Goal: Task Accomplishment & Management: Complete application form

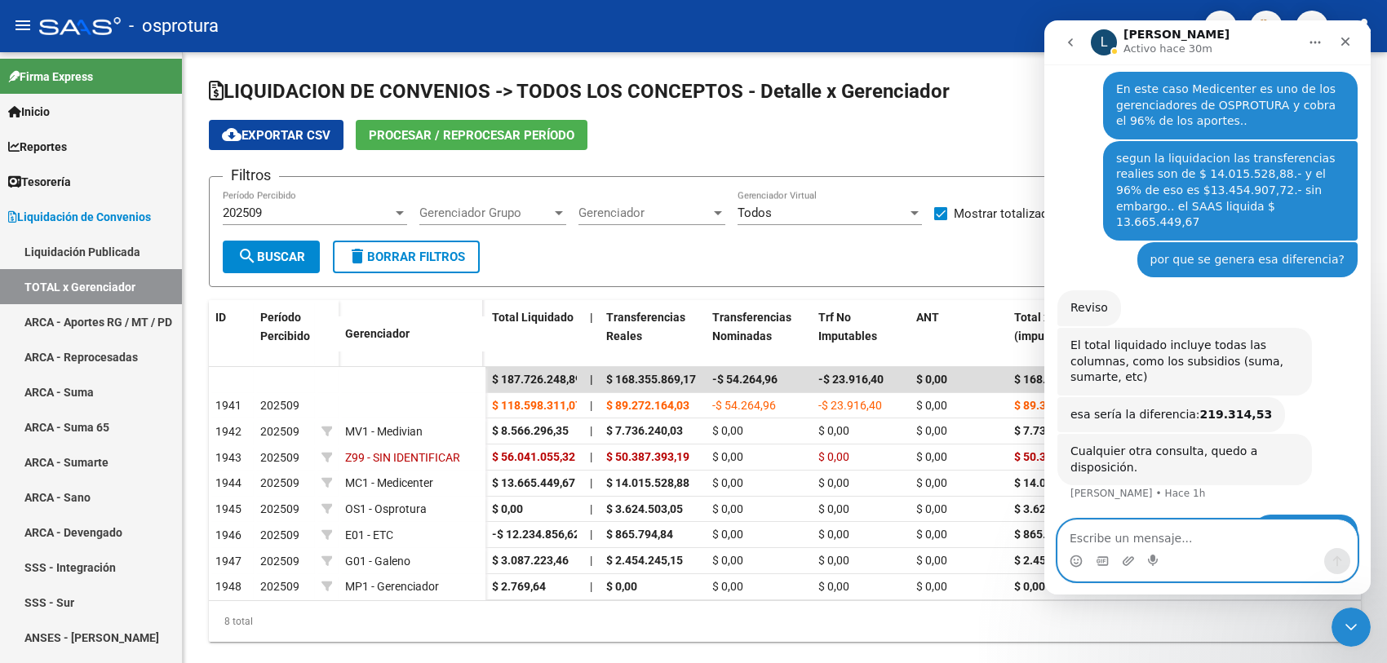
scroll to position [2, 0]
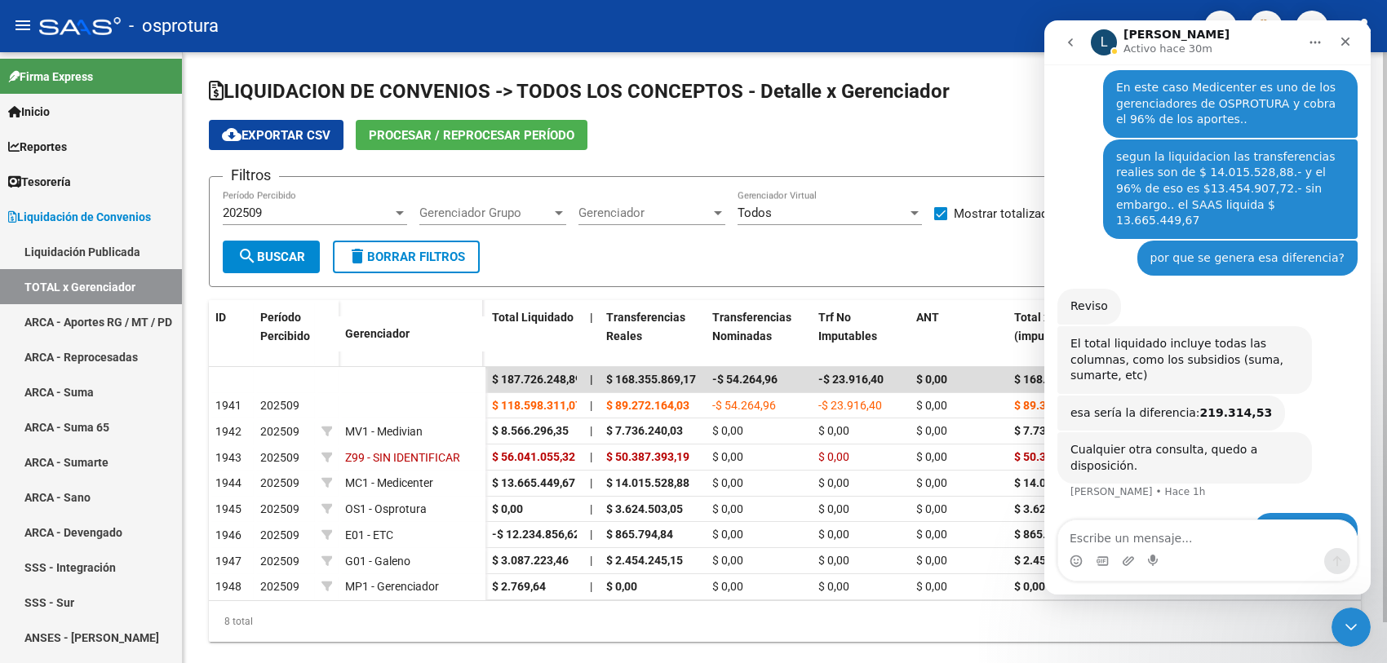
click at [1370, 629] on div "LIQUIDACION DE CONVENIOS -> TODOS LOS CONCEPTOS - Detalle x Gerenciador cloud_d…" at bounding box center [785, 373] width 1204 height 642
drag, startPoint x: 1358, startPoint y: 623, endPoint x: 1346, endPoint y: 615, distance: 14.7
click at [1352, 618] on div "Cerrar Intercom Messenger" at bounding box center [1348, 624] width 39 height 39
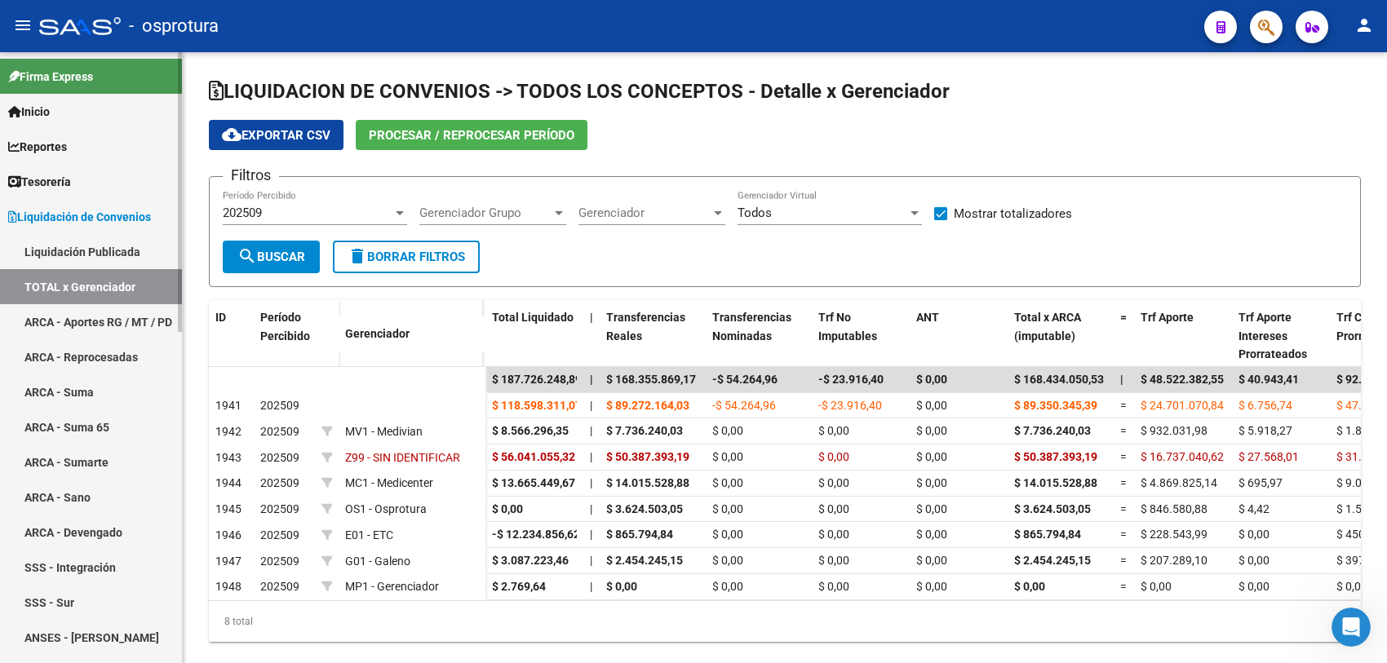
click at [83, 213] on span "Liquidación de Convenios" at bounding box center [79, 217] width 143 height 18
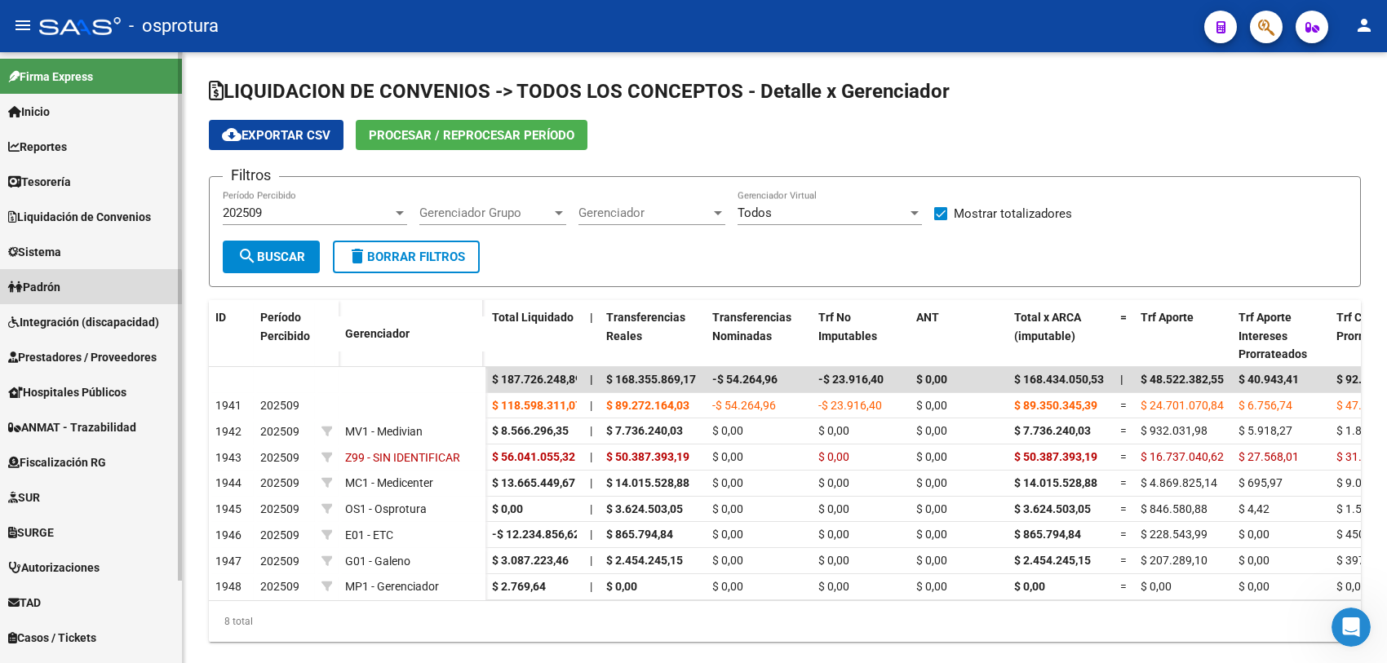
click at [83, 294] on link "Padrón" at bounding box center [91, 286] width 182 height 35
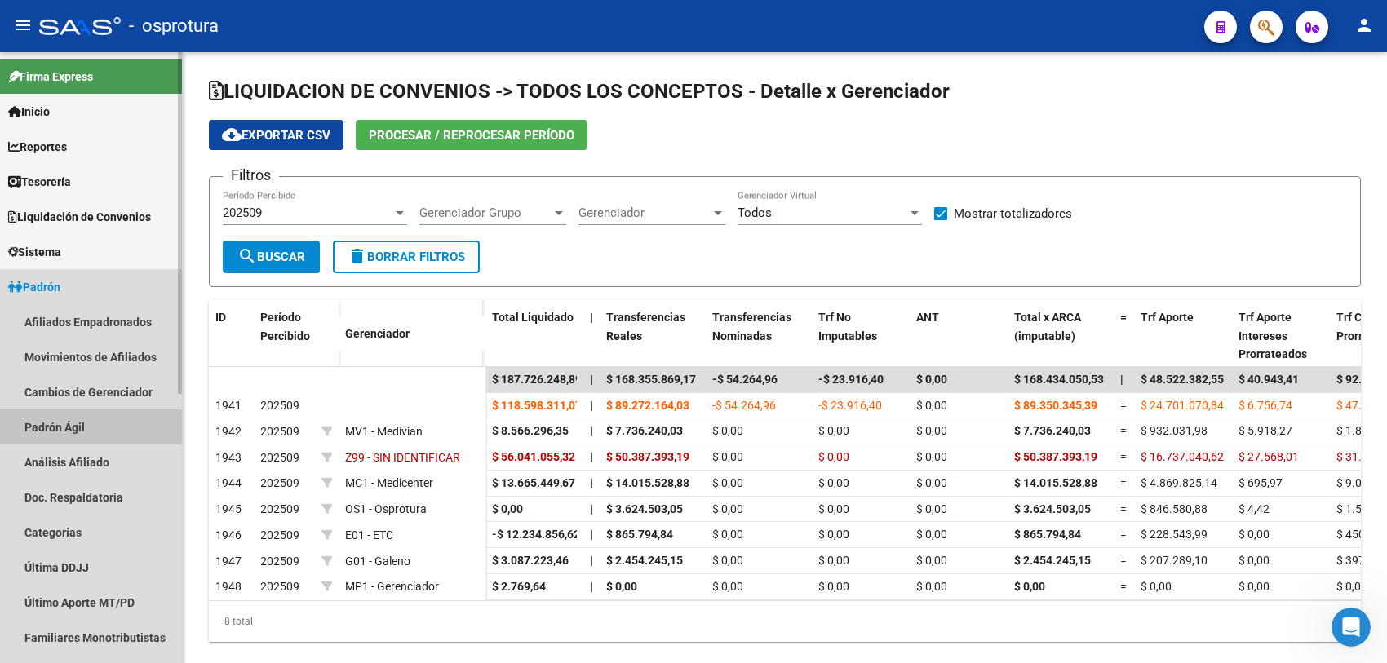
click at [104, 423] on link "Padrón Ágil" at bounding box center [91, 426] width 182 height 35
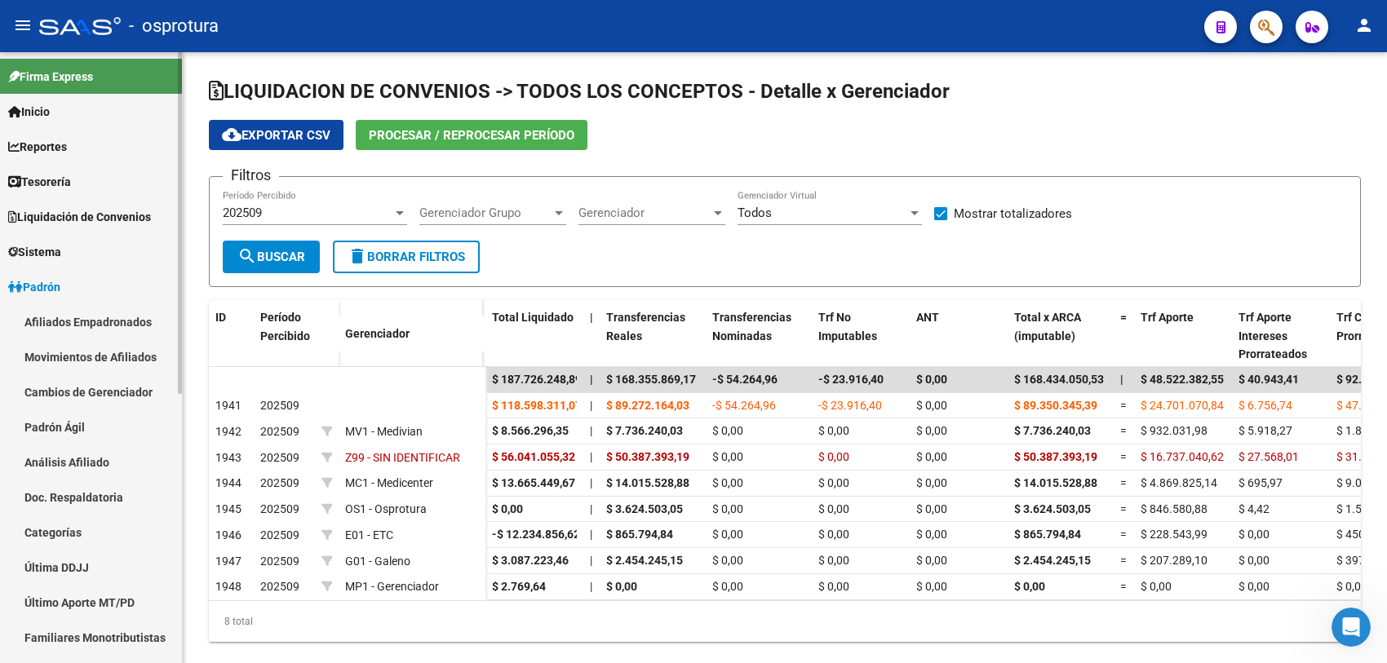
click at [120, 318] on link "Afiliados Empadronados" at bounding box center [91, 321] width 182 height 35
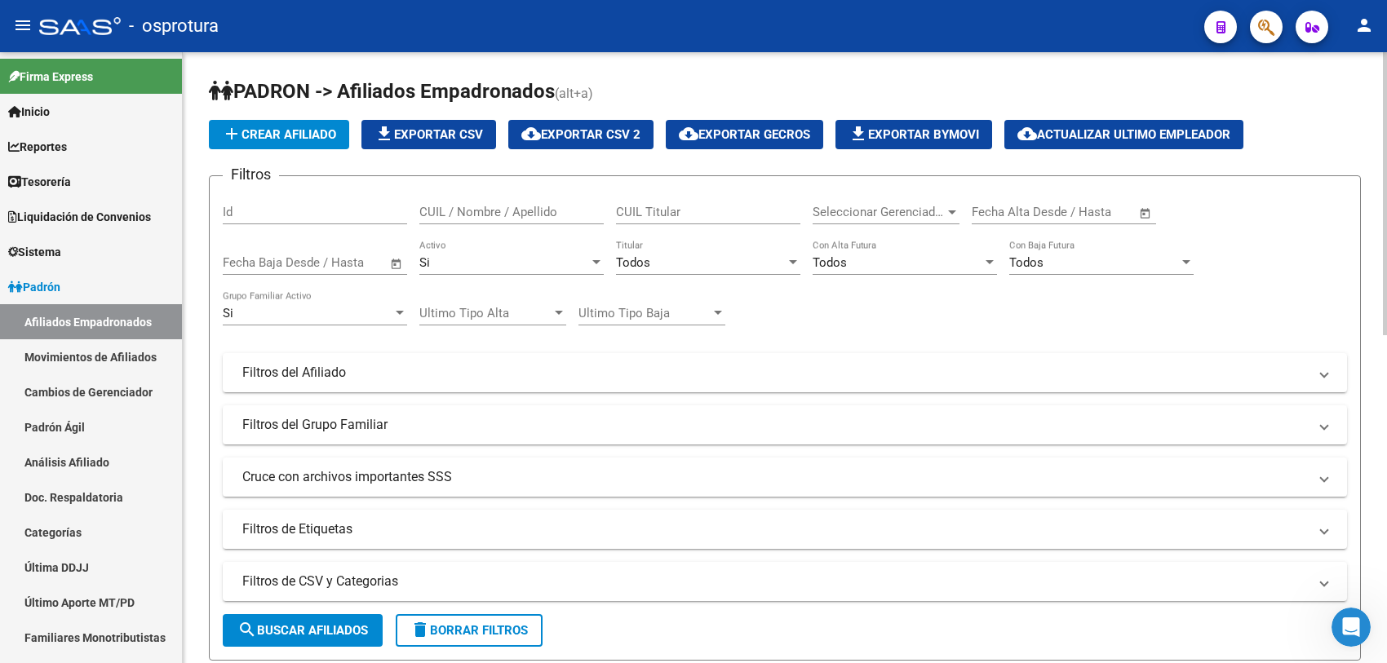
click at [907, 210] on span "Seleccionar Gerenciador" at bounding box center [878, 212] width 132 height 15
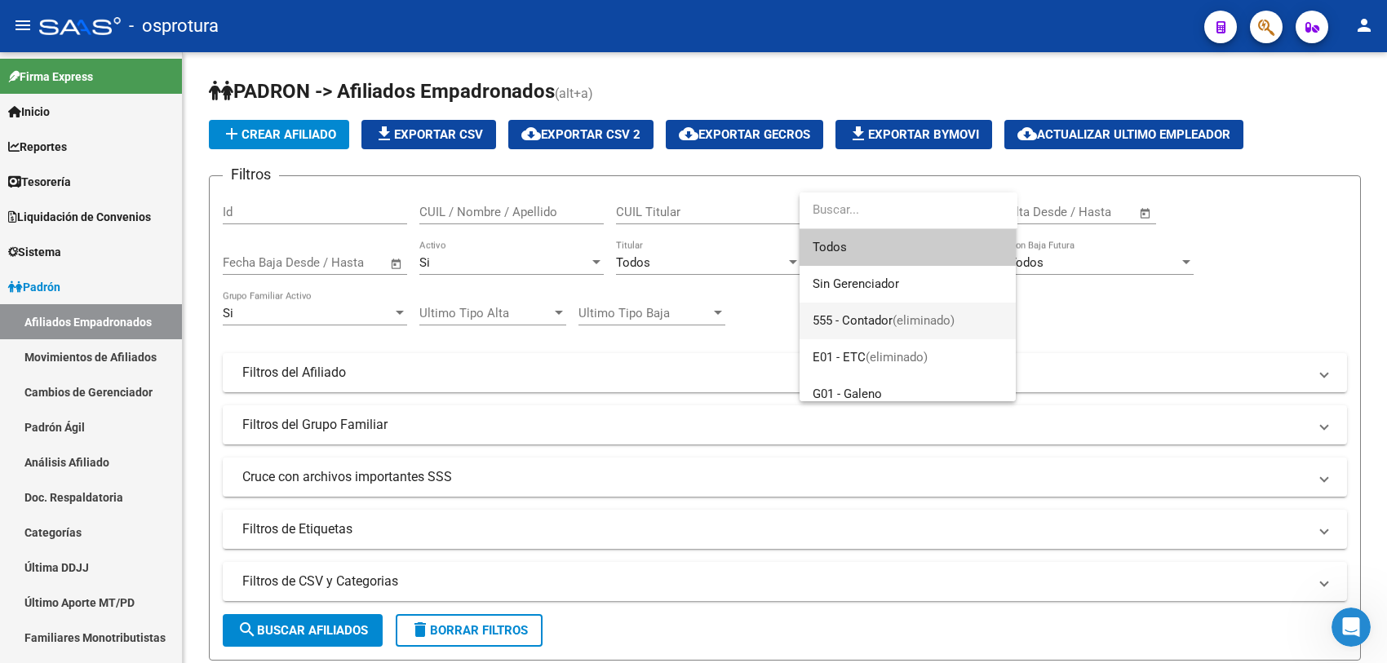
scroll to position [102, 0]
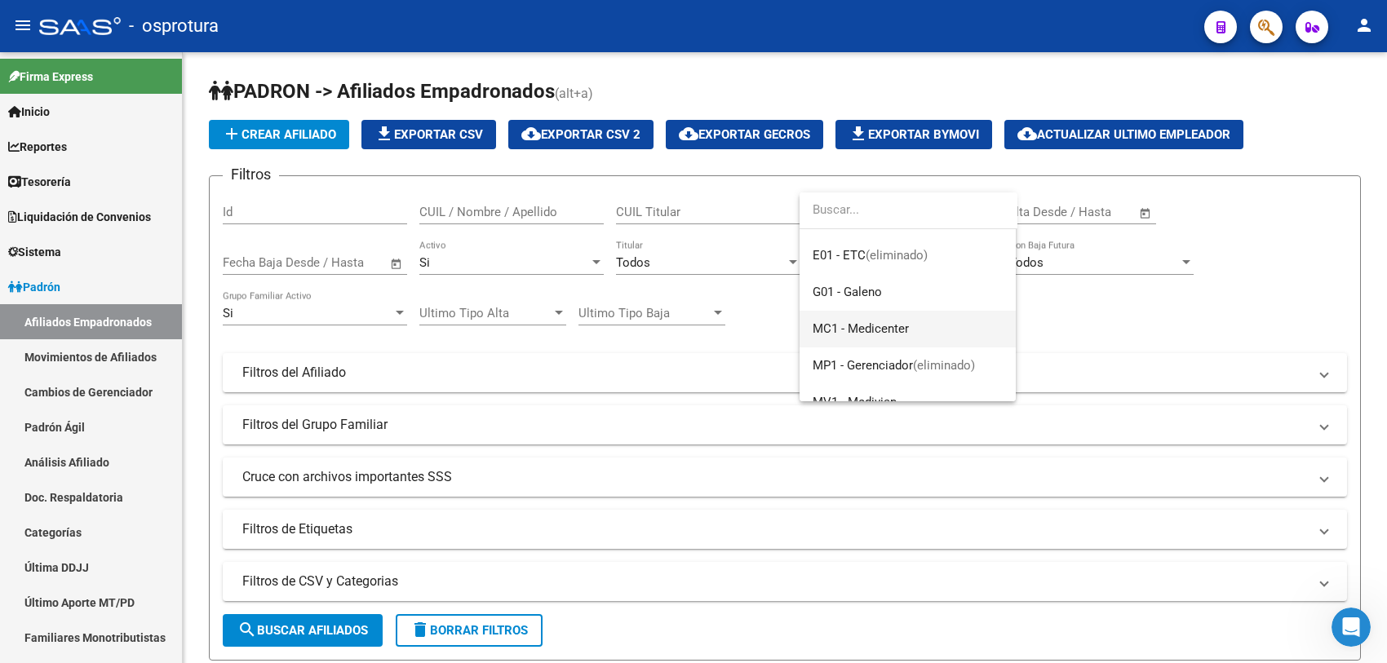
click at [914, 328] on span "MC1 - Medicenter" at bounding box center [907, 329] width 190 height 37
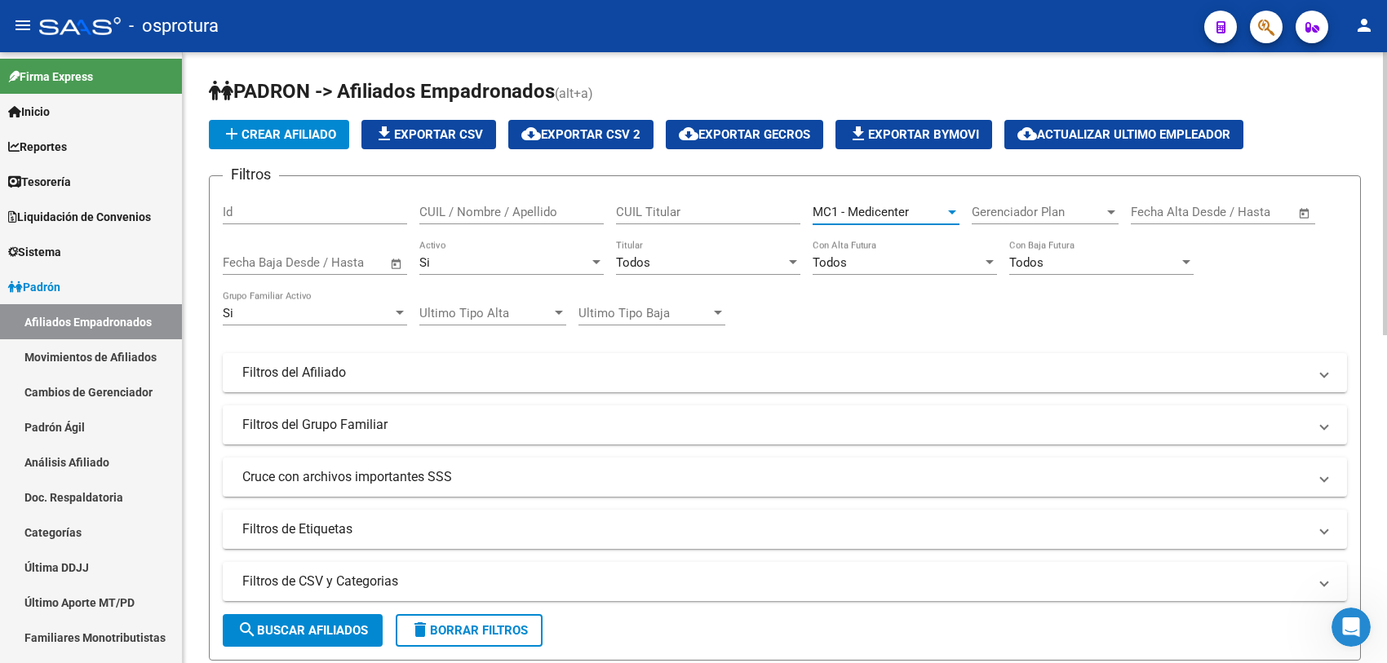
click at [916, 302] on div "Filtros Id CUIL / Nombre / Apellido CUIL Titular MC1 - Medicenter Seleccionar G…" at bounding box center [785, 369] width 1124 height 360
click at [300, 631] on span "search Buscar Afiliados" at bounding box center [302, 630] width 131 height 15
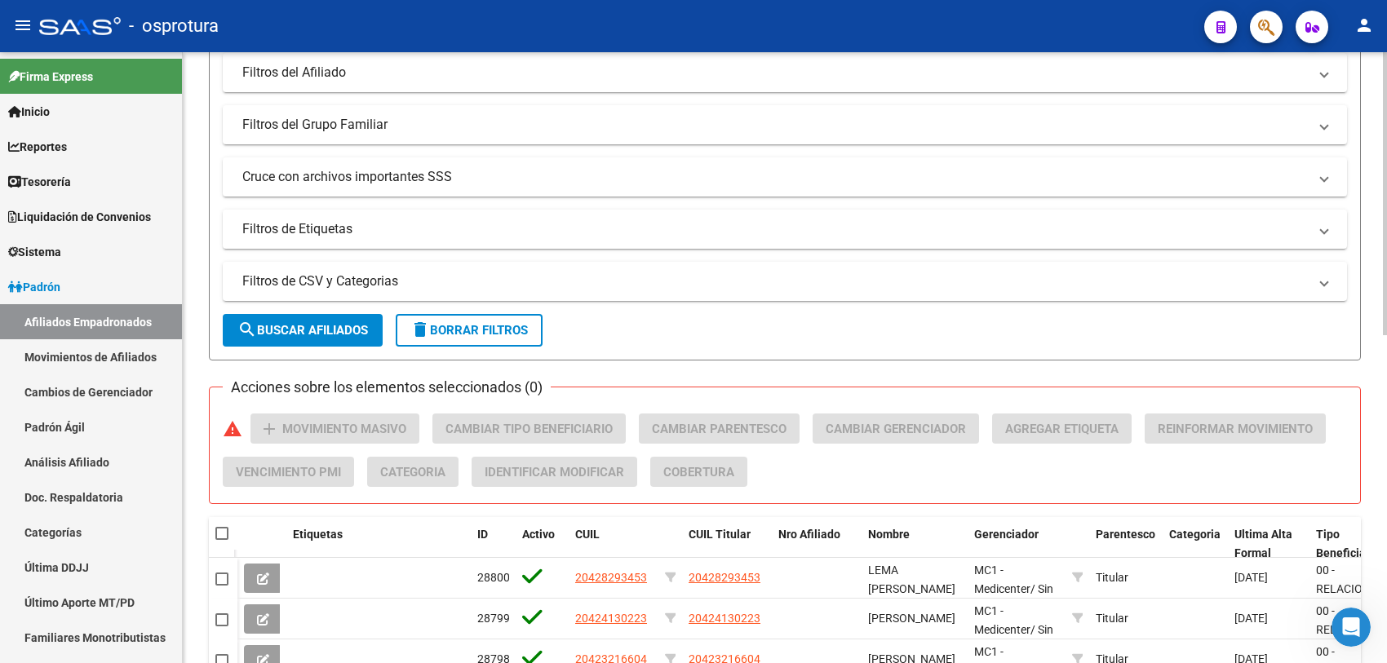
scroll to position [0, 0]
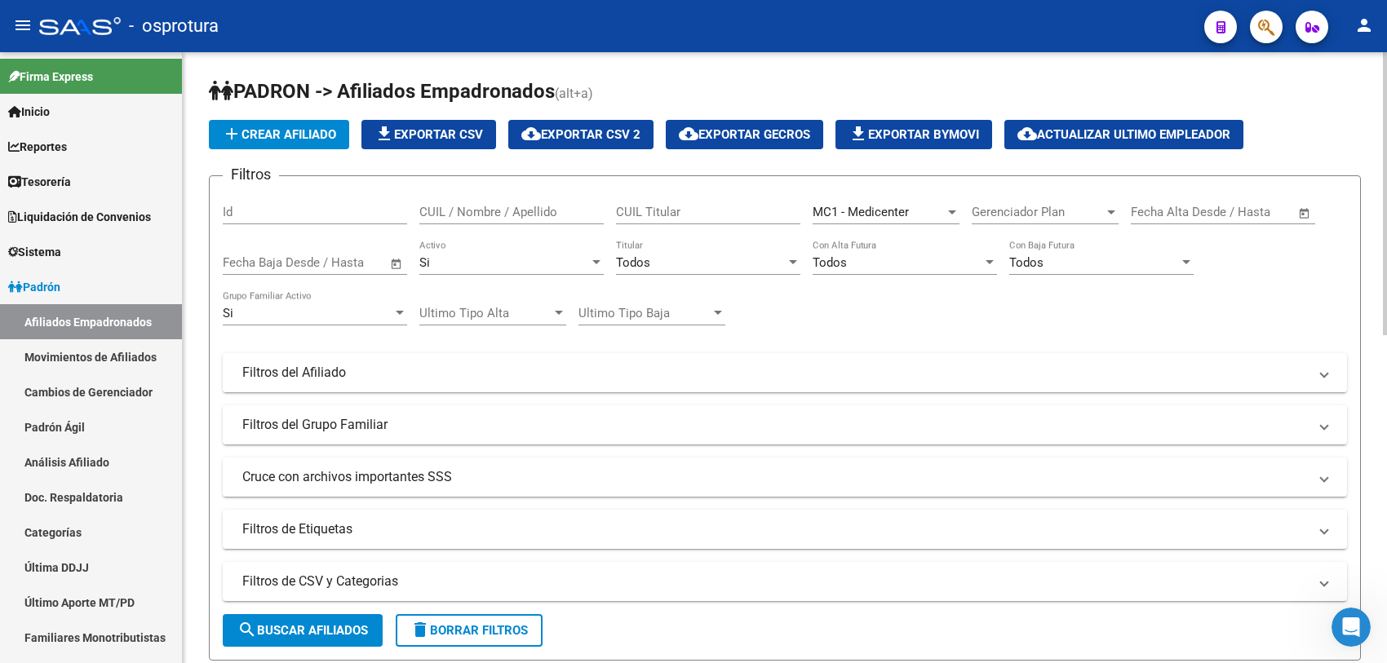
click at [392, 135] on mat-icon "file_download" at bounding box center [384, 134] width 20 height 20
click at [92, 295] on link "Padrón" at bounding box center [91, 286] width 182 height 35
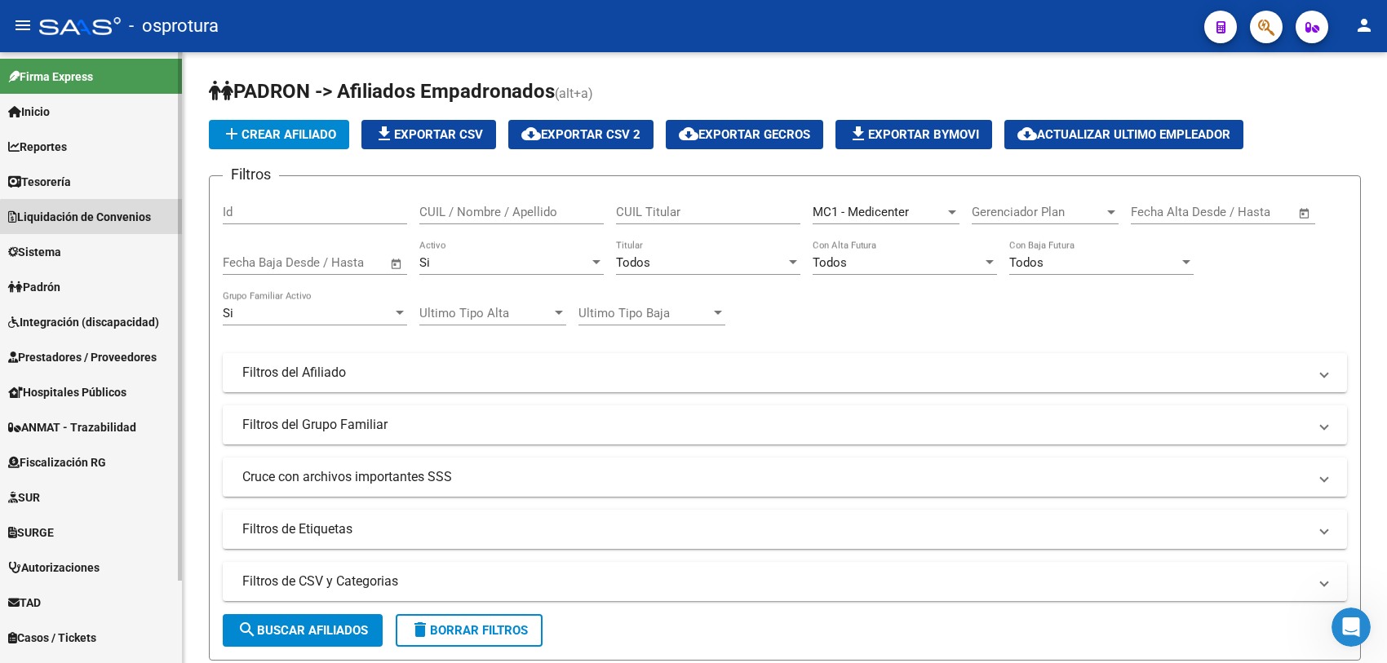
click at [117, 220] on span "Liquidación de Convenios" at bounding box center [79, 217] width 143 height 18
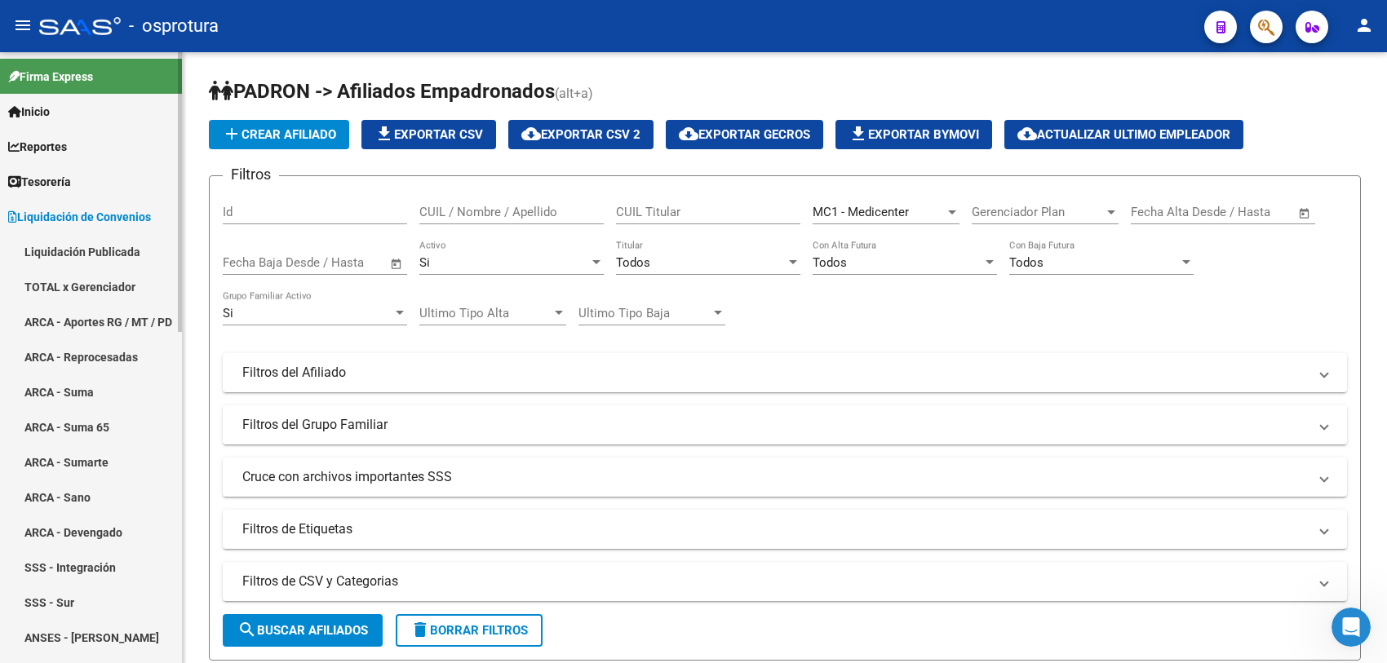
click at [122, 319] on link "ARCA - Aportes RG / MT / PD" at bounding box center [91, 321] width 182 height 35
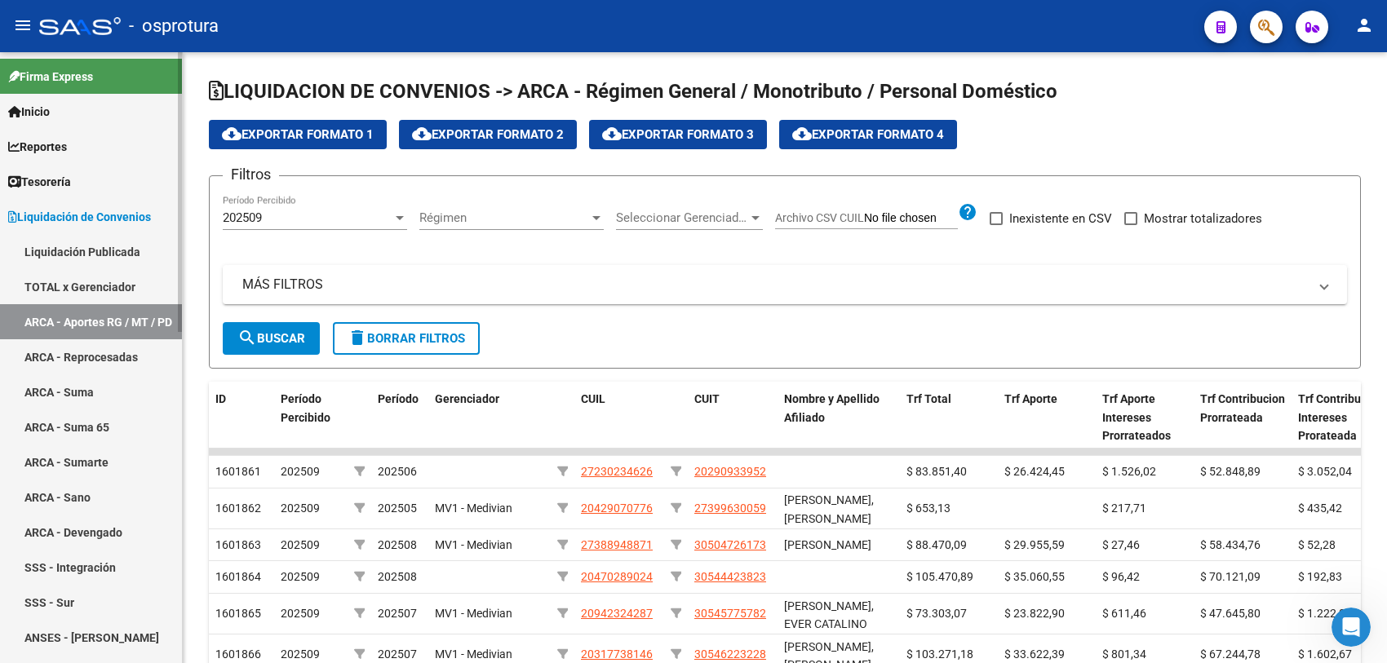
click at [77, 275] on link "TOTAL x Gerenciador" at bounding box center [91, 286] width 182 height 35
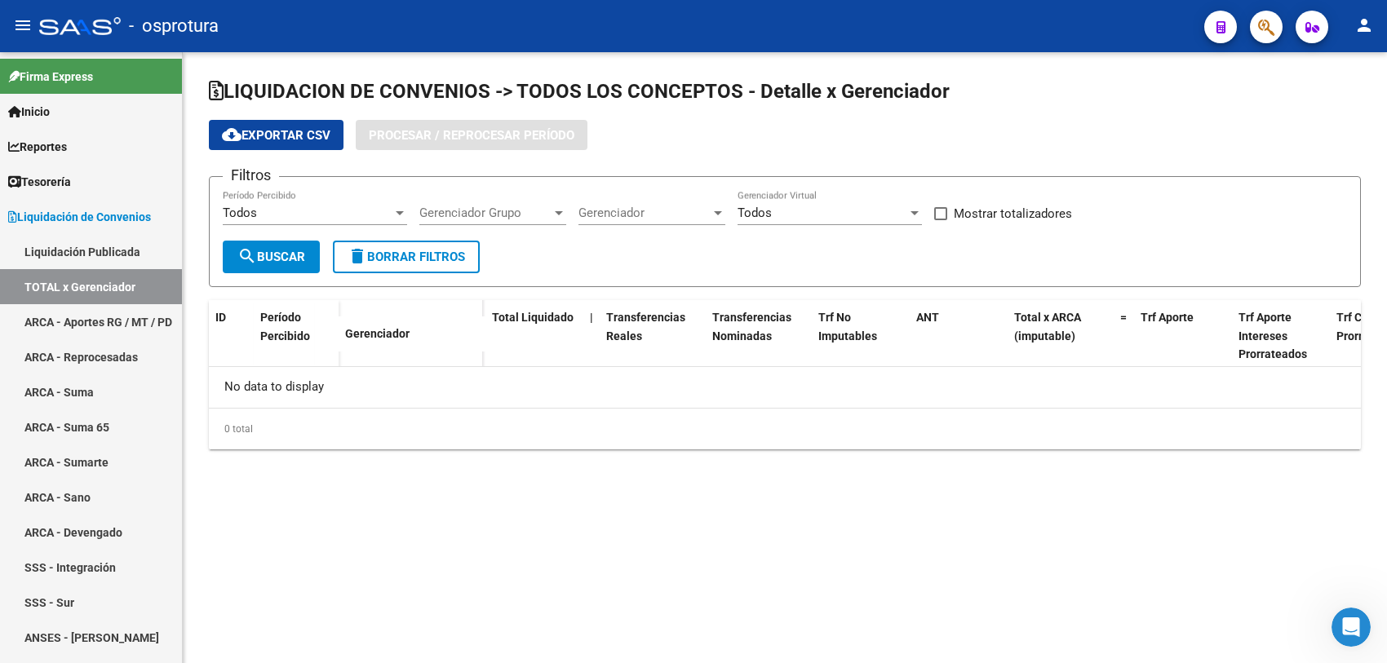
checkbox input "true"
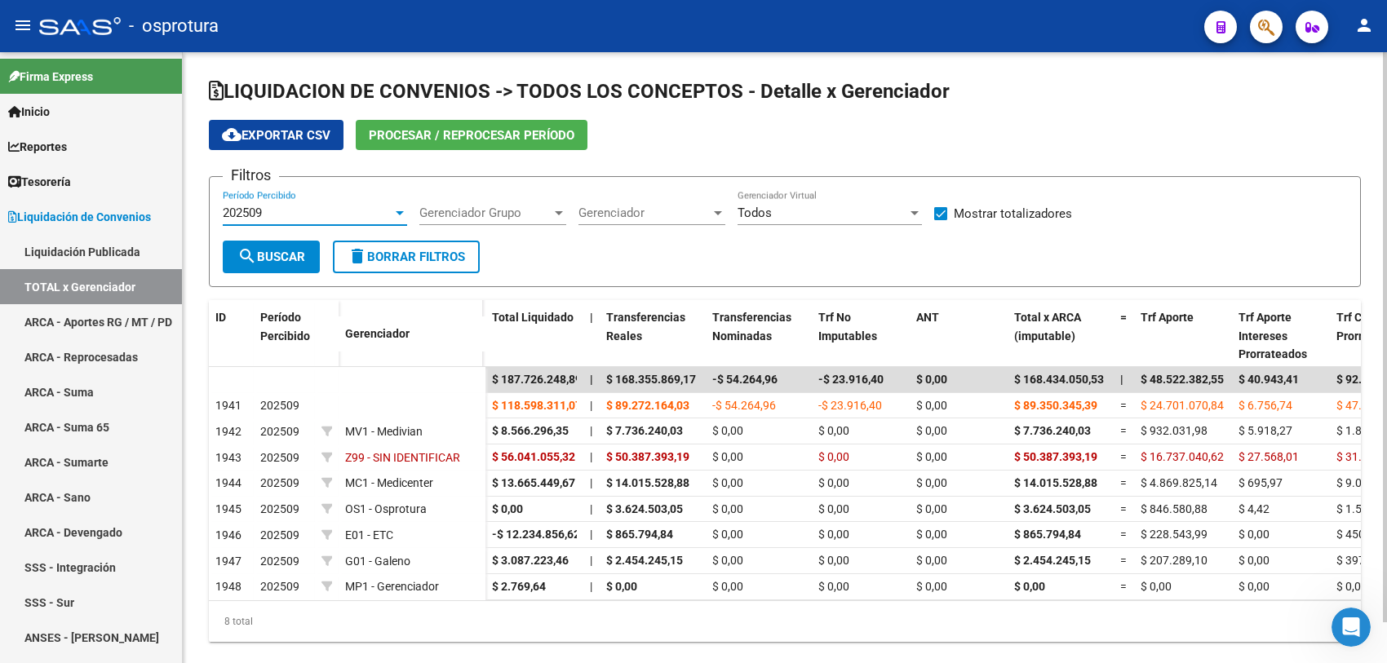
click at [307, 218] on div "202509" at bounding box center [308, 213] width 170 height 15
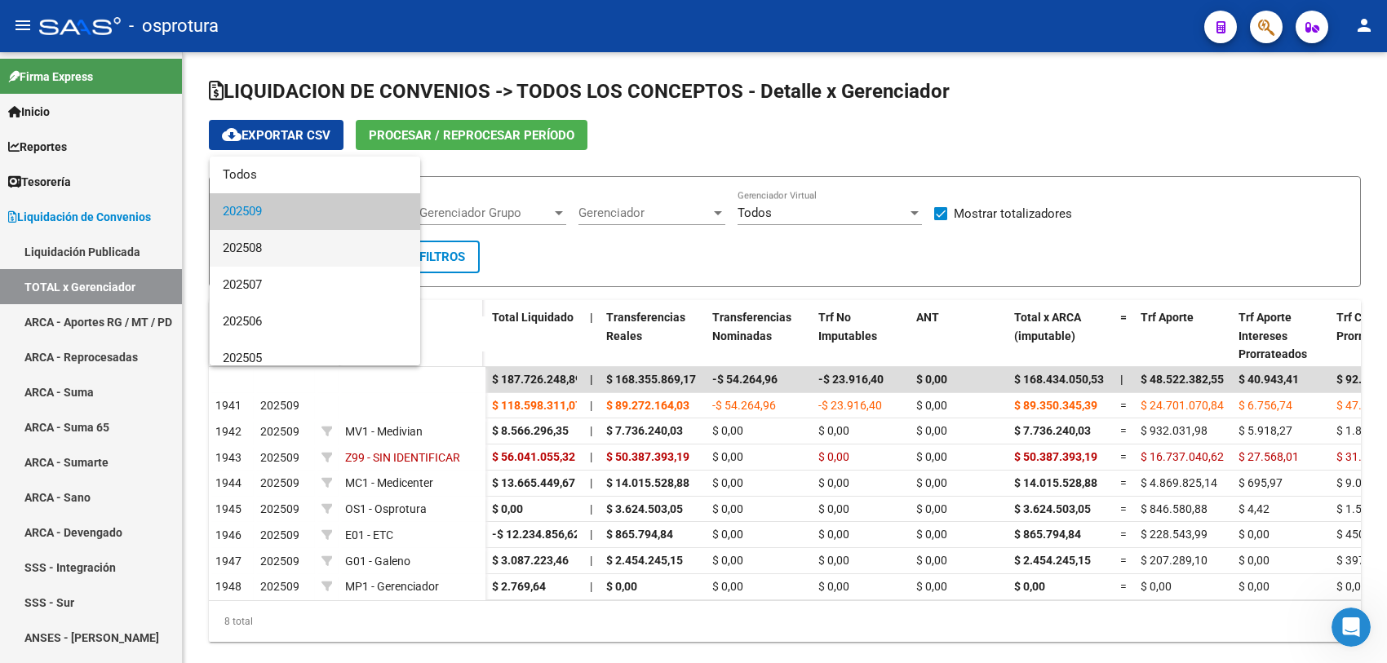
click at [316, 259] on span "202508" at bounding box center [315, 248] width 184 height 37
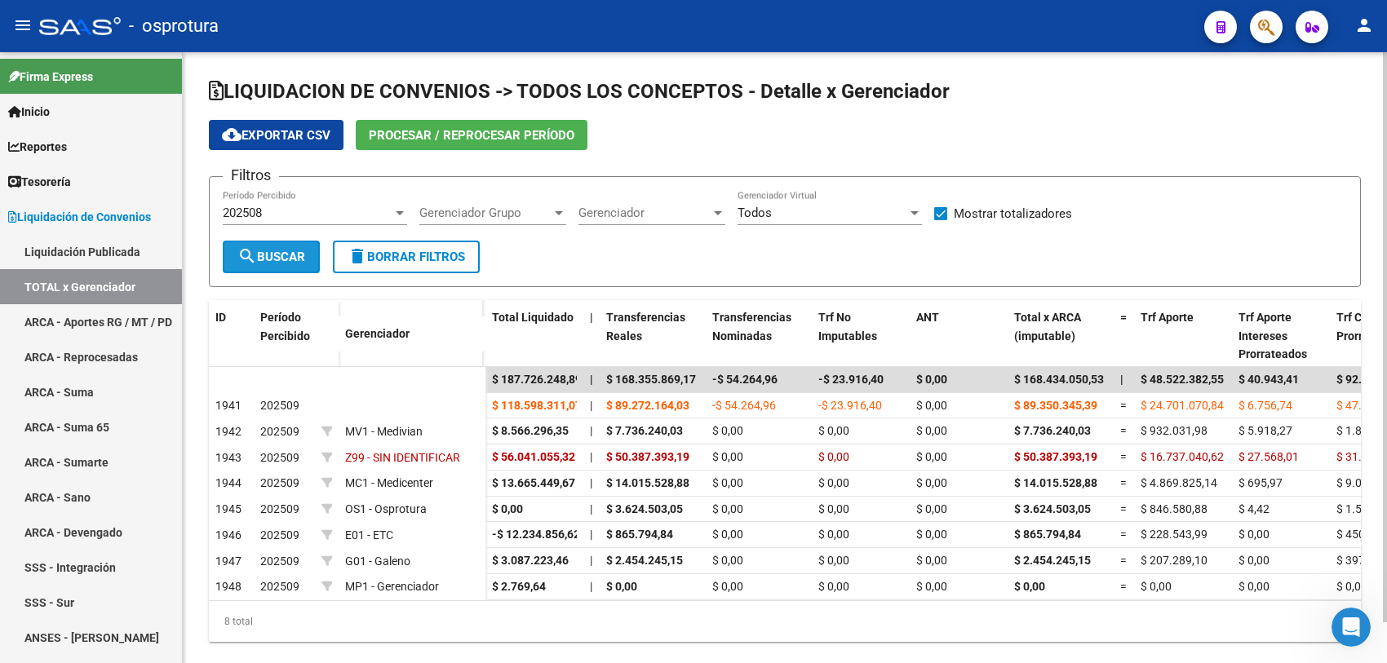
click at [308, 258] on button "search Buscar" at bounding box center [271, 257] width 97 height 33
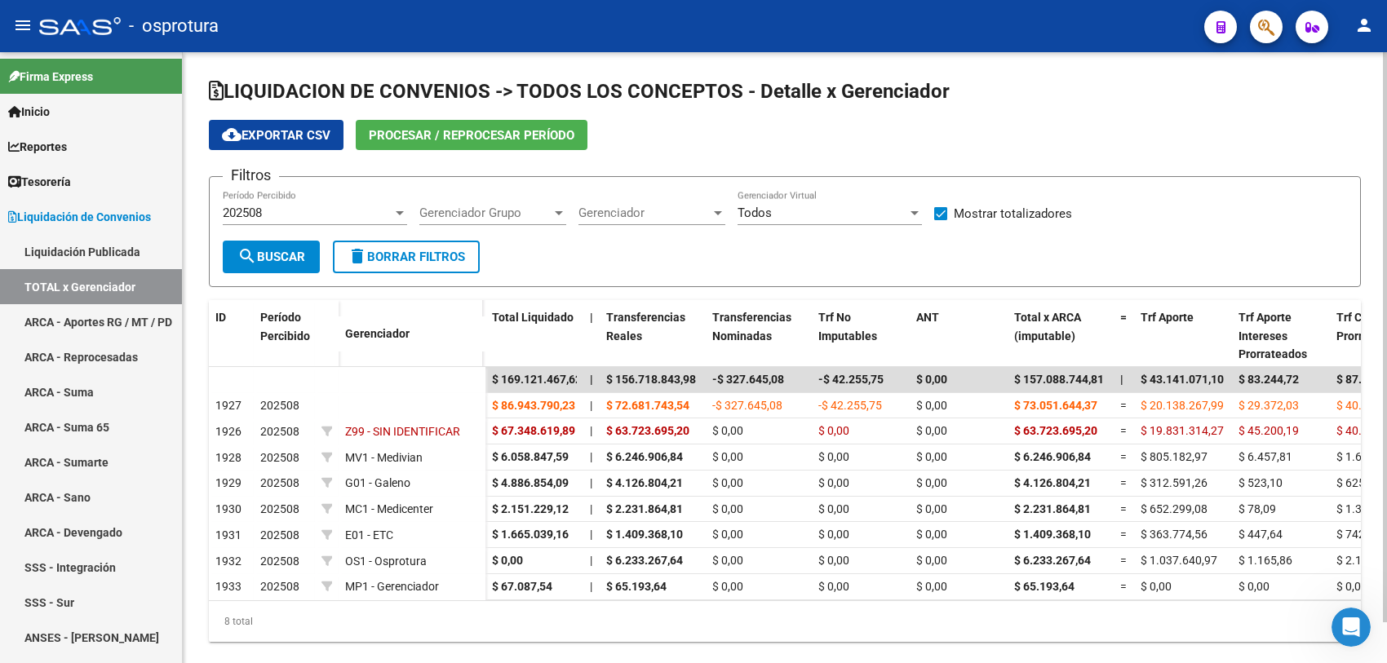
click at [396, 219] on div "202508 Período Percibido" at bounding box center [315, 207] width 184 height 35
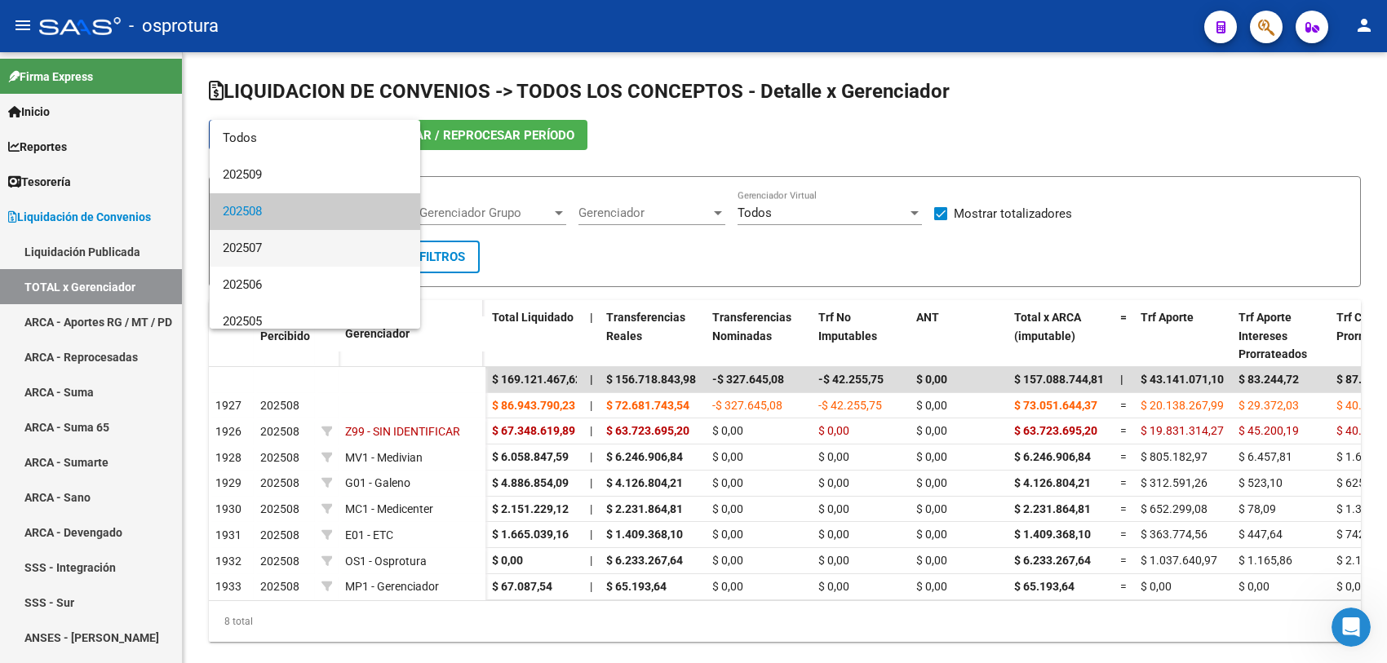
click at [332, 253] on span "202507" at bounding box center [315, 248] width 184 height 37
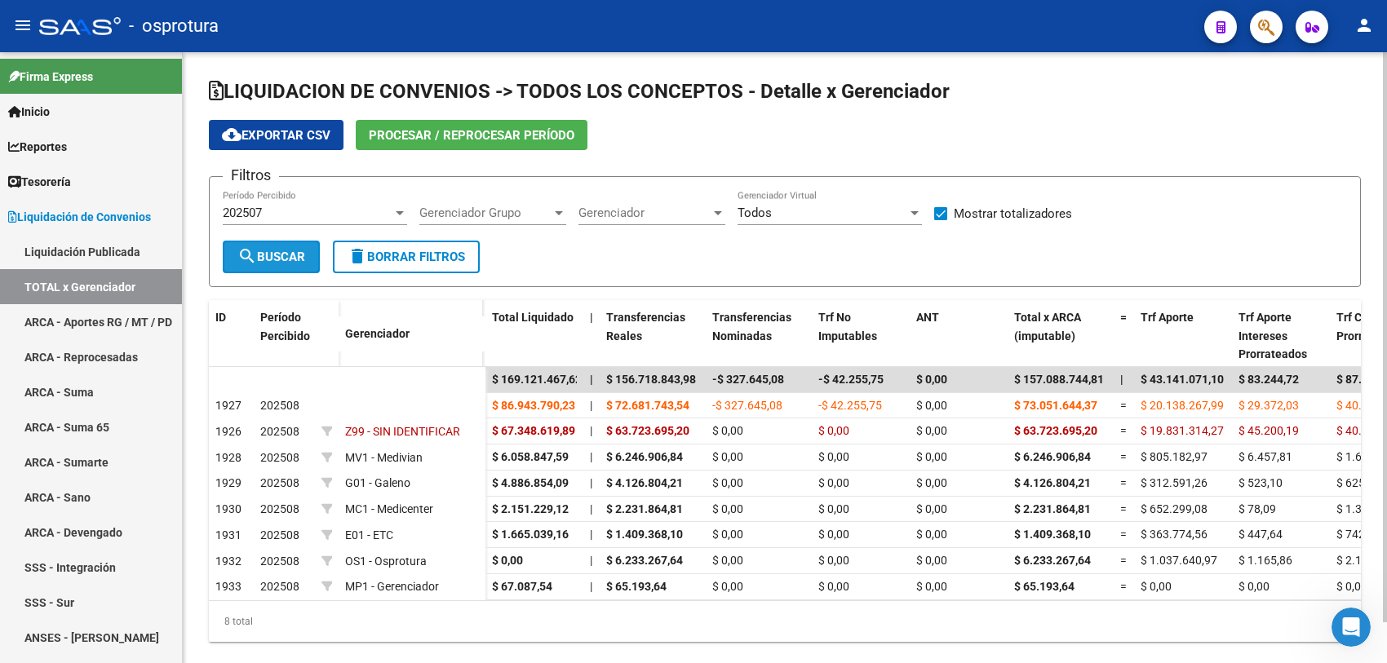
click at [318, 254] on button "search Buscar" at bounding box center [271, 257] width 97 height 33
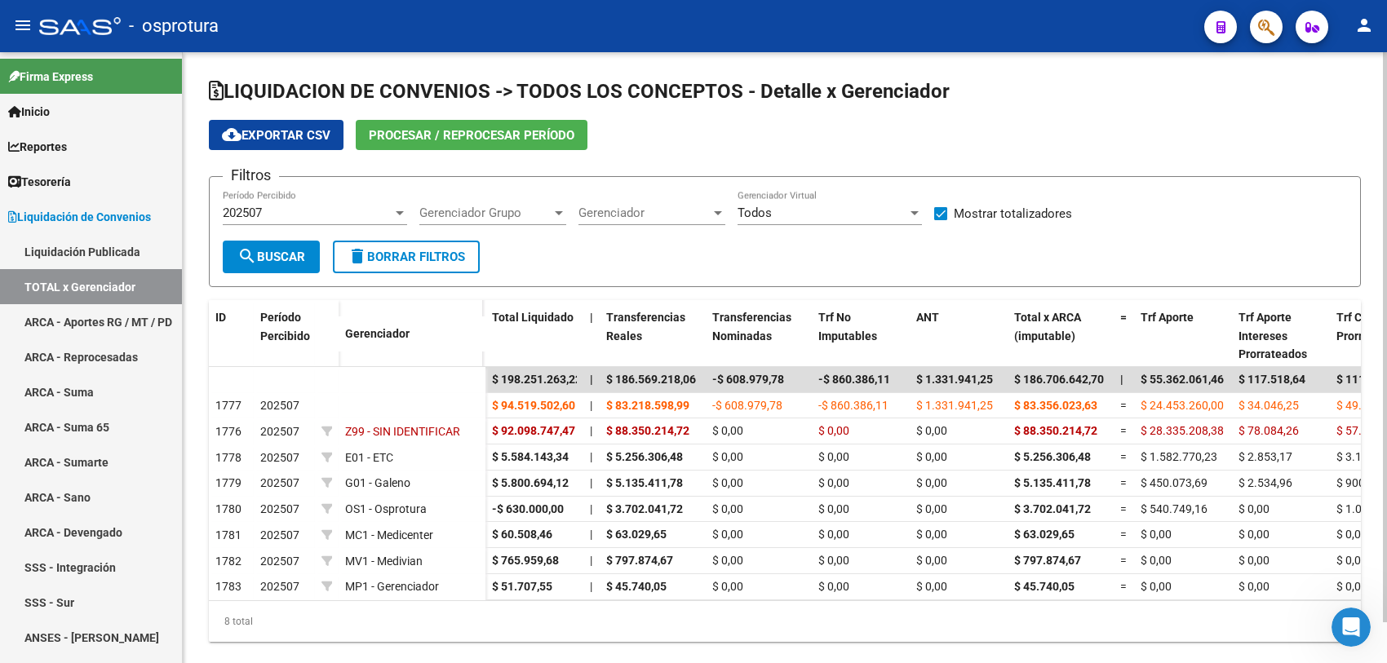
click at [367, 215] on div "202507" at bounding box center [308, 213] width 170 height 15
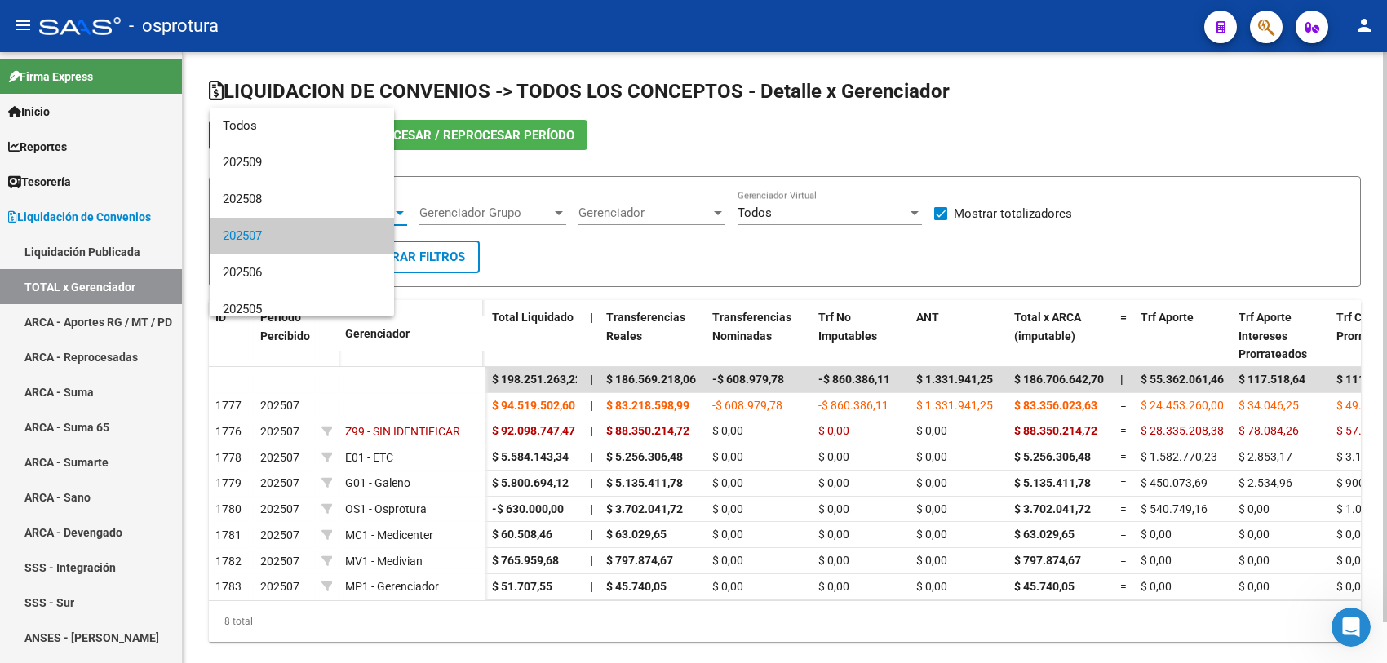
scroll to position [24, 0]
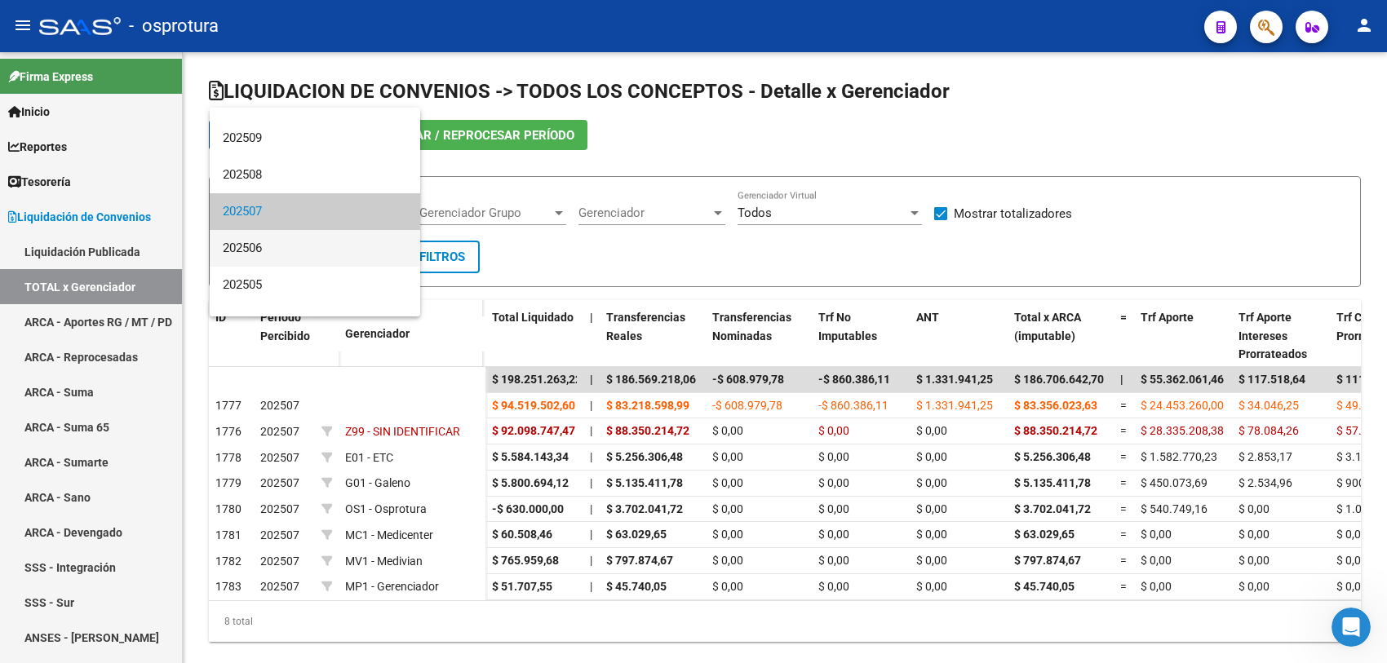
click at [349, 245] on span "202506" at bounding box center [315, 248] width 184 height 37
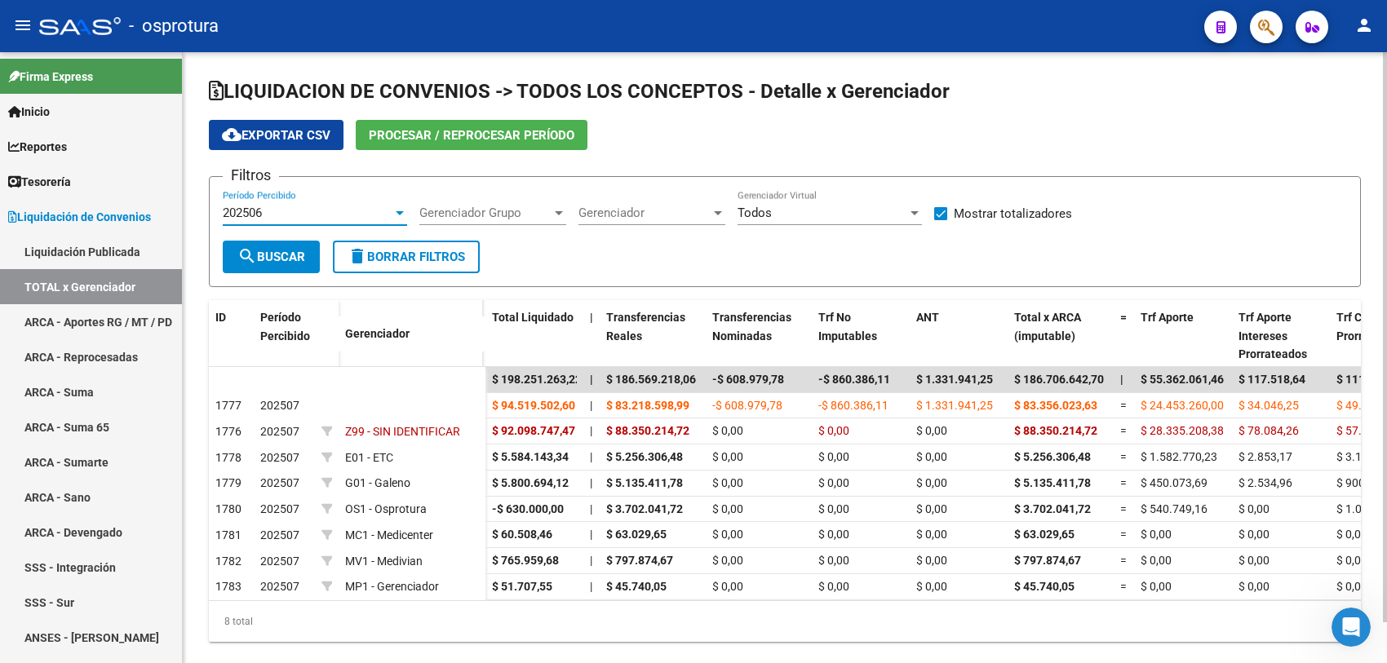
click at [299, 269] on button "search Buscar" at bounding box center [271, 257] width 97 height 33
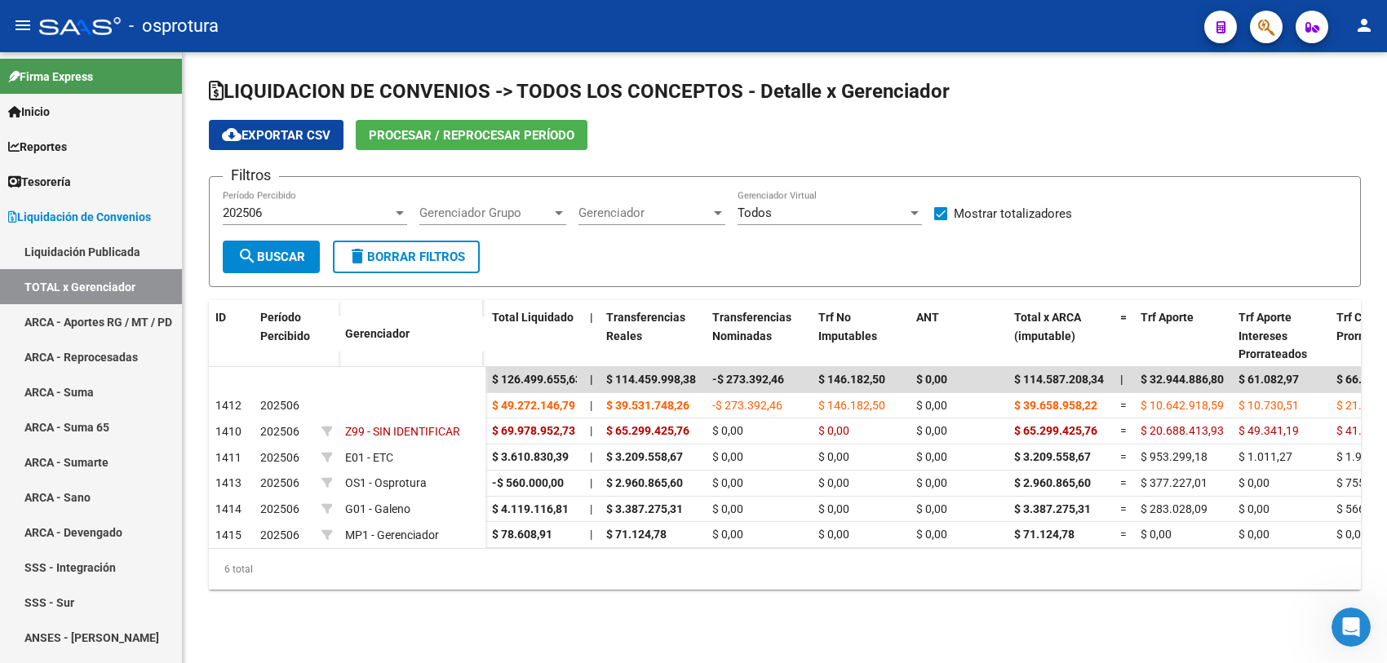
click at [327, 209] on div "202506" at bounding box center [308, 213] width 170 height 15
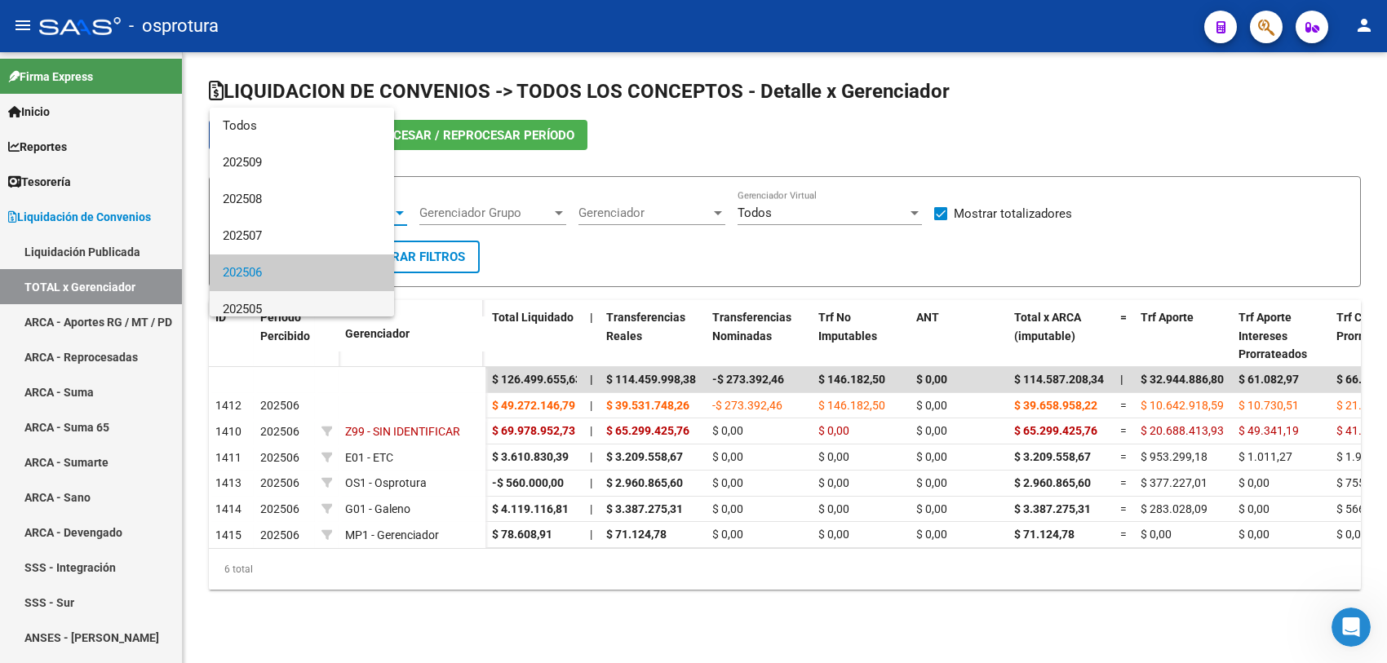
scroll to position [61, 0]
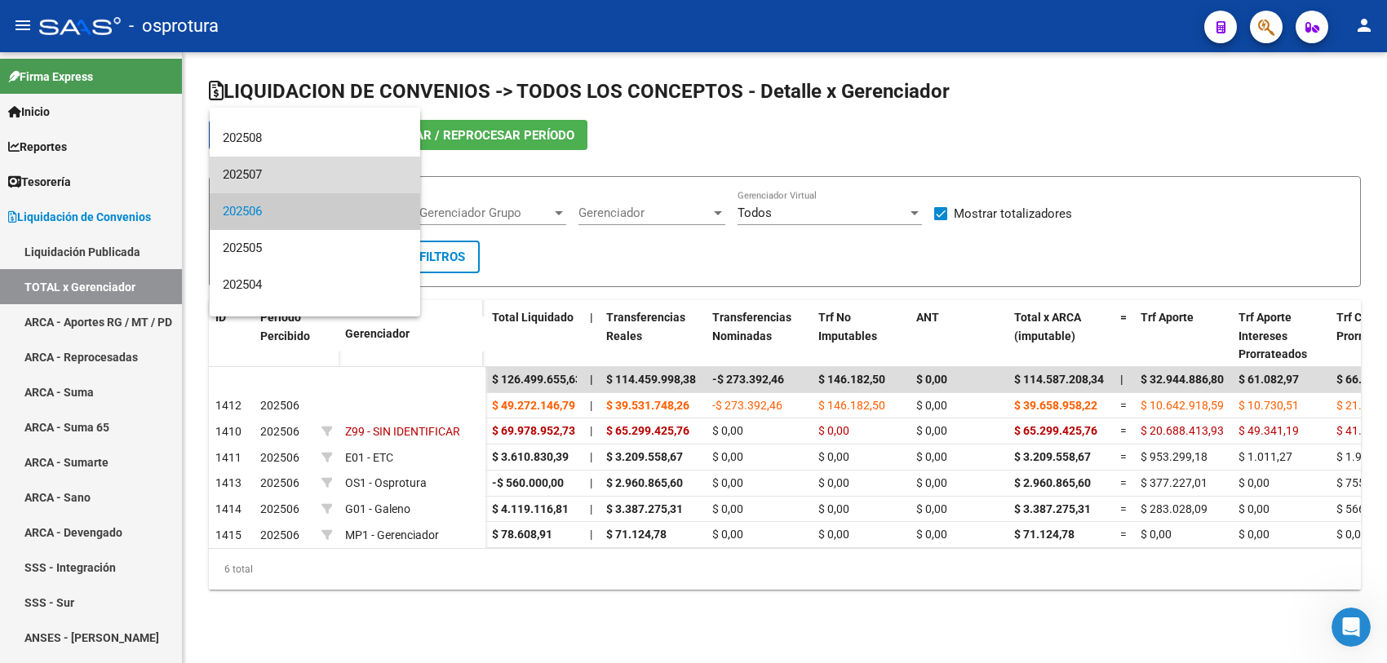
click at [320, 171] on span "202507" at bounding box center [315, 175] width 184 height 37
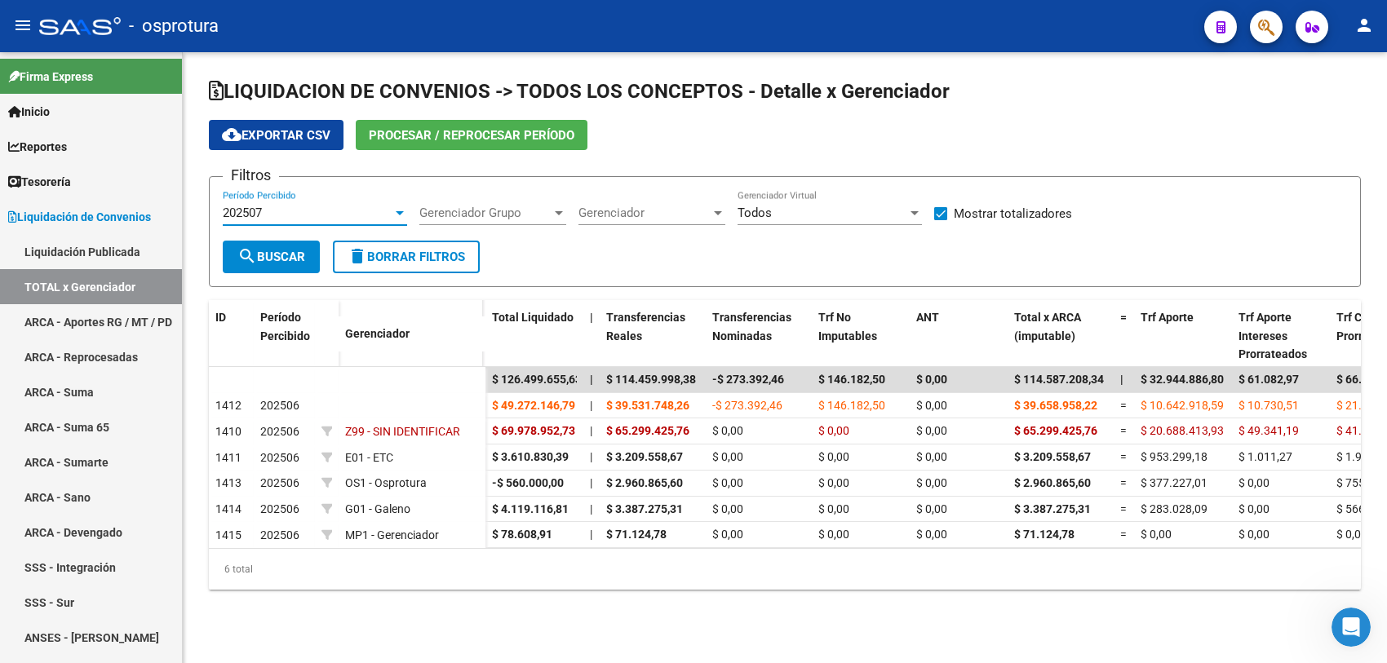
click at [295, 245] on button "search Buscar" at bounding box center [271, 257] width 97 height 33
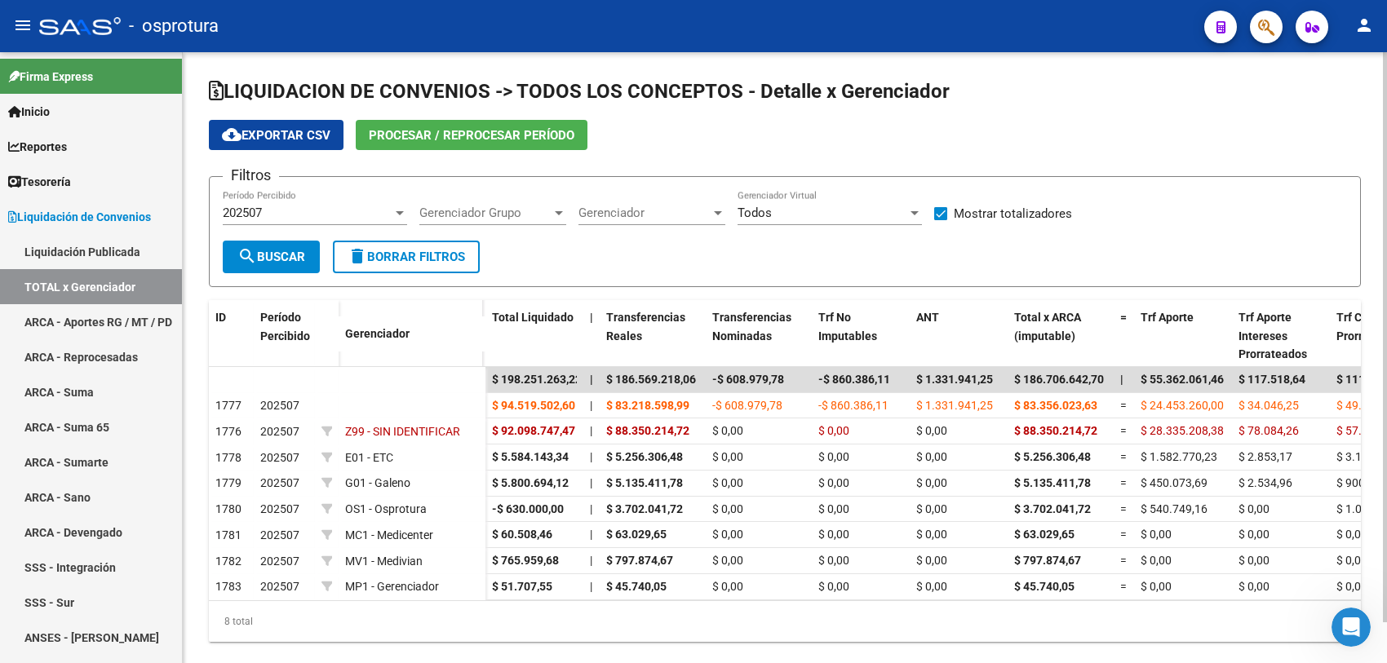
click at [693, 250] on form "Filtros 202507 Período Percibido Gerenciador Grupo Gerenciador Grupo Gerenciado…" at bounding box center [785, 231] width 1152 height 111
click at [311, 214] on div "202507" at bounding box center [308, 213] width 170 height 15
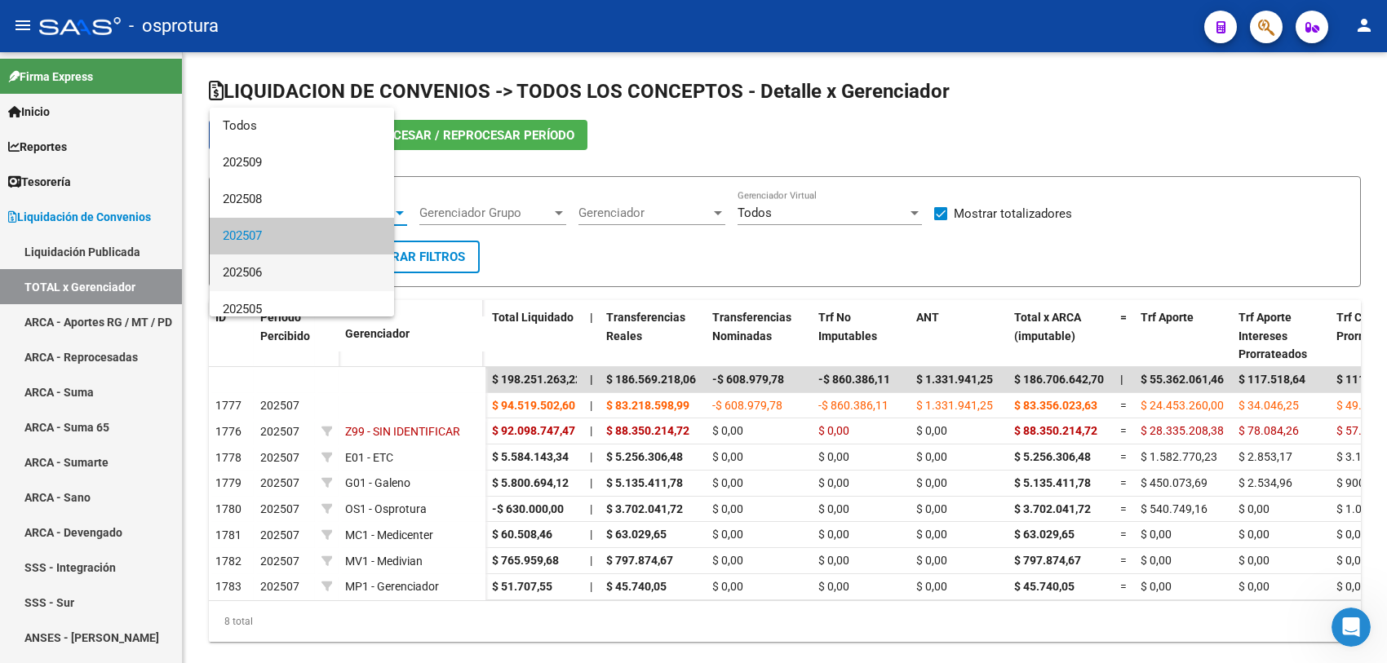
scroll to position [24, 0]
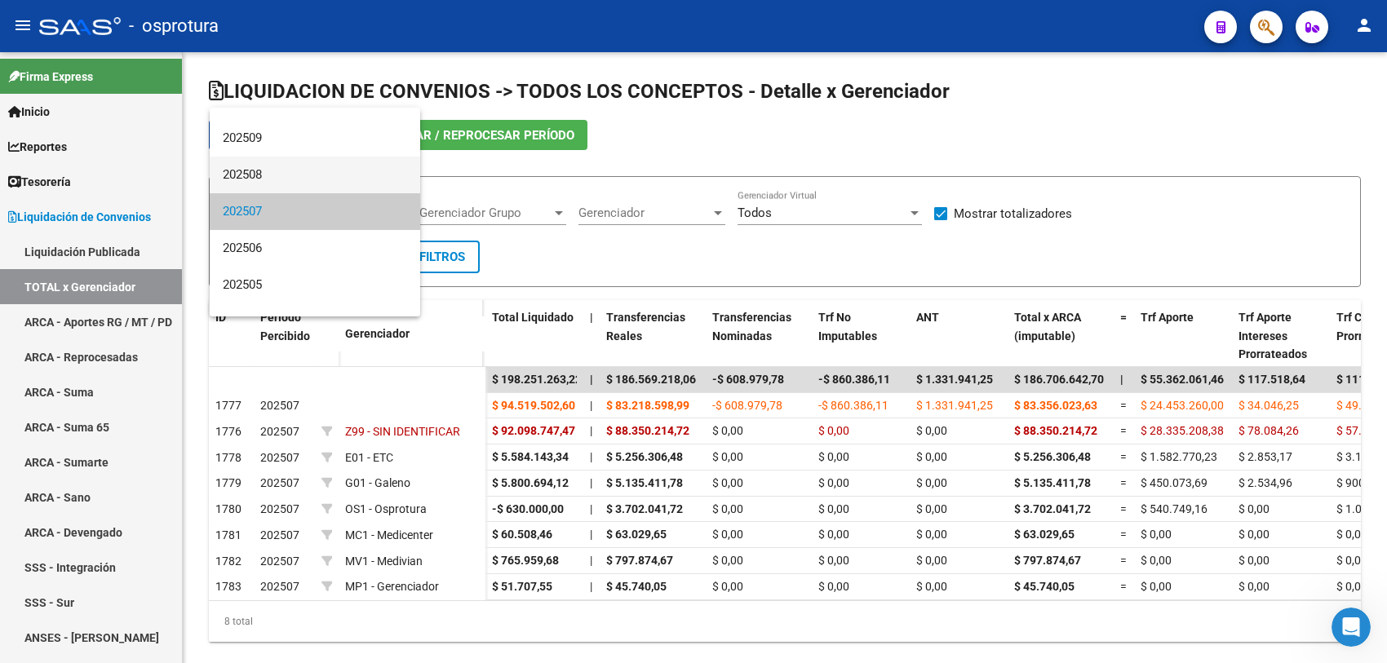
click at [303, 173] on span "202508" at bounding box center [315, 175] width 184 height 37
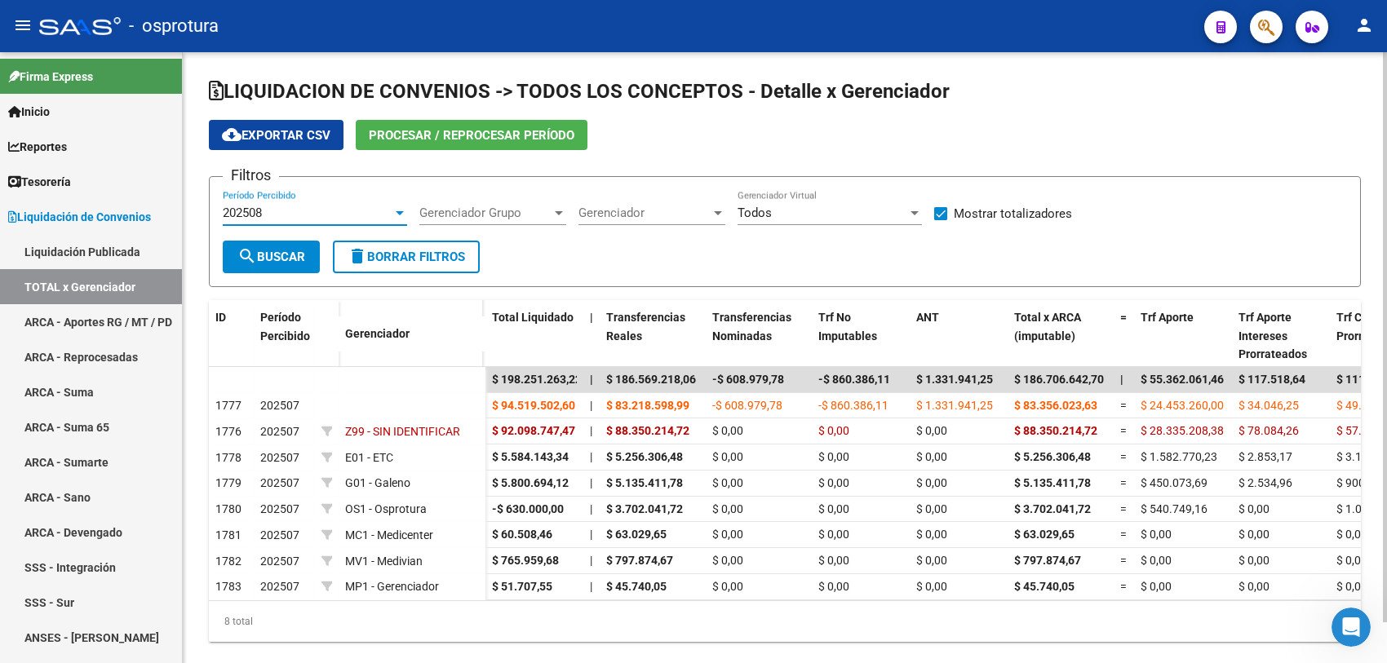
click at [275, 259] on span "search Buscar" at bounding box center [271, 257] width 68 height 15
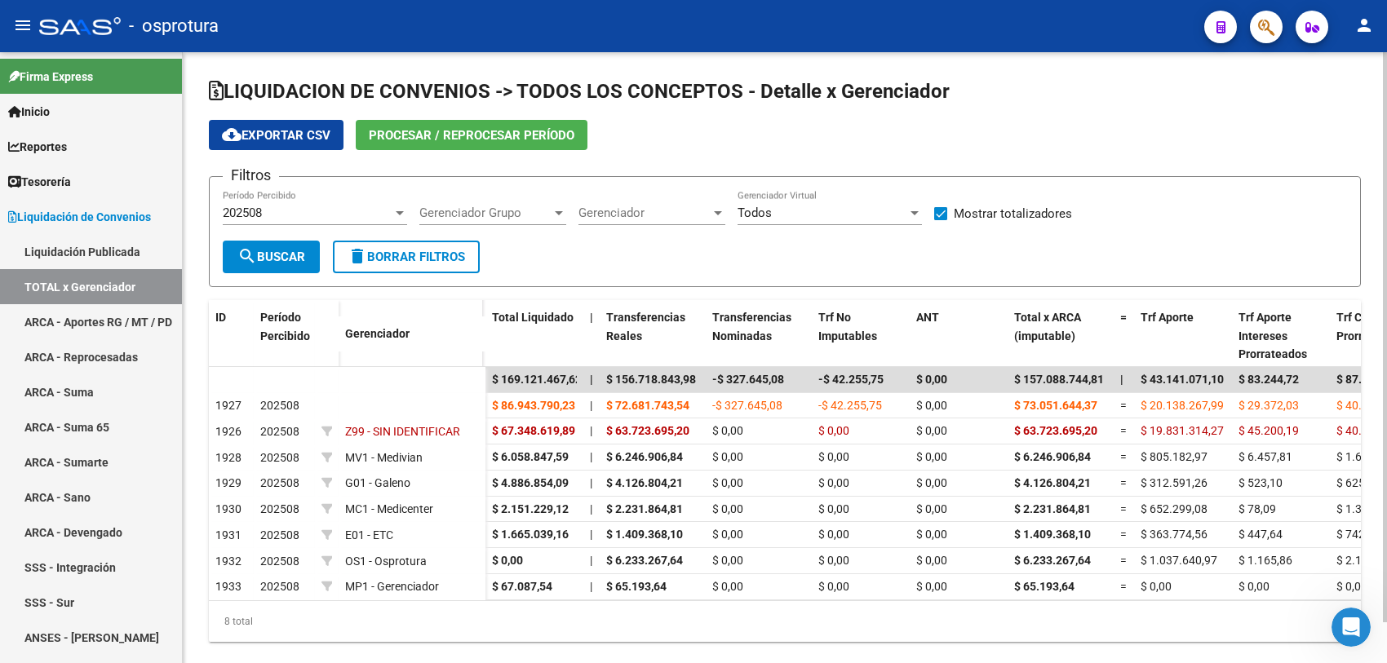
click at [642, 210] on span "Gerenciador" at bounding box center [644, 213] width 132 height 15
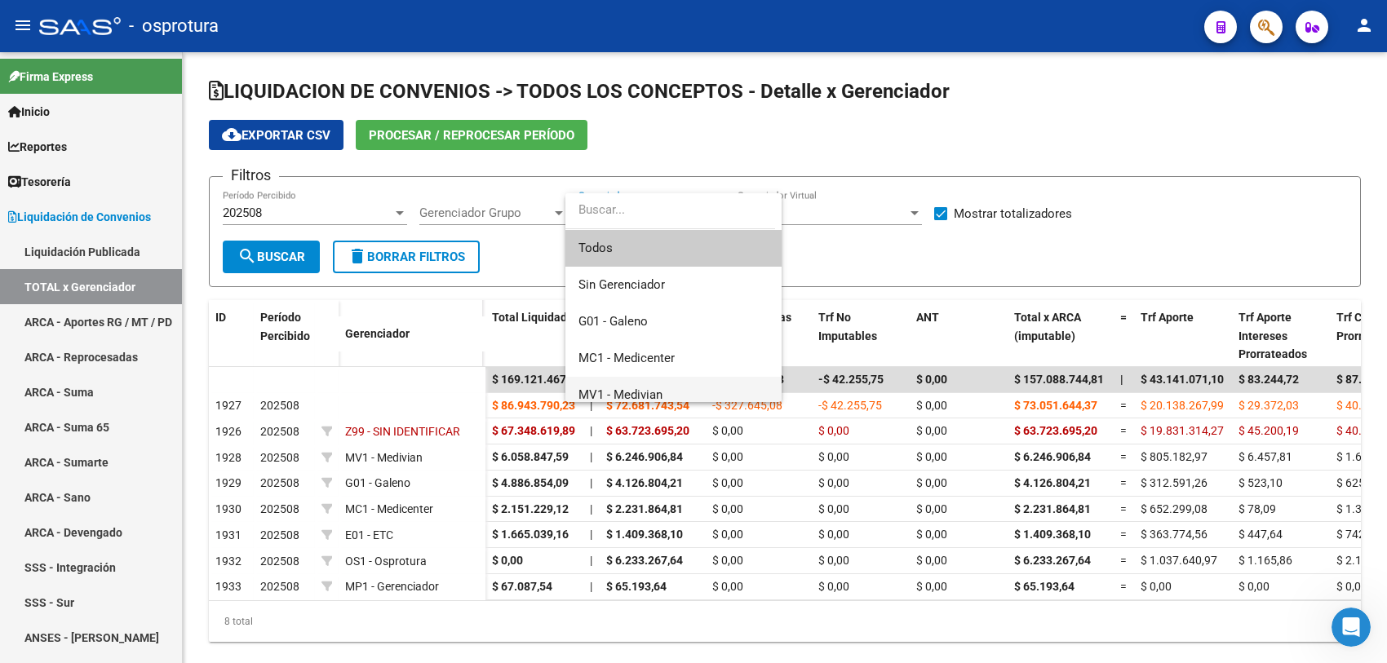
click at [631, 386] on span "MV1 - Medivian" at bounding box center [673, 395] width 190 height 37
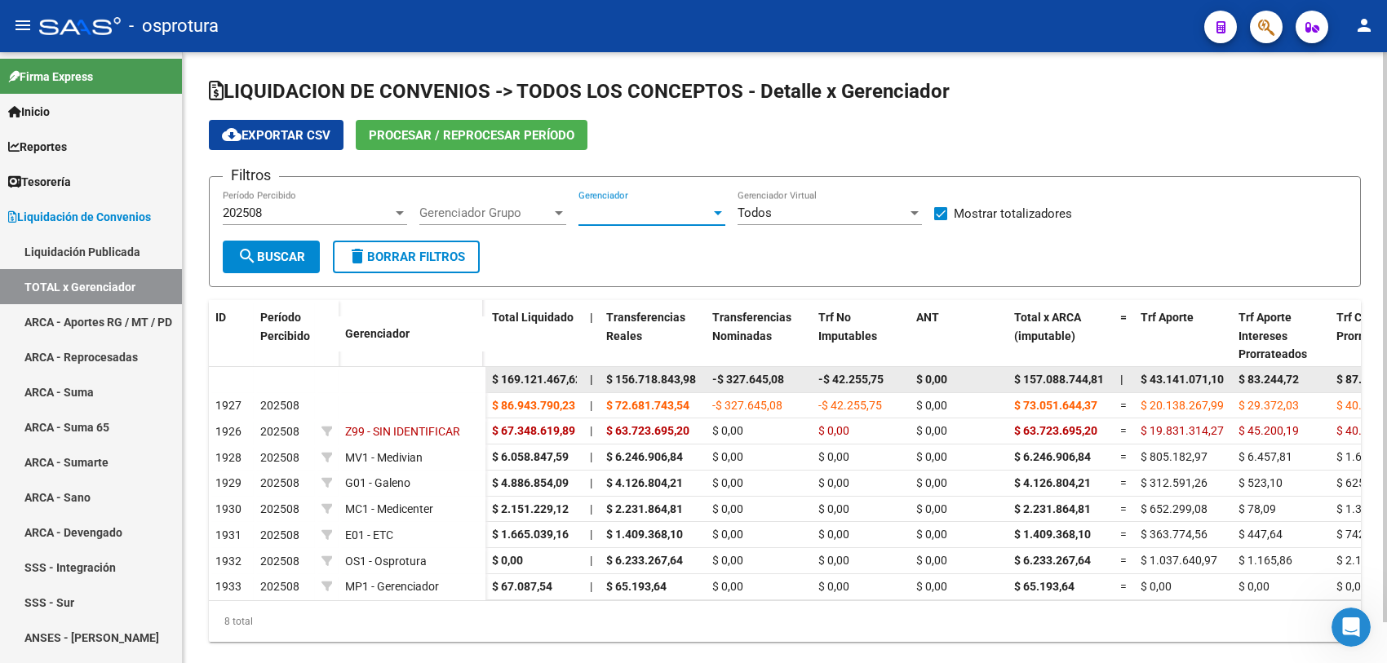
scroll to position [11, 0]
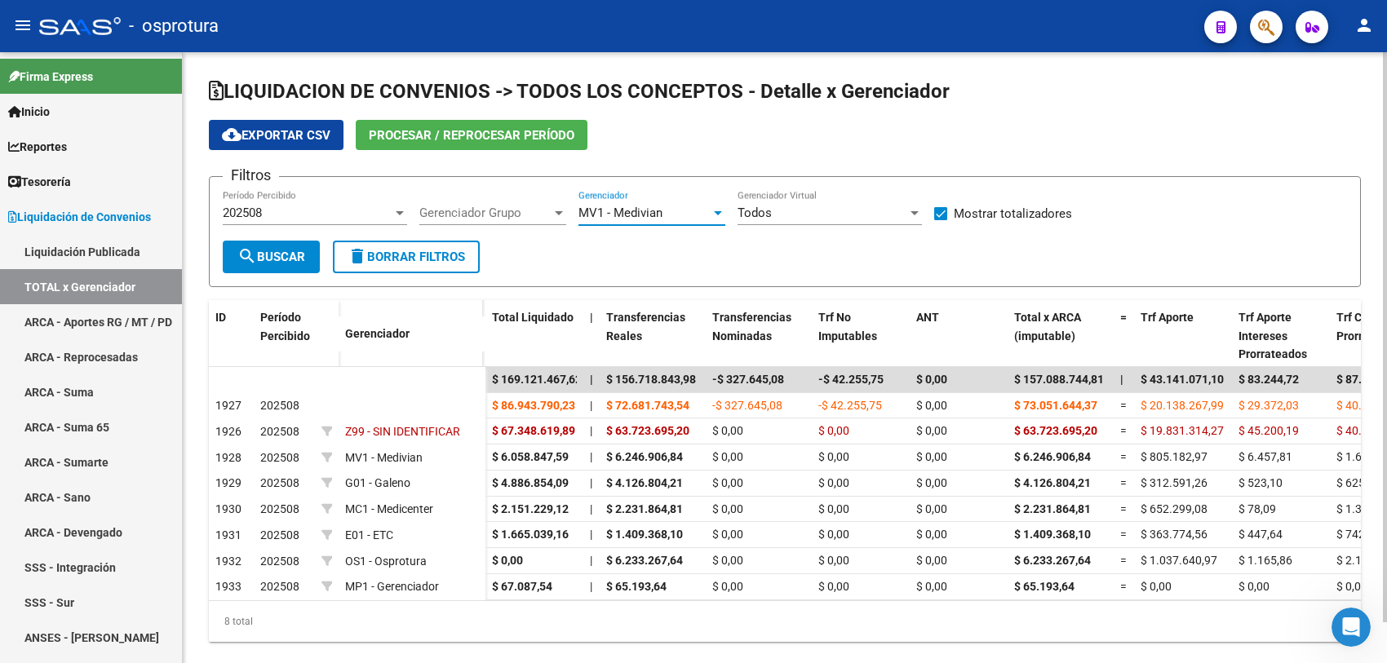
click at [287, 261] on span "search Buscar" at bounding box center [271, 257] width 68 height 15
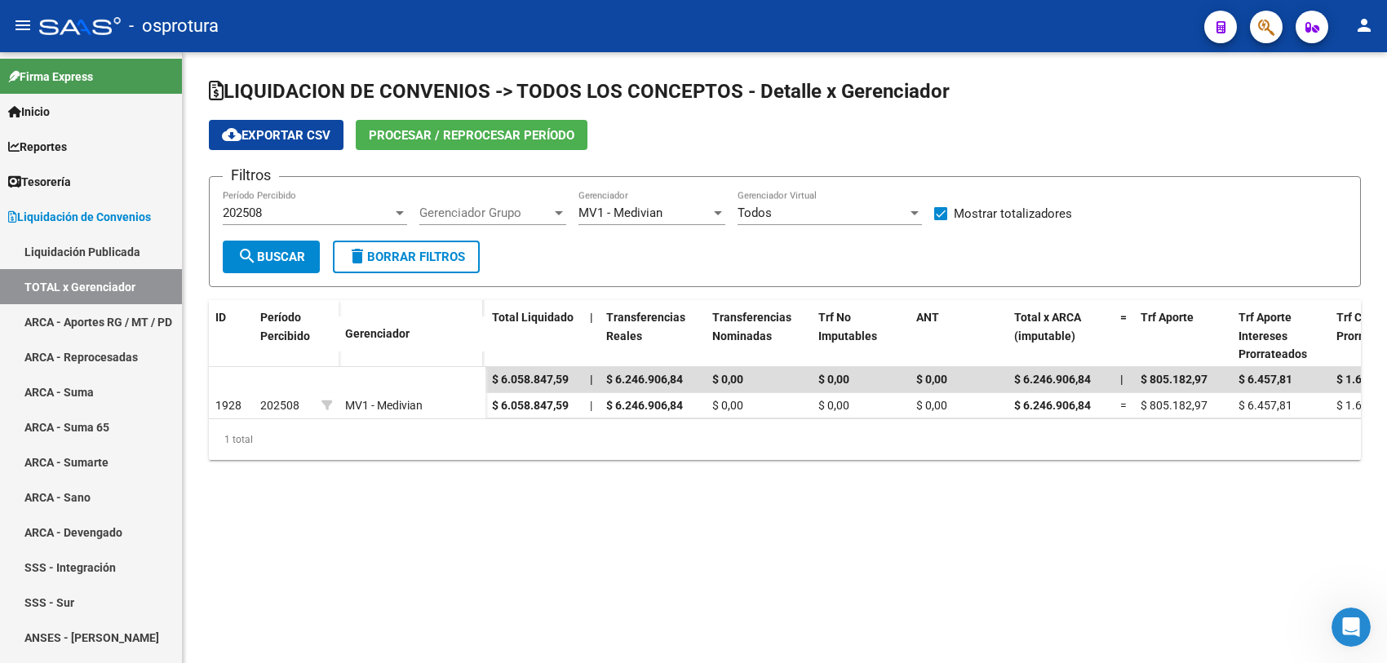
click at [259, 123] on button "cloud_download Exportar CSV" at bounding box center [276, 135] width 135 height 30
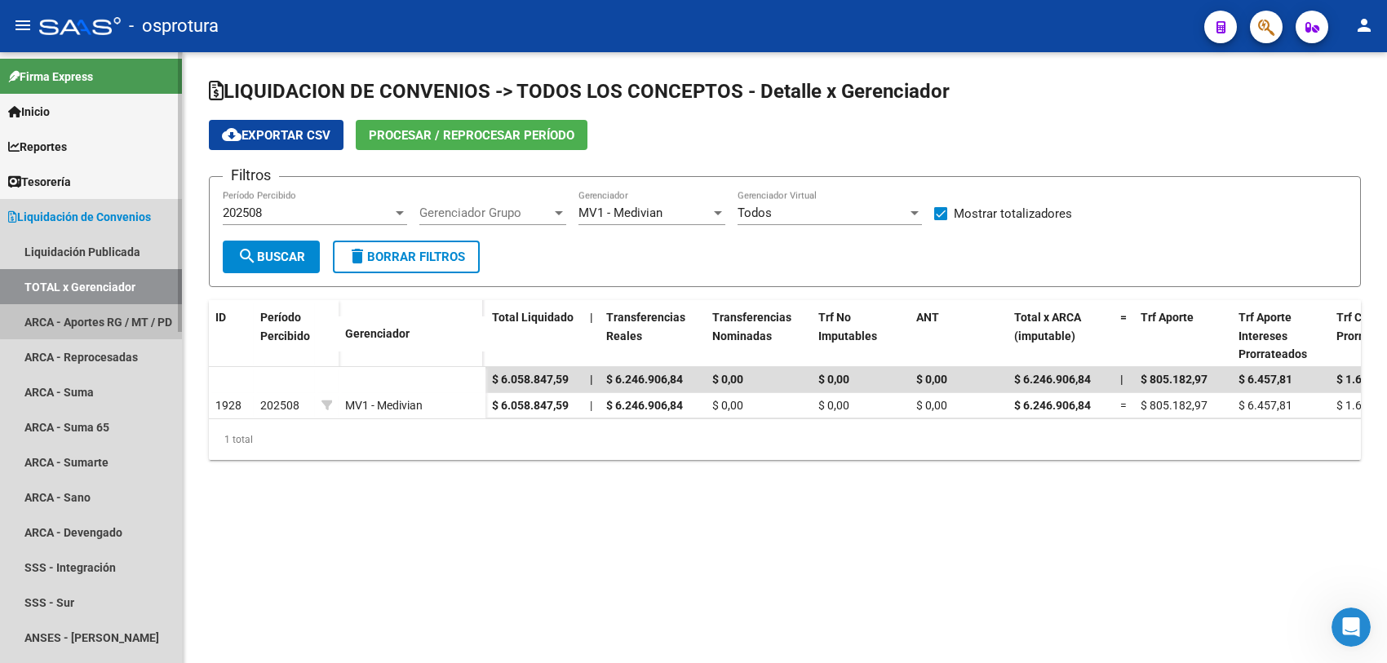
click at [140, 318] on link "ARCA - Aportes RG / MT / PD" at bounding box center [91, 321] width 182 height 35
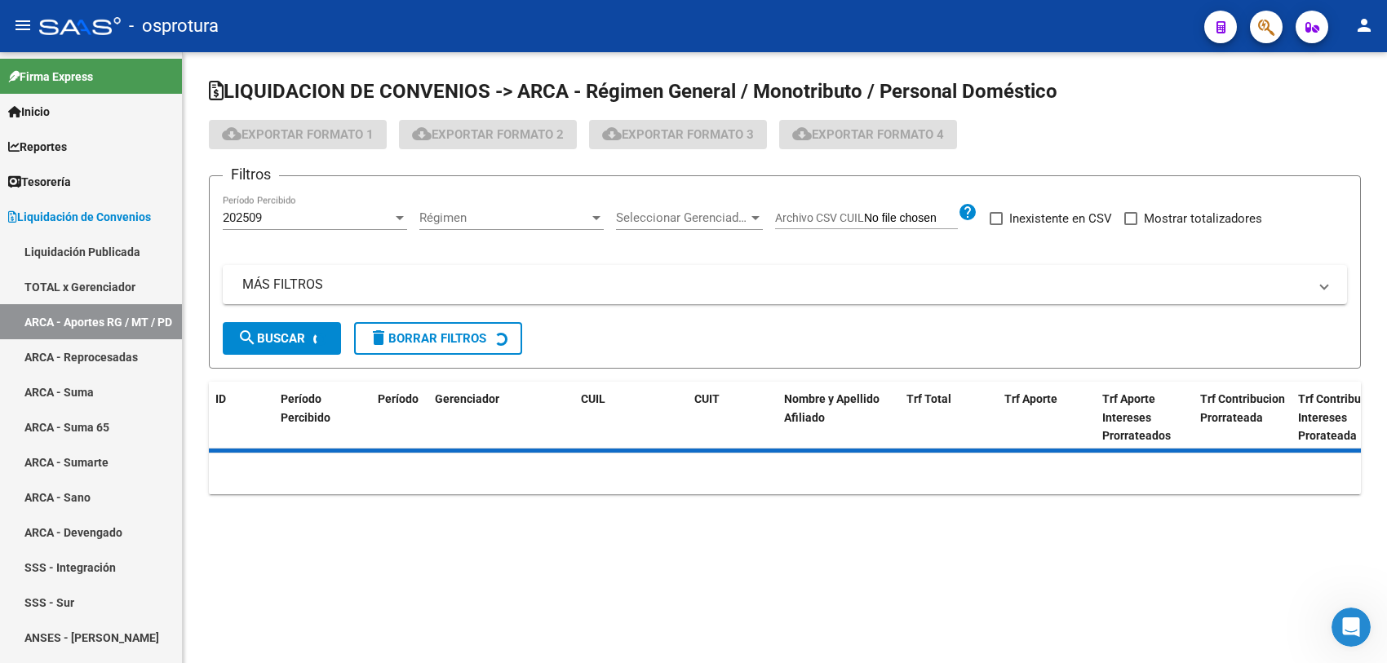
click at [323, 212] on div "202509" at bounding box center [308, 217] width 170 height 15
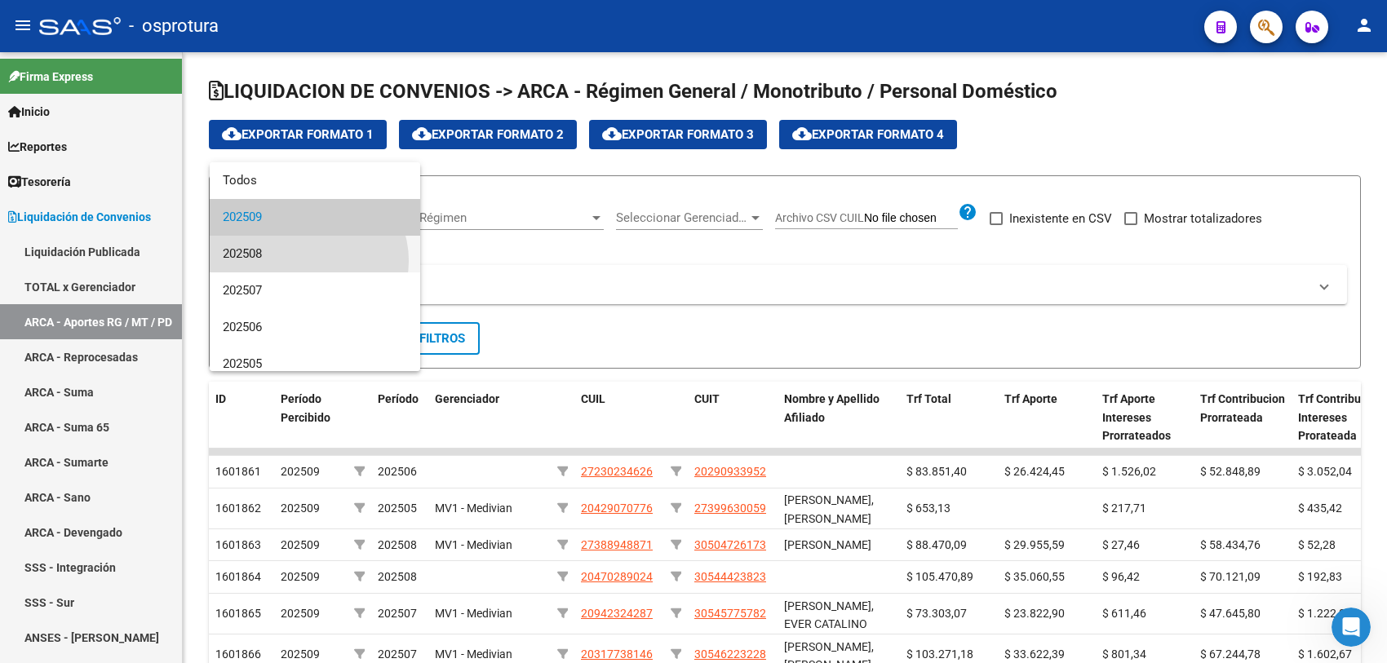
click at [308, 261] on span "202508" at bounding box center [315, 254] width 184 height 37
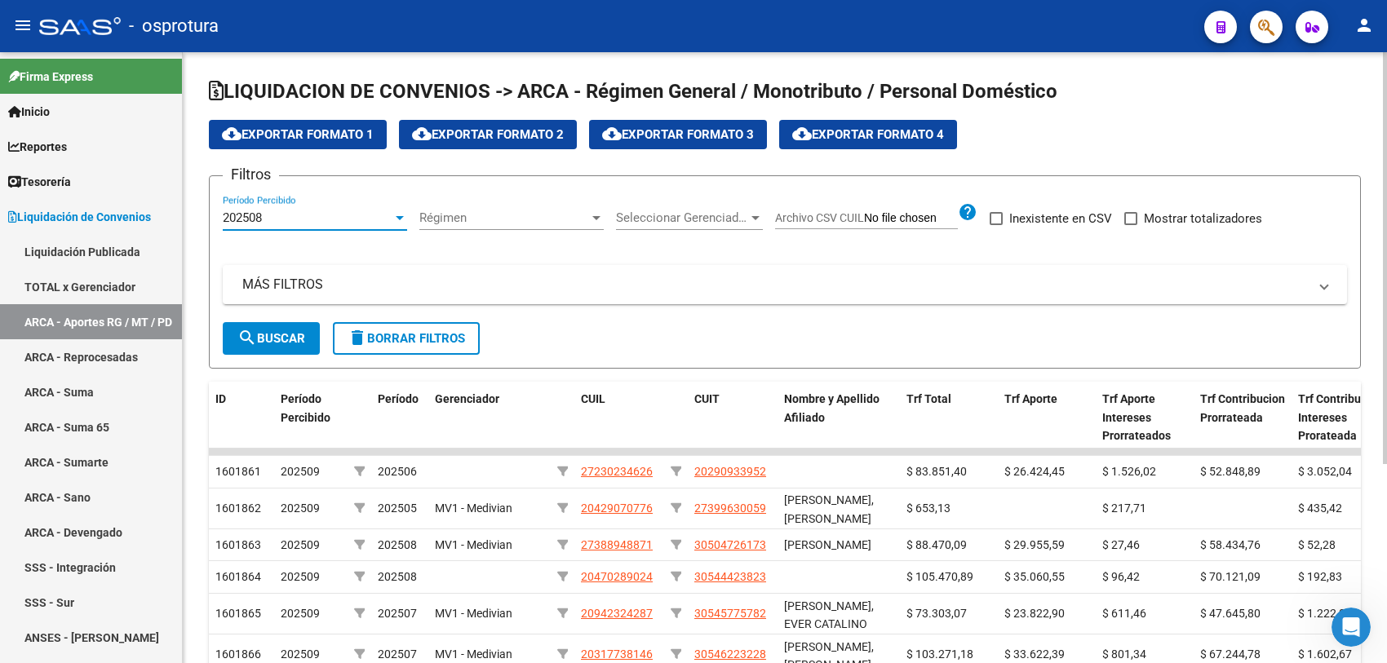
click at [711, 204] on div "Seleccionar Gerenciador Seleccionar Gerenciador" at bounding box center [689, 212] width 147 height 35
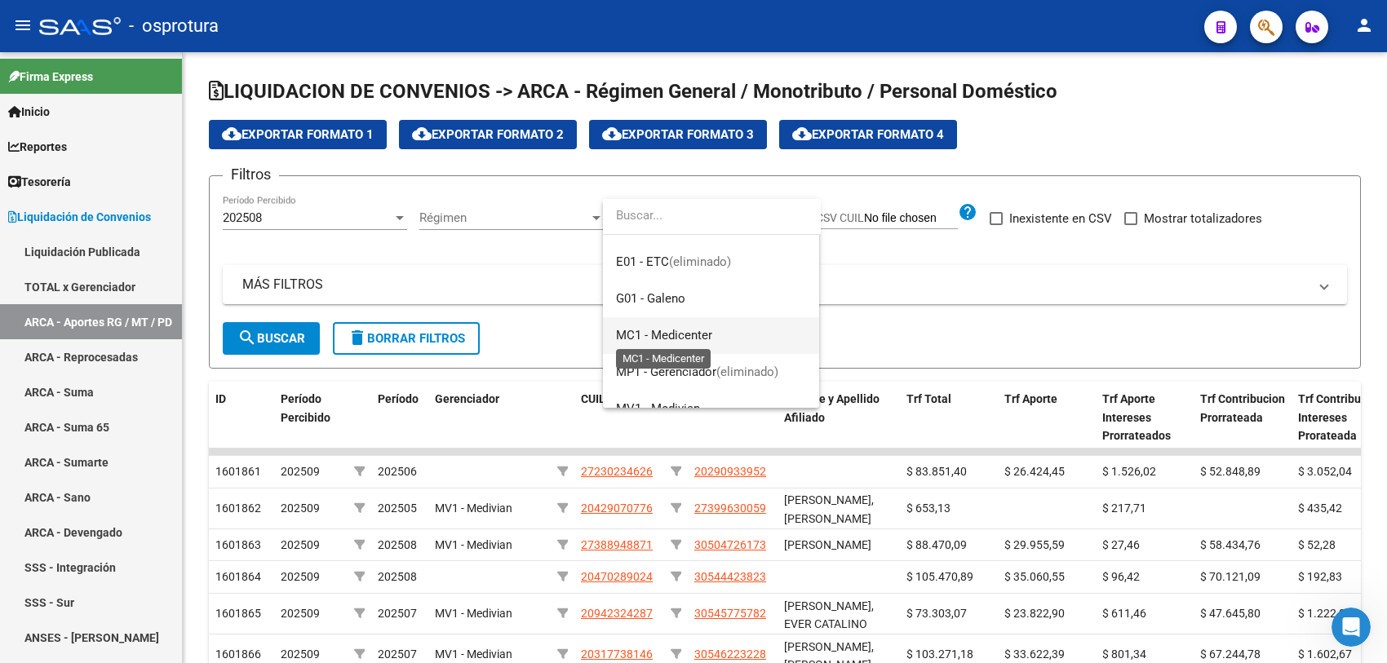
scroll to position [204, 0]
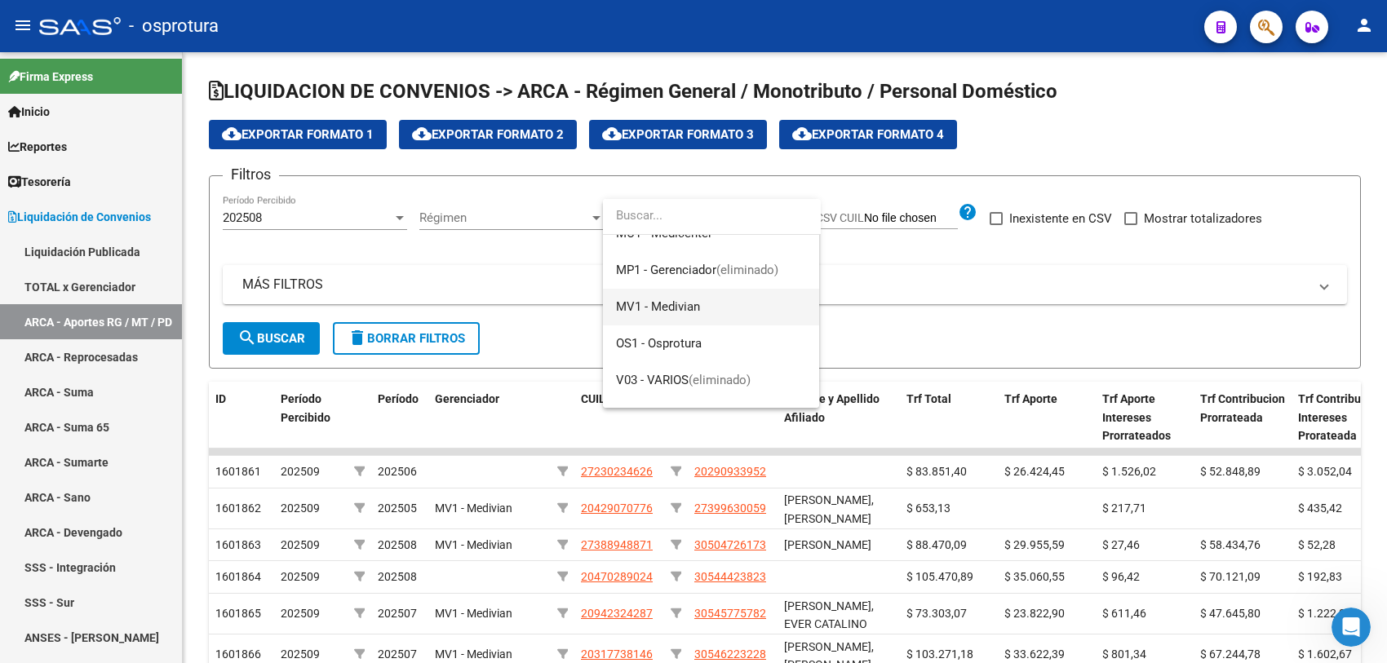
click at [700, 303] on span "MV1 - Medivian" at bounding box center [711, 307] width 190 height 37
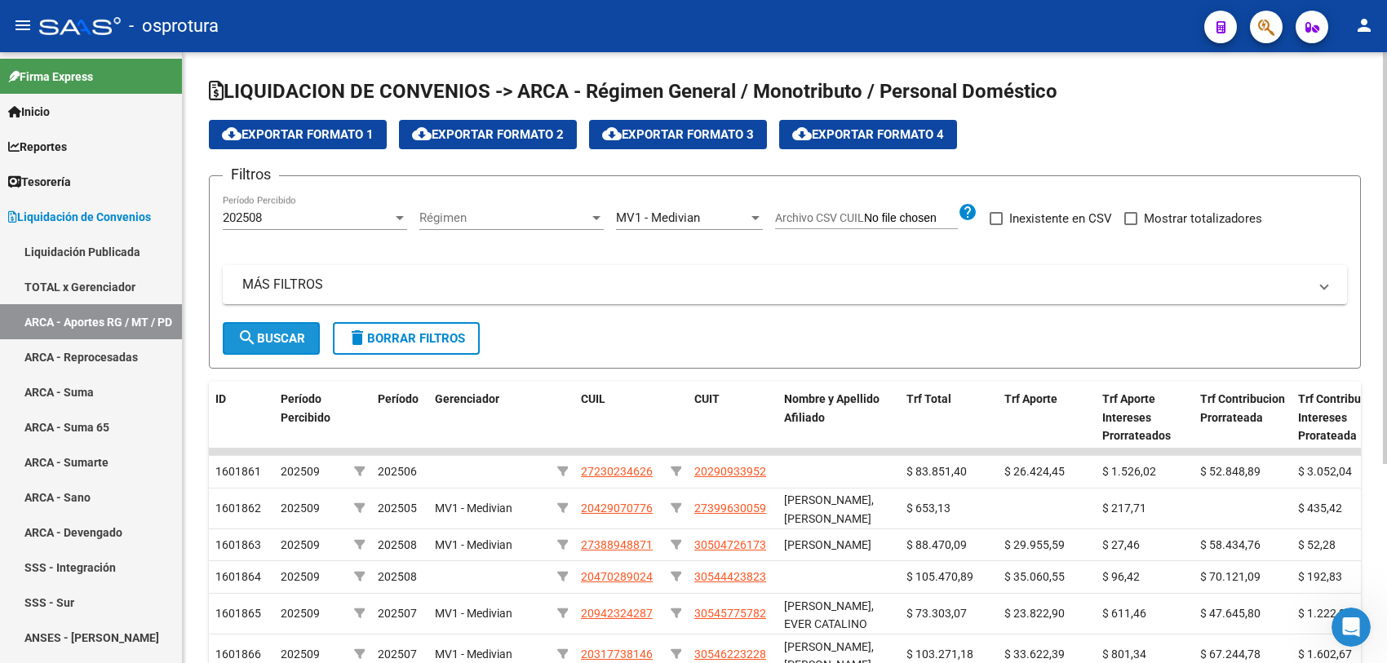
click at [271, 331] on span "search Buscar" at bounding box center [271, 338] width 68 height 15
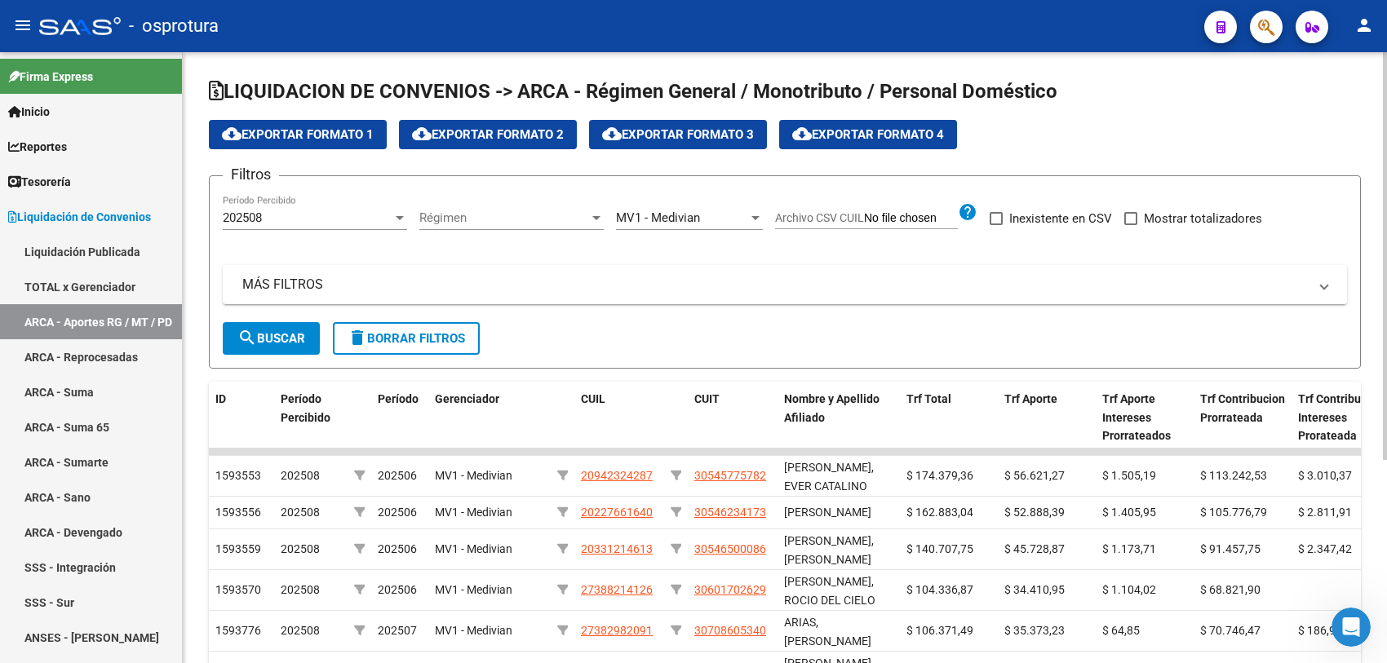
click at [315, 127] on span "cloud_download Exportar Formato 1" at bounding box center [298, 134] width 152 height 15
click at [270, 222] on div "202508" at bounding box center [308, 217] width 170 height 15
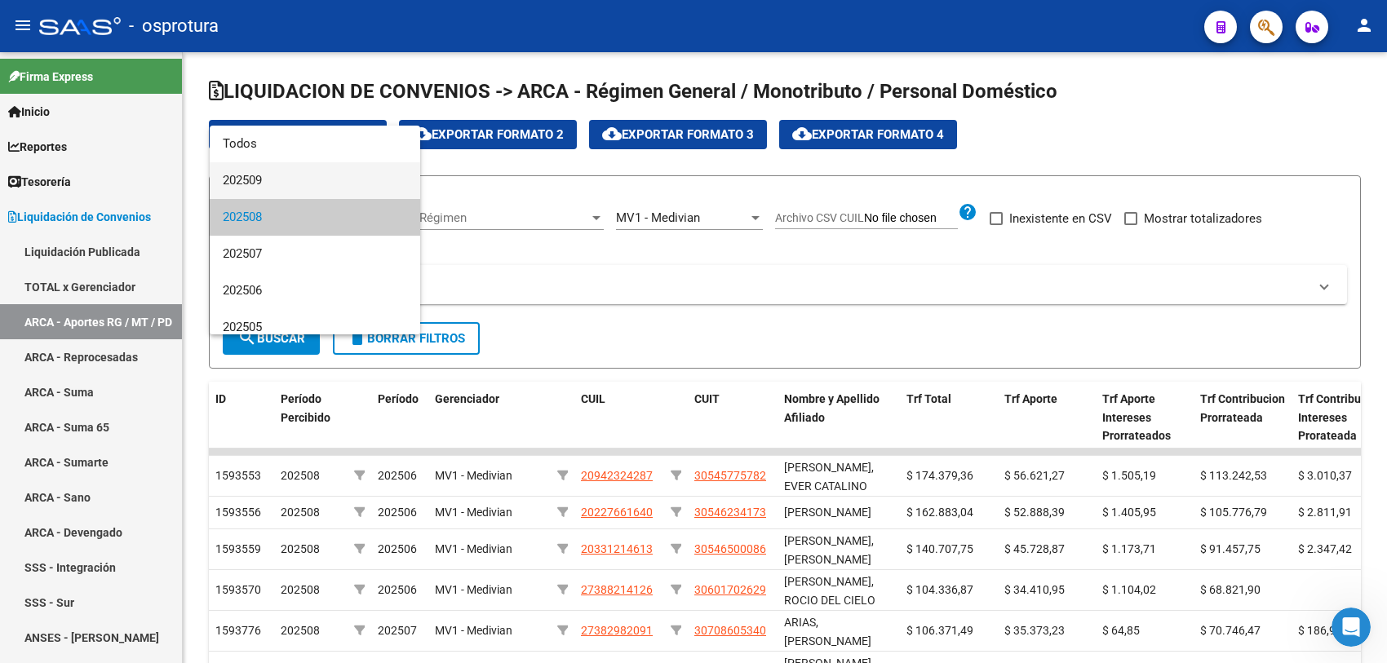
click at [267, 180] on span "202509" at bounding box center [315, 180] width 184 height 37
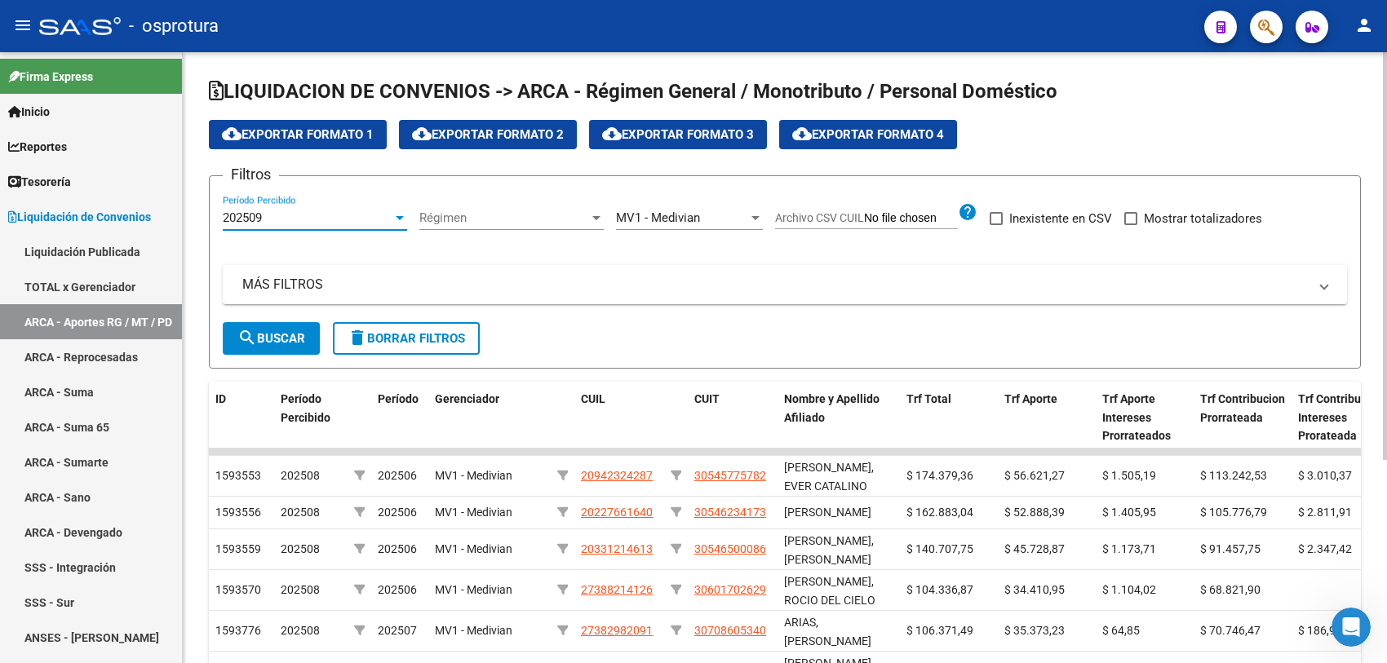
click at [288, 343] on span "search Buscar" at bounding box center [271, 338] width 68 height 15
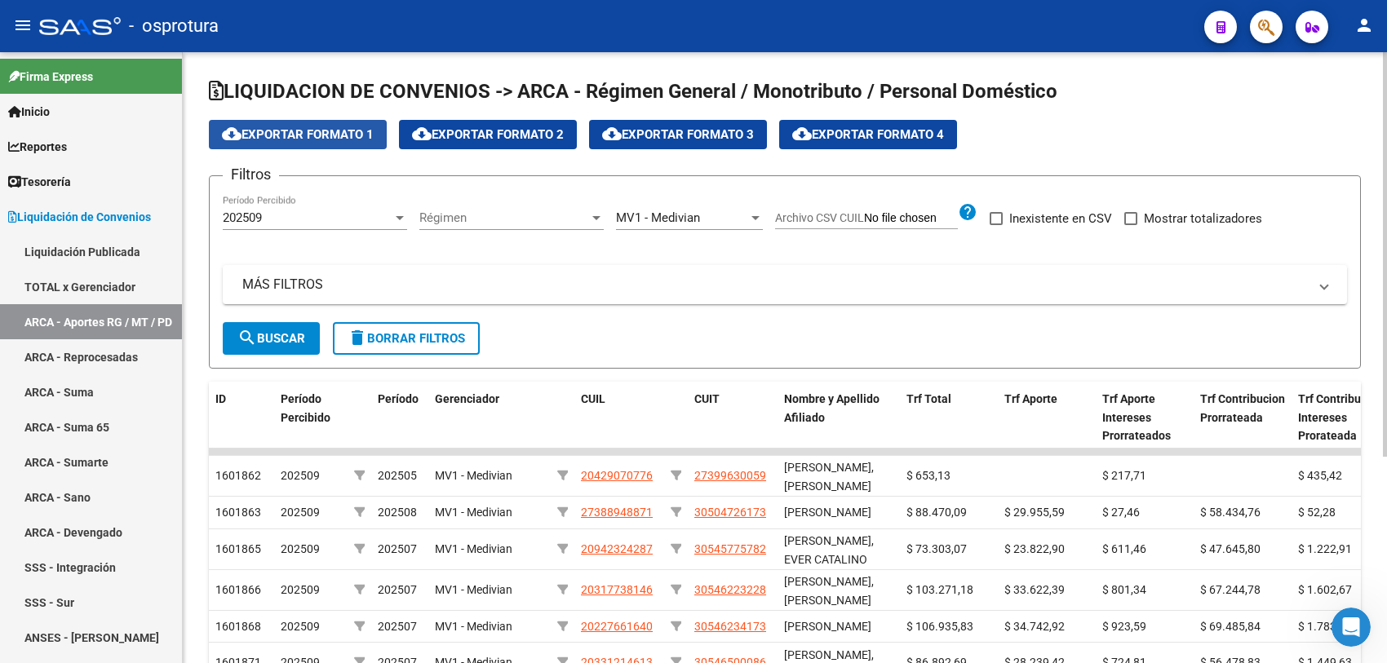
click at [363, 136] on span "cloud_download Exportar Formato 1" at bounding box center [298, 134] width 152 height 15
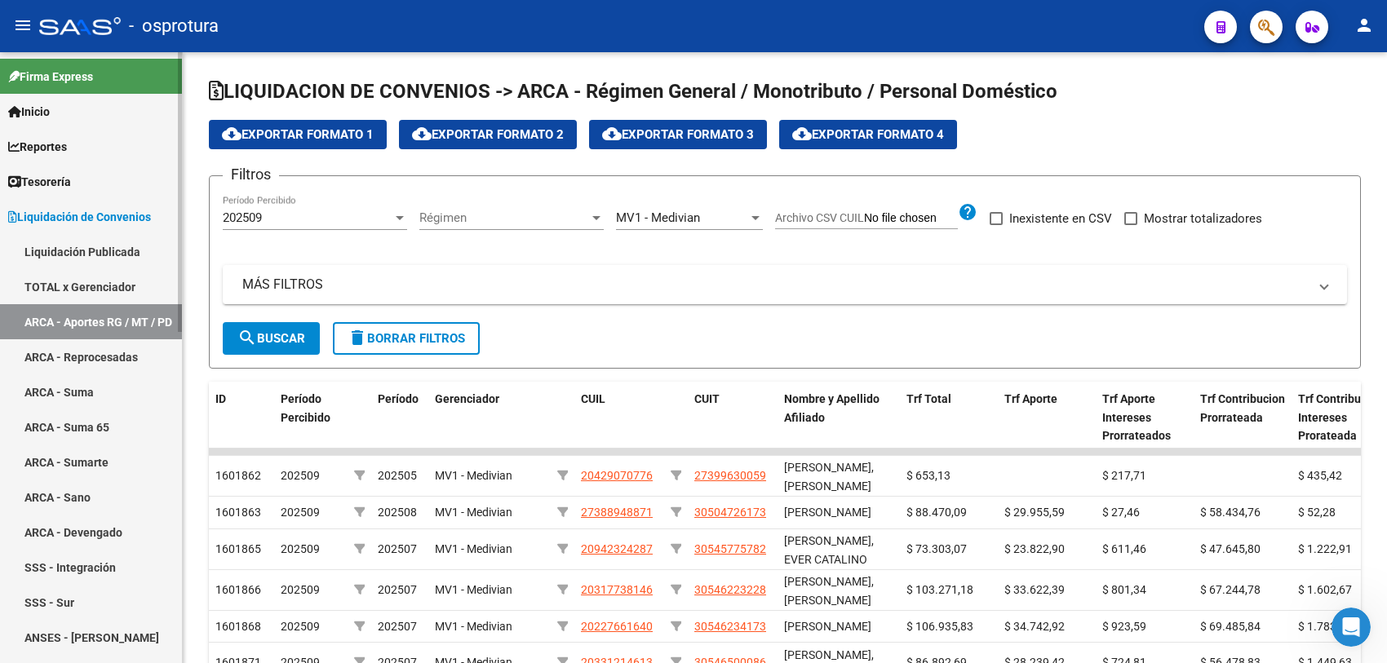
drag, startPoint x: 82, startPoint y: 286, endPoint x: 112, endPoint y: 287, distance: 29.4
click at [82, 286] on link "TOTAL x Gerenciador" at bounding box center [91, 286] width 182 height 35
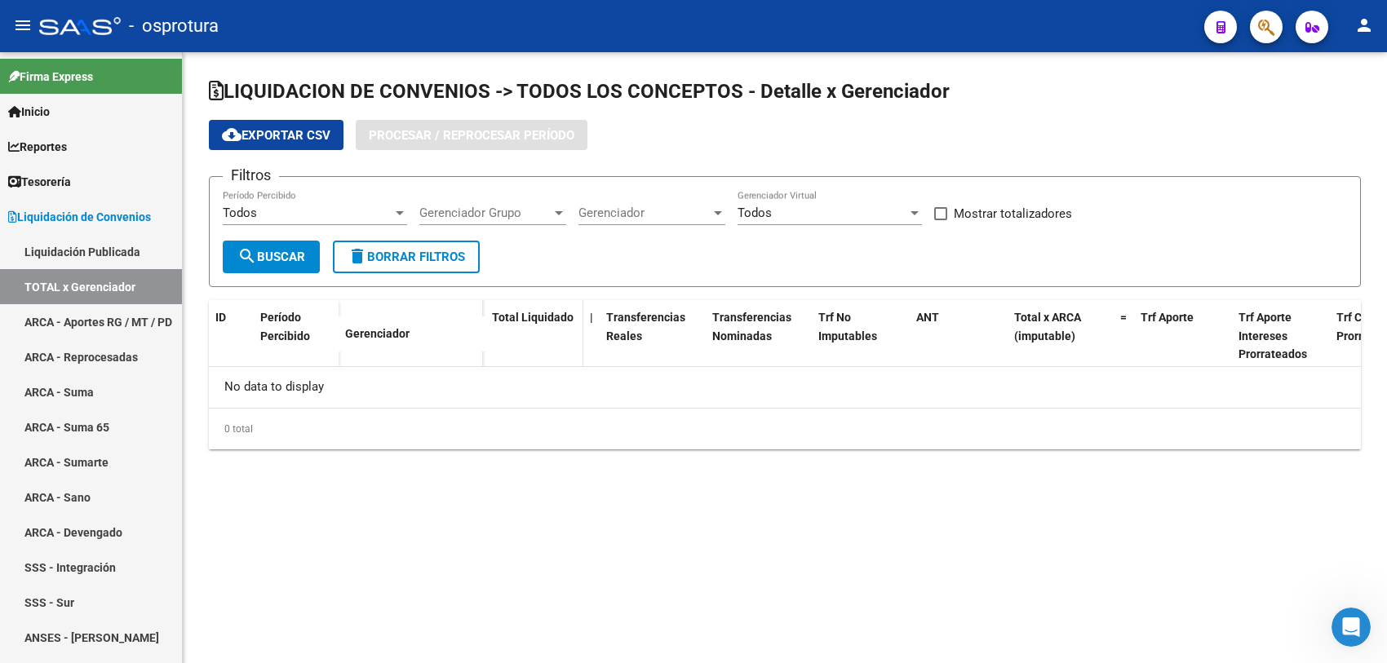
checkbox input "true"
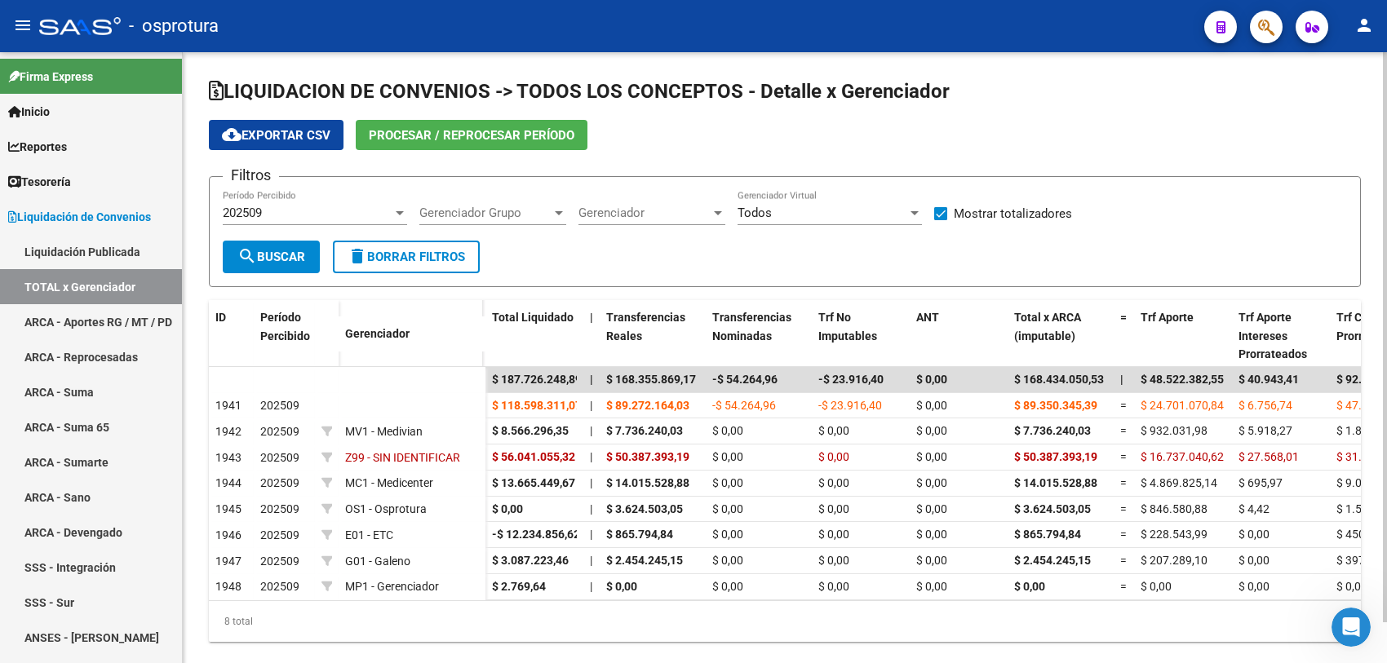
click at [657, 218] on span "Gerenciador" at bounding box center [644, 213] width 132 height 15
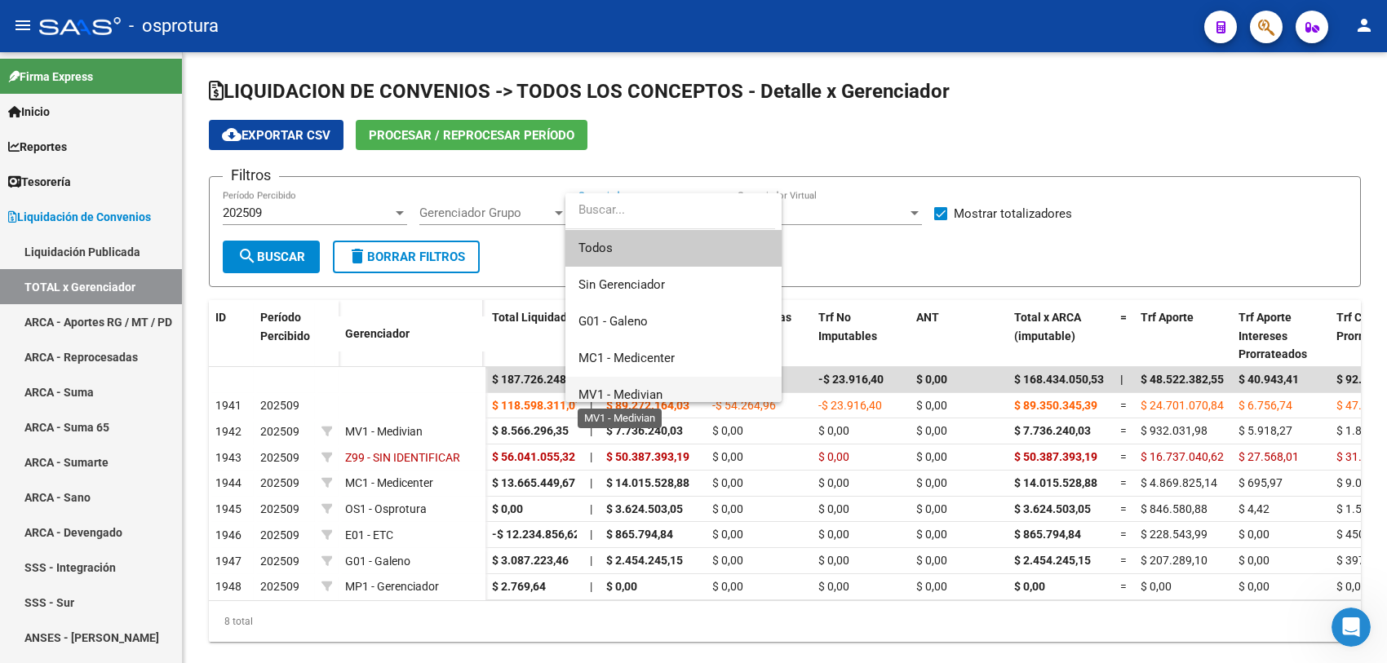
click at [631, 392] on span "MV1 - Medivian" at bounding box center [620, 394] width 84 height 15
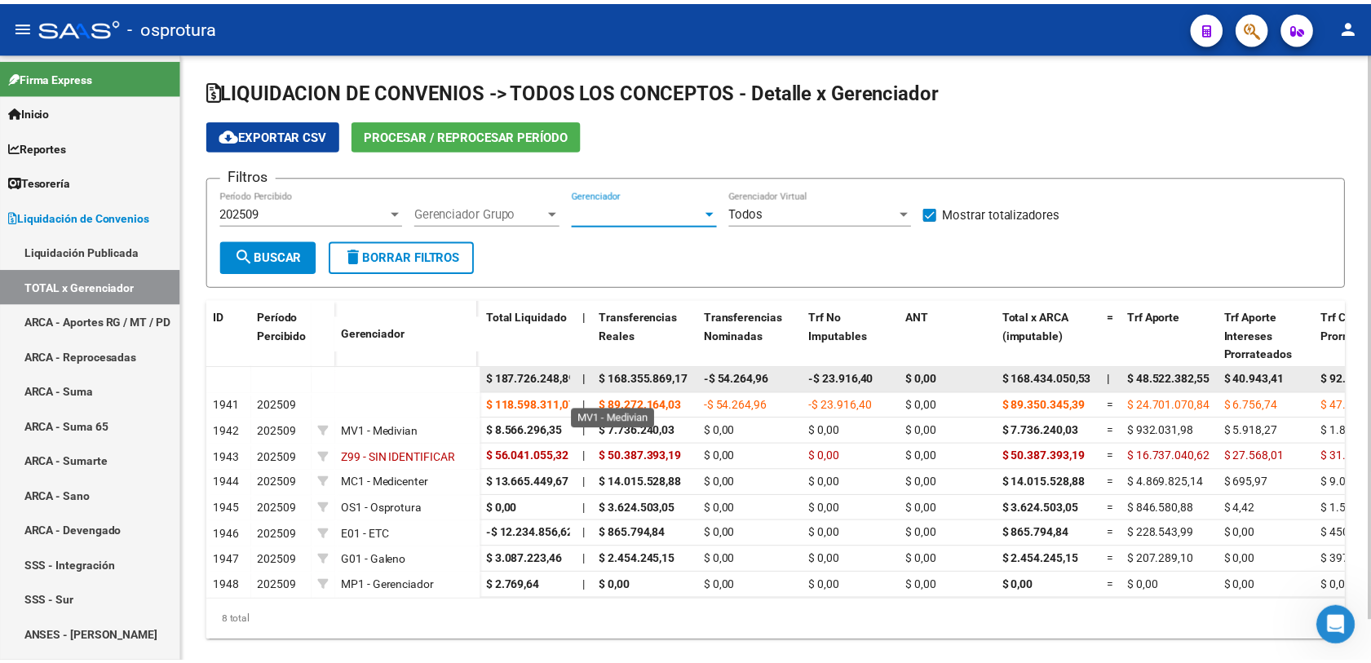
scroll to position [11, 0]
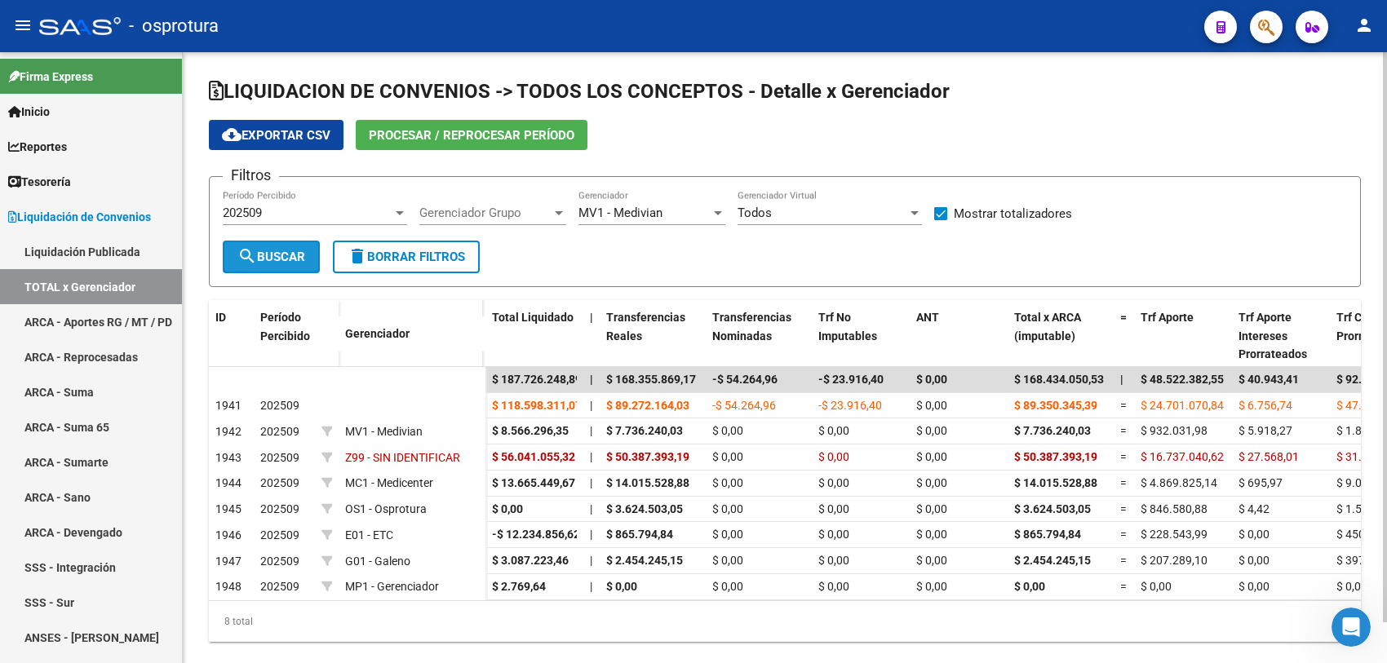
click at [246, 254] on mat-icon "search" at bounding box center [247, 256] width 20 height 20
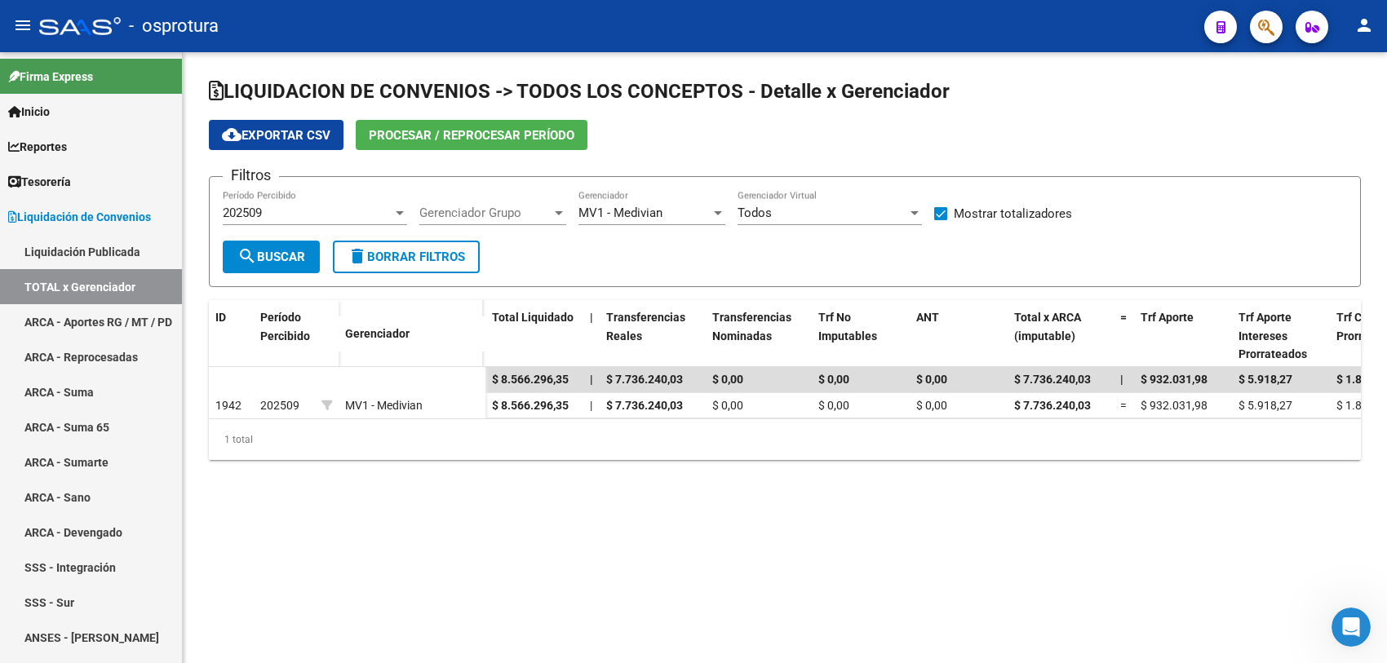
click at [284, 145] on button "cloud_download Exportar CSV" at bounding box center [276, 135] width 135 height 30
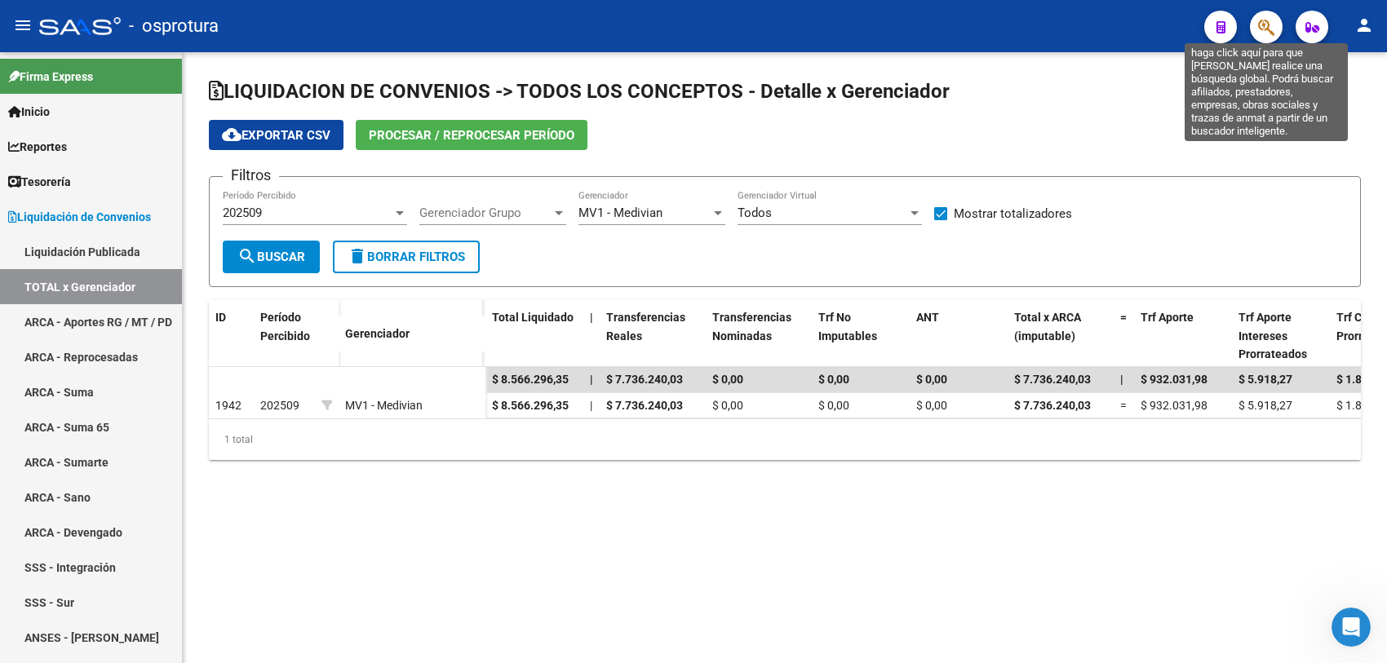
click at [1266, 26] on icon "button" at bounding box center [1266, 27] width 16 height 19
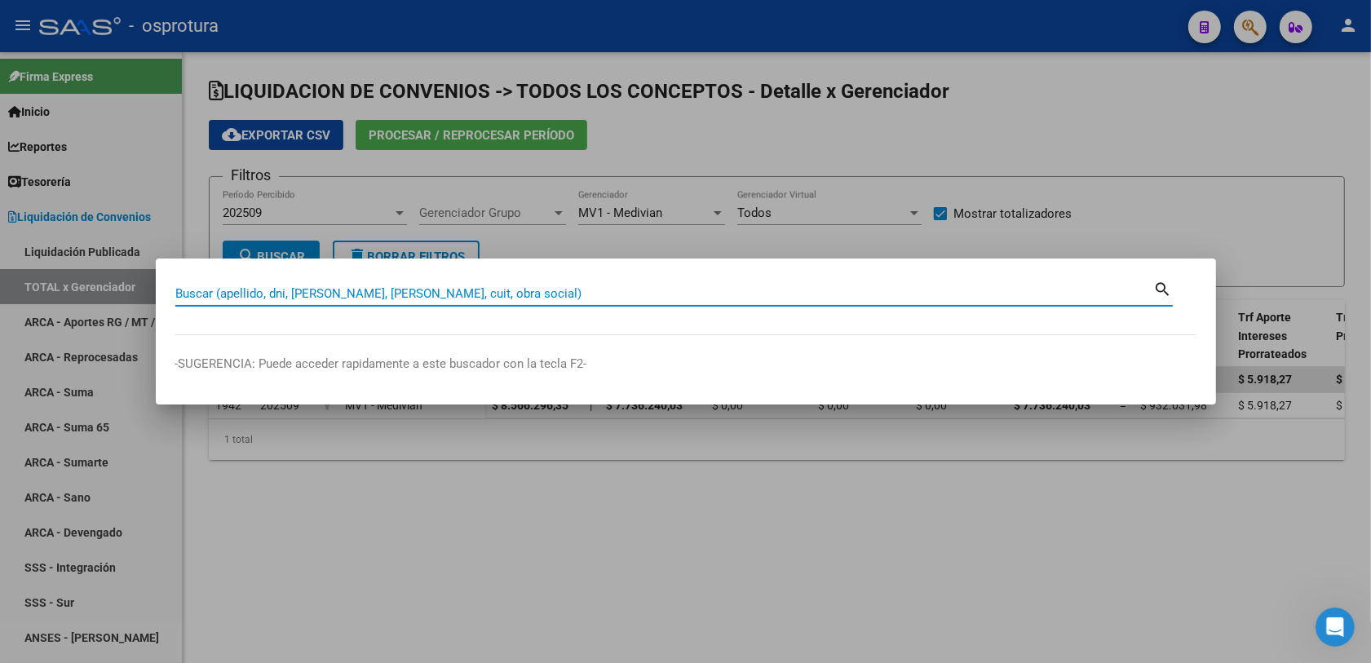
paste input "27948284"
type input "27948284"
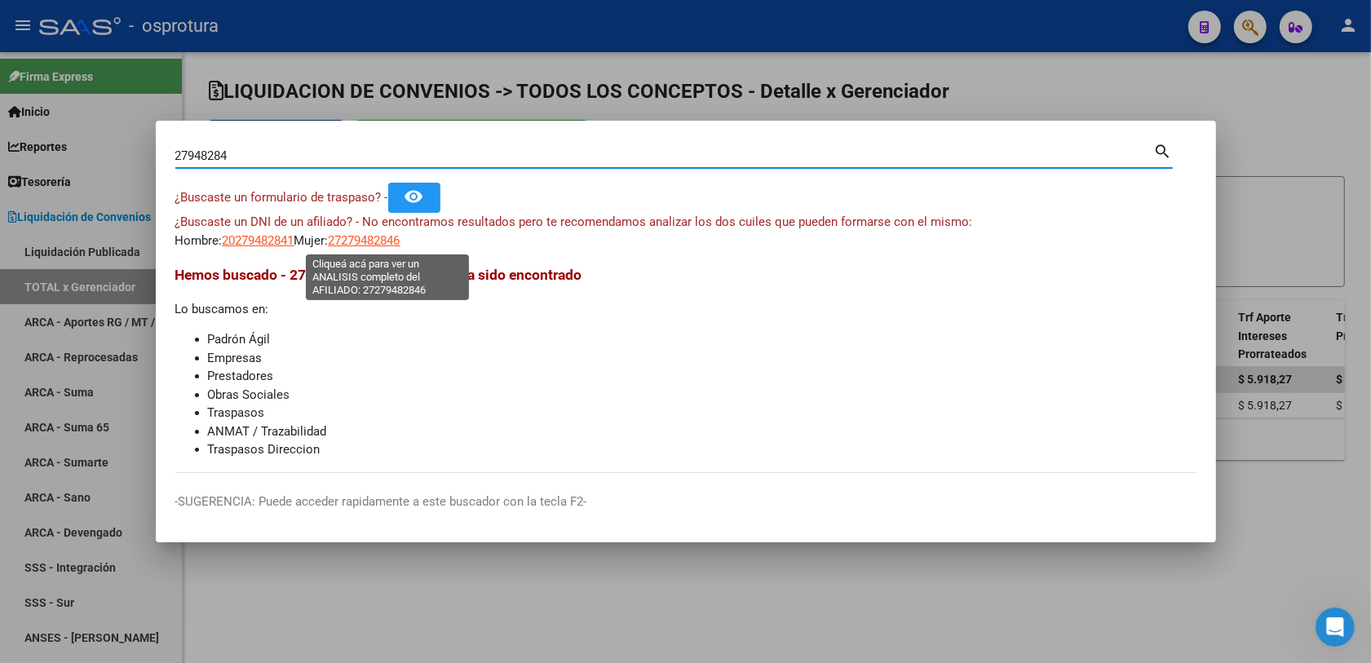
click at [370, 242] on span "27279482846" at bounding box center [365, 240] width 72 height 15
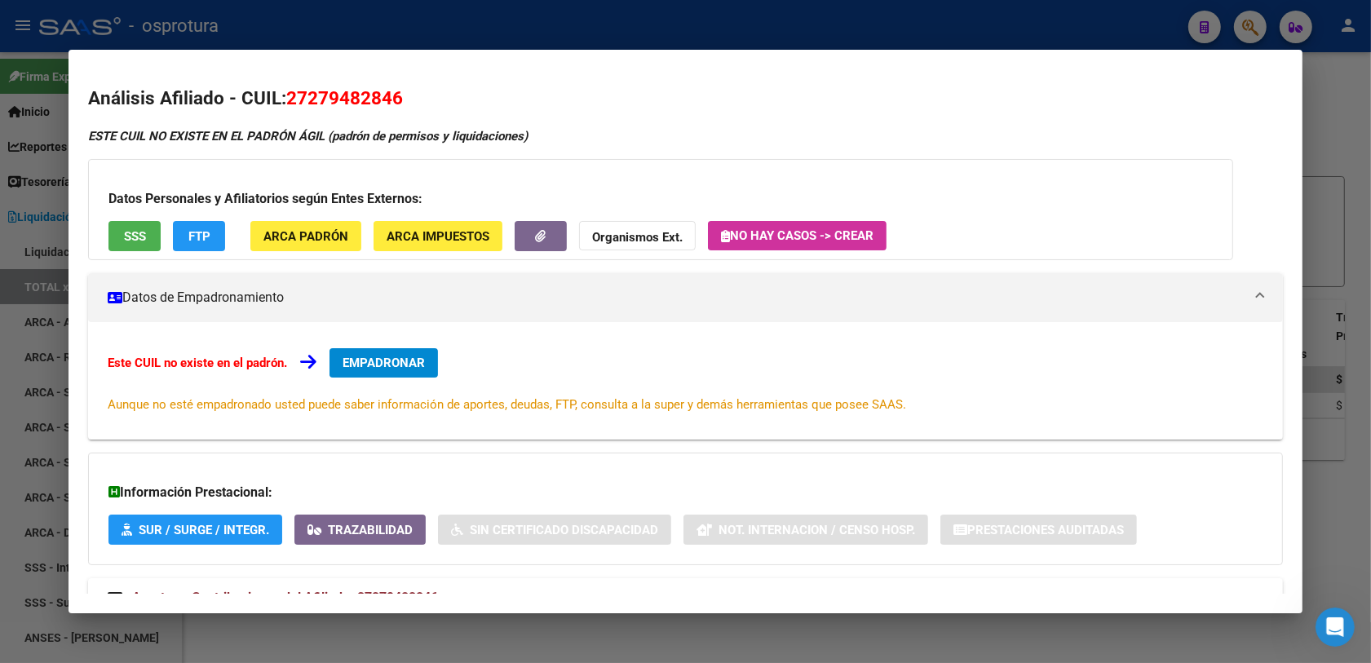
drag, startPoint x: 283, startPoint y: 95, endPoint x: 417, endPoint y: 94, distance: 133.8
click at [417, 94] on h2 "Análisis Afiliado - CUIL: 27279482846" at bounding box center [685, 99] width 1195 height 28
copy span "27279482846"
click at [361, 369] on span "EMPADRONAR" at bounding box center [384, 363] width 82 height 15
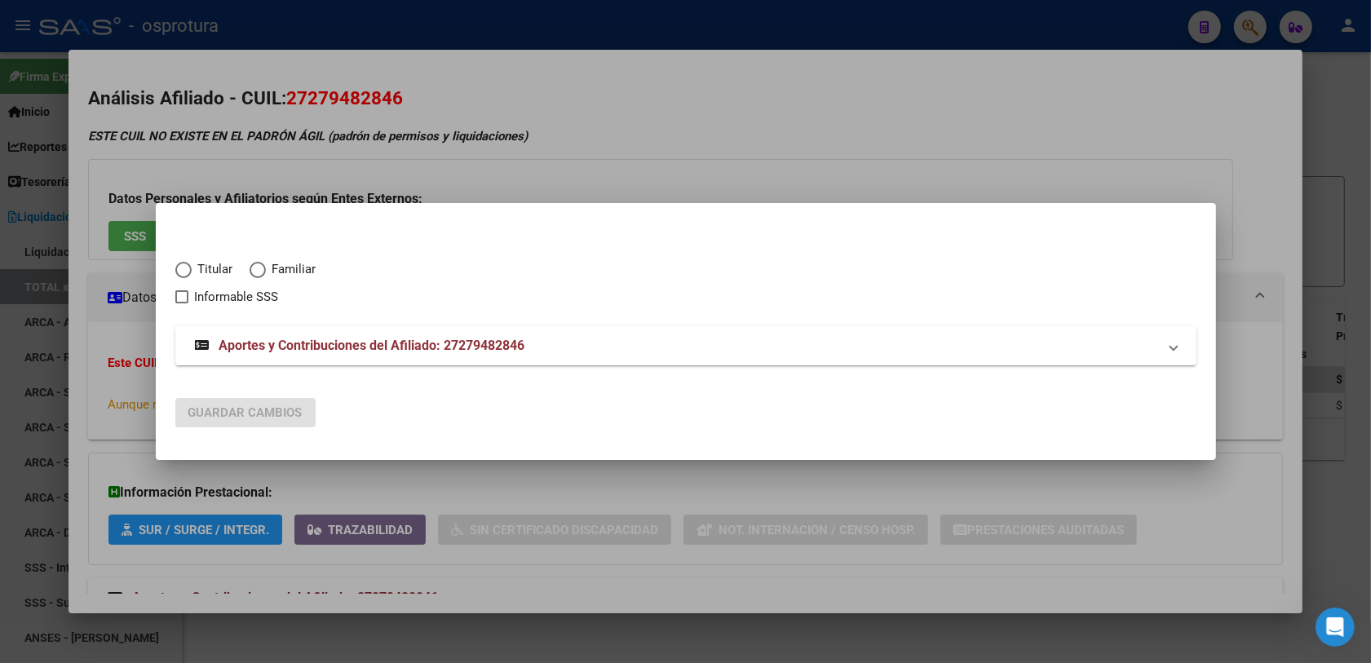
click at [197, 273] on span "Titular" at bounding box center [213, 269] width 42 height 19
click at [192, 273] on input "Titular" at bounding box center [183, 270] width 16 height 16
radio input "true"
checkbox input "true"
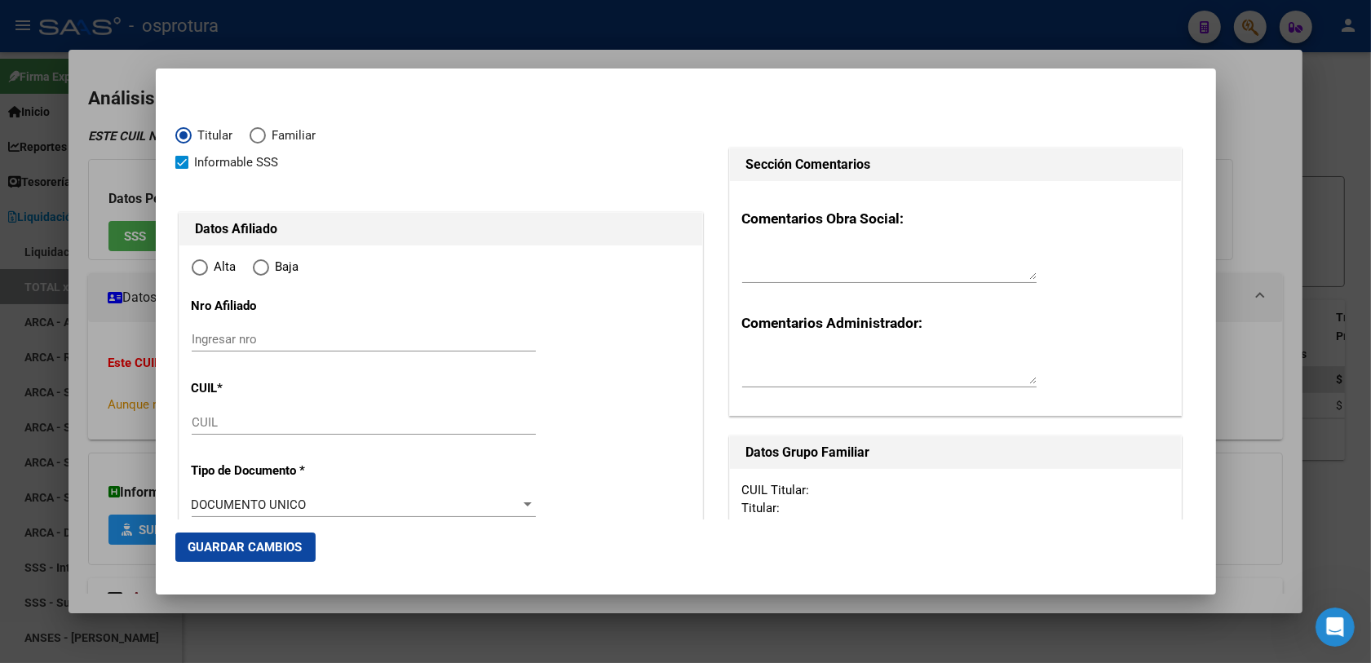
type input "27-27948284-6"
radio input "true"
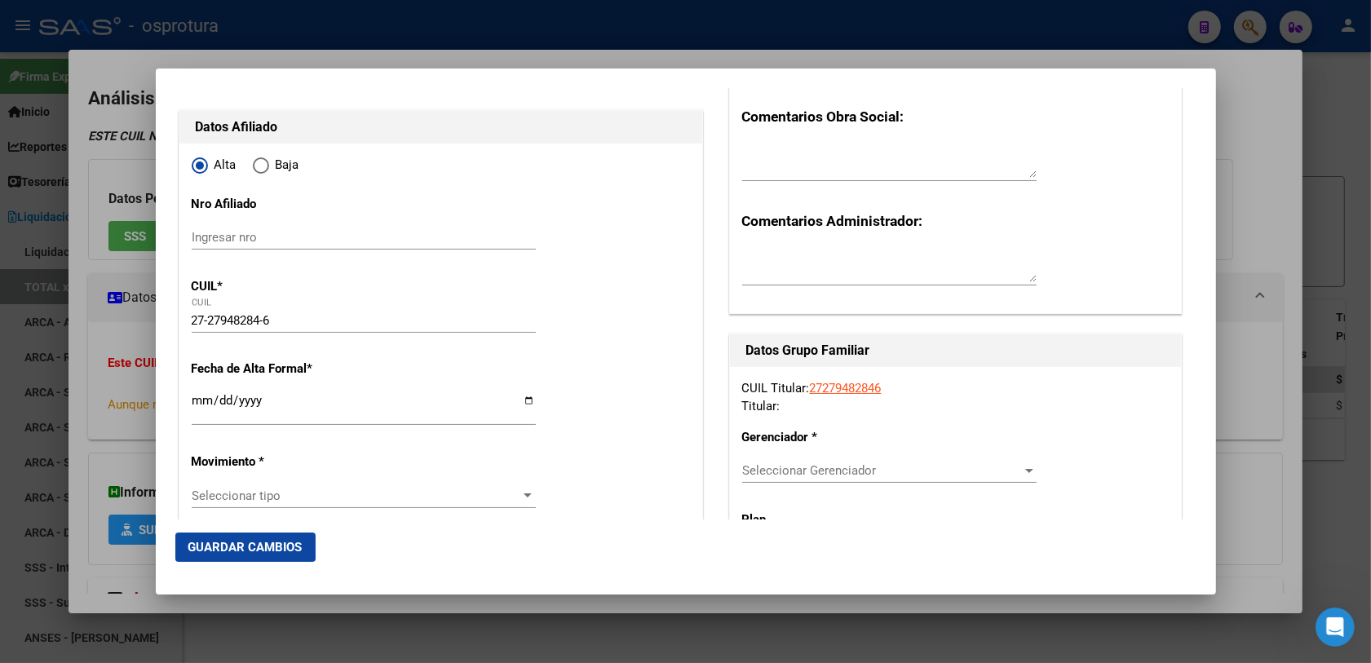
scroll to position [204, 0]
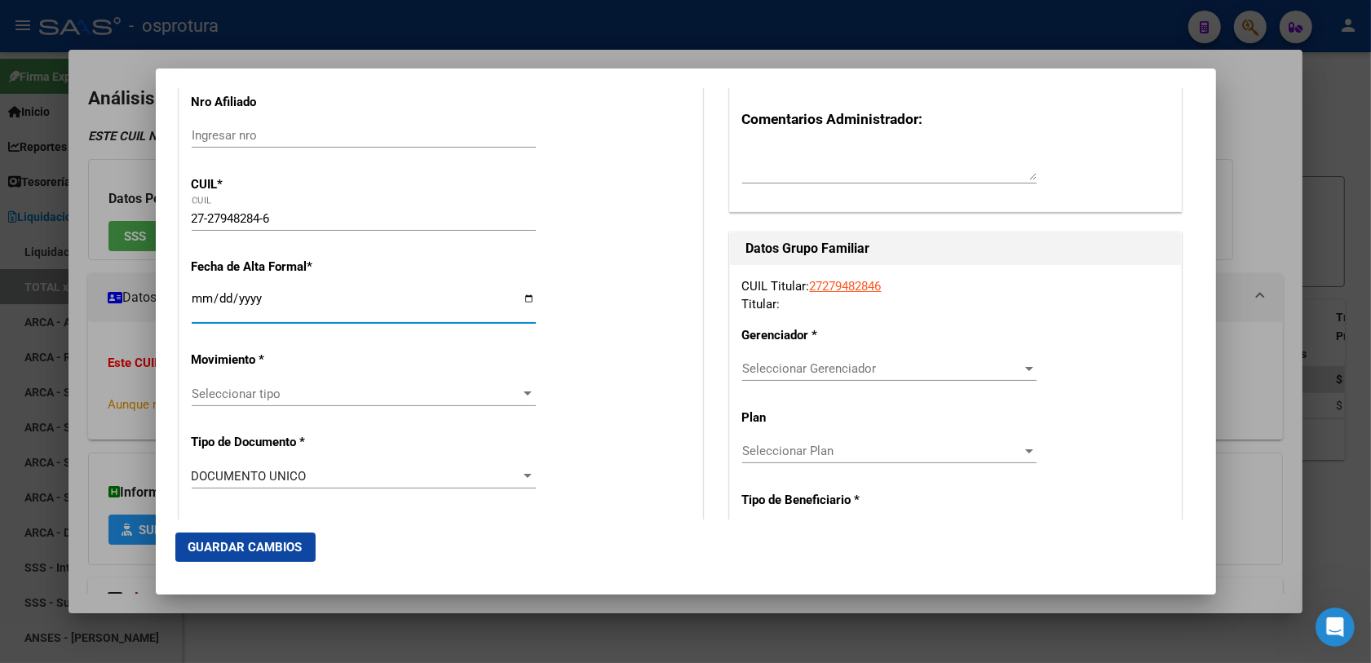
click at [198, 307] on input "Ingresar fecha" at bounding box center [364, 305] width 344 height 26
type input "[DATE]"
click at [242, 388] on span "Seleccionar tipo" at bounding box center [357, 394] width 330 height 15
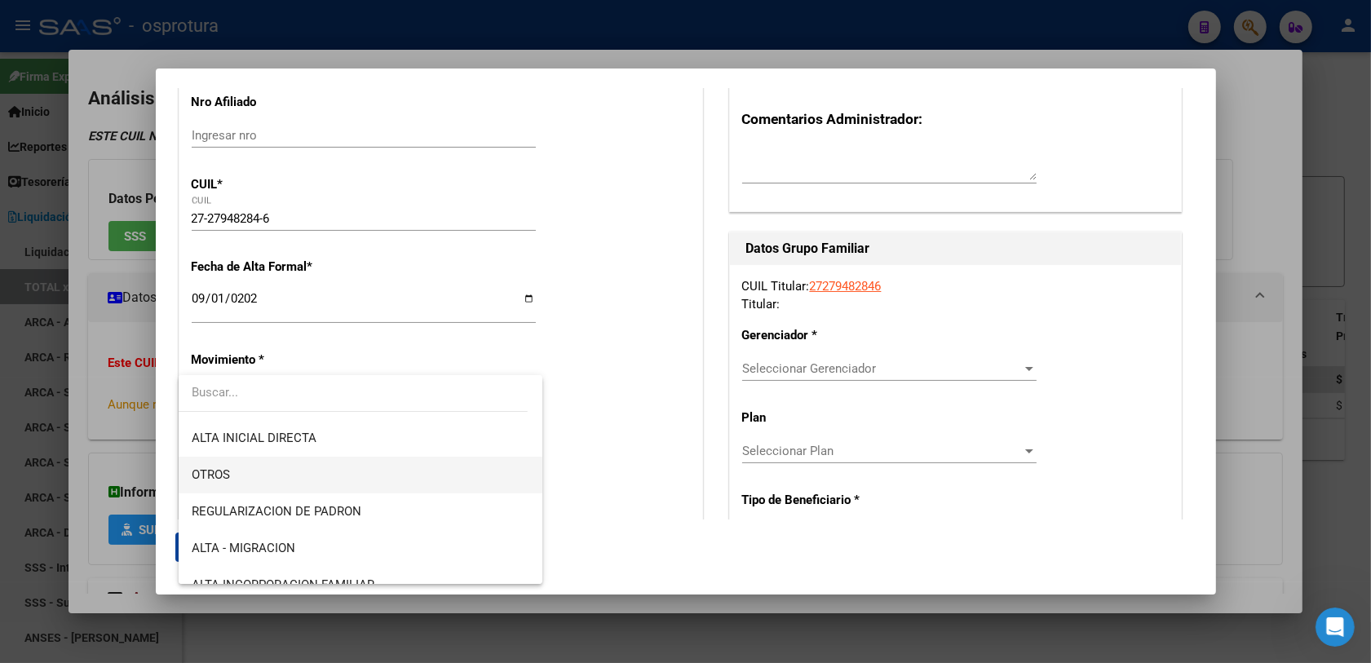
scroll to position [0, 0]
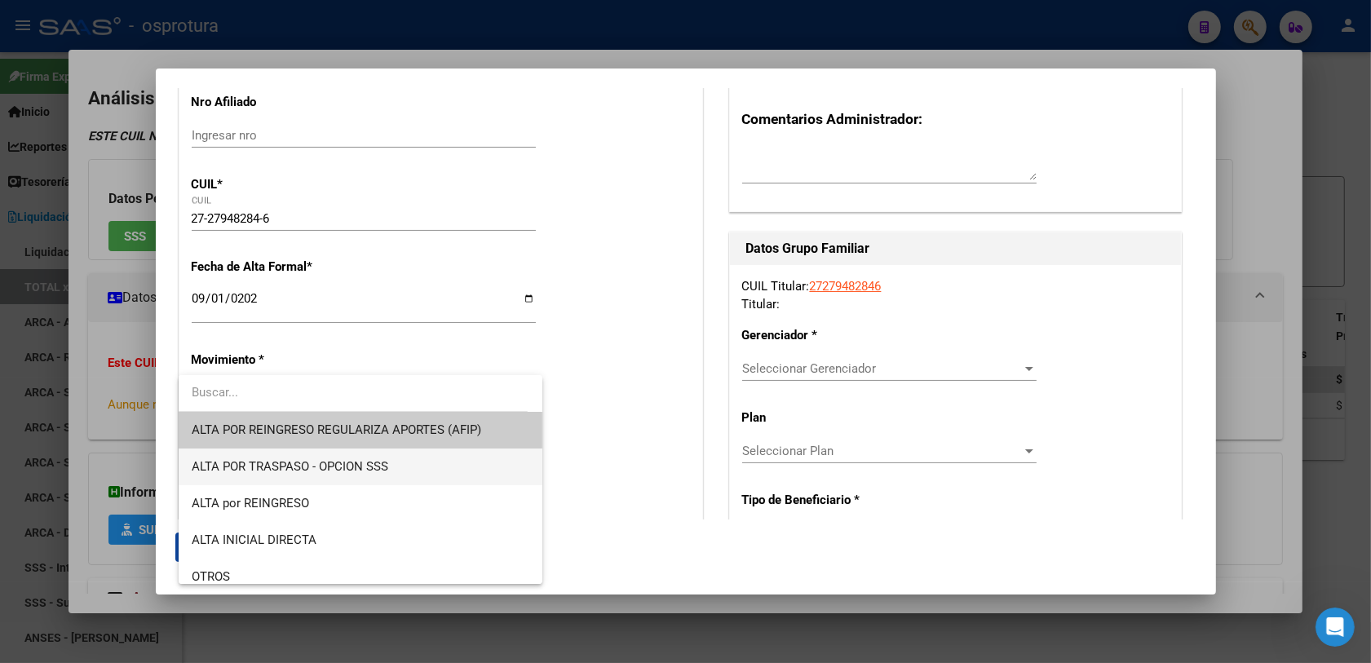
click at [378, 458] on span "ALTA POR TRASPASO - OPCION SSS" at bounding box center [361, 467] width 339 height 37
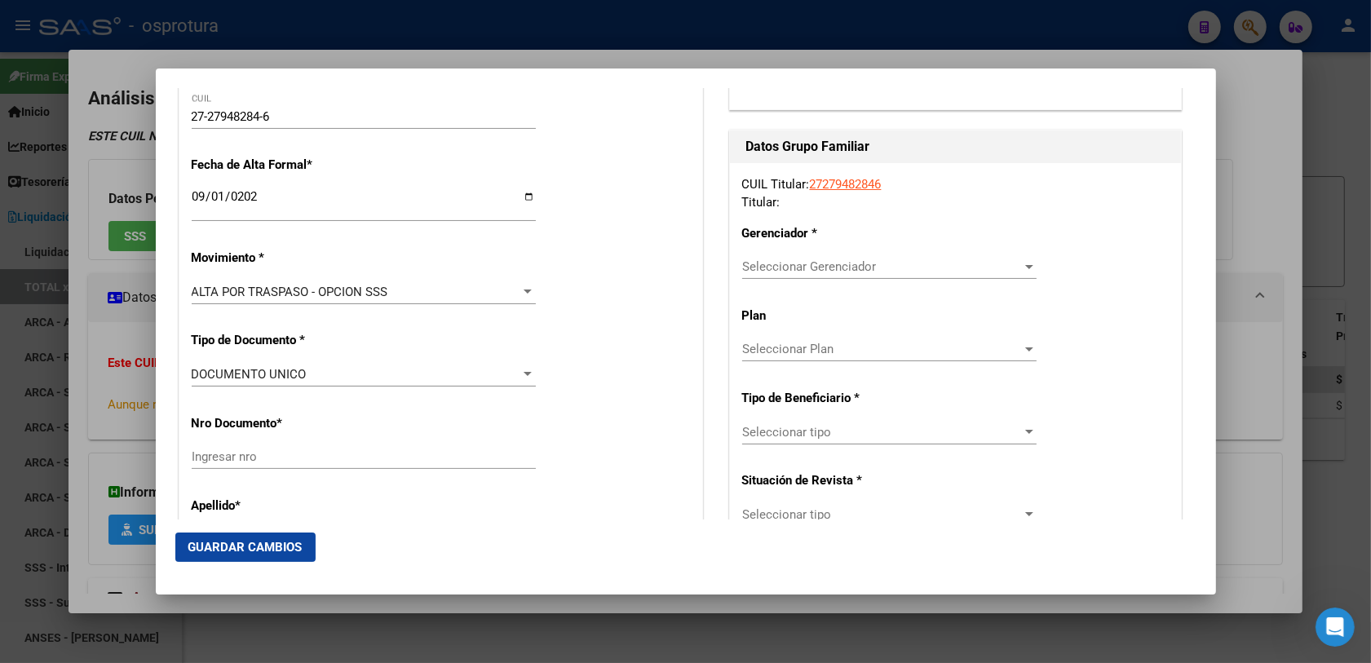
scroll to position [408, 0]
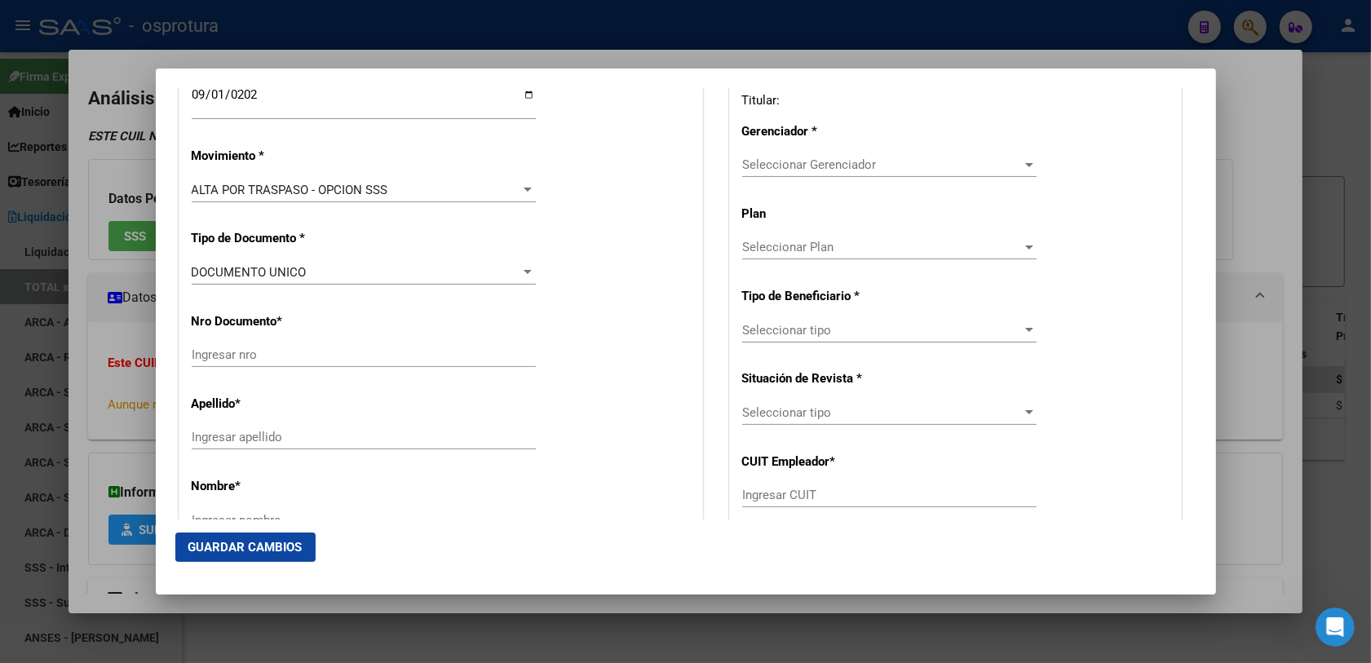
click at [490, 343] on div "Ingresar nro" at bounding box center [364, 355] width 344 height 24
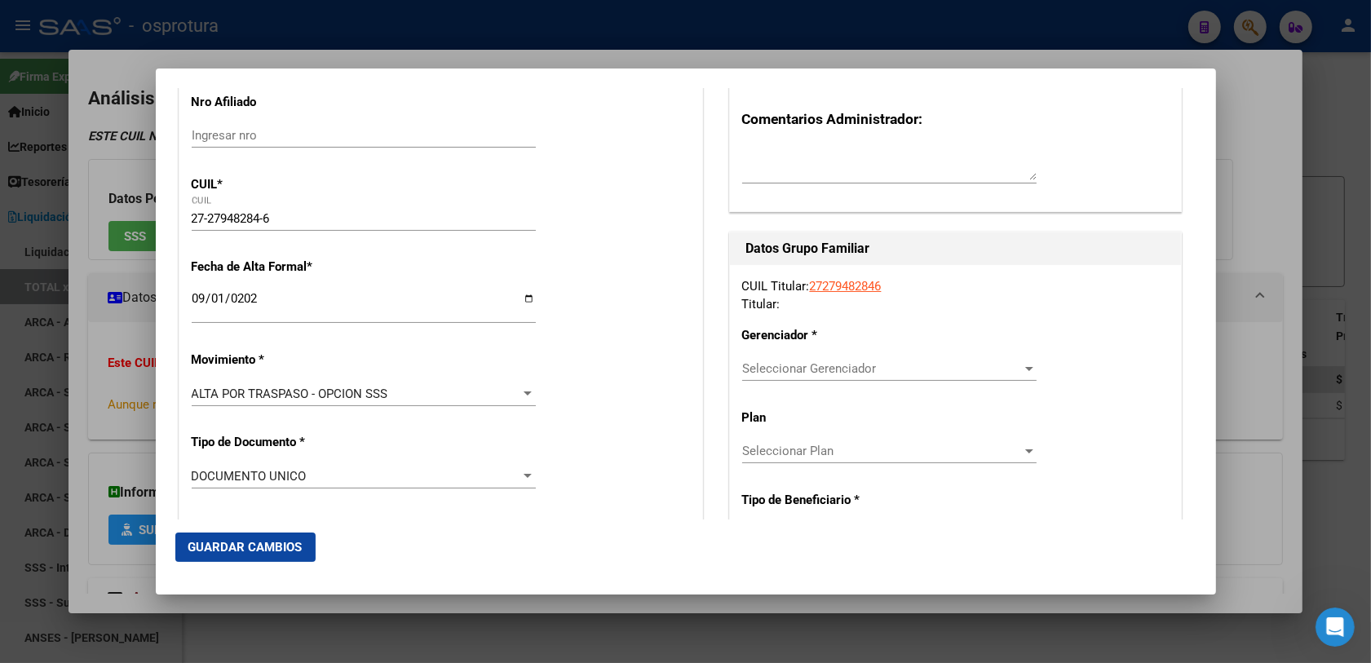
click at [197, 212] on input "27-27948284-6" at bounding box center [364, 218] width 344 height 15
click at [204, 212] on input "27-27948284-6" at bounding box center [364, 218] width 344 height 15
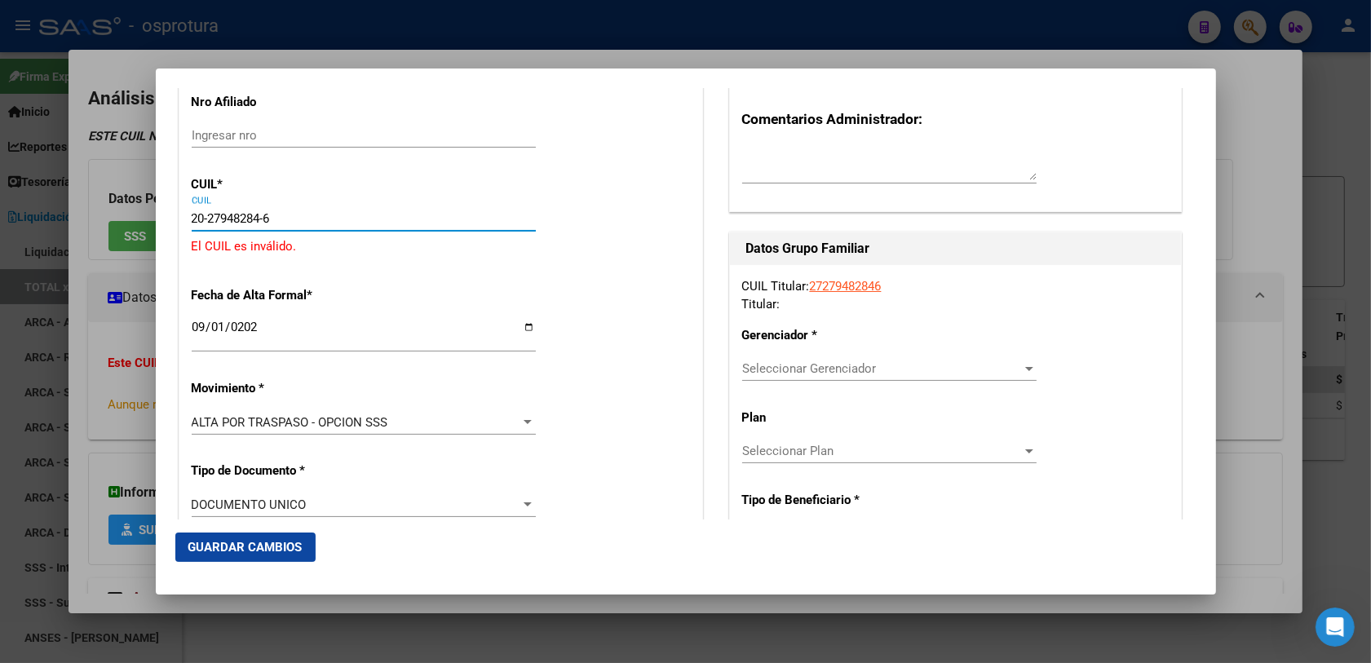
drag, startPoint x: 278, startPoint y: 210, endPoint x: 265, endPoint y: 210, distance: 13.1
click at [265, 211] on input "20-27948284-6" at bounding box center [364, 218] width 344 height 15
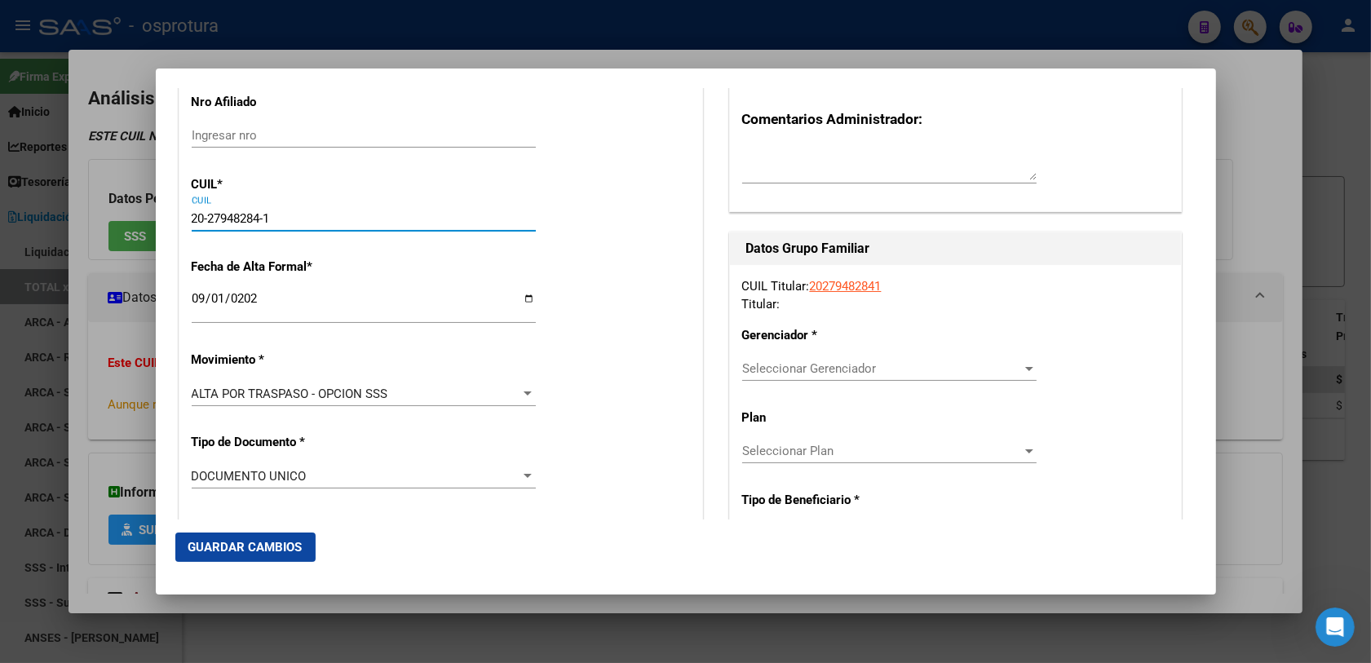
type input "20-27948284-1"
type input "27948284"
type input "[PERSON_NAME]"
type input "[DATE]"
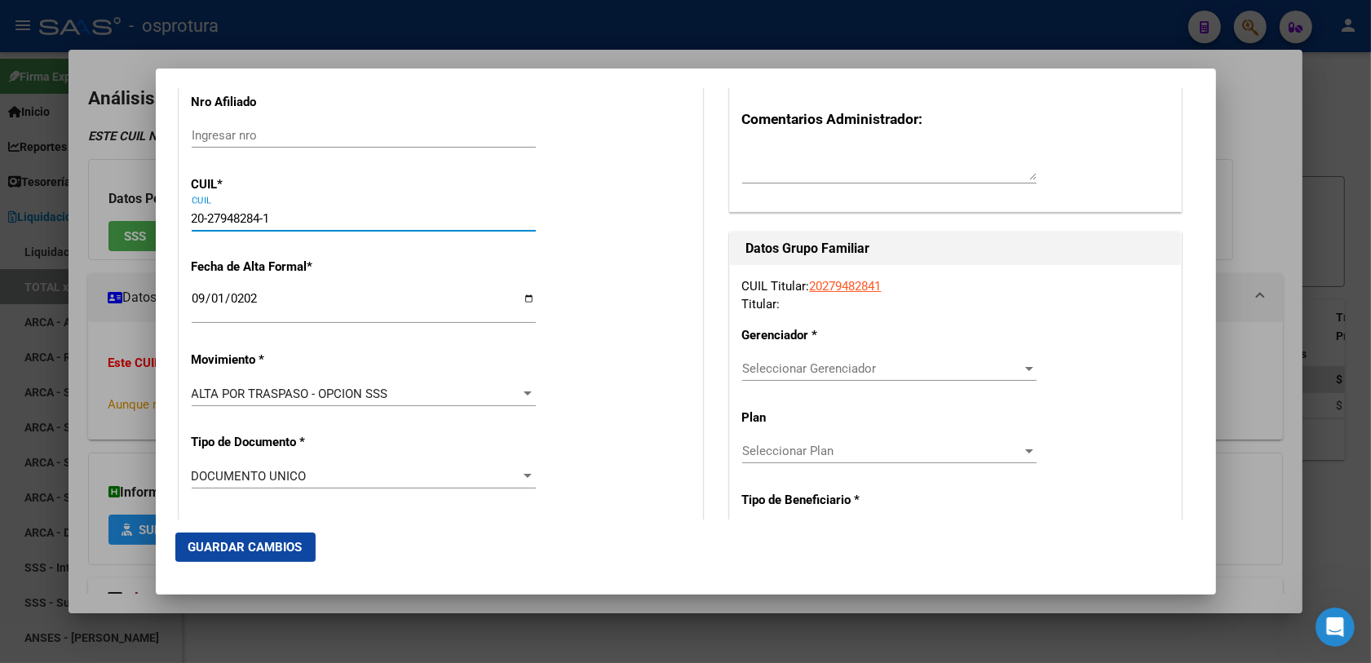
type input "LA PLATA SUDESTE CALLE 50 AMBAS VEREDAS"
type input "1900"
type input "83"
type input "1772"
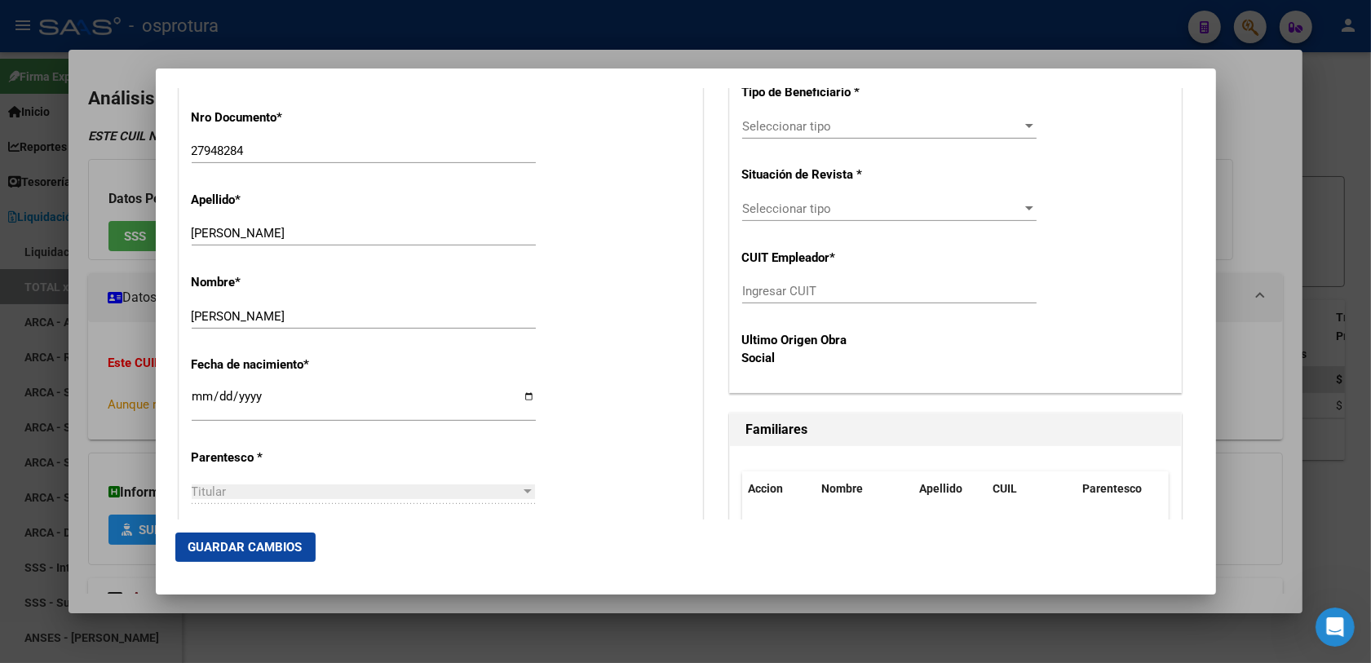
scroll to position [714, 0]
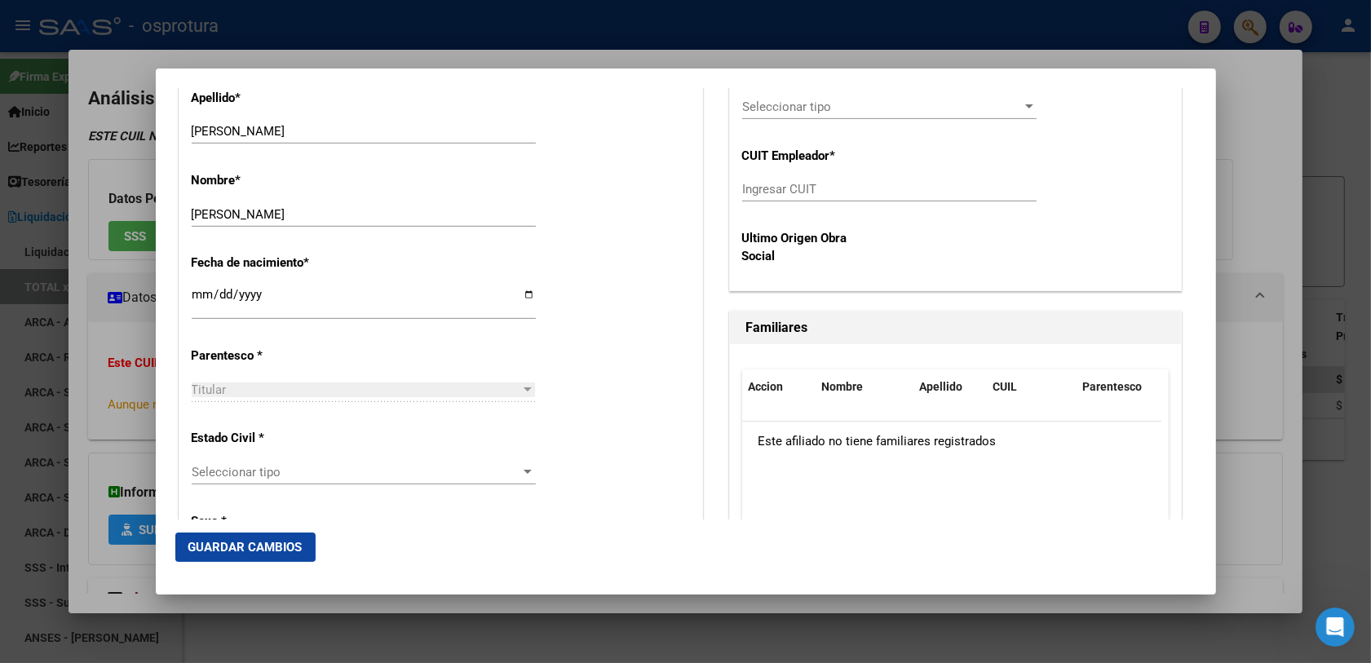
click at [281, 478] on span "Seleccionar tipo" at bounding box center [357, 472] width 330 height 15
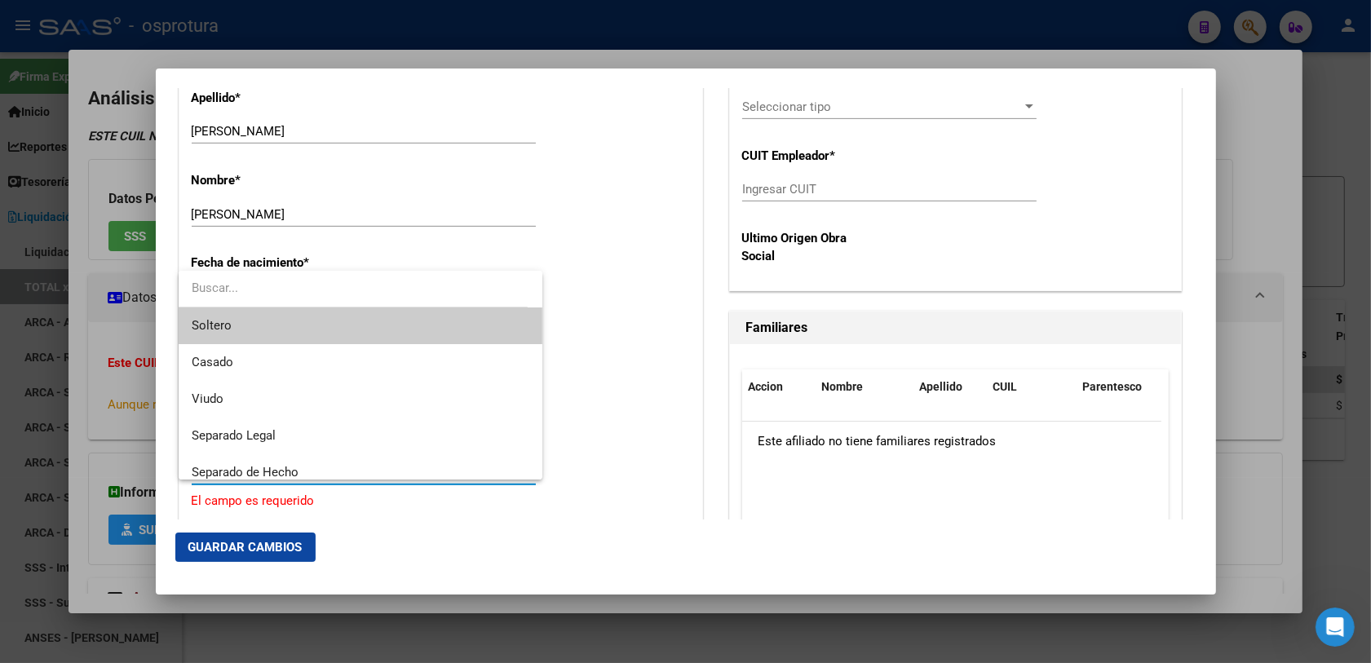
click at [280, 326] on span "Soltero" at bounding box center [361, 326] width 339 height 37
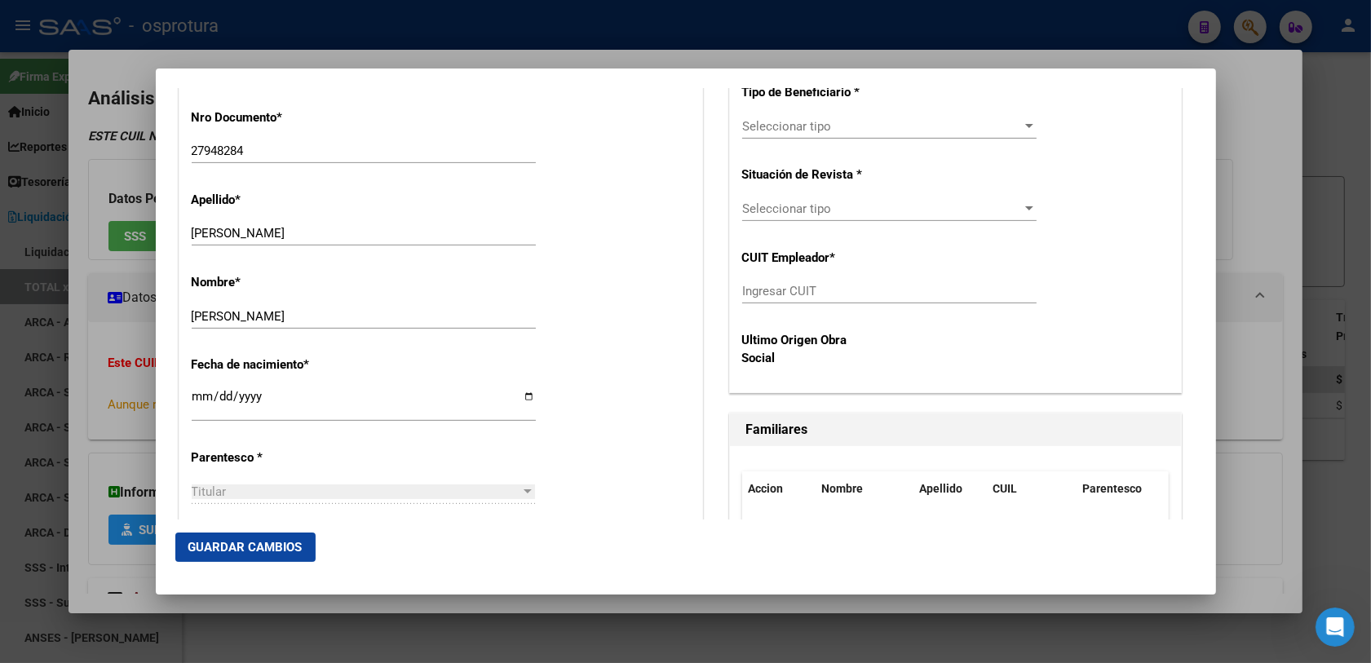
scroll to position [306, 0]
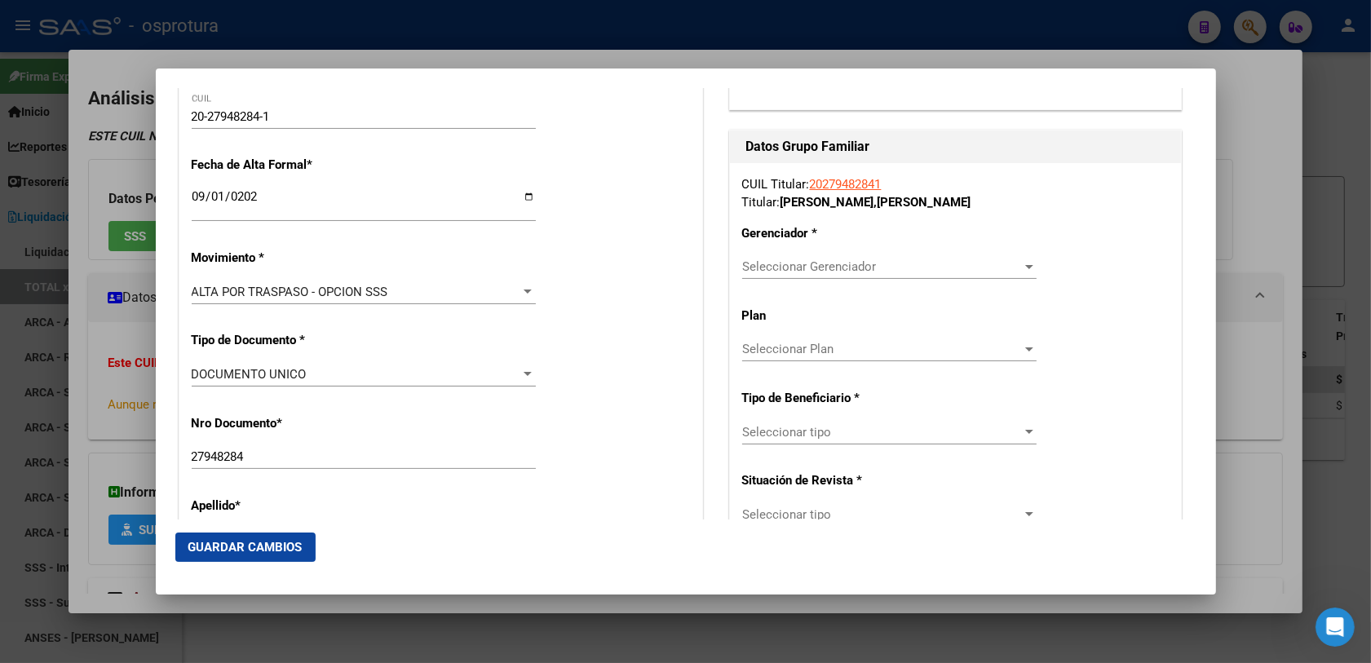
click at [841, 274] on span "Seleccionar Gerenciador" at bounding box center [882, 266] width 280 height 15
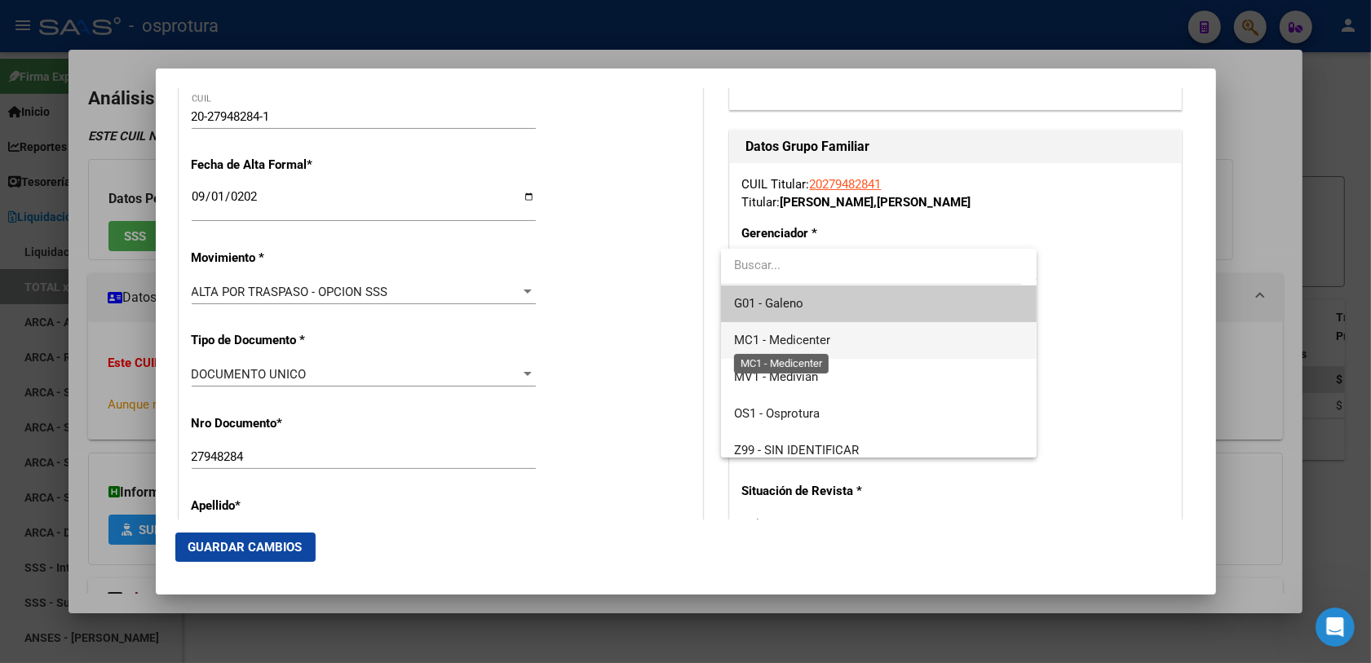
click at [826, 343] on span "MC1 - Medicenter" at bounding box center [782, 340] width 96 height 15
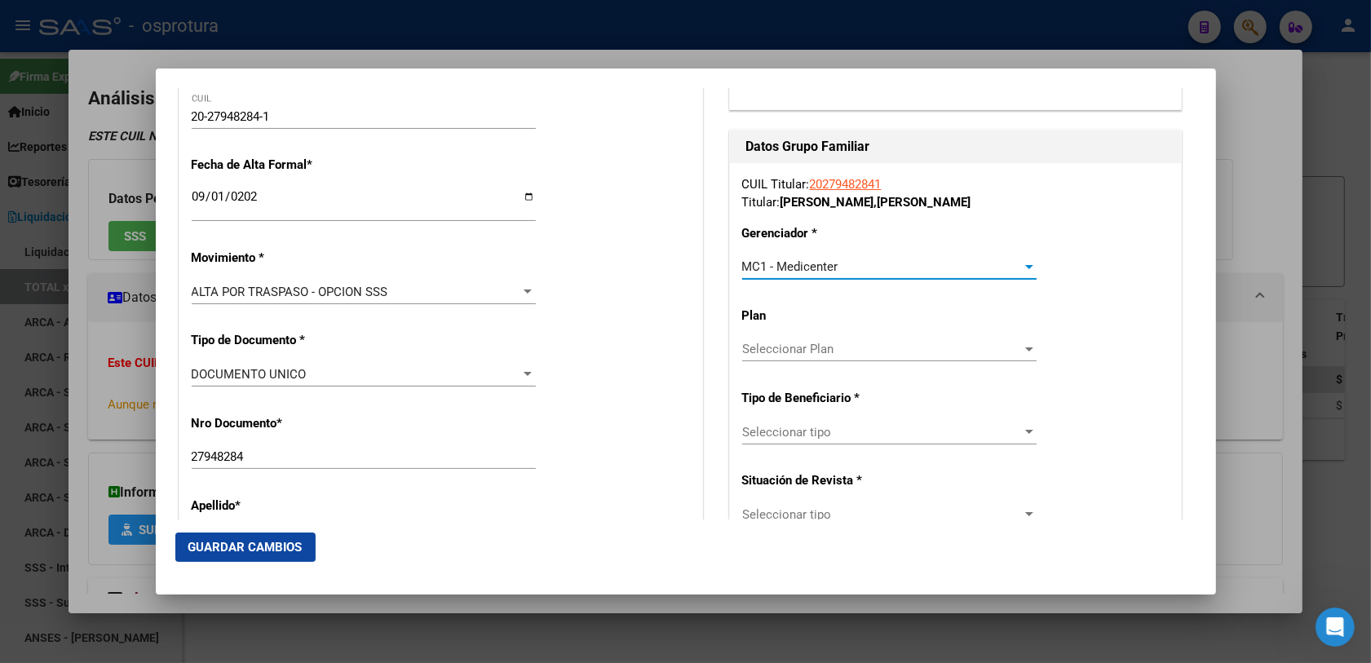
click at [768, 431] on span "Seleccionar tipo" at bounding box center [882, 432] width 280 height 15
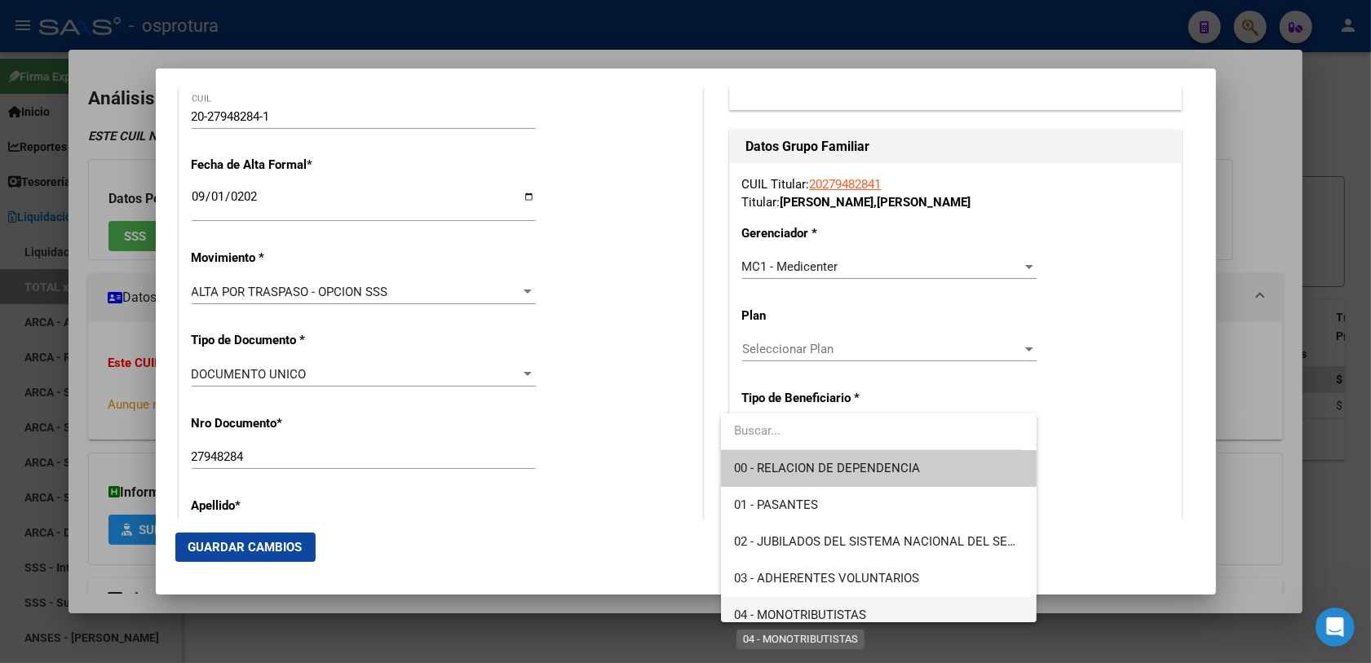
click at [817, 608] on span "04 - MONOTRIBUTISTAS" at bounding box center [800, 615] width 132 height 15
type input "20-27948284-1"
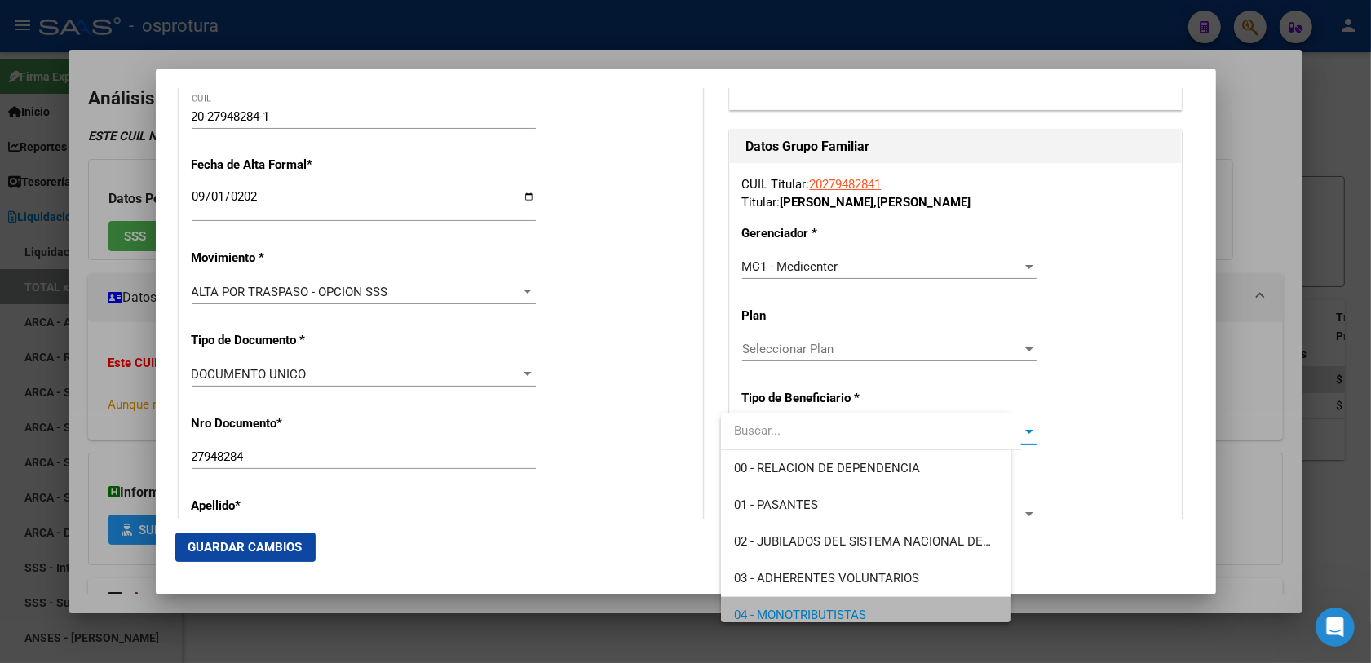
scroll to position [11, 0]
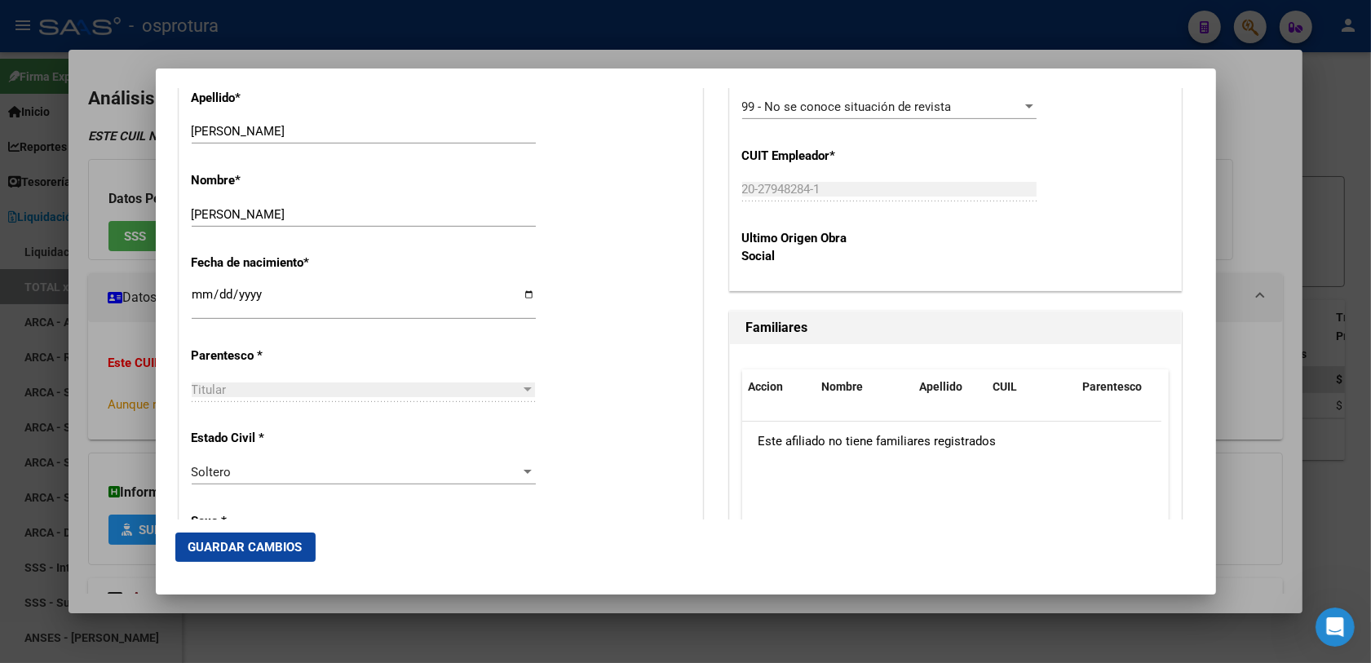
scroll to position [816, 0]
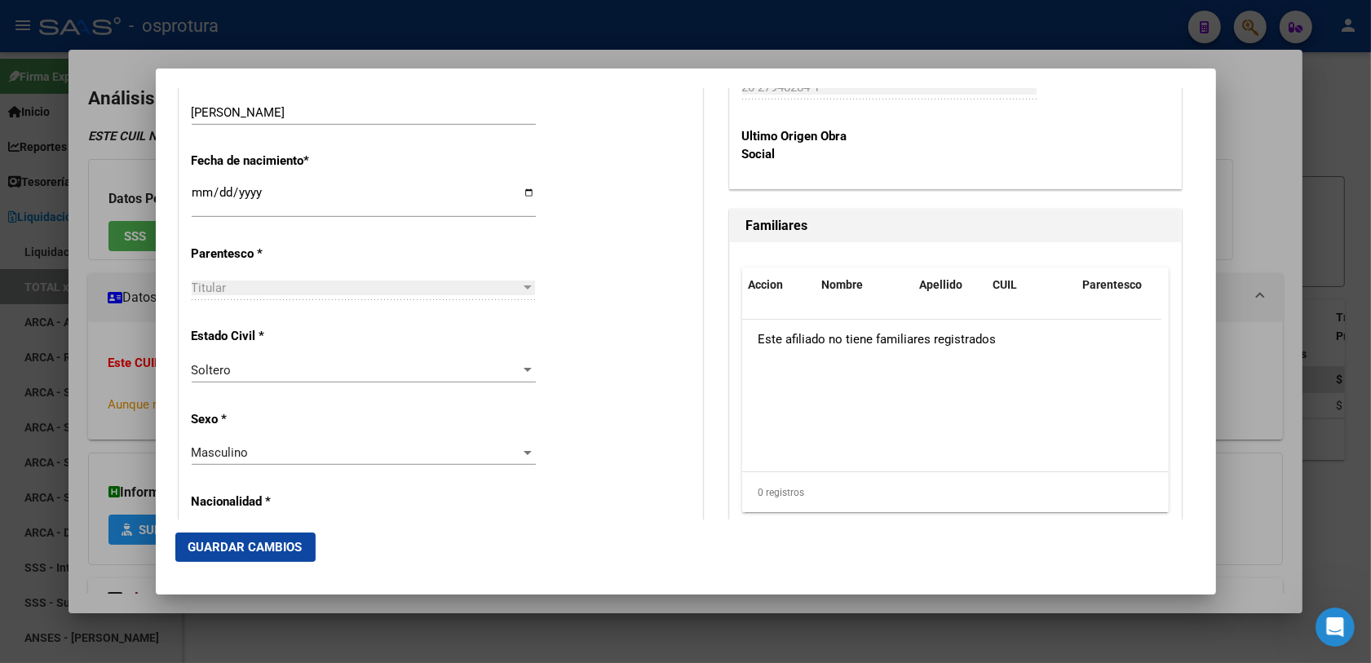
click at [263, 538] on button "Guardar Cambios" at bounding box center [245, 547] width 140 height 29
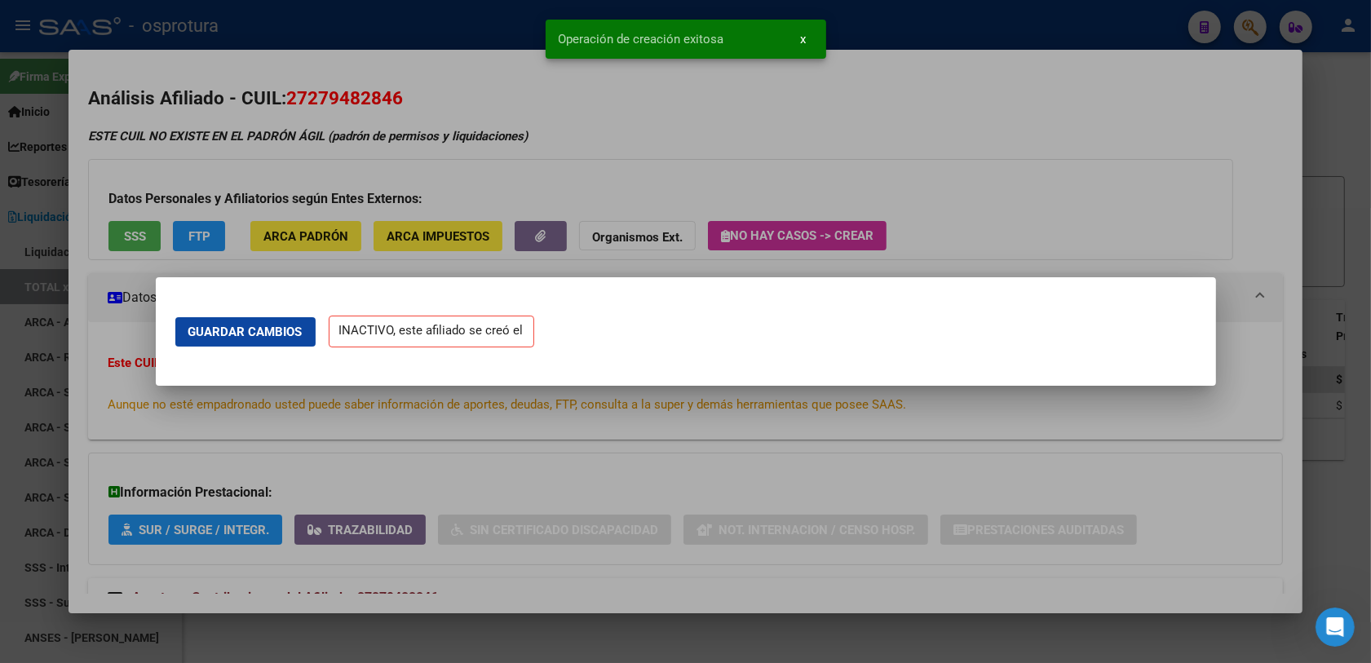
scroll to position [0, 0]
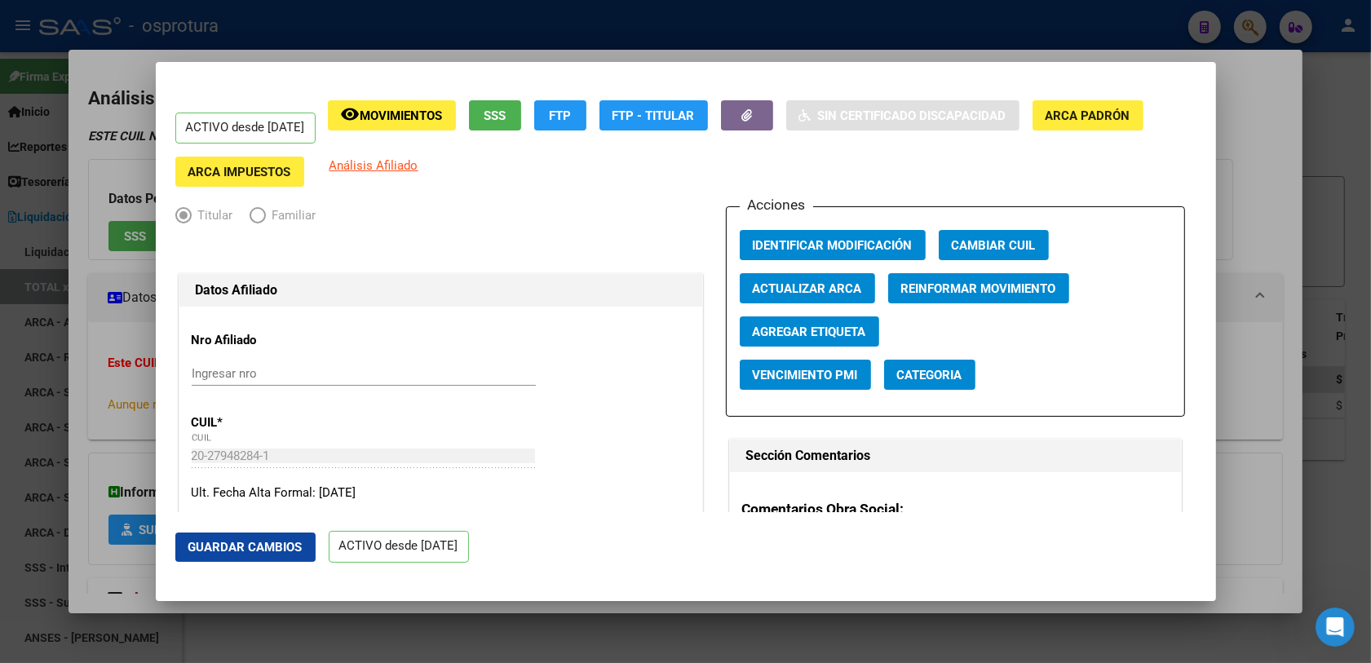
click at [1307, 160] on div at bounding box center [685, 331] width 1371 height 663
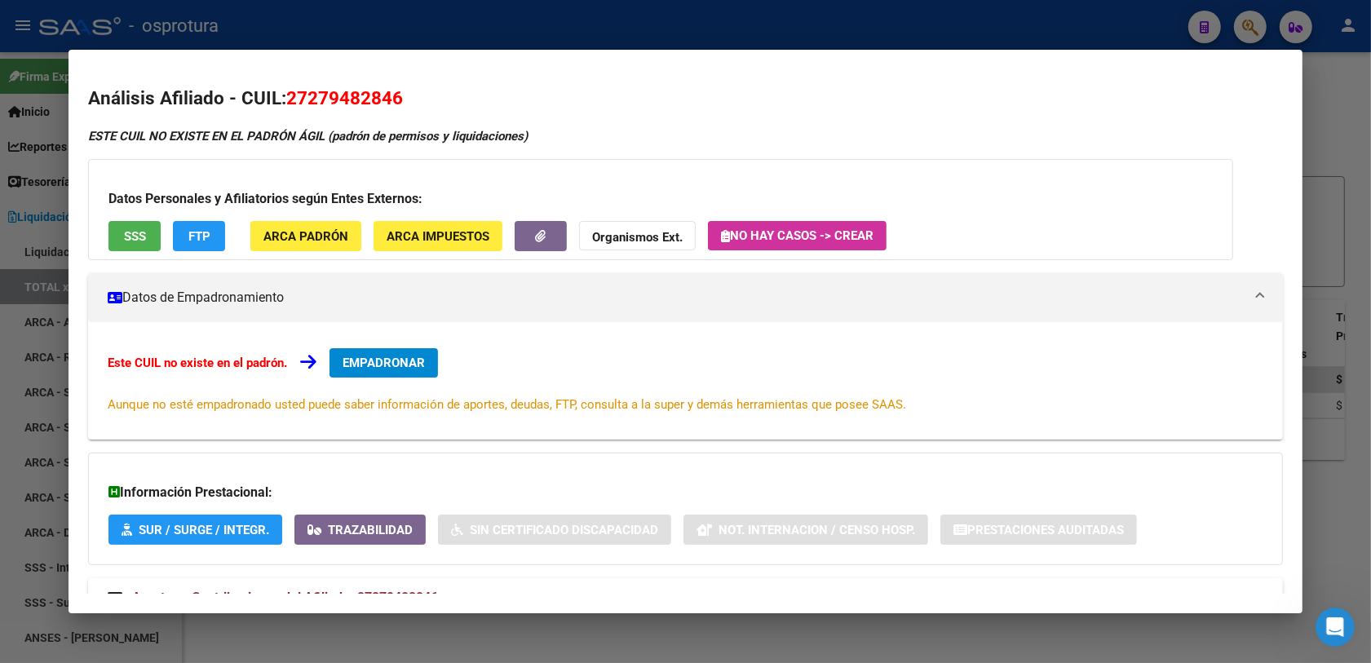
click at [1321, 153] on div at bounding box center [685, 331] width 1371 height 663
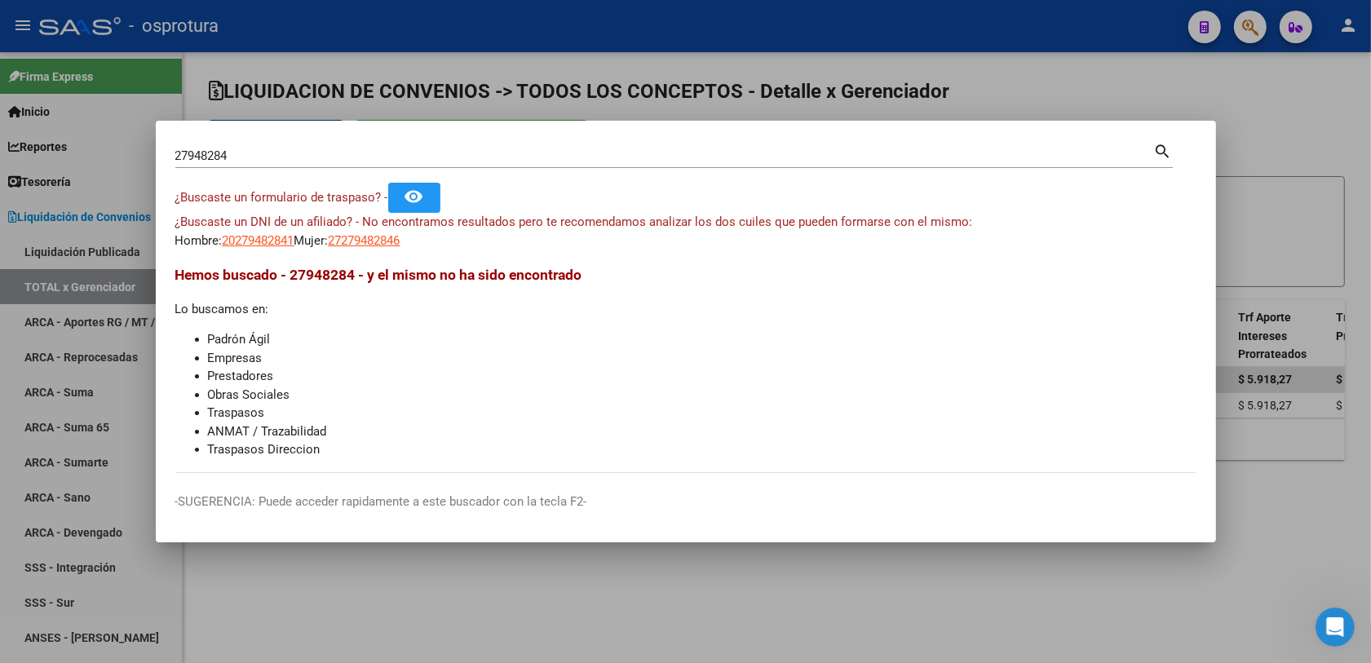
click at [1240, 160] on div at bounding box center [685, 331] width 1371 height 663
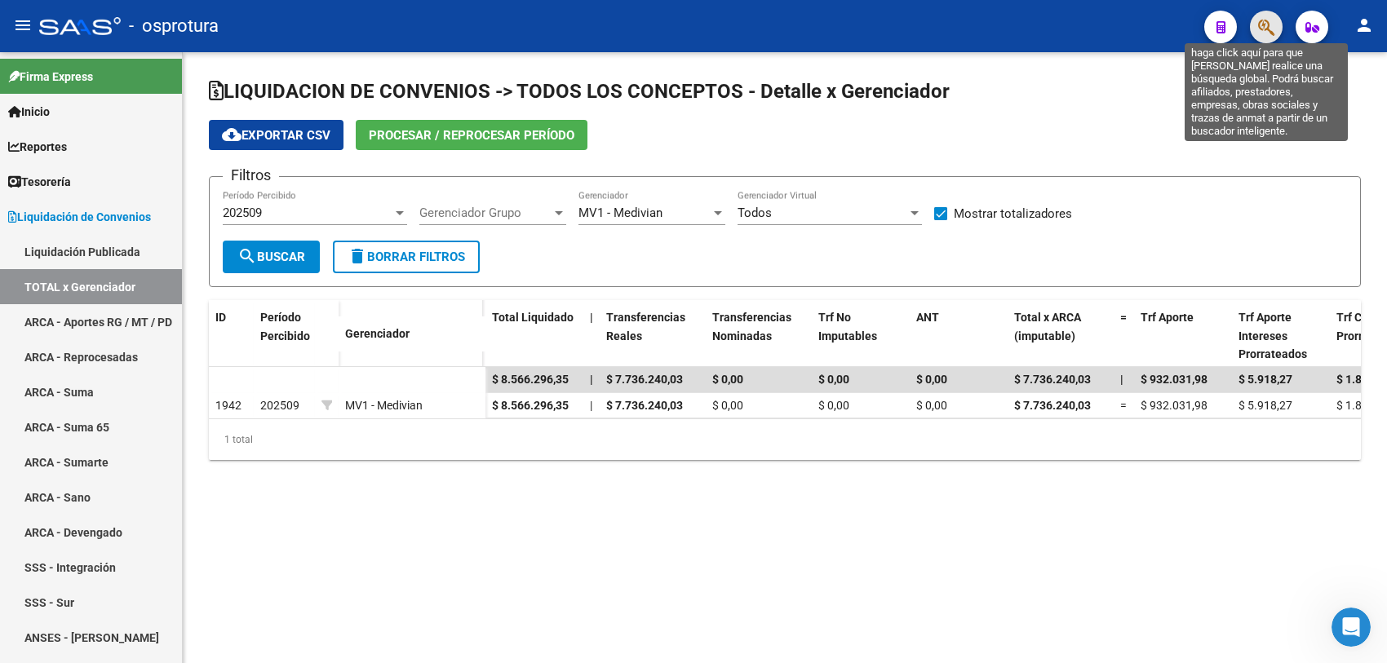
click at [1269, 31] on icon "button" at bounding box center [1266, 27] width 16 height 19
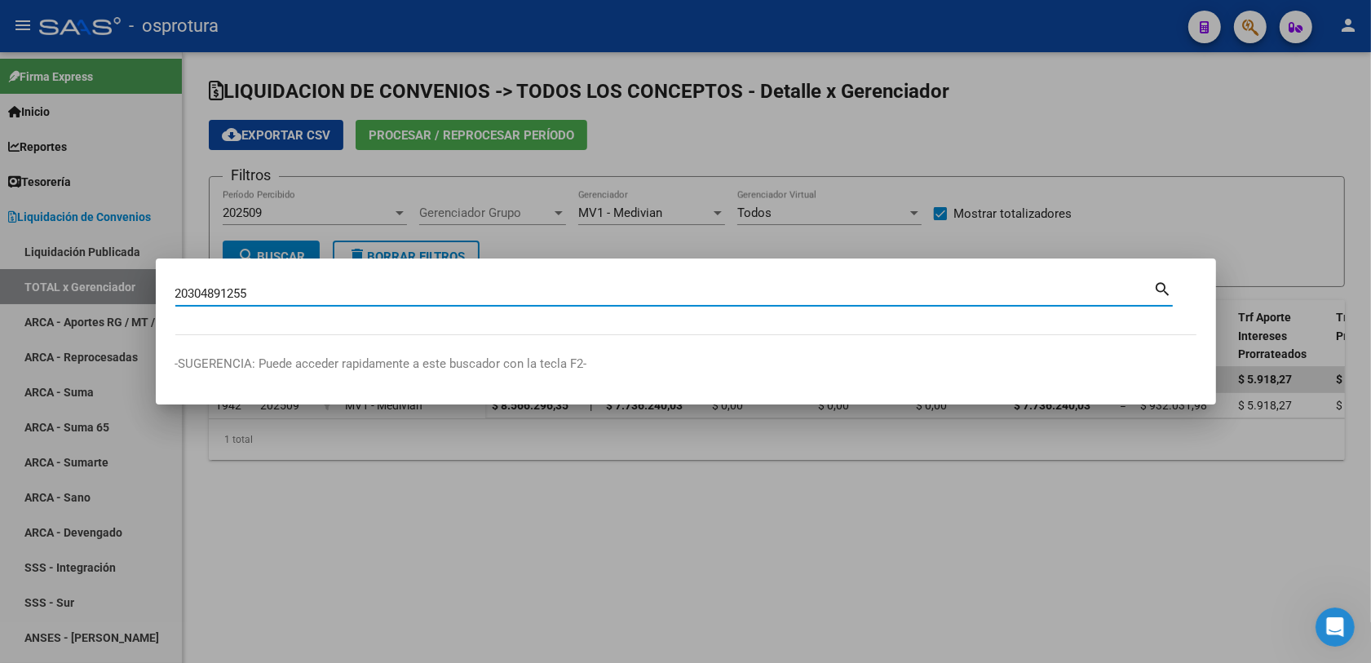
type input "20304891255"
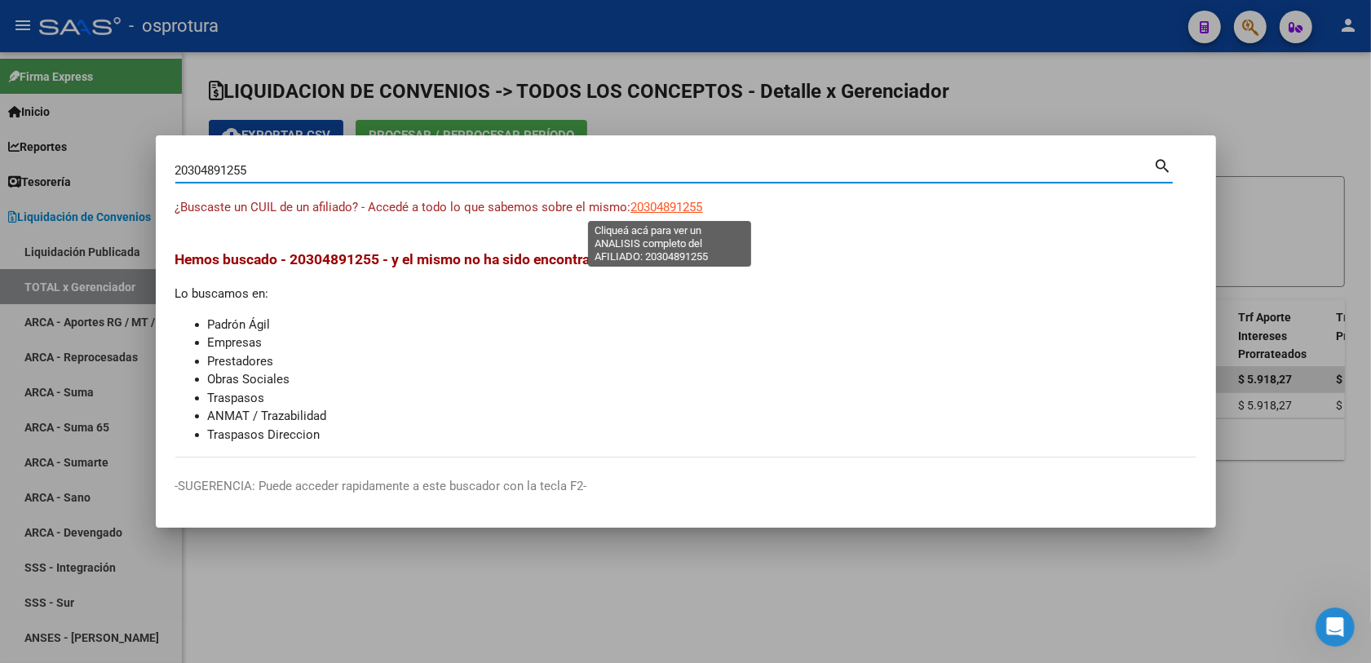
click at [661, 204] on span "20304891255" at bounding box center [667, 207] width 72 height 15
type textarea "20304891255"
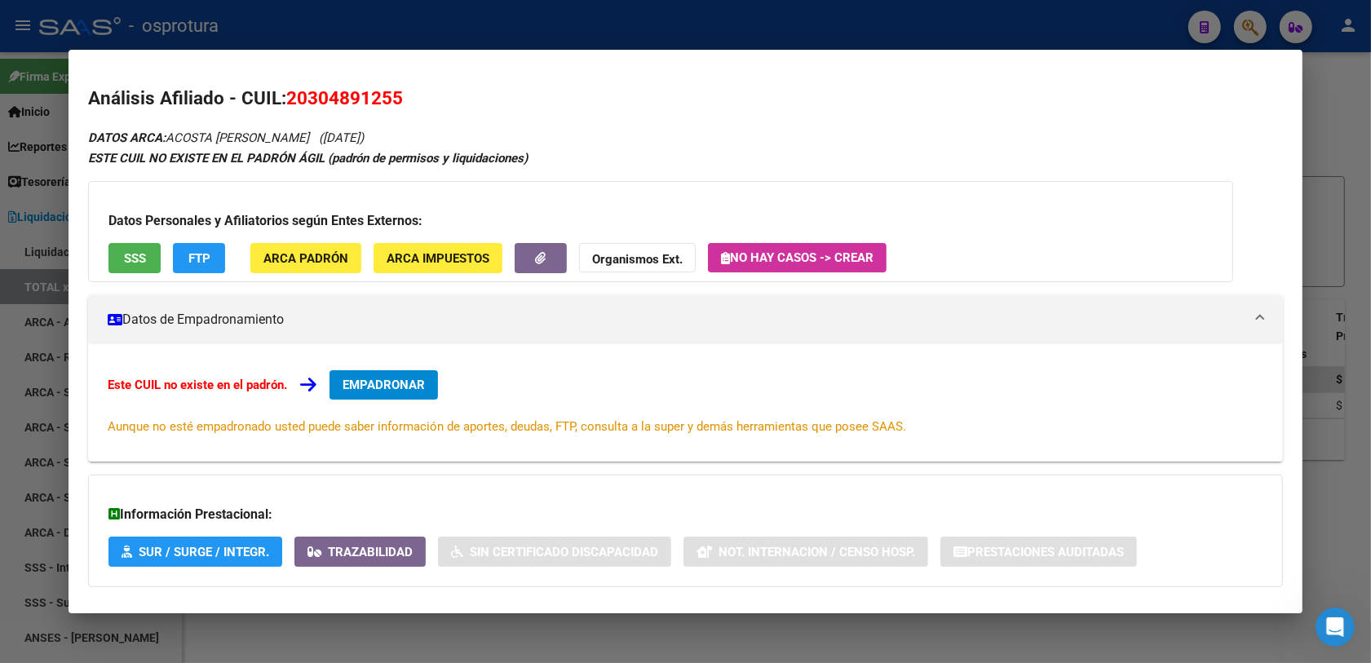
click at [383, 381] on span "EMPADRONAR" at bounding box center [384, 385] width 82 height 15
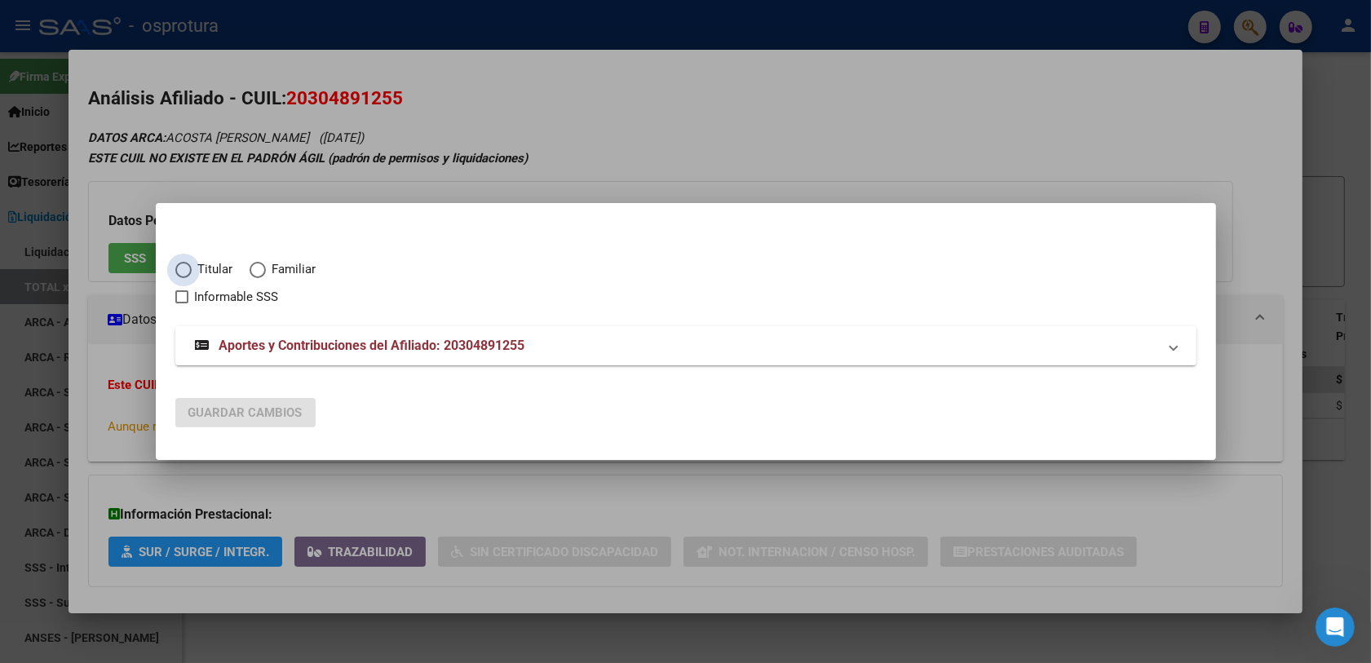
click at [193, 260] on span "Titular" at bounding box center [213, 269] width 42 height 19
click at [192, 262] on input "Titular" at bounding box center [183, 270] width 16 height 16
radio input "true"
checkbox input "true"
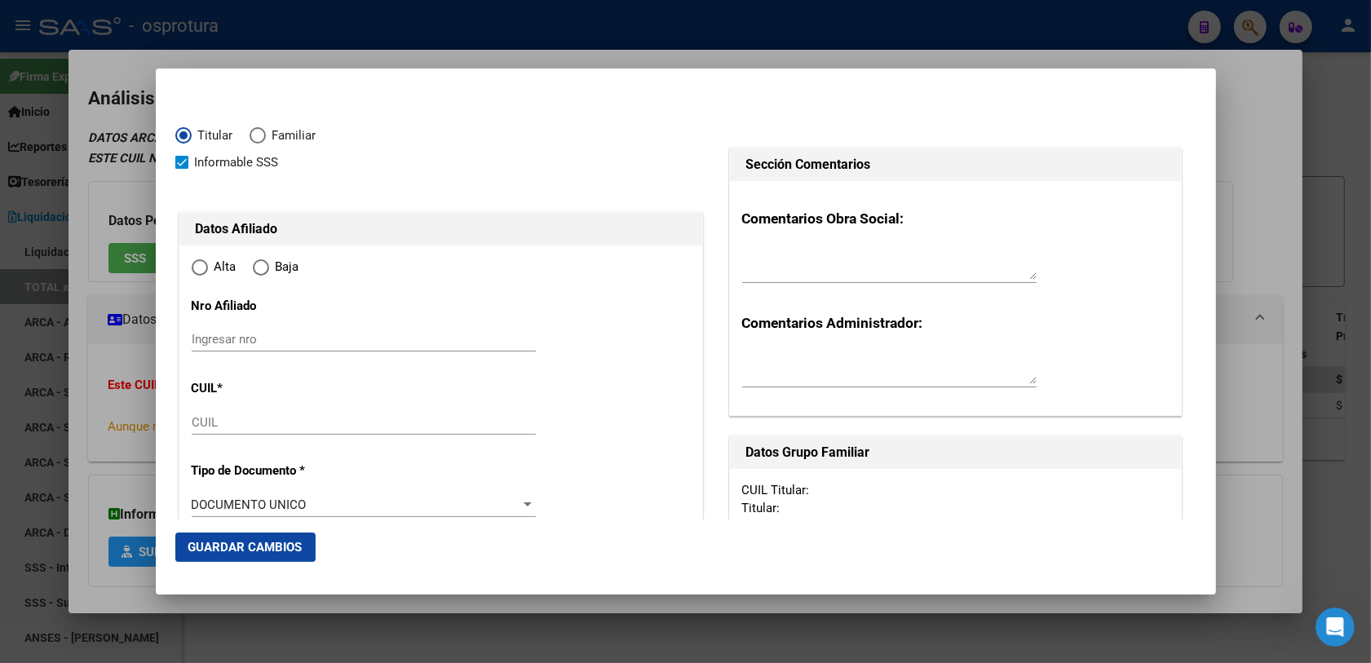
type input "20-30489125-5"
type input "30489125"
type input "ACOSTA"
type input "[PERSON_NAME]"
type input "[DATE]"
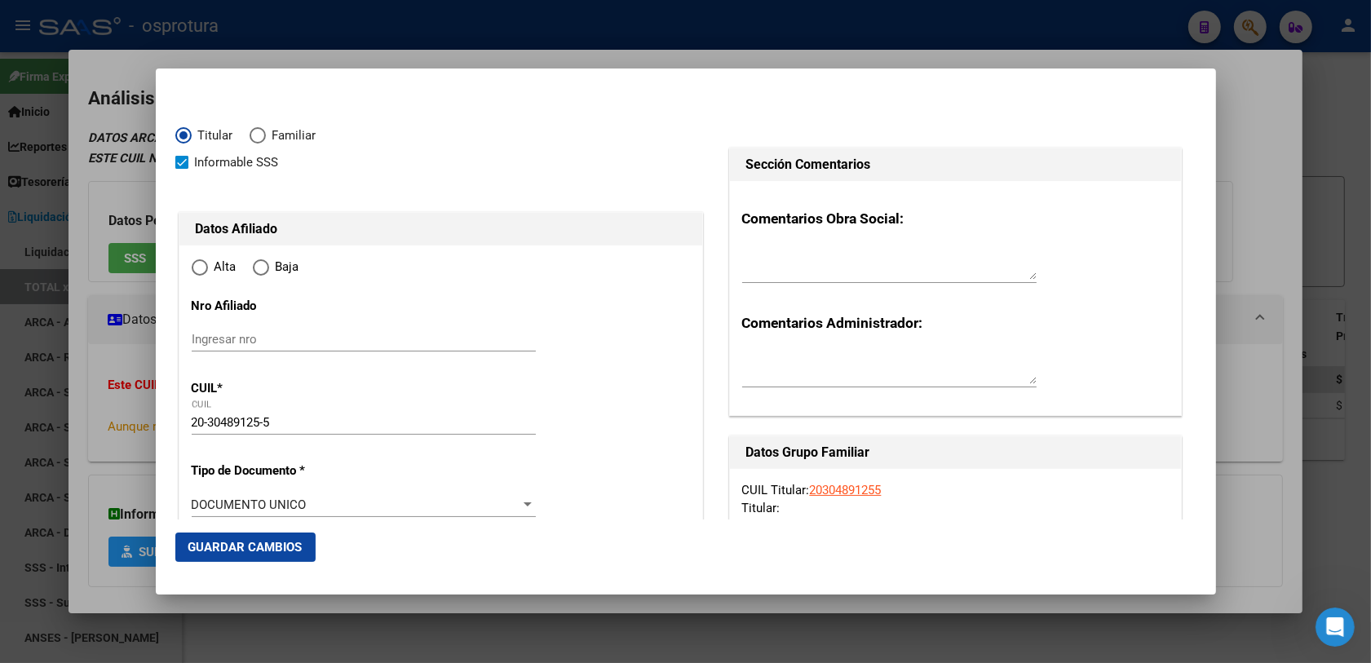
type input "SANTO TOME"
type input "3016"
type input "[PERSON_NAME]"
type input "2438"
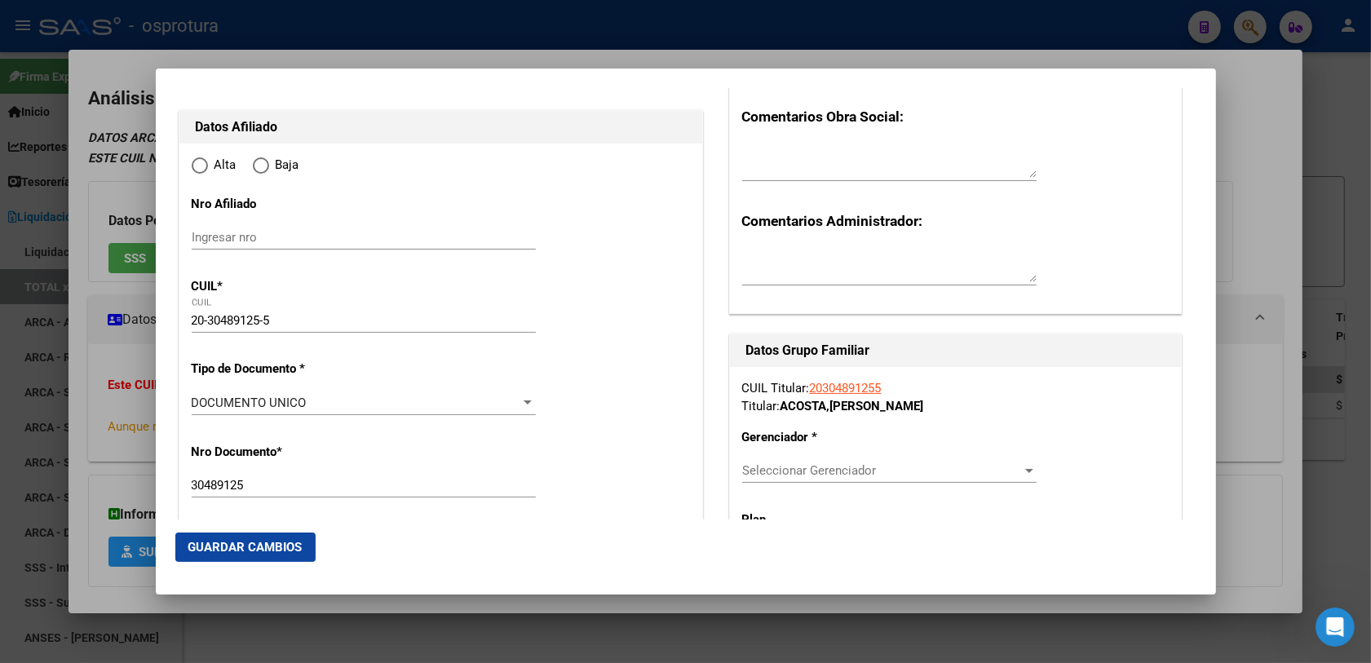
radio input "true"
type input "SANTO TOME"
click at [192, 405] on input "Ingresar fecha" at bounding box center [364, 407] width 344 height 26
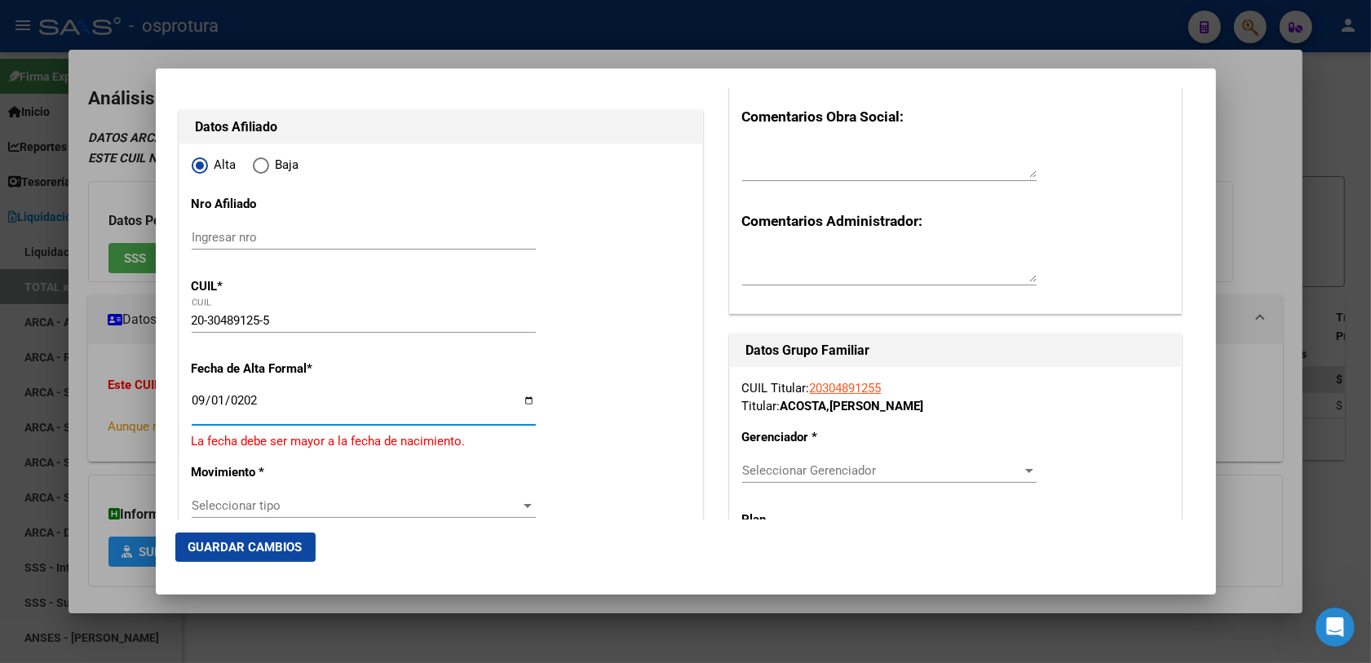
type input "[DATE]"
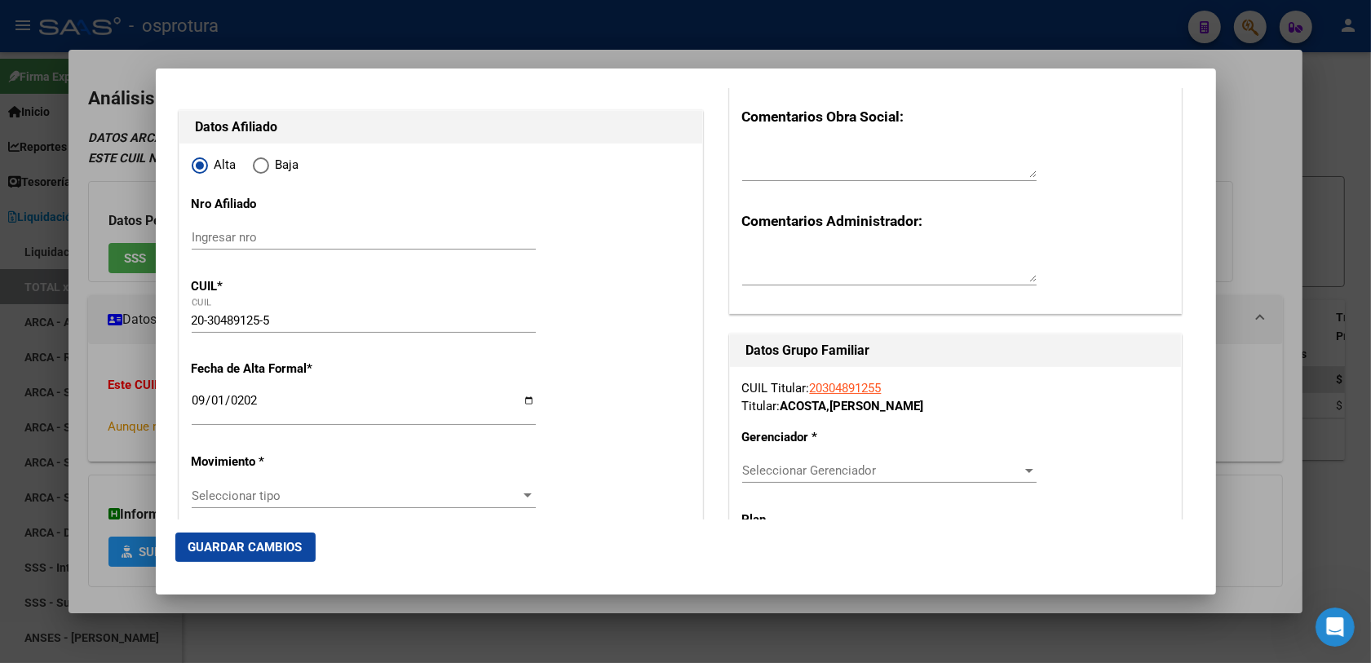
click at [255, 507] on div "Seleccionar tipo Seleccionar tipo" at bounding box center [364, 496] width 344 height 24
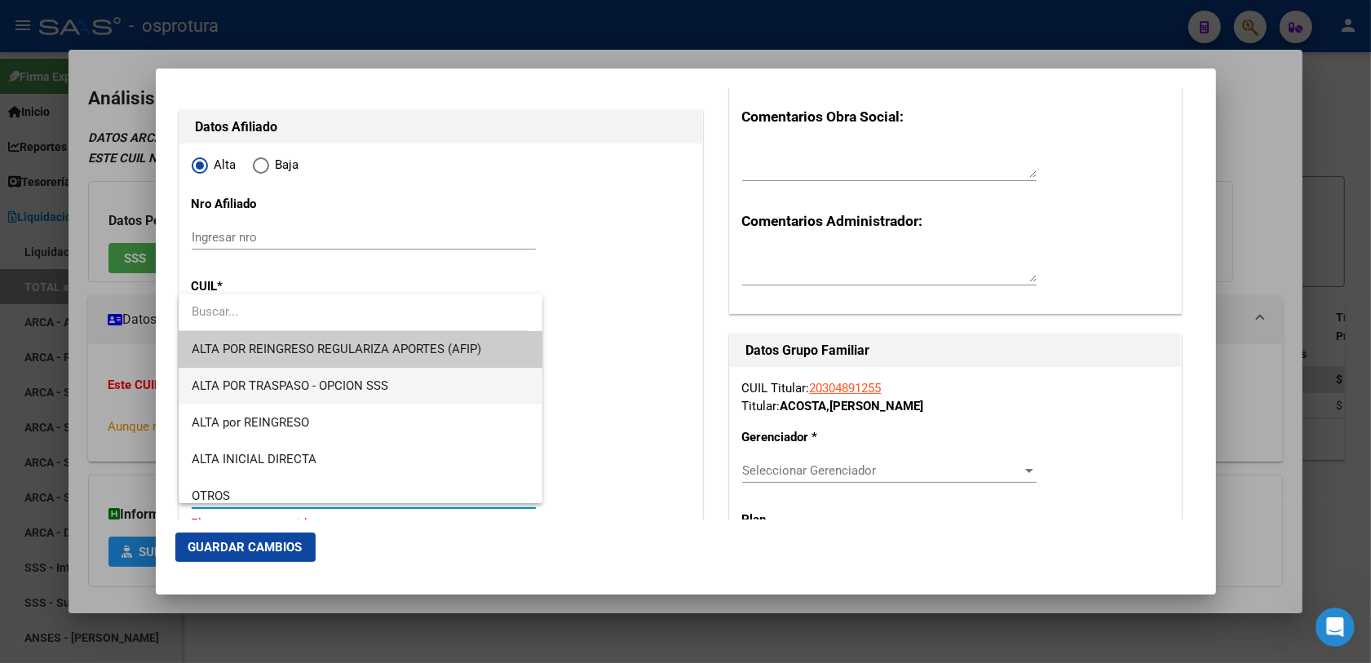
click at [360, 394] on span "ALTA POR TRASPASO - OPCION SSS" at bounding box center [361, 386] width 339 height 37
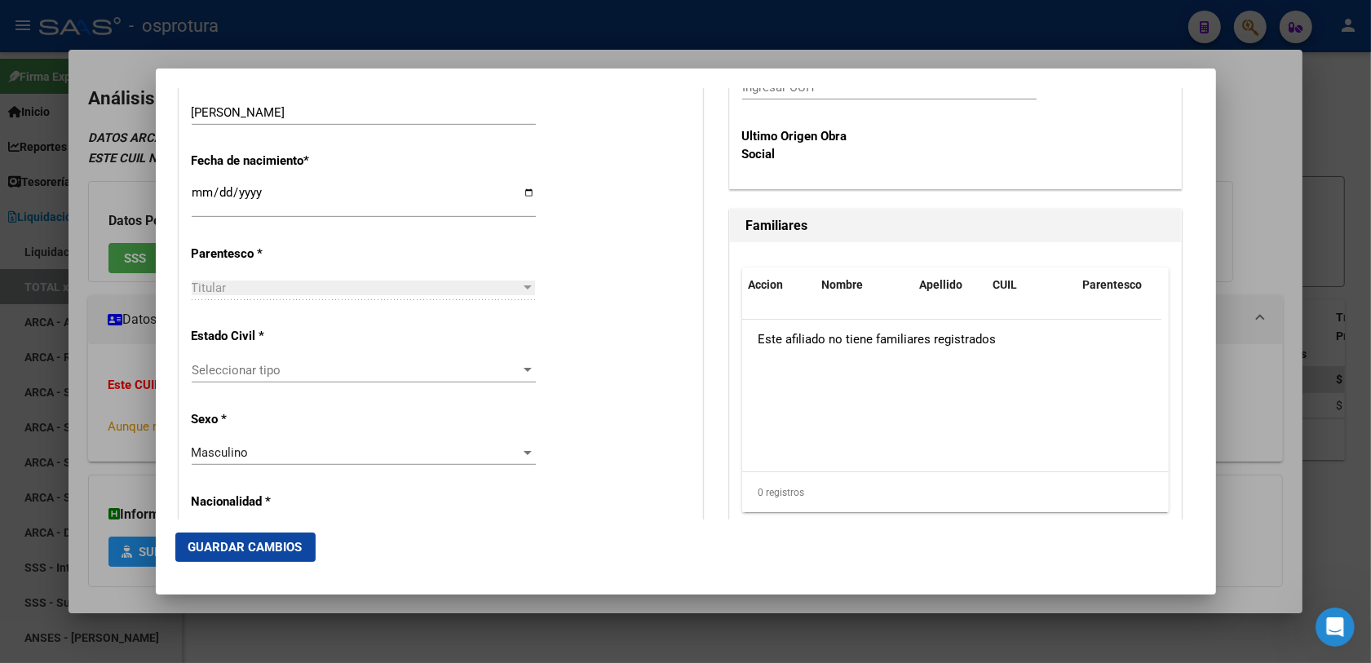
scroll to position [918, 0]
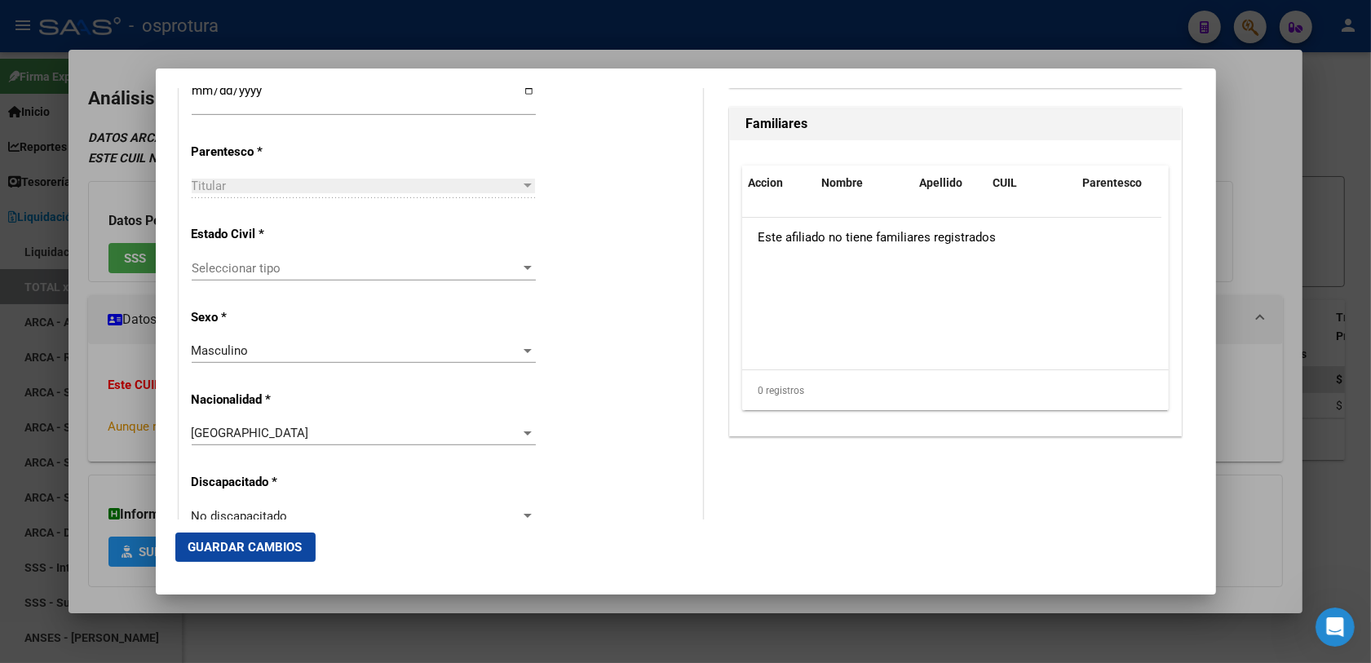
click at [245, 279] on div "Seleccionar tipo Seleccionar tipo" at bounding box center [364, 268] width 344 height 24
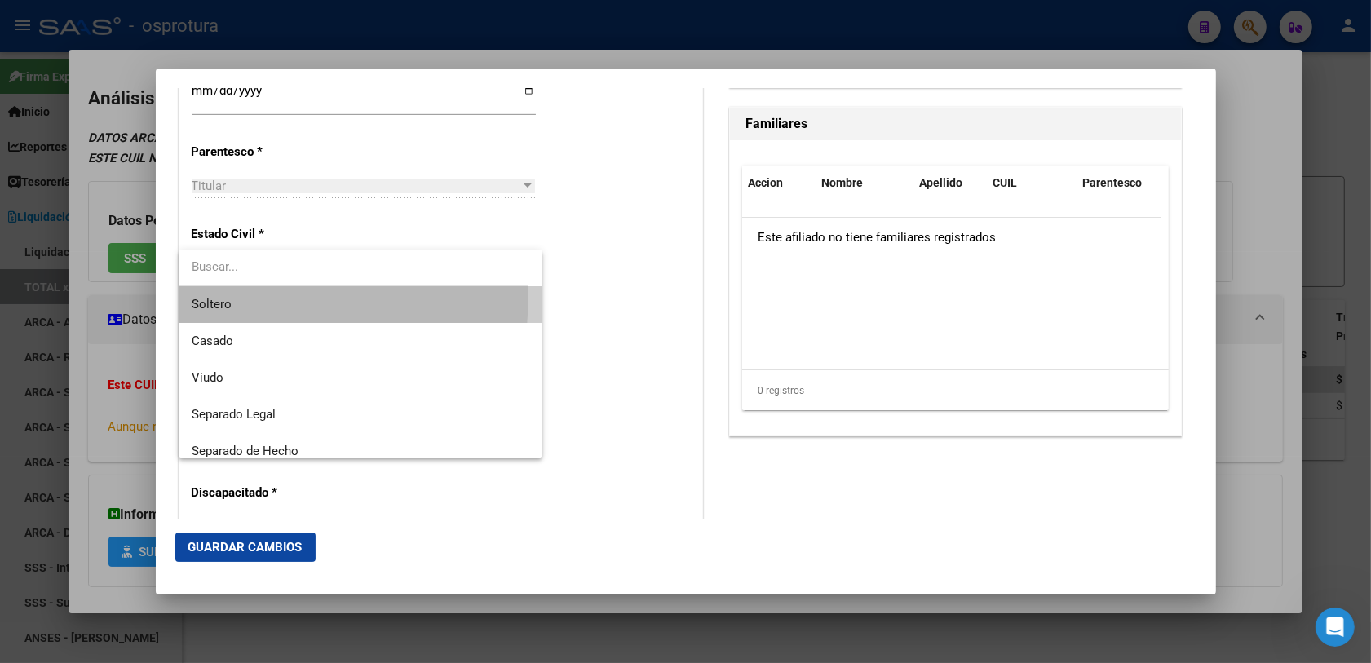
click at [246, 296] on span "Soltero" at bounding box center [361, 304] width 339 height 37
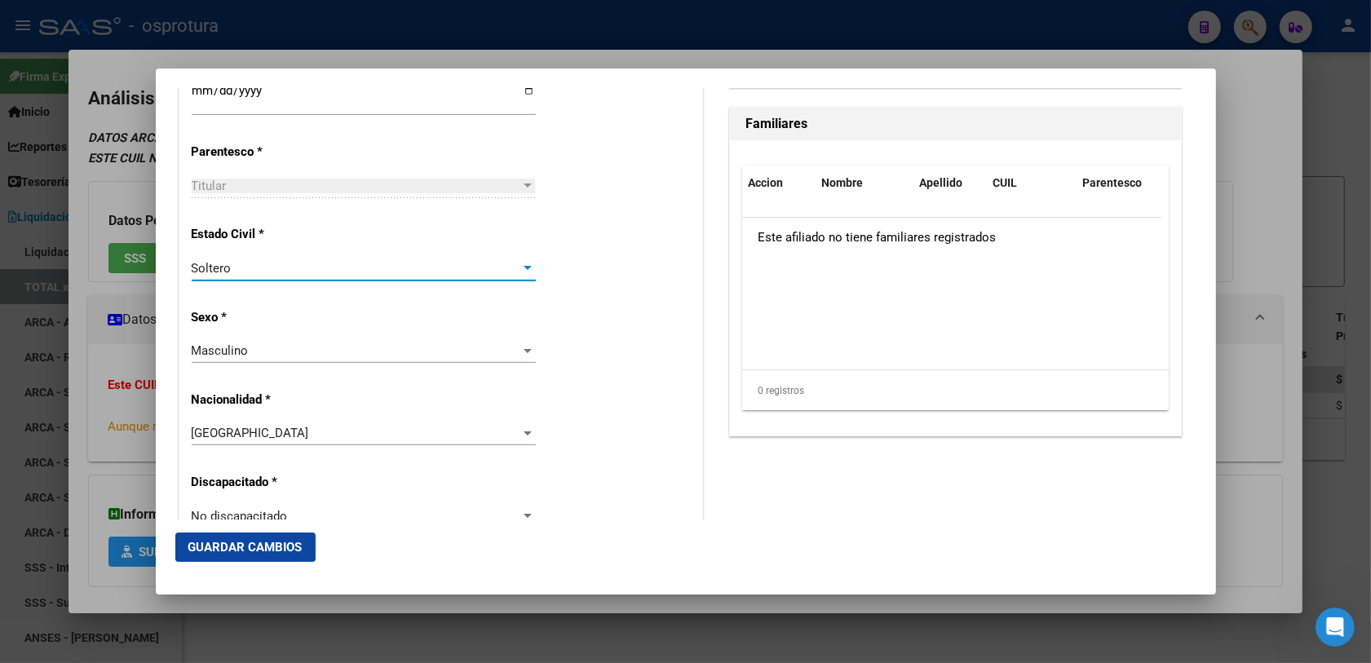
click at [583, 275] on div "Estado Civil * [DEMOGRAPHIC_DATA] Seleccionar tipo" at bounding box center [441, 254] width 498 height 82
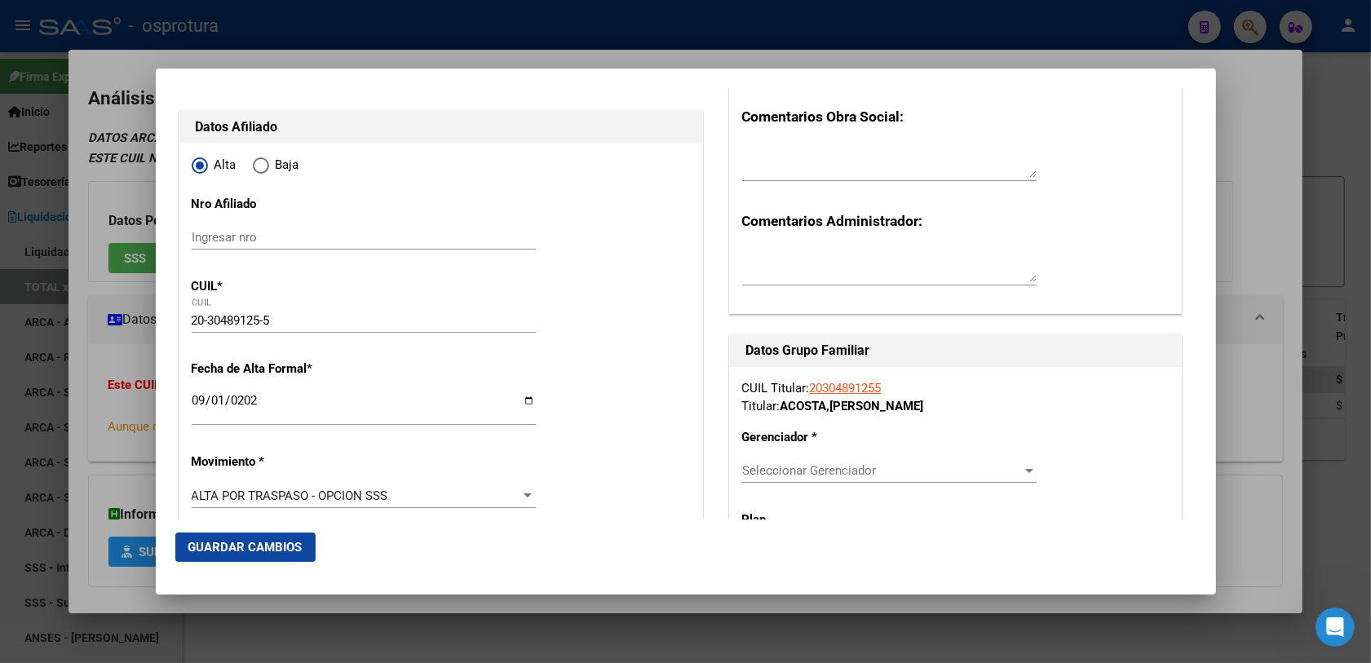
scroll to position [306, 0]
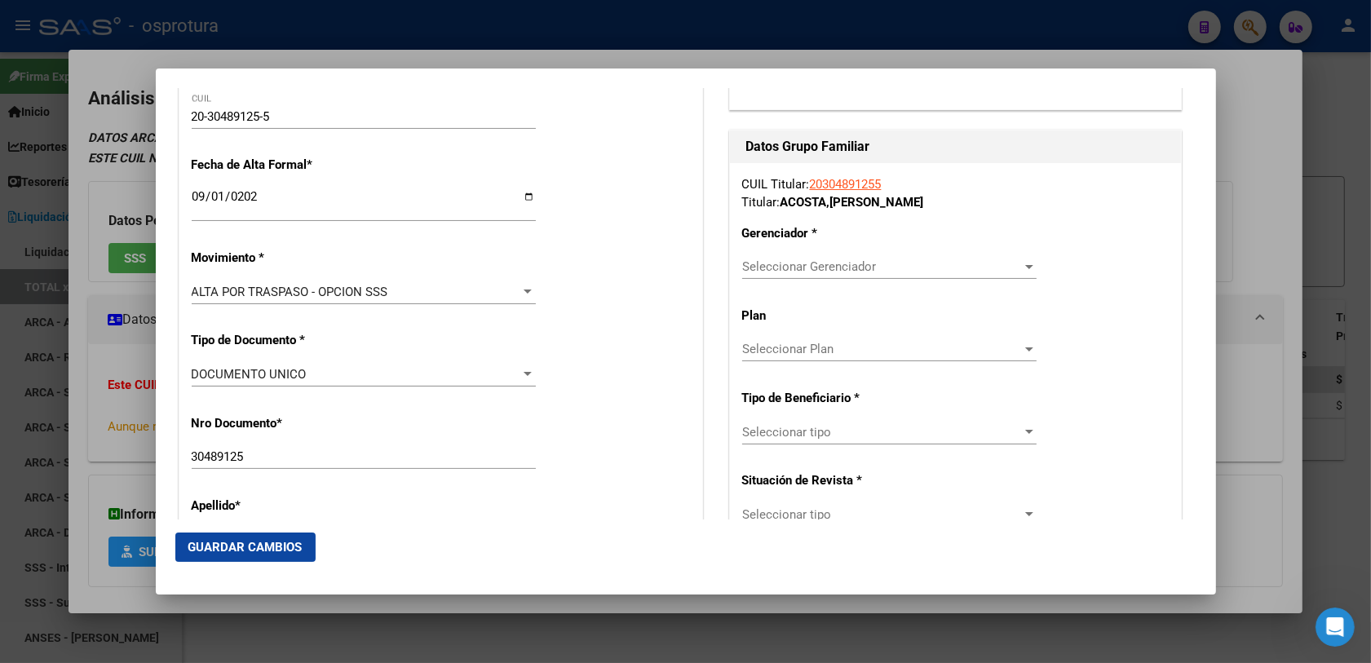
click at [798, 277] on div "Seleccionar Gerenciador Seleccionar Gerenciador" at bounding box center [889, 266] width 294 height 24
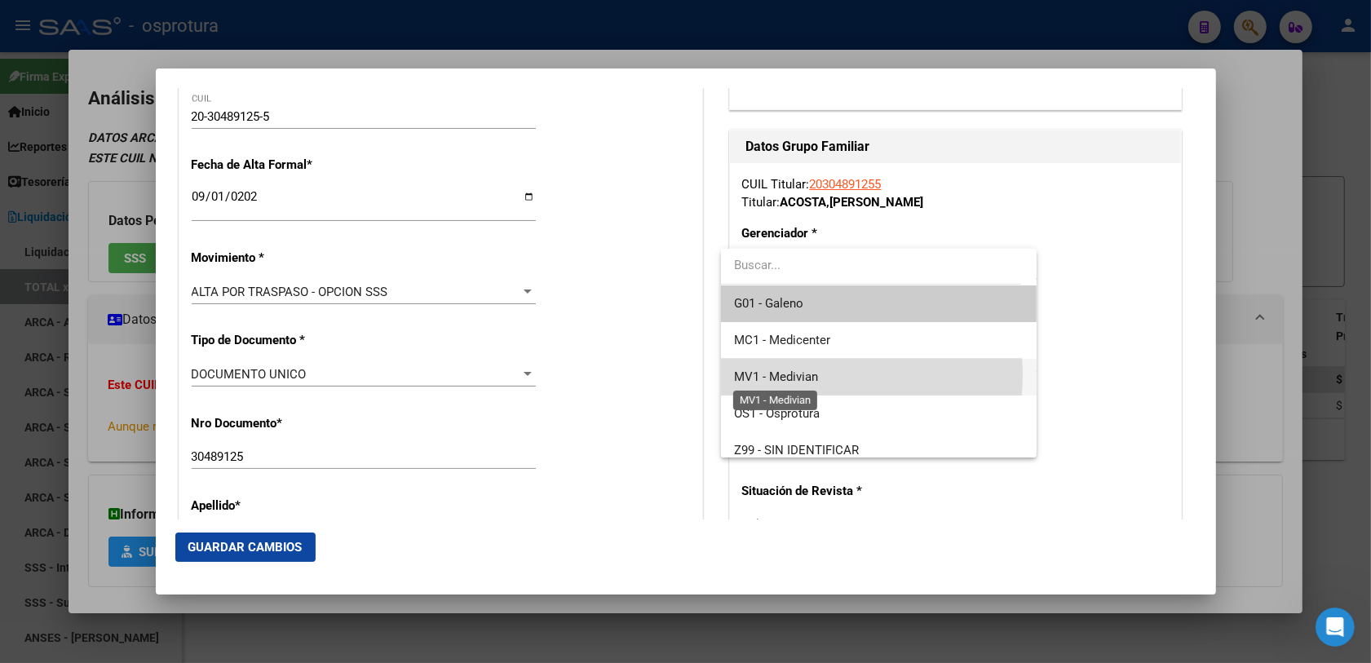
click at [808, 375] on span "MV1 - Medivian" at bounding box center [776, 377] width 84 height 15
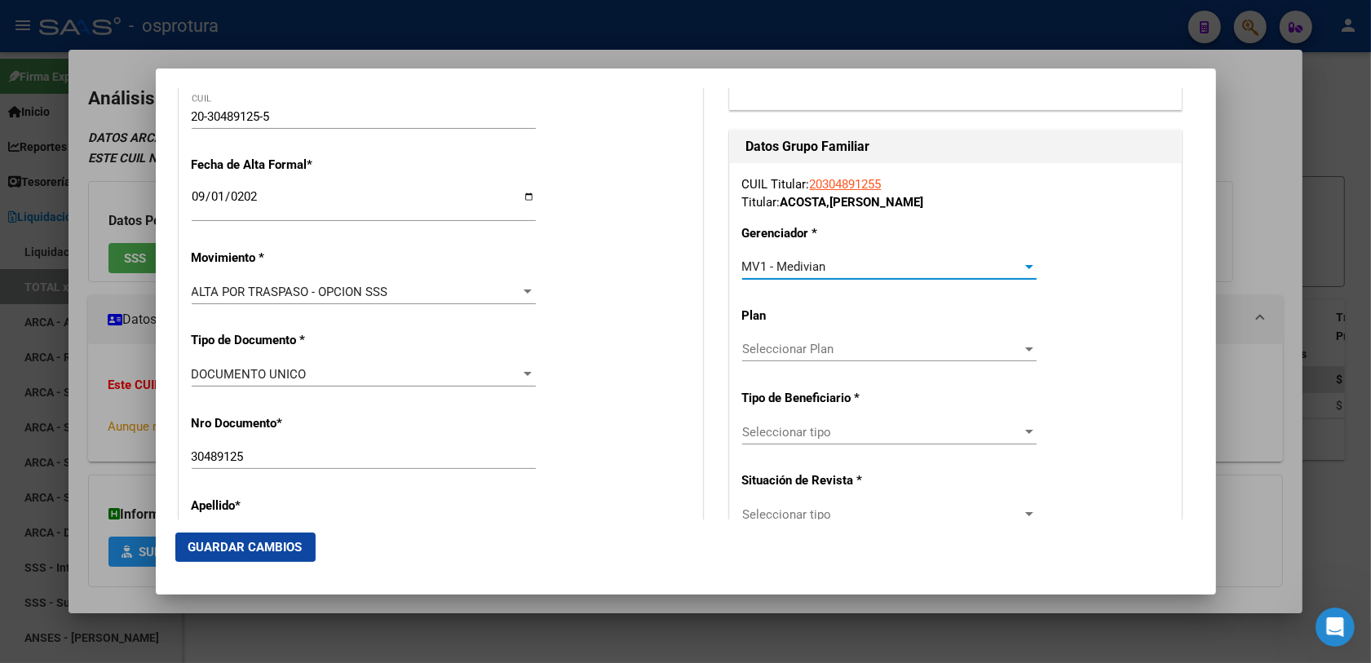
click at [780, 265] on span "MV1 - Medivian" at bounding box center [784, 266] width 84 height 15
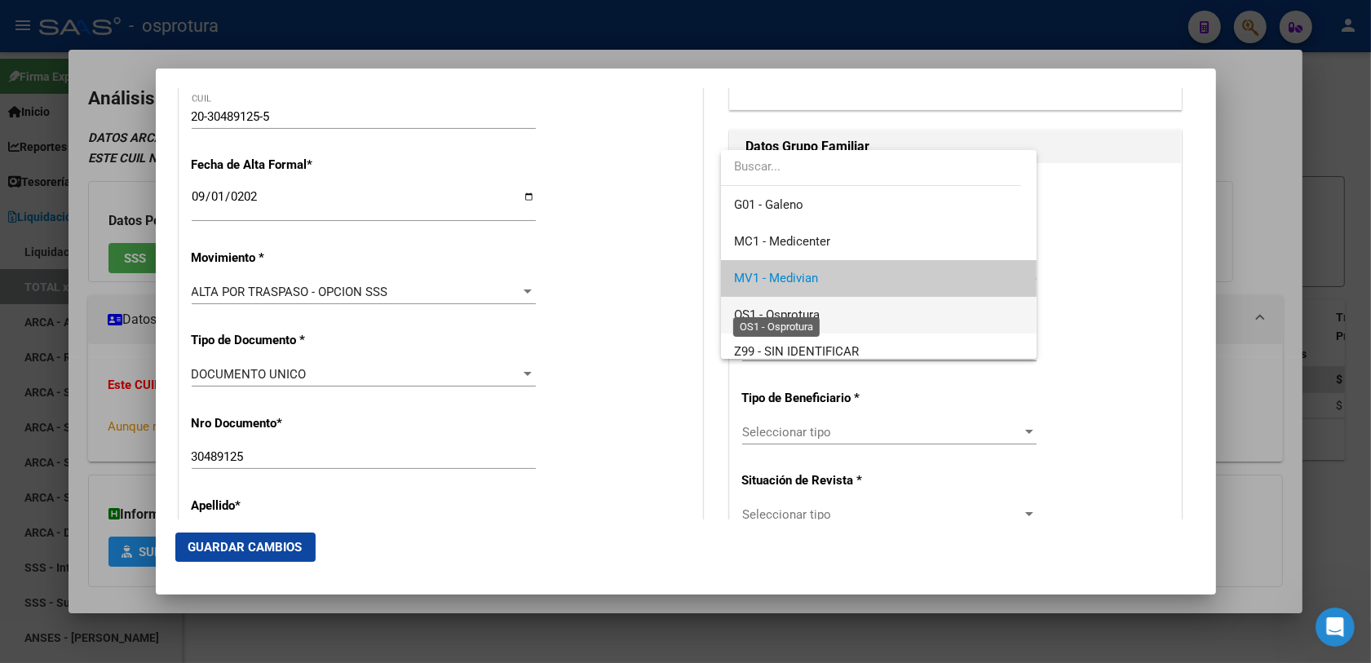
scroll to position [11, 0]
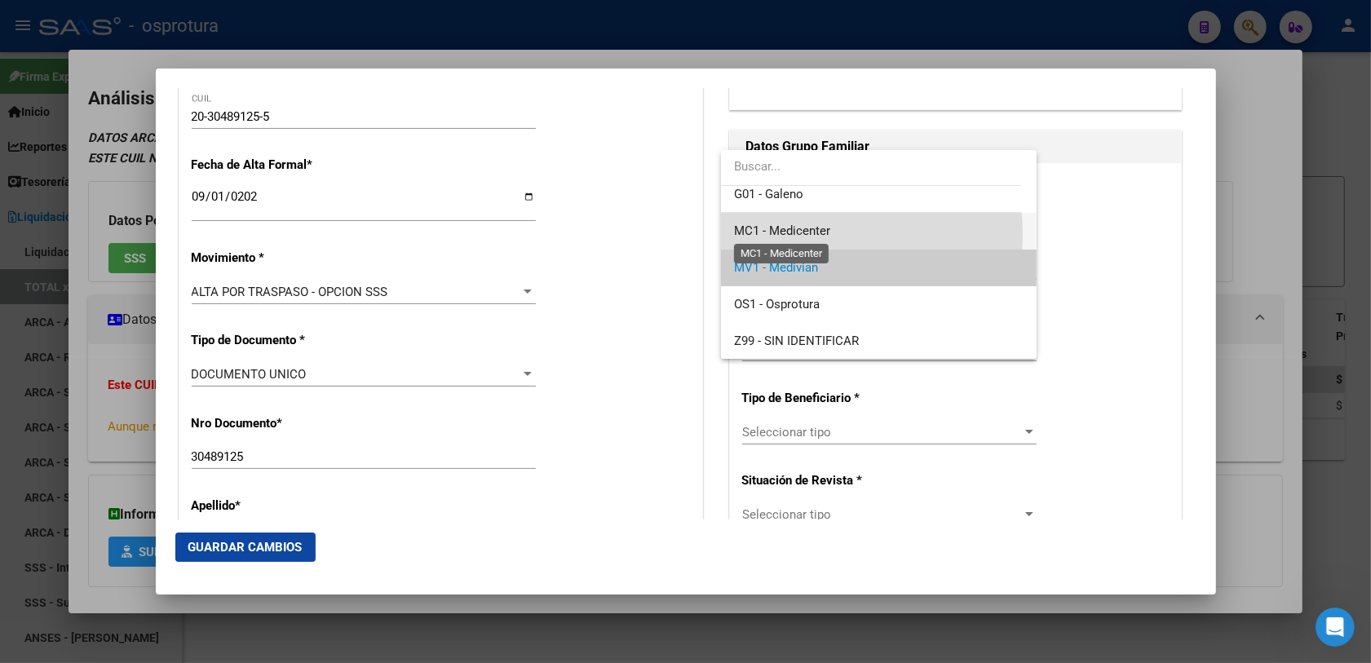
click at [805, 234] on span "MC1 - Medicenter" at bounding box center [782, 231] width 96 height 15
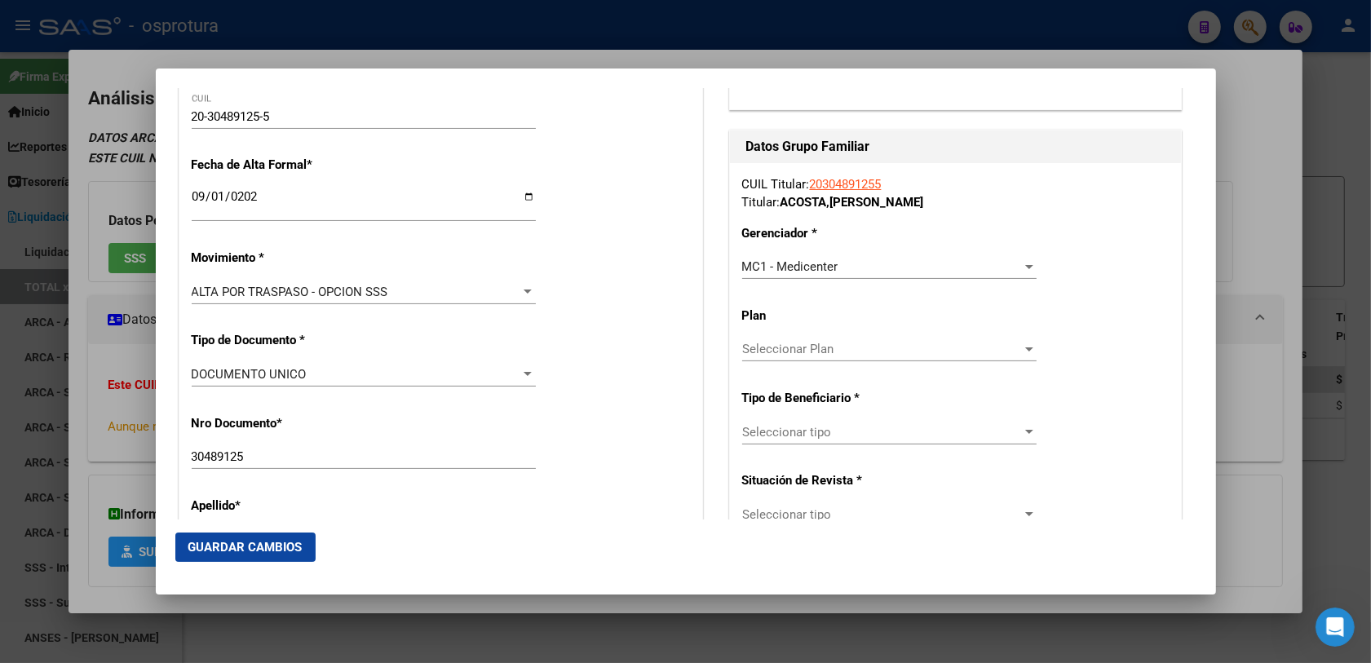
click at [788, 440] on div "Seleccionar tipo Seleccionar tipo" at bounding box center [889, 432] width 294 height 24
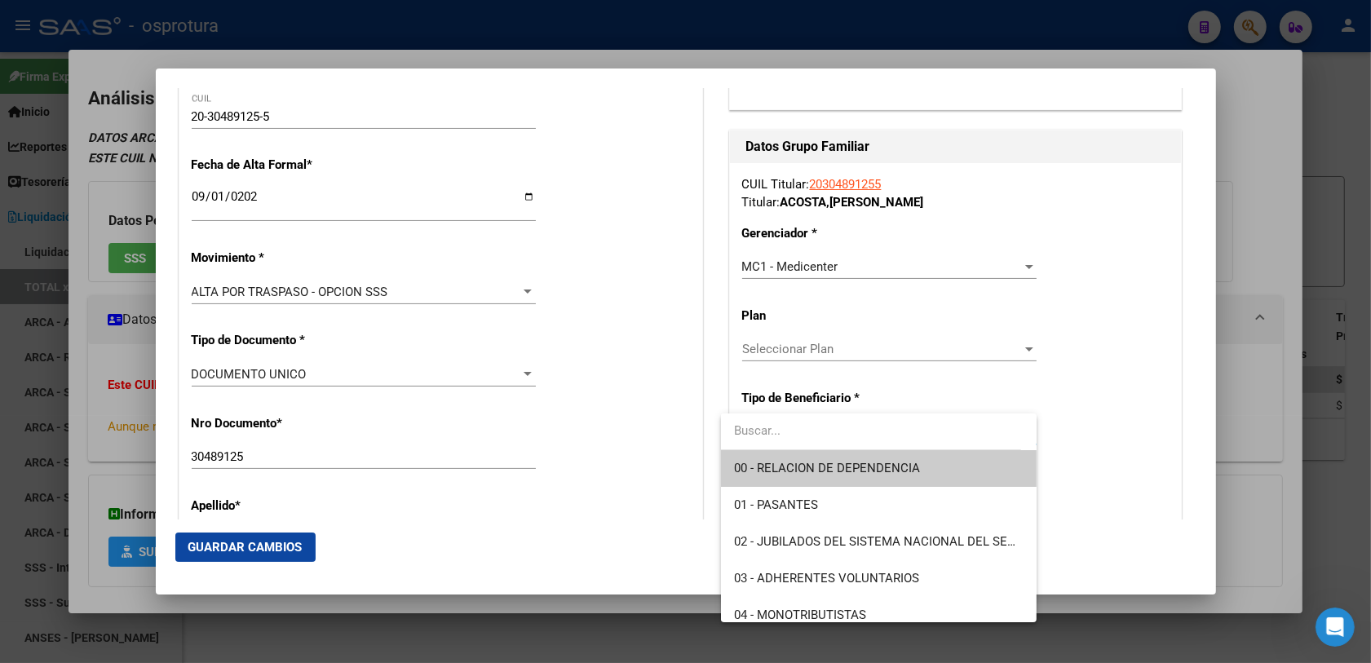
click at [787, 471] on span "00 - RELACION DE DEPENDENCIA" at bounding box center [827, 468] width 186 height 15
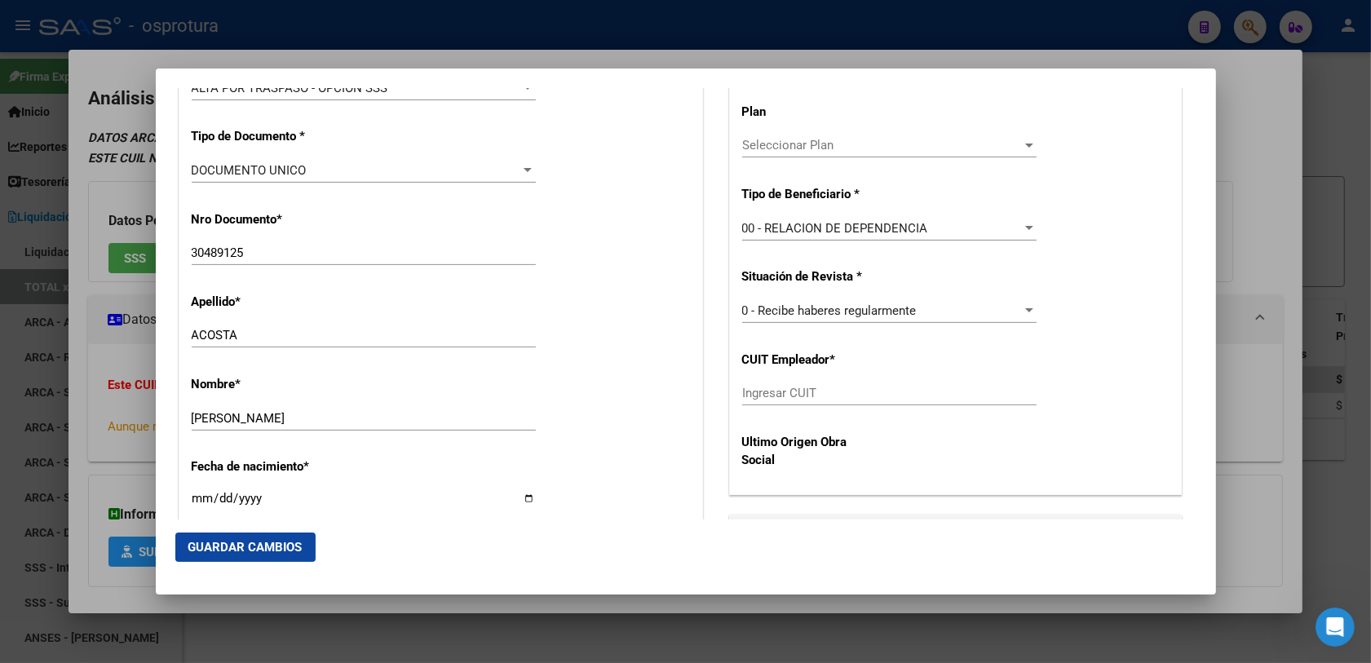
scroll to position [612, 0]
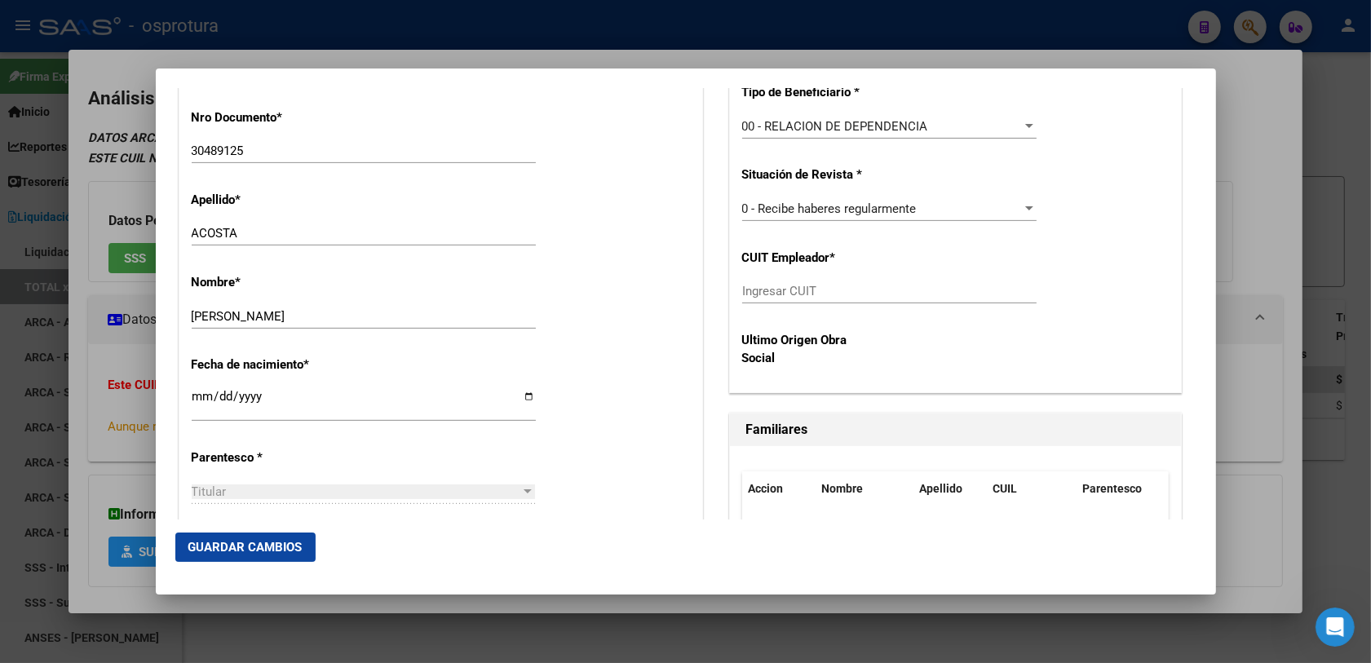
click at [790, 286] on input "Ingresar CUIT" at bounding box center [889, 291] width 294 height 15
paste input "30-71088474-5"
type input "30-71088474-5"
click at [278, 548] on span "Guardar Cambios" at bounding box center [245, 547] width 114 height 15
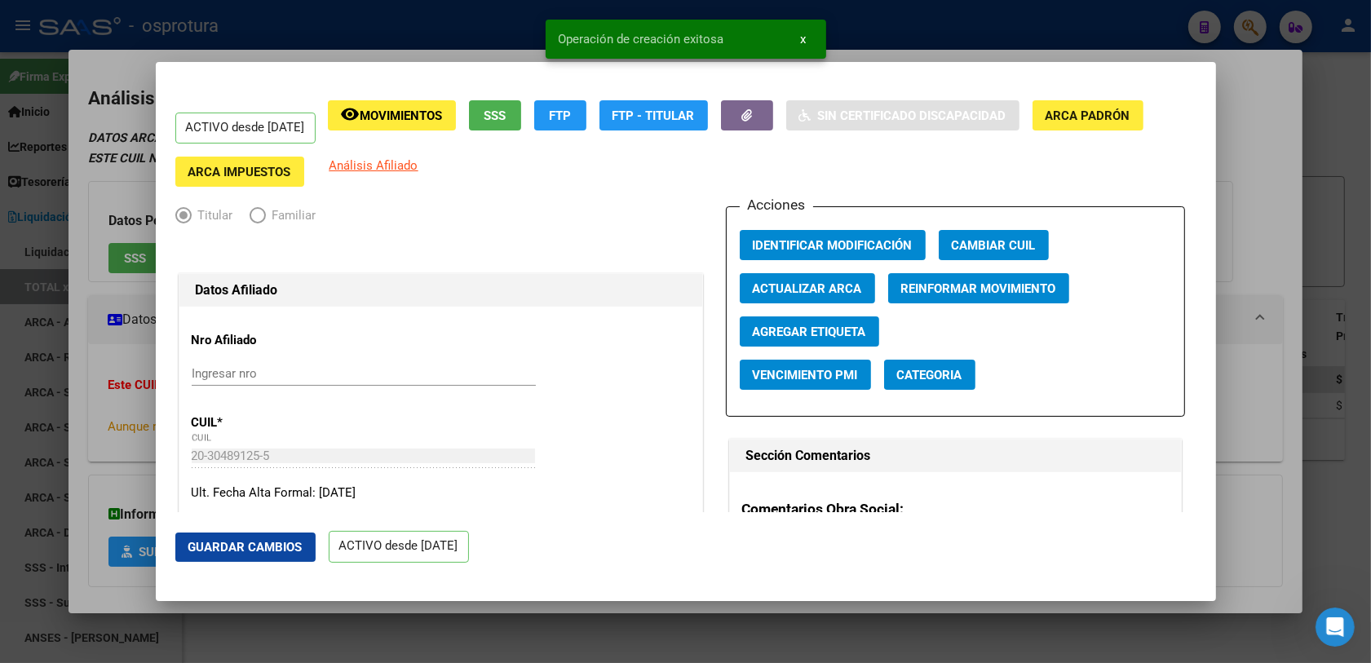
click at [1258, 246] on div at bounding box center [685, 331] width 1371 height 663
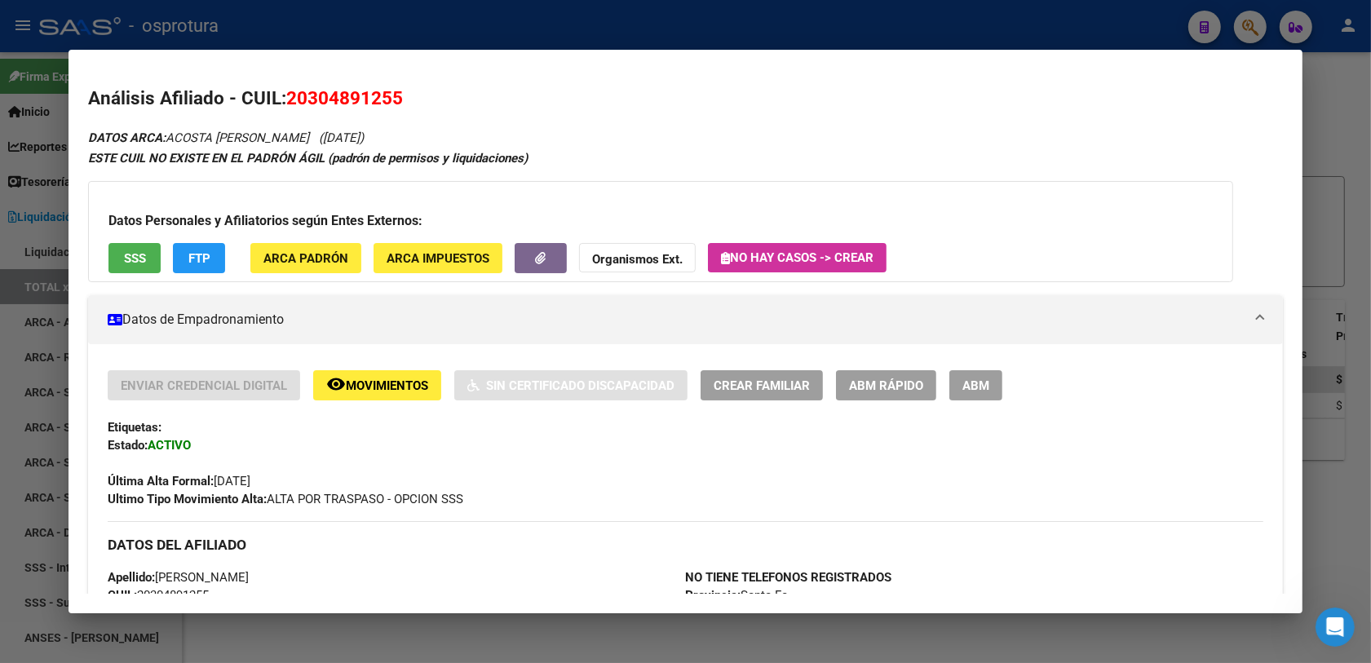
click at [1245, 27] on div at bounding box center [685, 331] width 1371 height 663
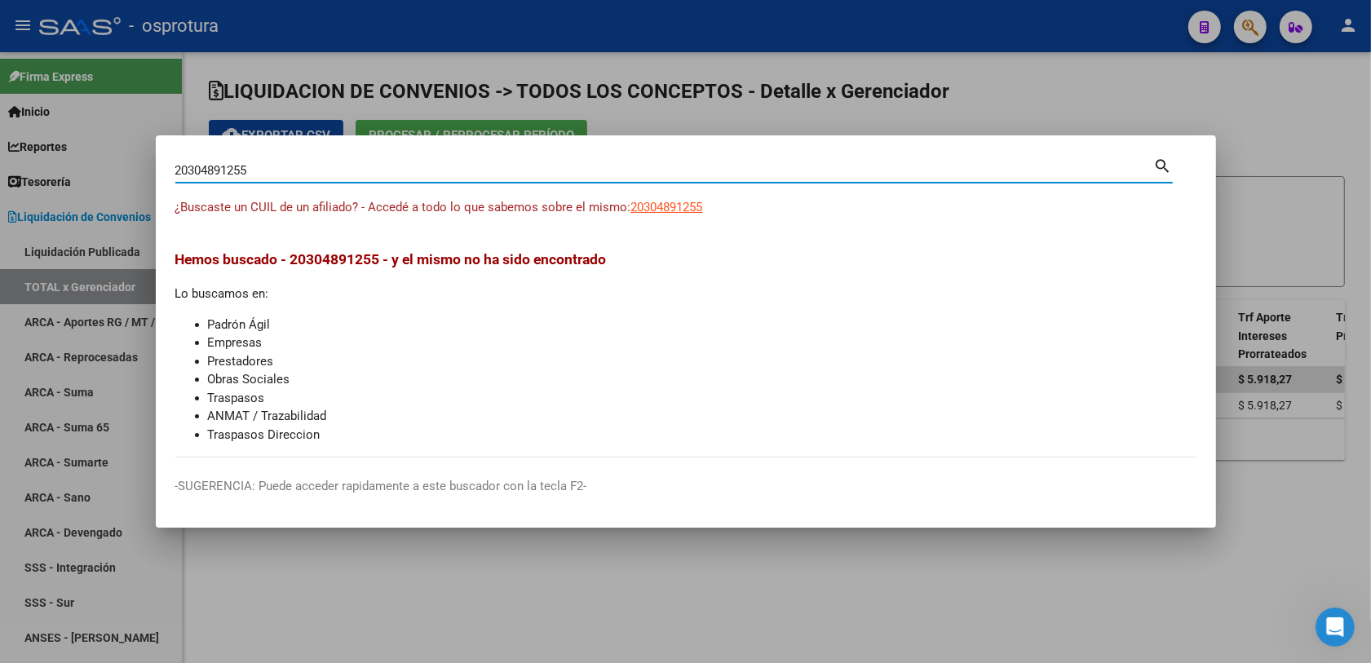
click at [572, 163] on input "20304891255" at bounding box center [664, 170] width 979 height 15
click at [569, 167] on input "20304891255" at bounding box center [664, 170] width 979 height 15
paste input "22325453"
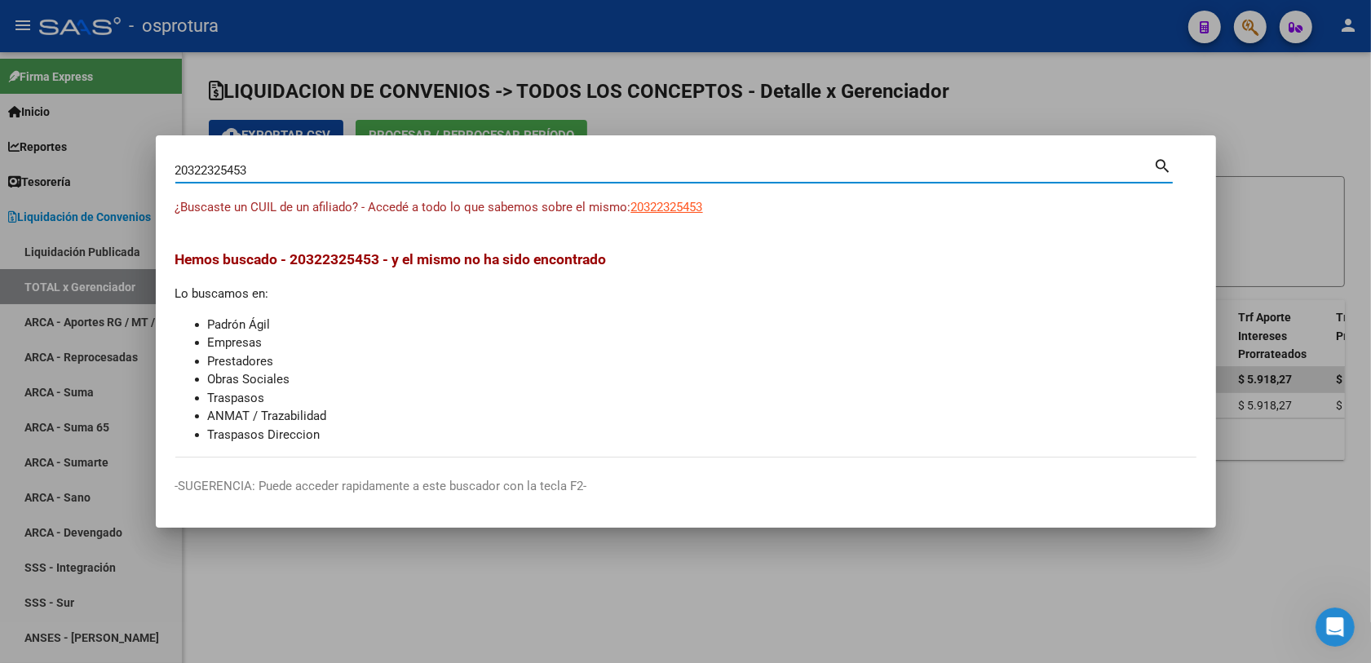
type input "20322325453"
click at [642, 209] on span "20322325453" at bounding box center [667, 207] width 72 height 15
type textarea "20322325453"
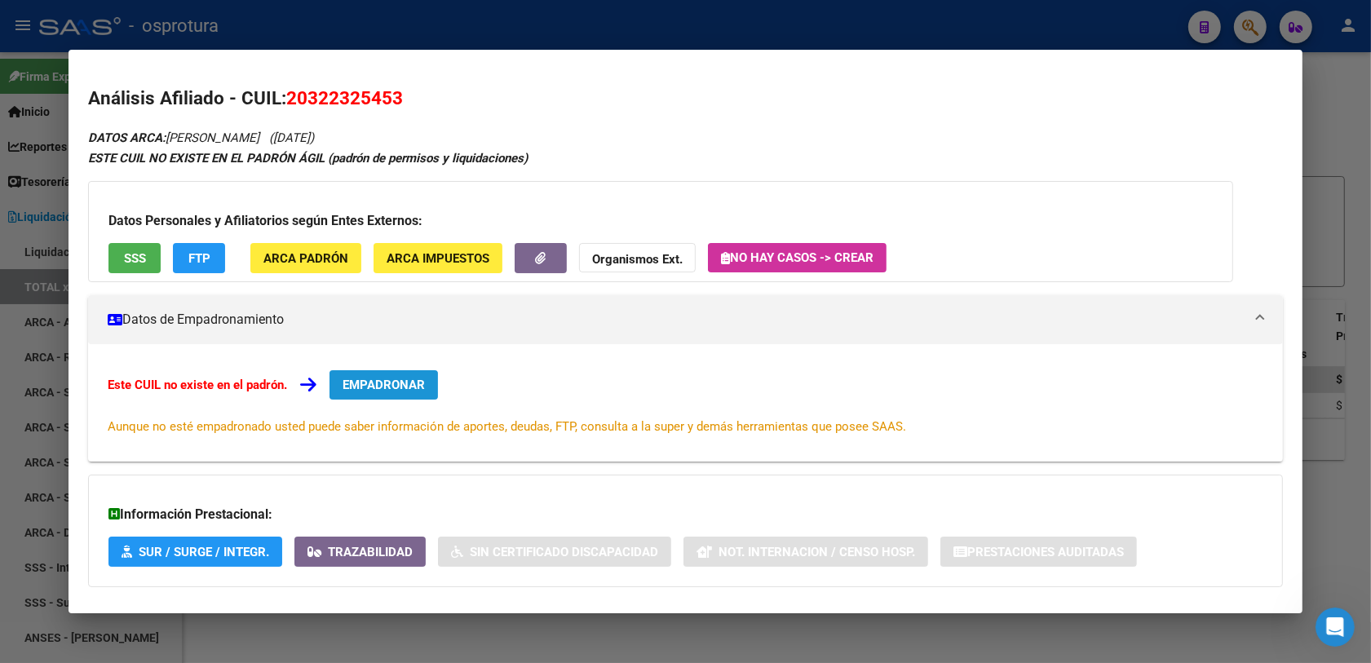
click at [372, 388] on span "EMPADRONAR" at bounding box center [384, 385] width 82 height 15
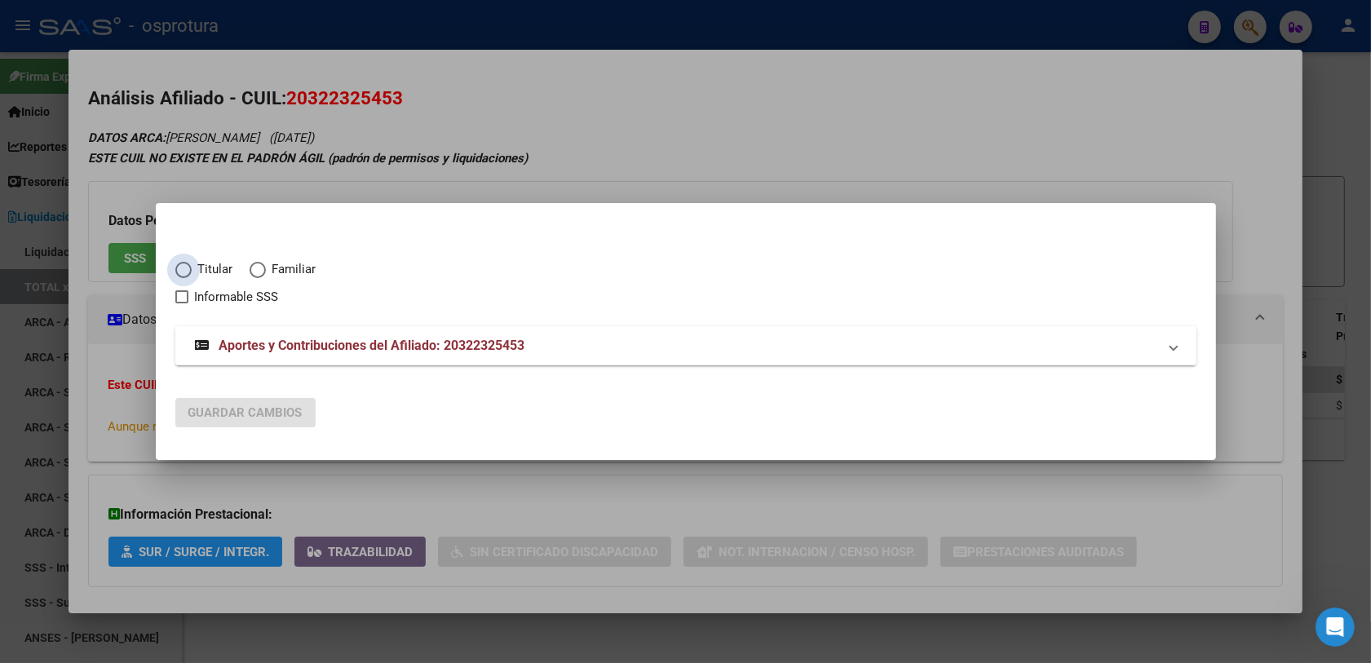
click at [193, 263] on span "Titular" at bounding box center [213, 269] width 42 height 19
click at [192, 263] on input "Titular" at bounding box center [183, 270] width 16 height 16
radio input "true"
checkbox input "true"
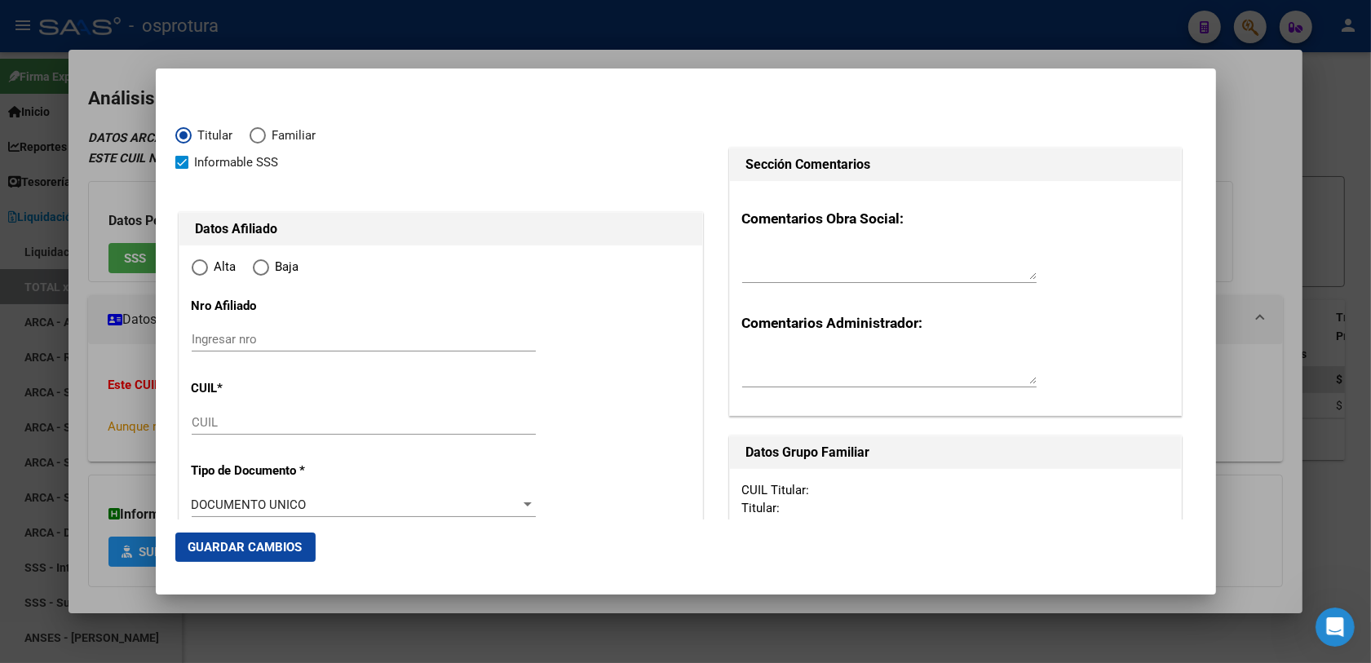
type input "20-32232545-3"
radio input "true"
type input "32232545"
type input "[DATE]"
type input "4533"
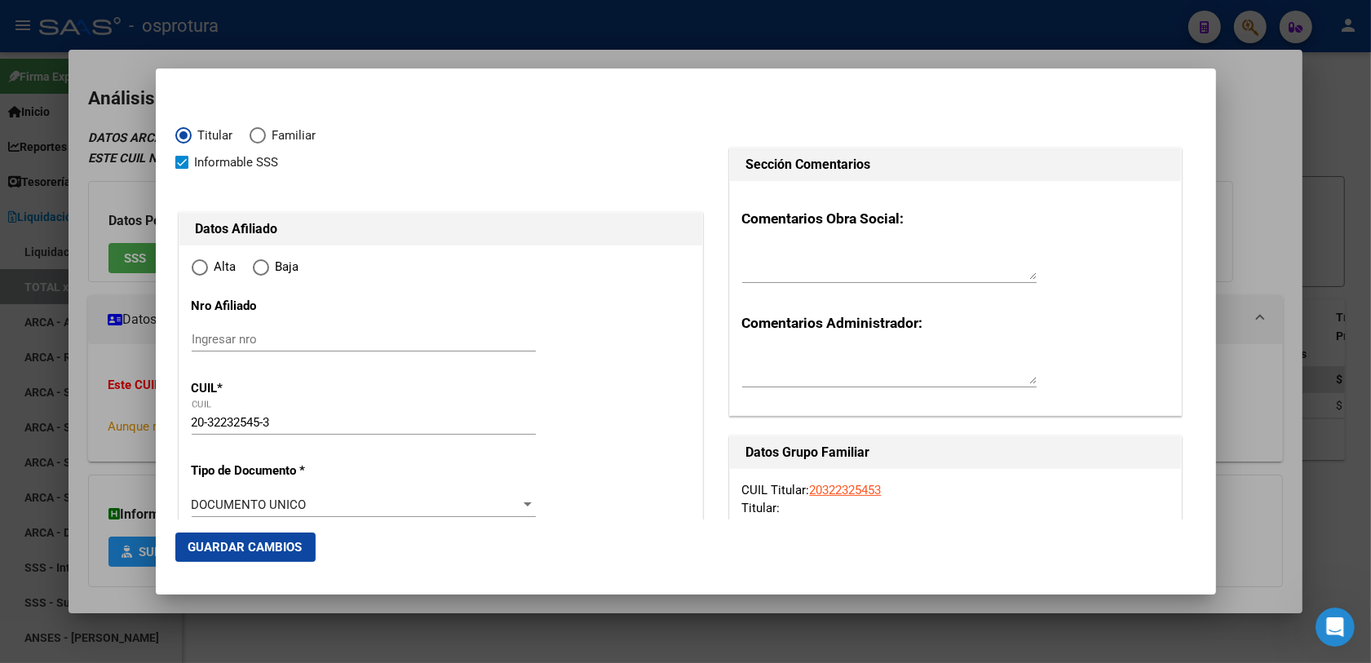
type input "PALACIOS"
type input "[PERSON_NAME]"
type input "PJE [PERSON_NAME]"
type input "267"
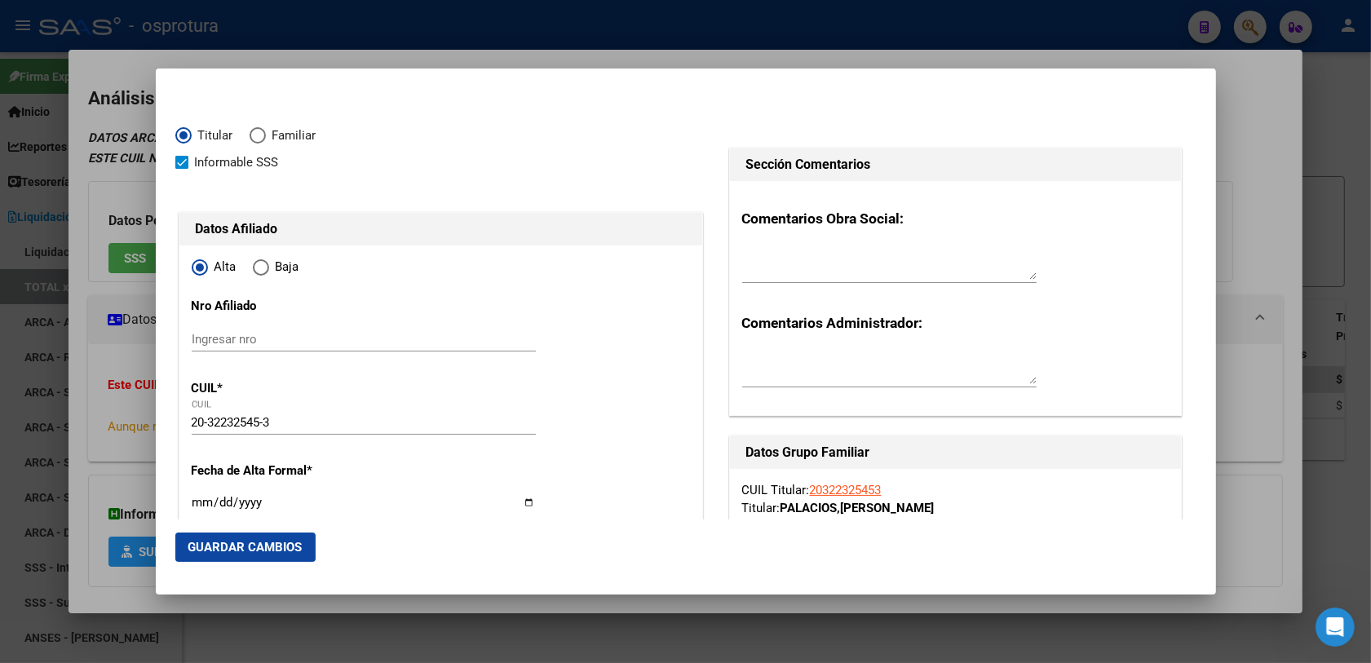
type input "[PERSON_NAME]"
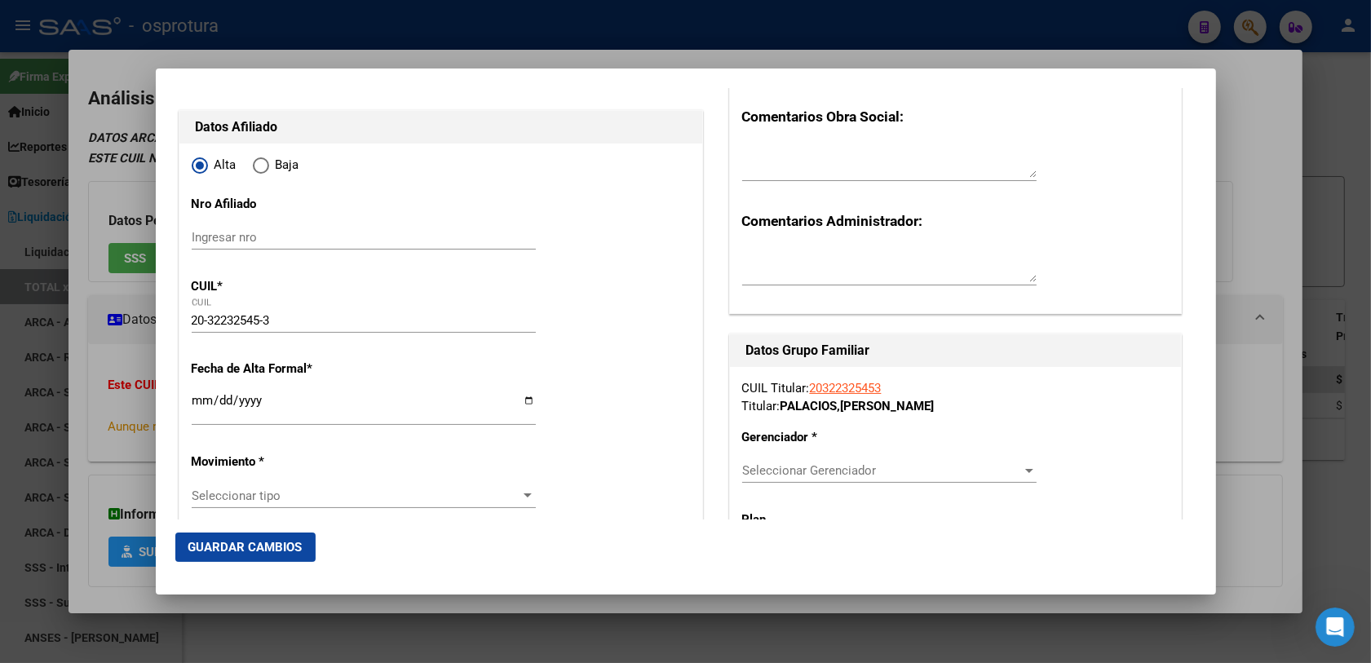
click at [194, 401] on input "Ingresar fecha" at bounding box center [364, 407] width 344 height 26
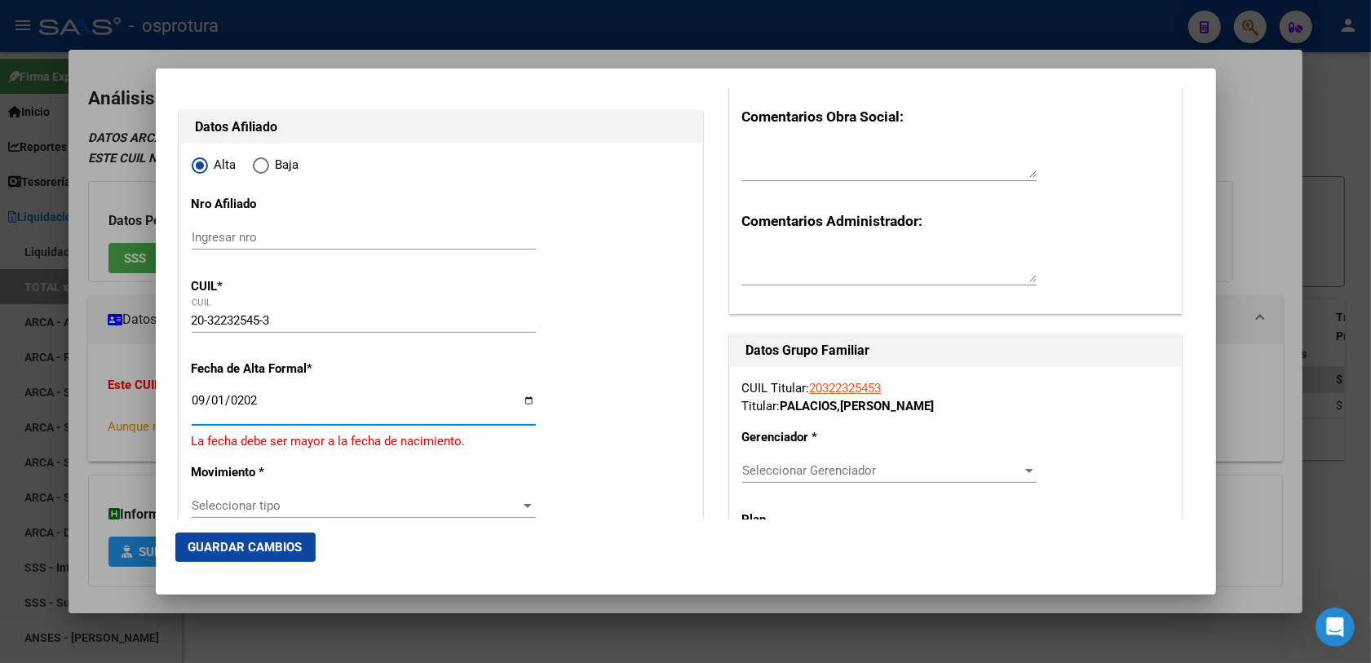
type input "[DATE]"
click at [420, 499] on span "Seleccionar tipo" at bounding box center [357, 496] width 330 height 15
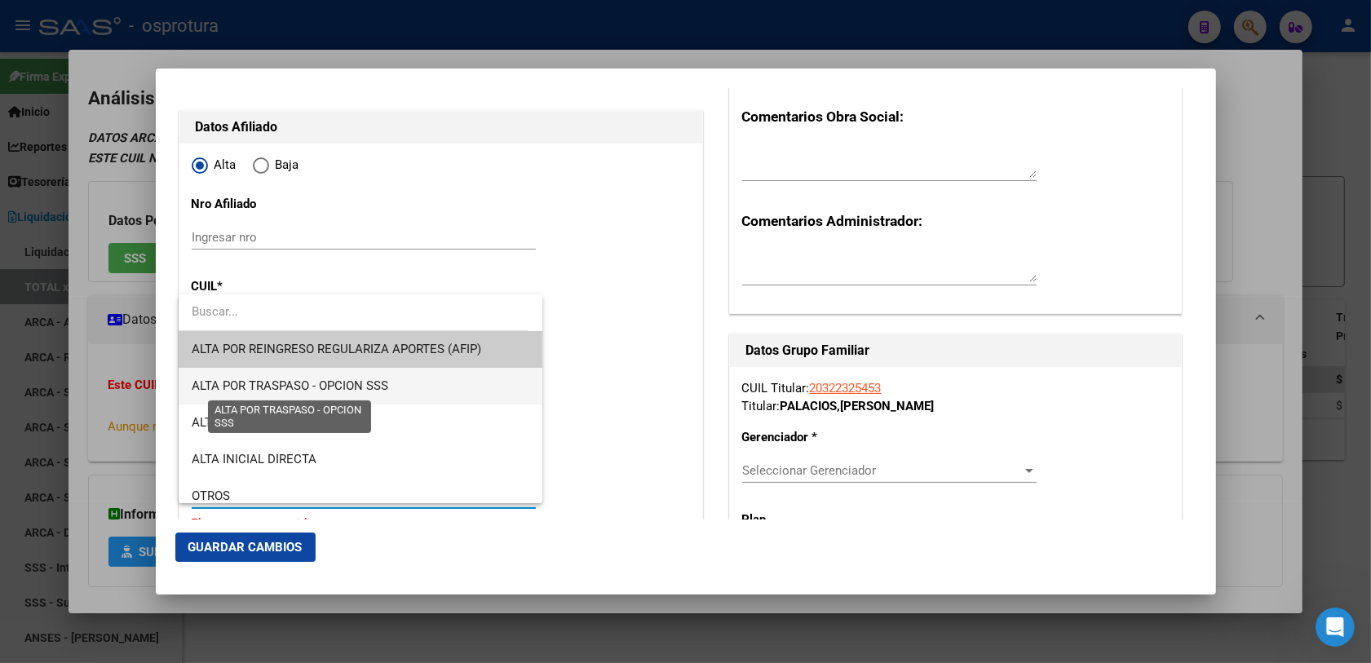
click at [386, 385] on span "ALTA POR TRASPASO - OPCION SSS" at bounding box center [290, 385] width 197 height 15
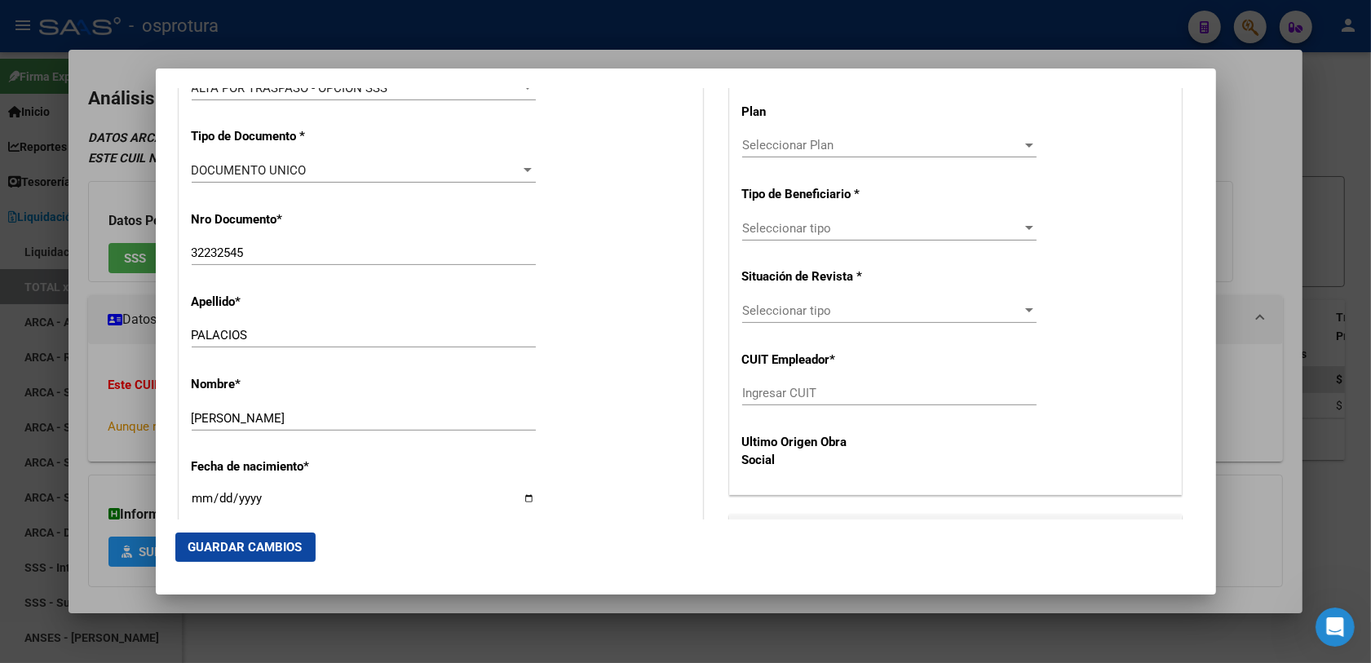
scroll to position [714, 0]
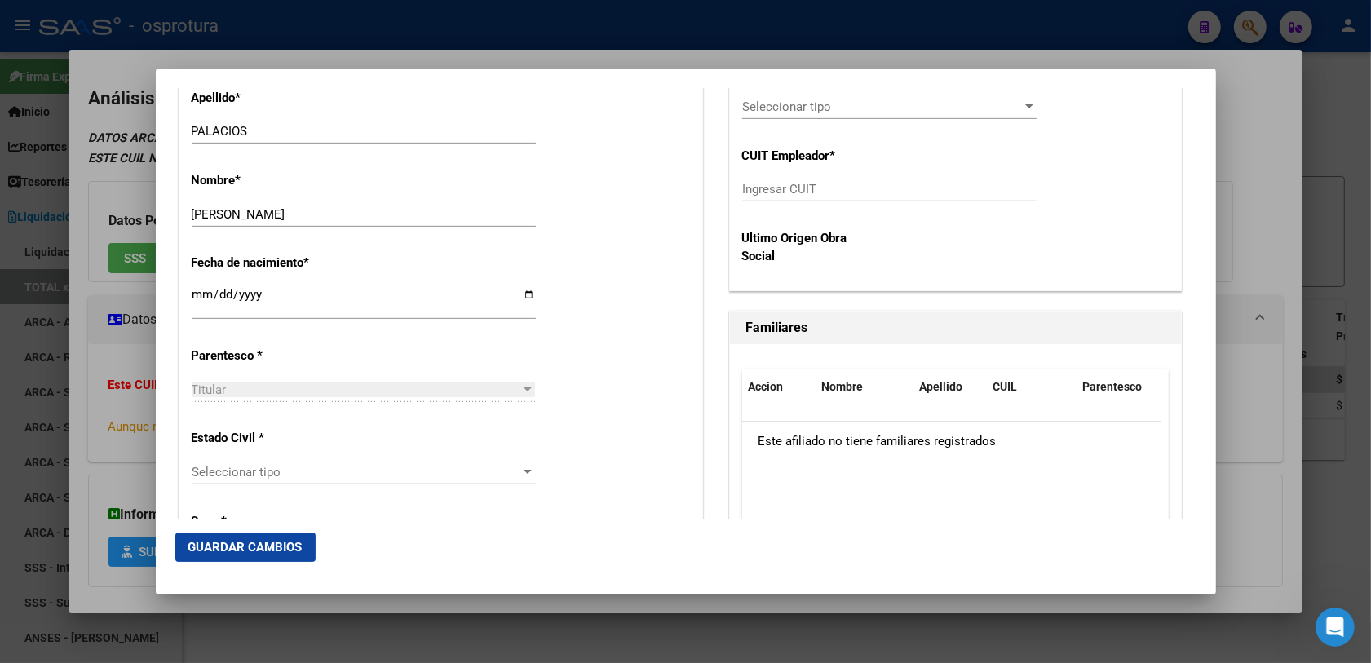
click at [294, 469] on span "Seleccionar tipo" at bounding box center [357, 472] width 330 height 15
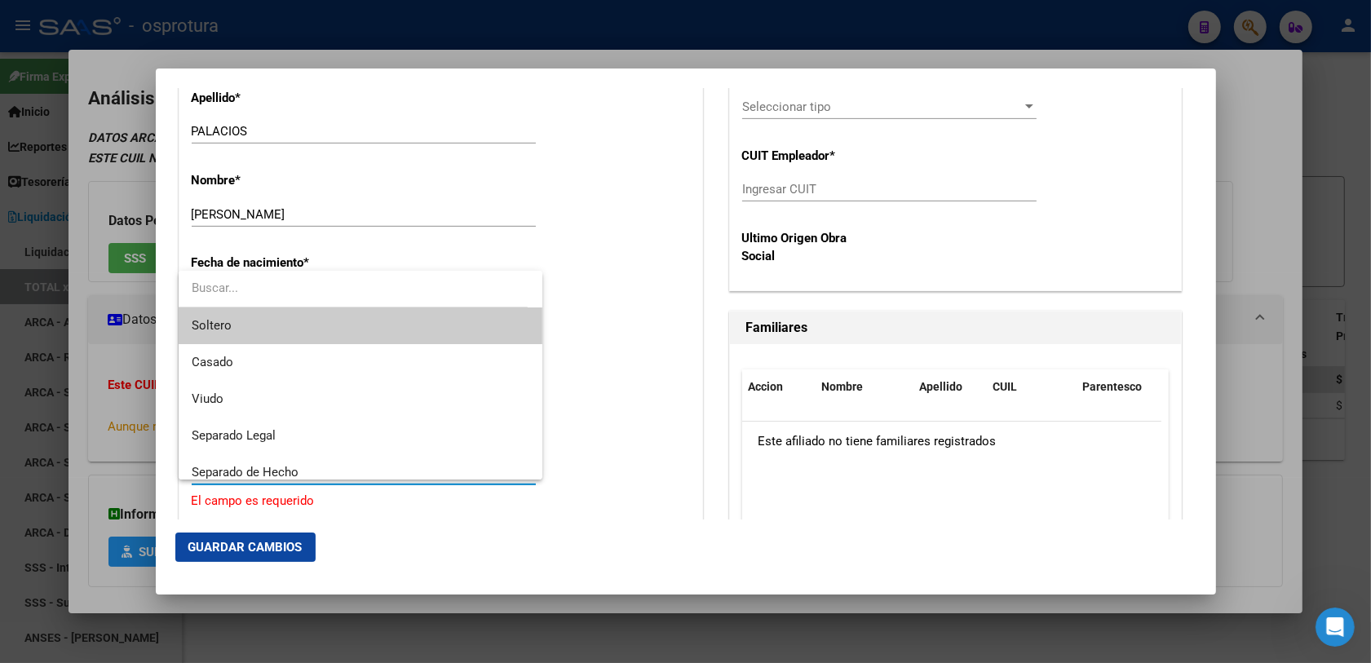
click at [302, 329] on span "Soltero" at bounding box center [361, 326] width 339 height 37
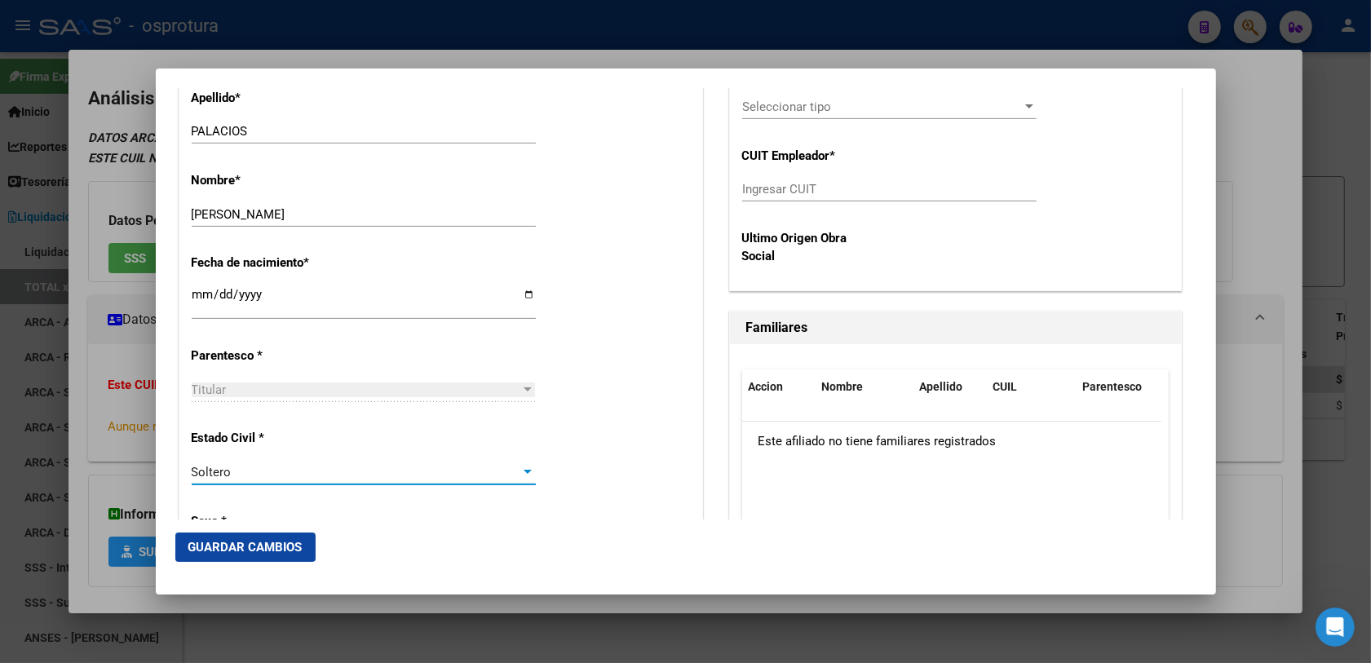
click at [533, 387] on app-drop-down-list "Parentesco * Titular Seleccionar parentesco" at bounding box center [370, 372] width 357 height 49
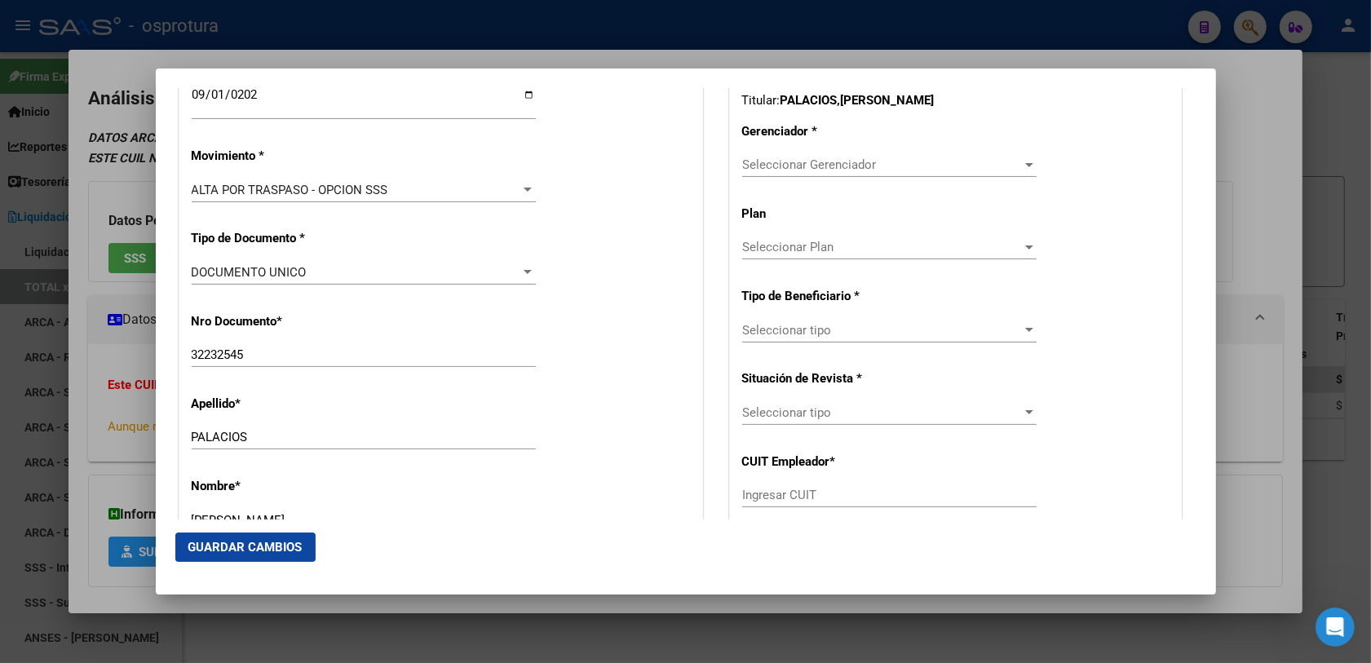
click at [841, 172] on span "Seleccionar Gerenciador" at bounding box center [882, 164] width 280 height 15
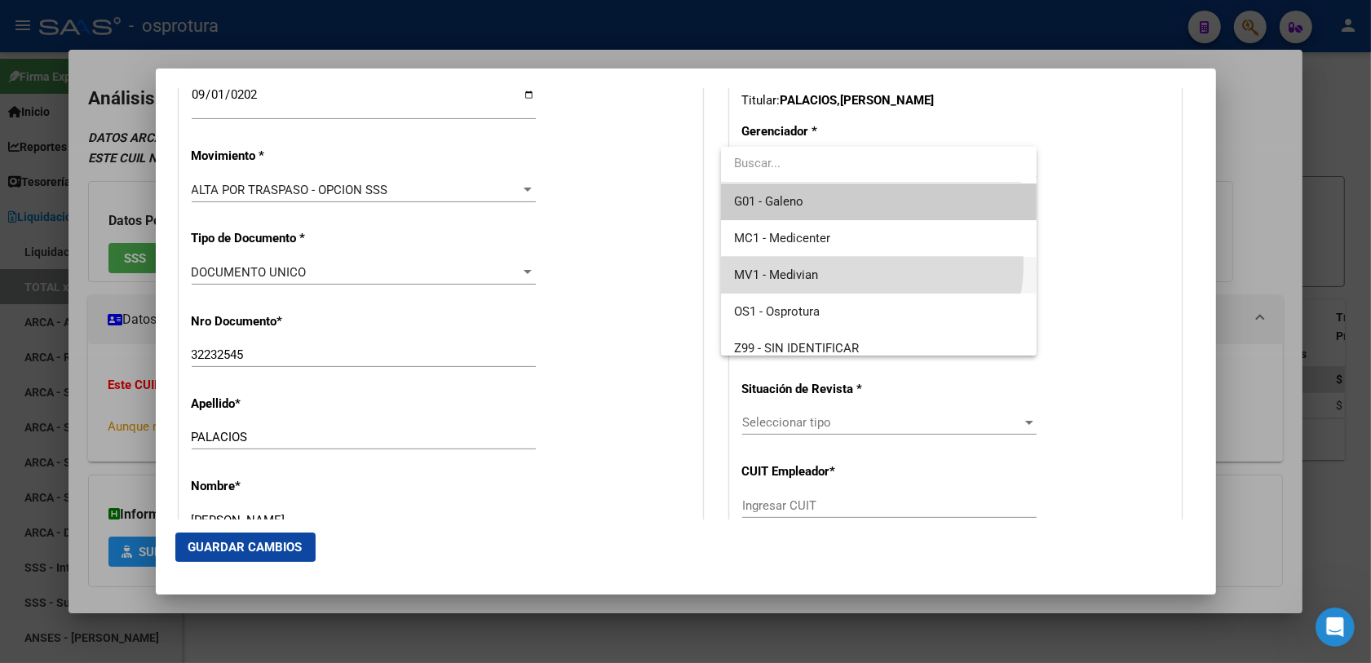
click at [844, 263] on span "MV1 - Medivian" at bounding box center [879, 275] width 290 height 37
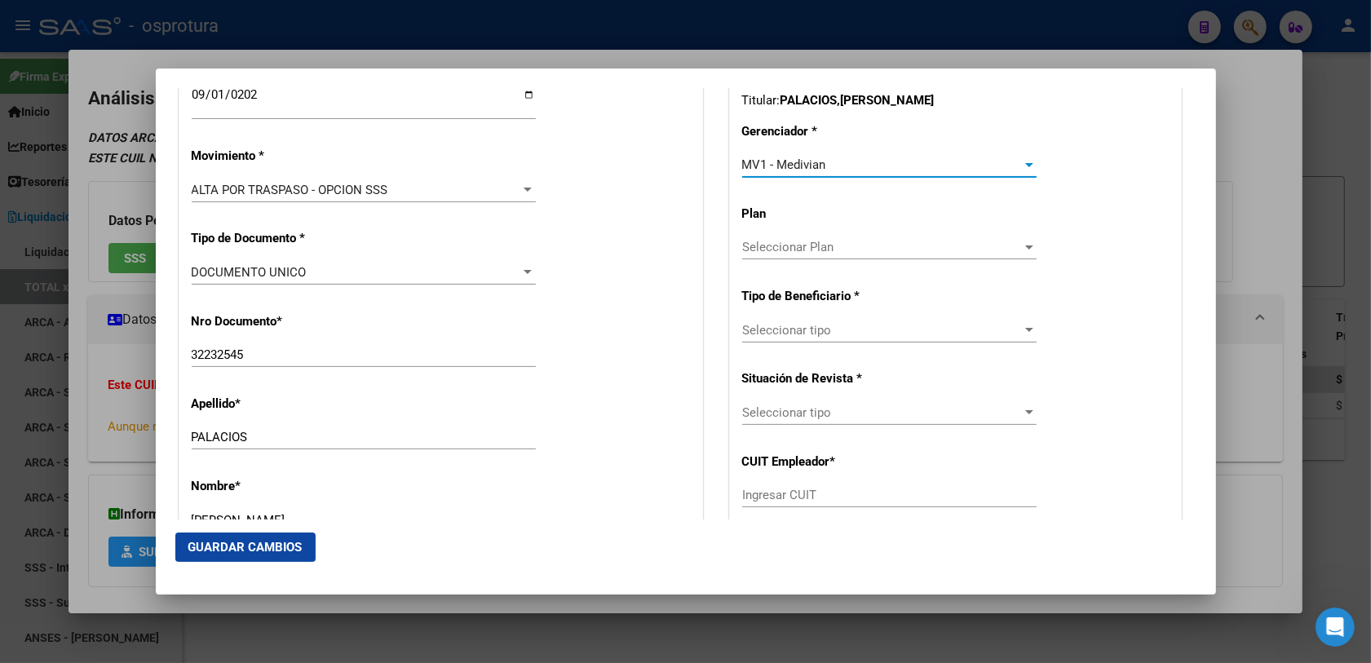
click at [834, 339] on div "Seleccionar tipo Seleccionar tipo" at bounding box center [889, 330] width 294 height 24
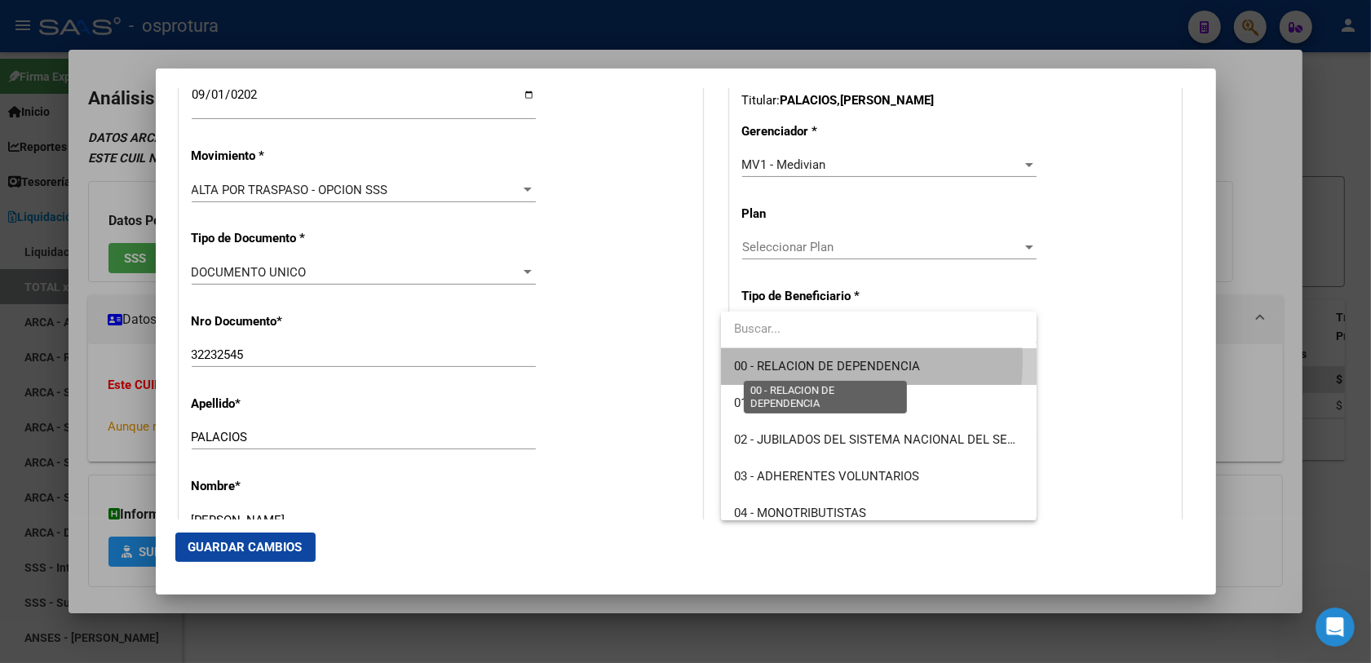
click at [795, 360] on span "00 - RELACION DE DEPENDENCIA" at bounding box center [827, 366] width 186 height 15
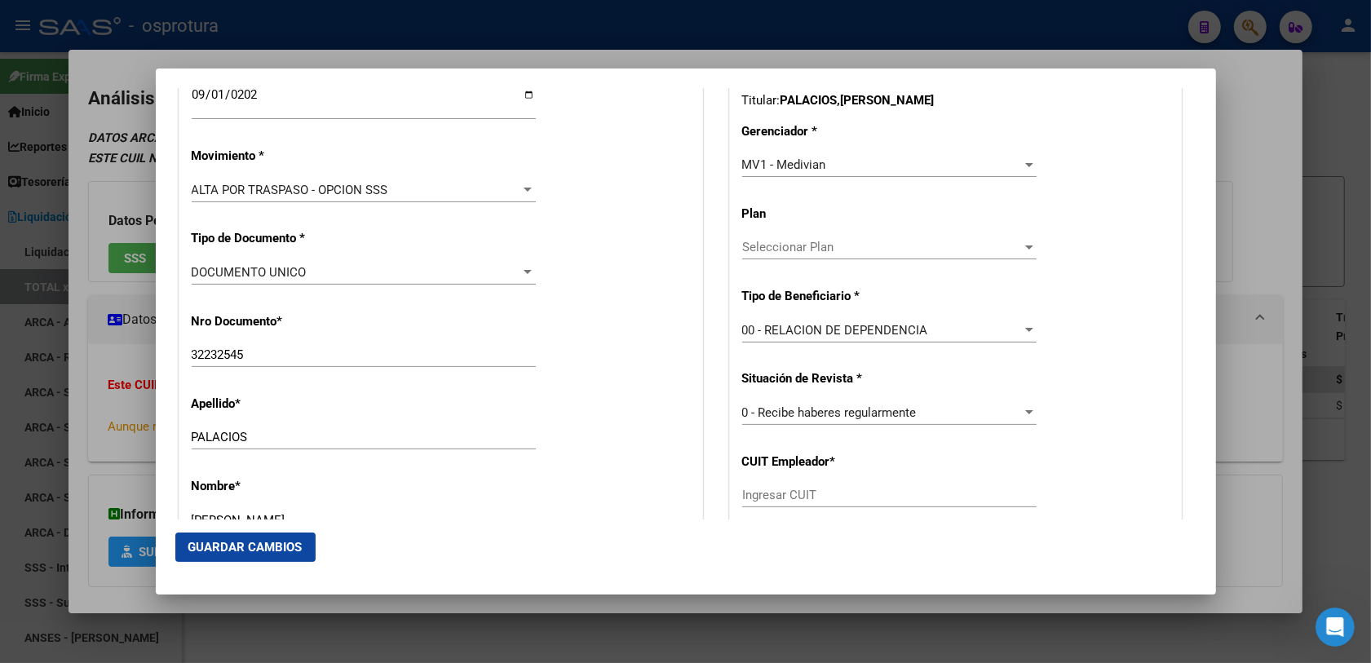
click at [678, 365] on div "Nro Documento * 32232545 Ingresar nro" at bounding box center [441, 341] width 498 height 82
click at [777, 490] on input "Ingresar CUIT" at bounding box center [889, 495] width 294 height 15
paste input "30-50109122-3"
type input "30-50109122-3"
click at [669, 467] on div "Nombre * [PERSON_NAME] nombre" at bounding box center [441, 506] width 498 height 82
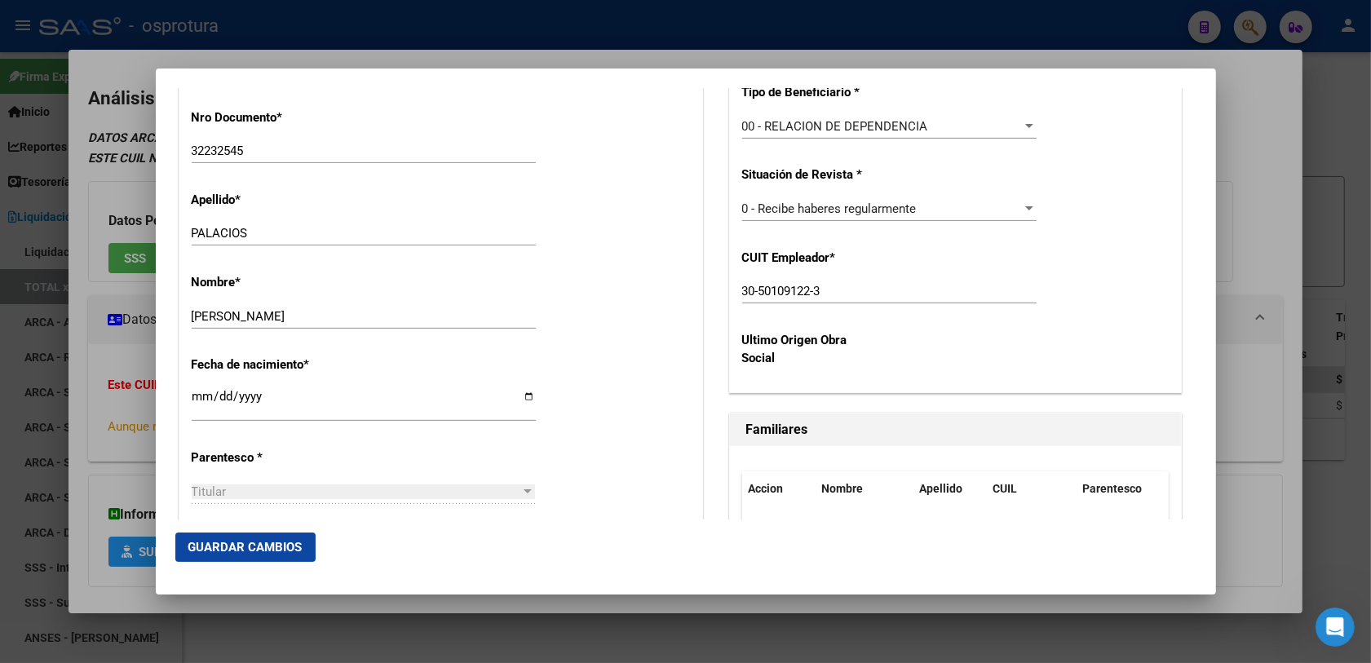
scroll to position [816, 0]
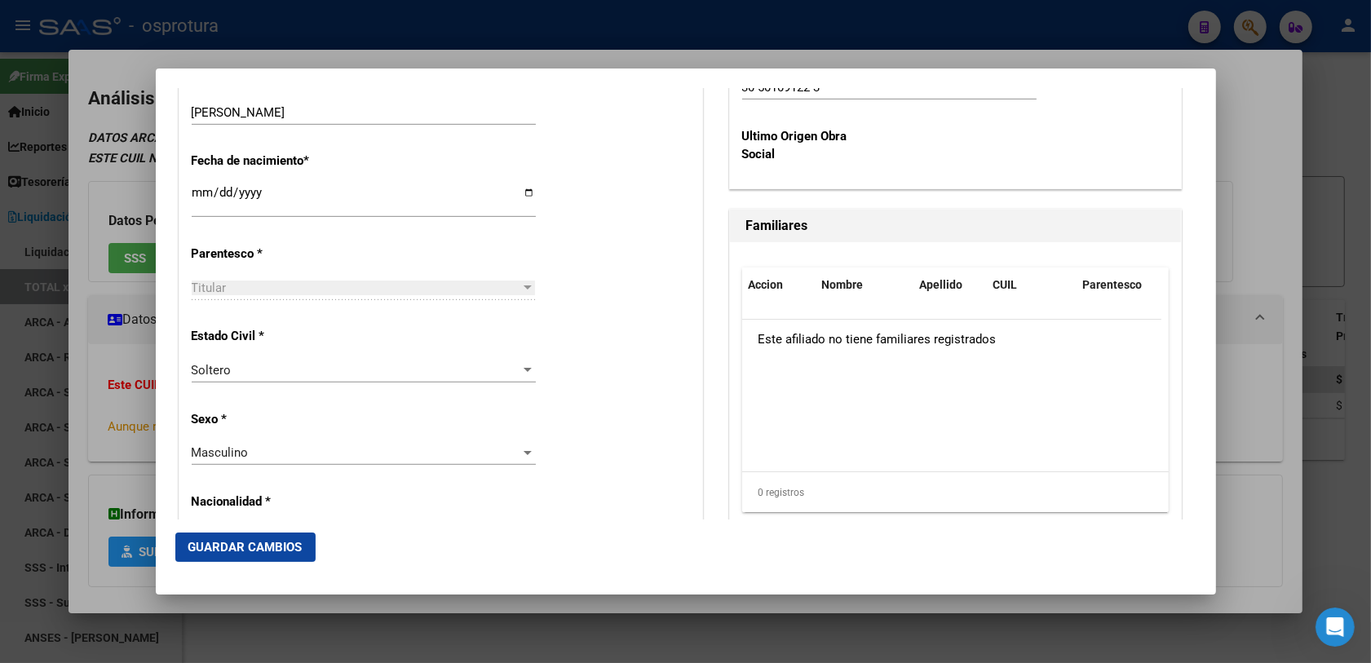
click at [231, 541] on span "Guardar Cambios" at bounding box center [245, 547] width 114 height 15
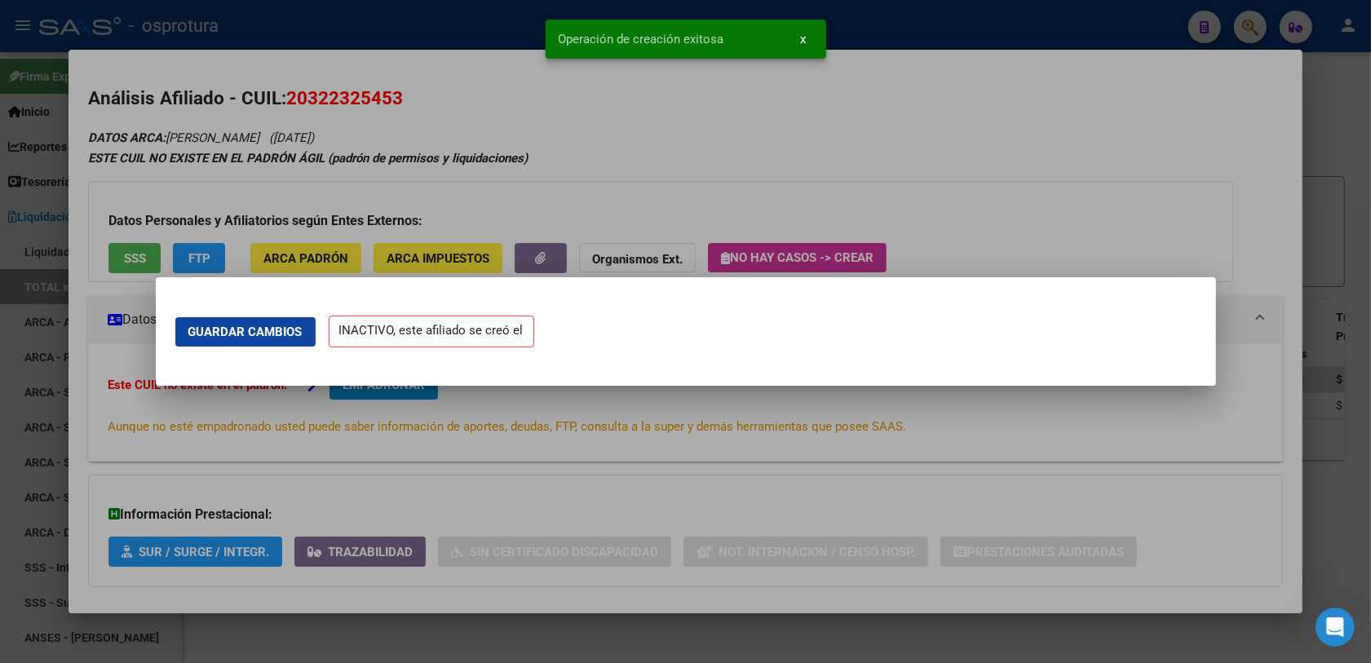
scroll to position [0, 0]
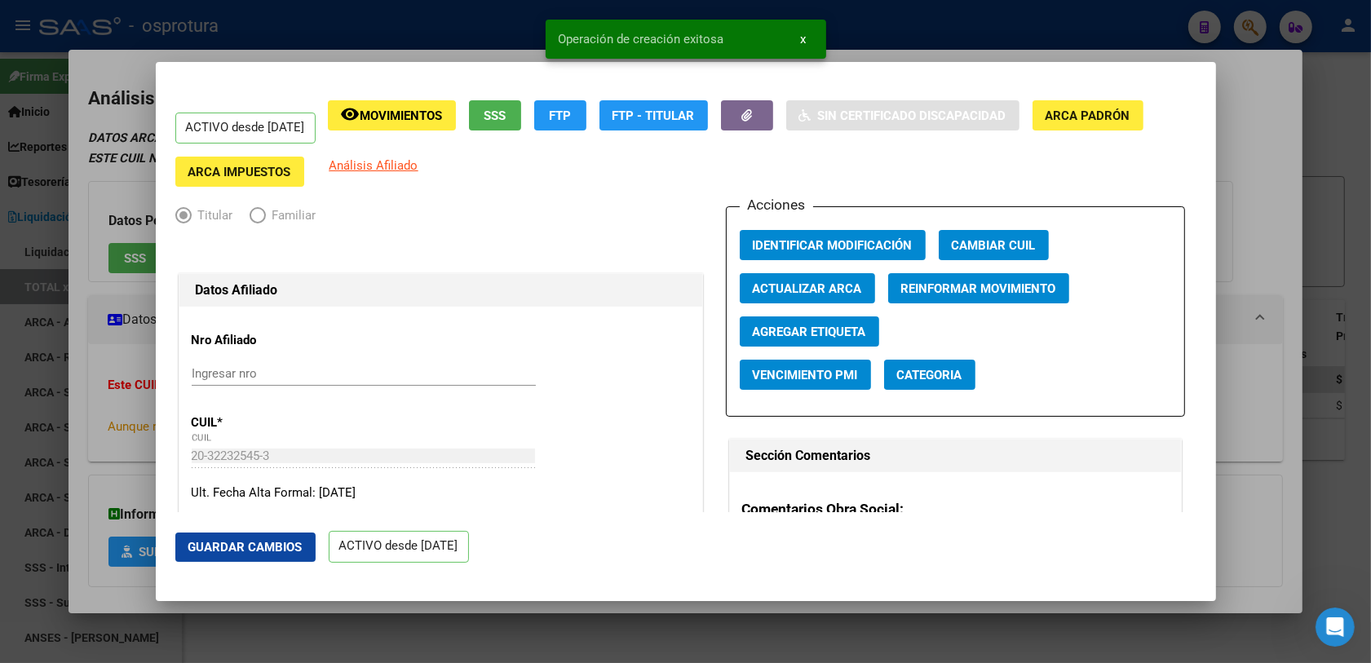
click at [124, 361] on div at bounding box center [685, 331] width 1371 height 663
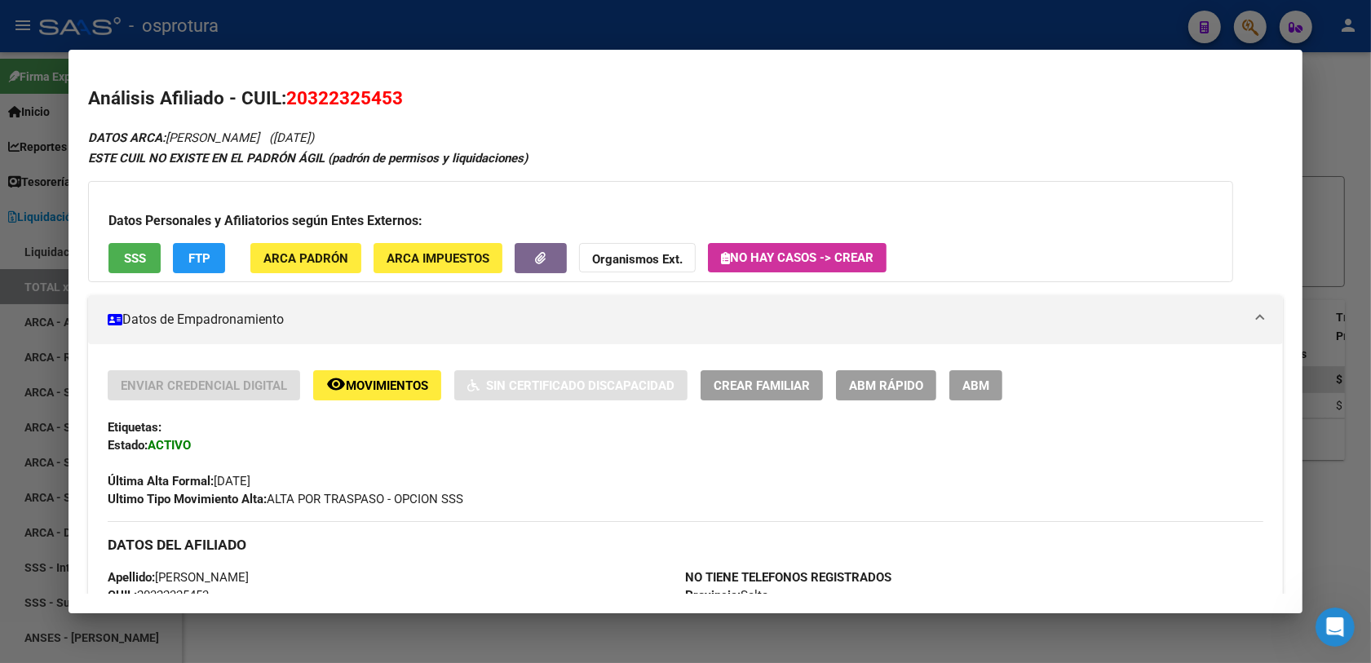
click at [1250, 27] on div at bounding box center [685, 331] width 1371 height 663
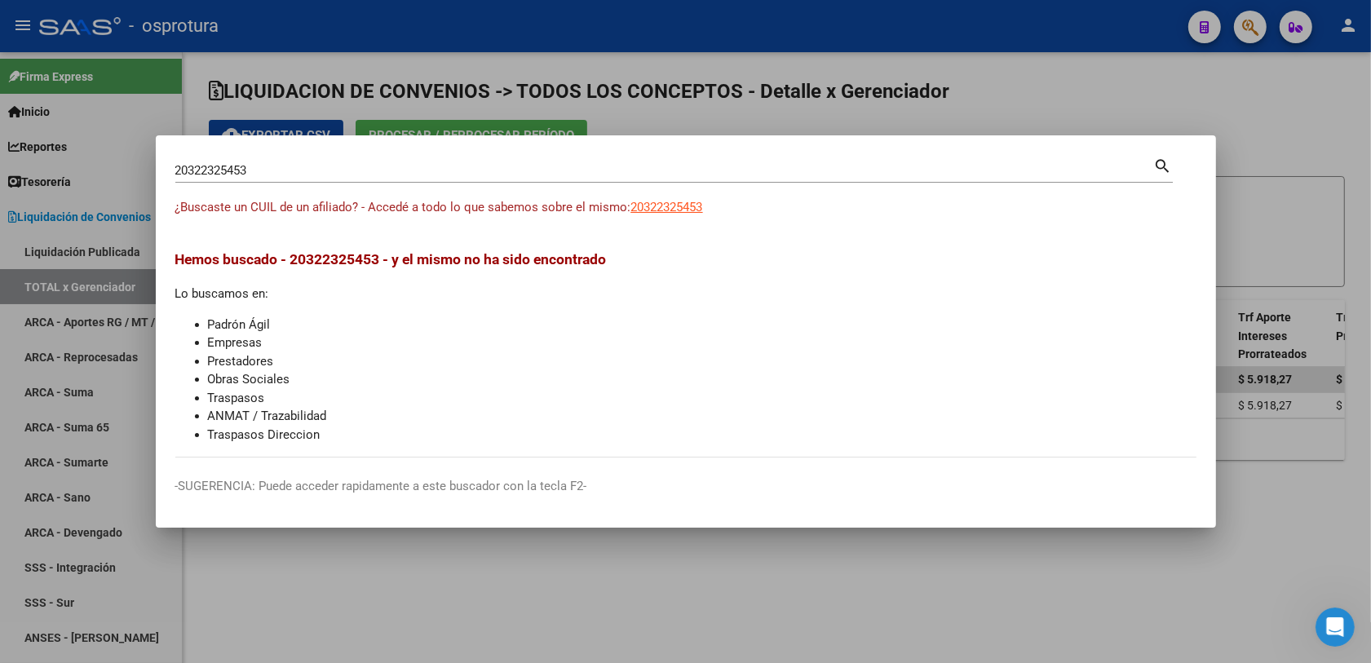
click at [552, 166] on input "20322325453" at bounding box center [664, 170] width 979 height 15
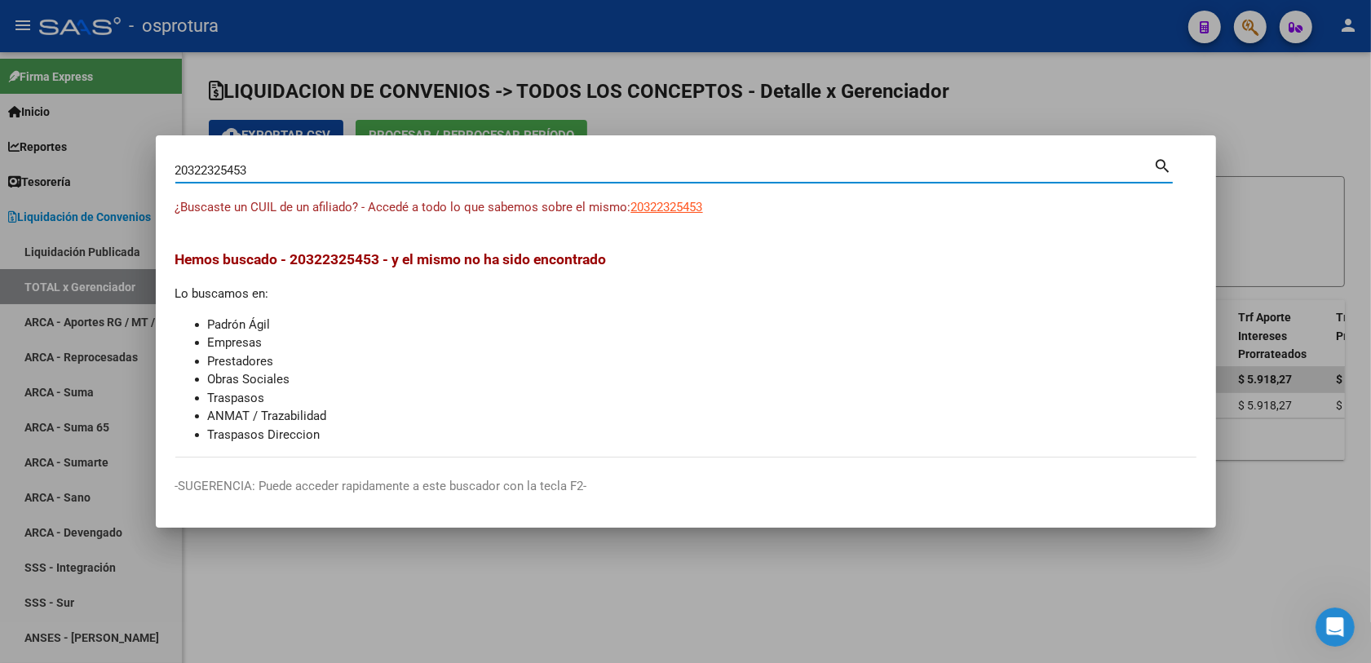
click at [552, 166] on input "20322325453" at bounding box center [664, 170] width 979 height 15
paste input "739462703"
type input "27394627033"
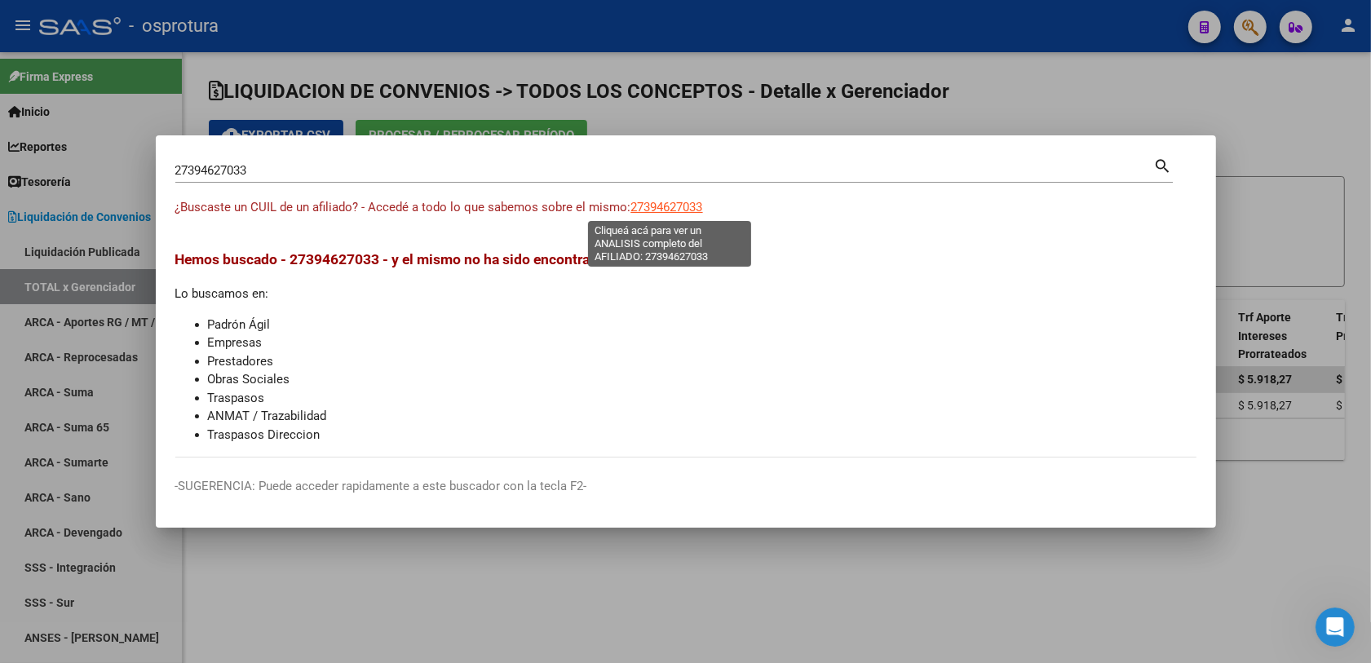
click at [657, 204] on span "27394627033" at bounding box center [667, 207] width 72 height 15
type textarea "27394627033"
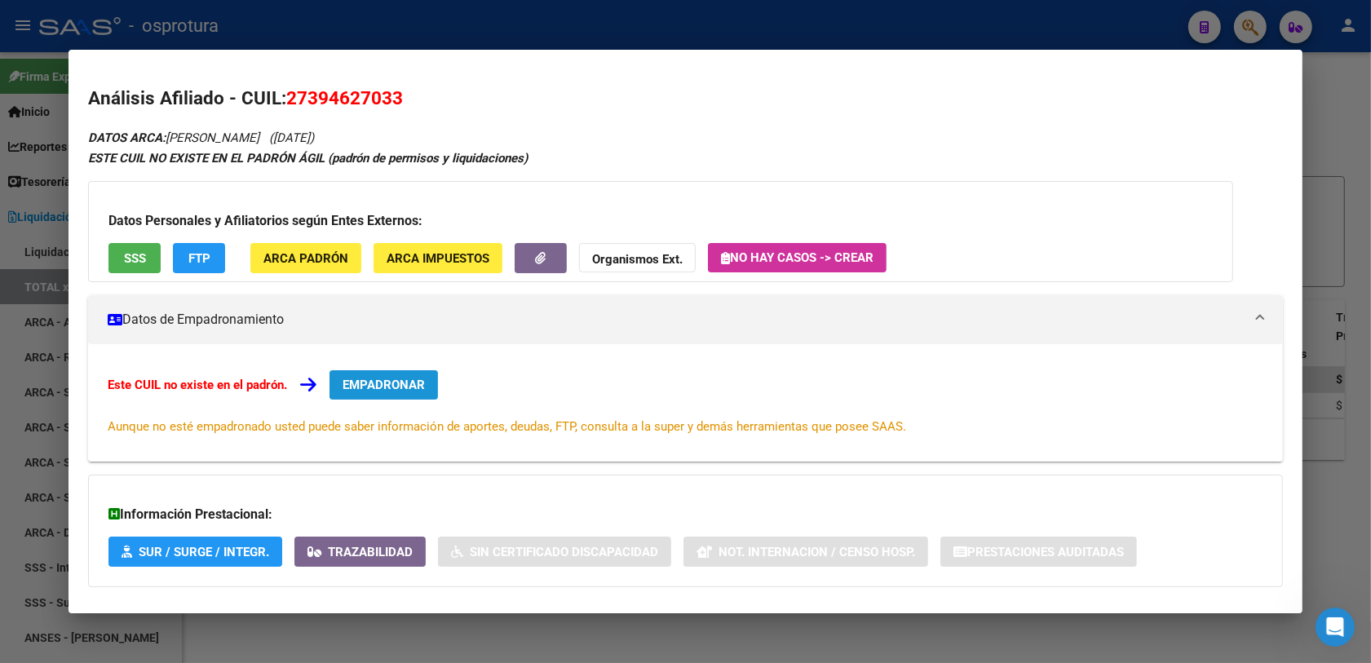
click at [356, 385] on span "EMPADRONAR" at bounding box center [384, 385] width 82 height 15
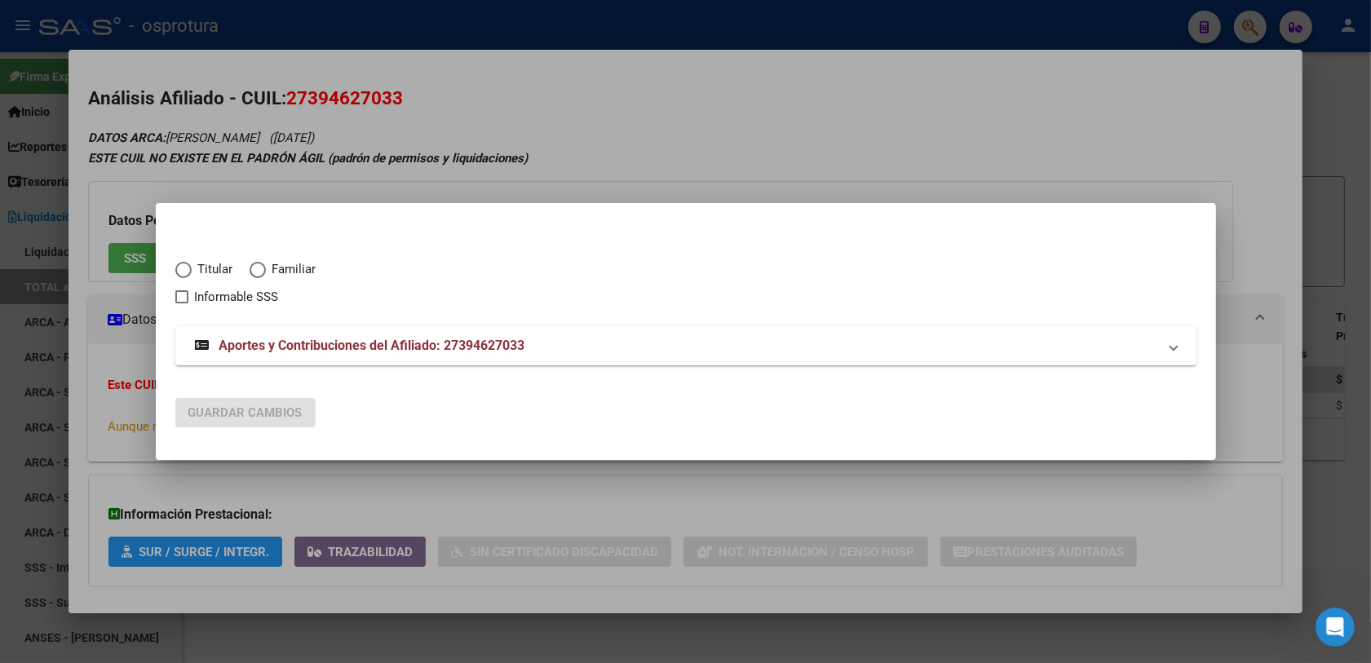
click at [205, 262] on span "Titular" at bounding box center [213, 269] width 42 height 19
click at [192, 262] on input "Titular" at bounding box center [183, 270] width 16 height 16
radio input "true"
checkbox input "true"
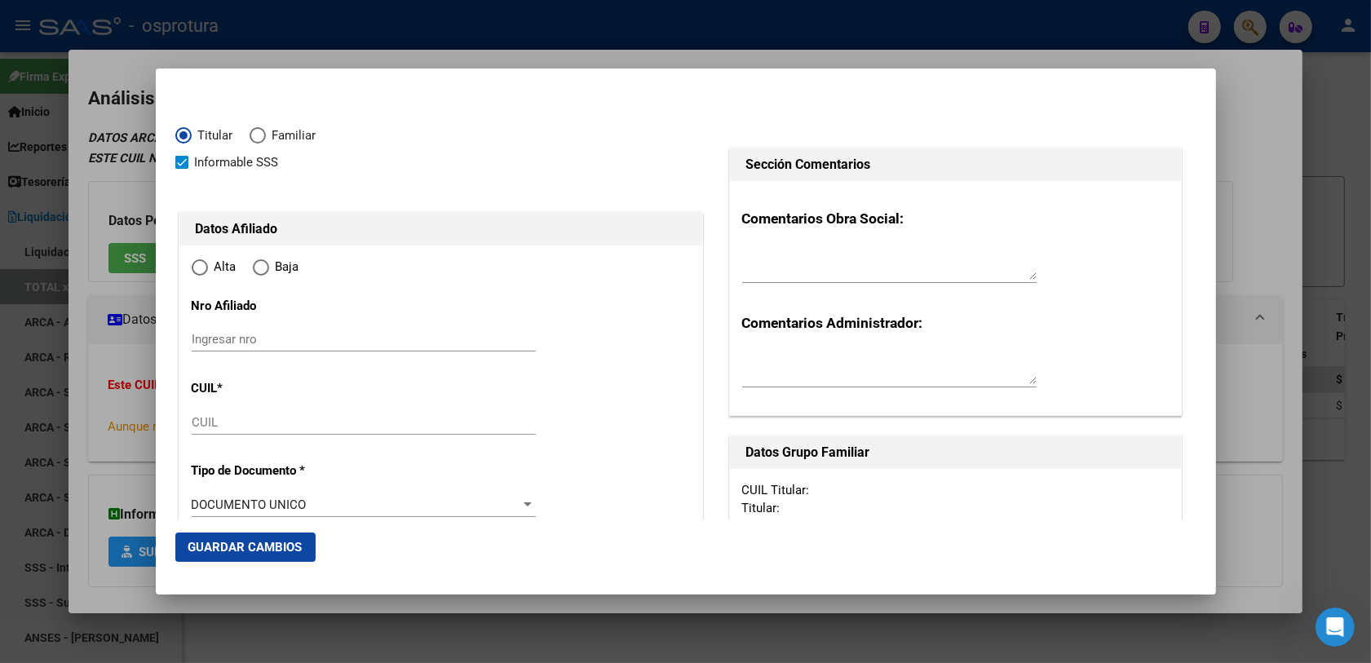
type input "27-39462703-3"
type input "39462703"
type input "AGUERO"
type input "[PERSON_NAME]"
type input "[DATE]"
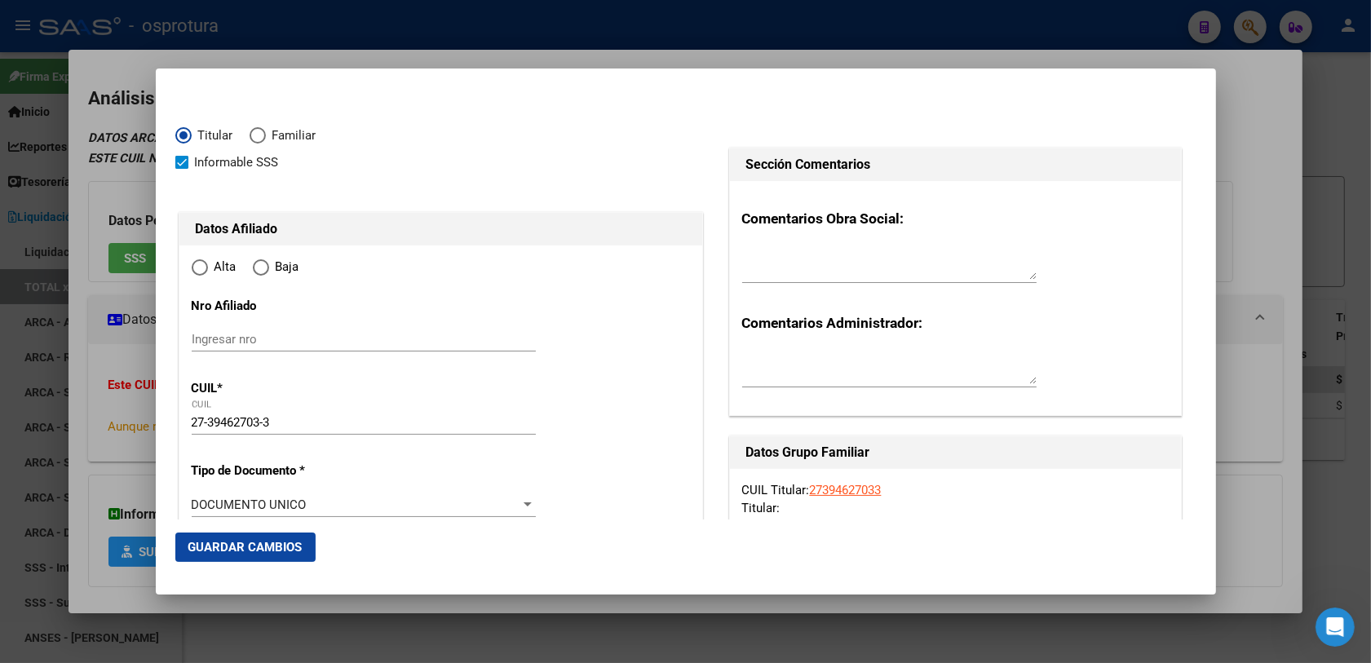
type input "[PERSON_NAME]"
type input "1757"
type input "[PERSON_NAME]"
type input "5663"
radio input "true"
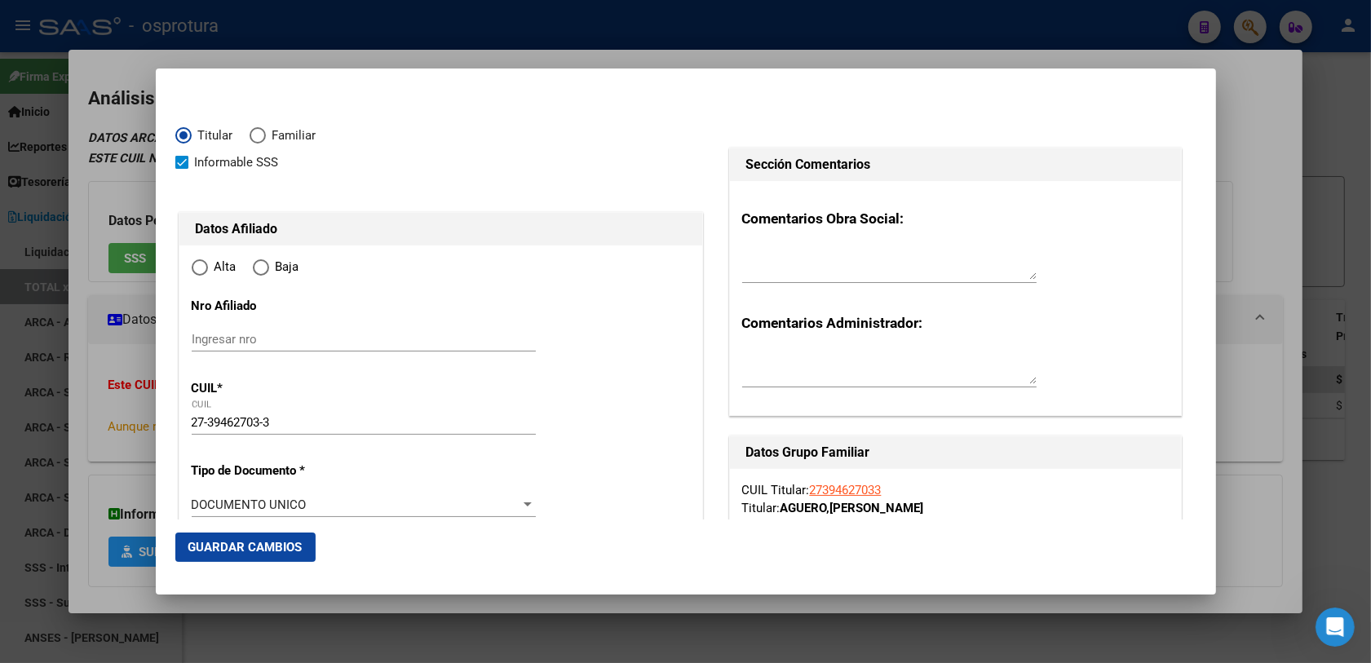
type input "[PERSON_NAME]"
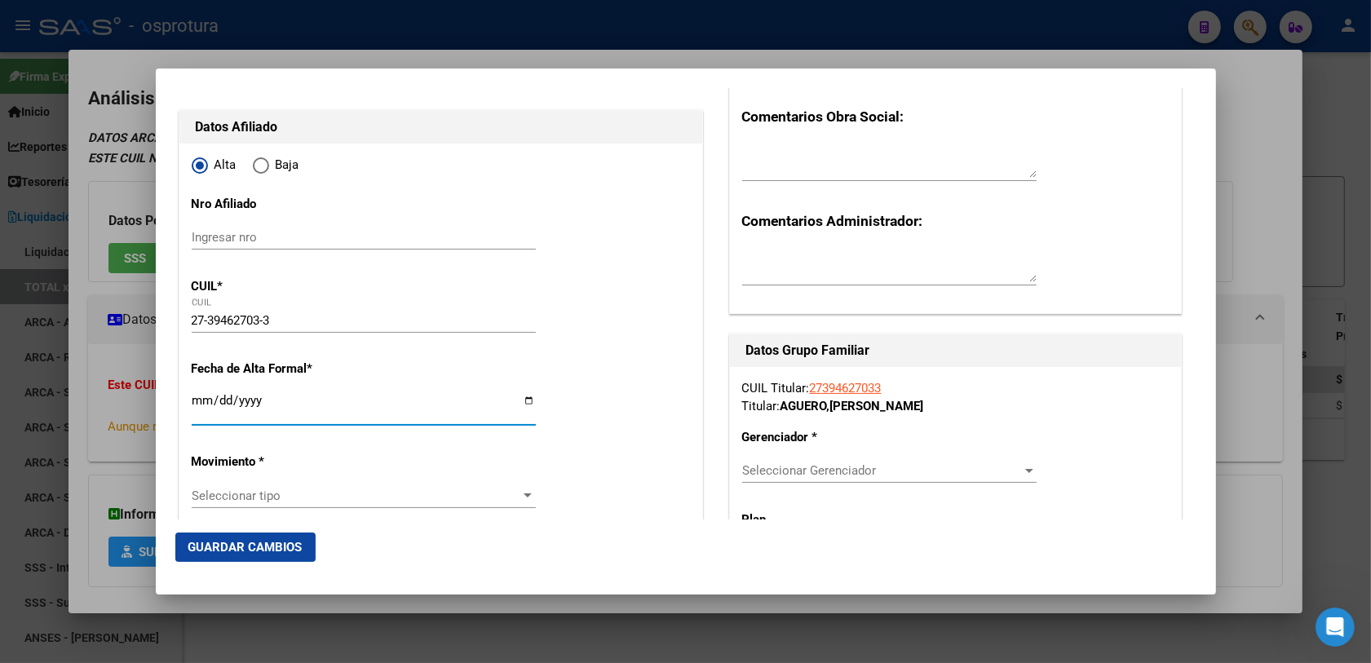
click at [192, 397] on input "Ingresar fecha" at bounding box center [364, 407] width 344 height 26
type input "[DATE]"
click at [281, 486] on div "Seleccionar tipo Seleccionar tipo" at bounding box center [364, 496] width 344 height 24
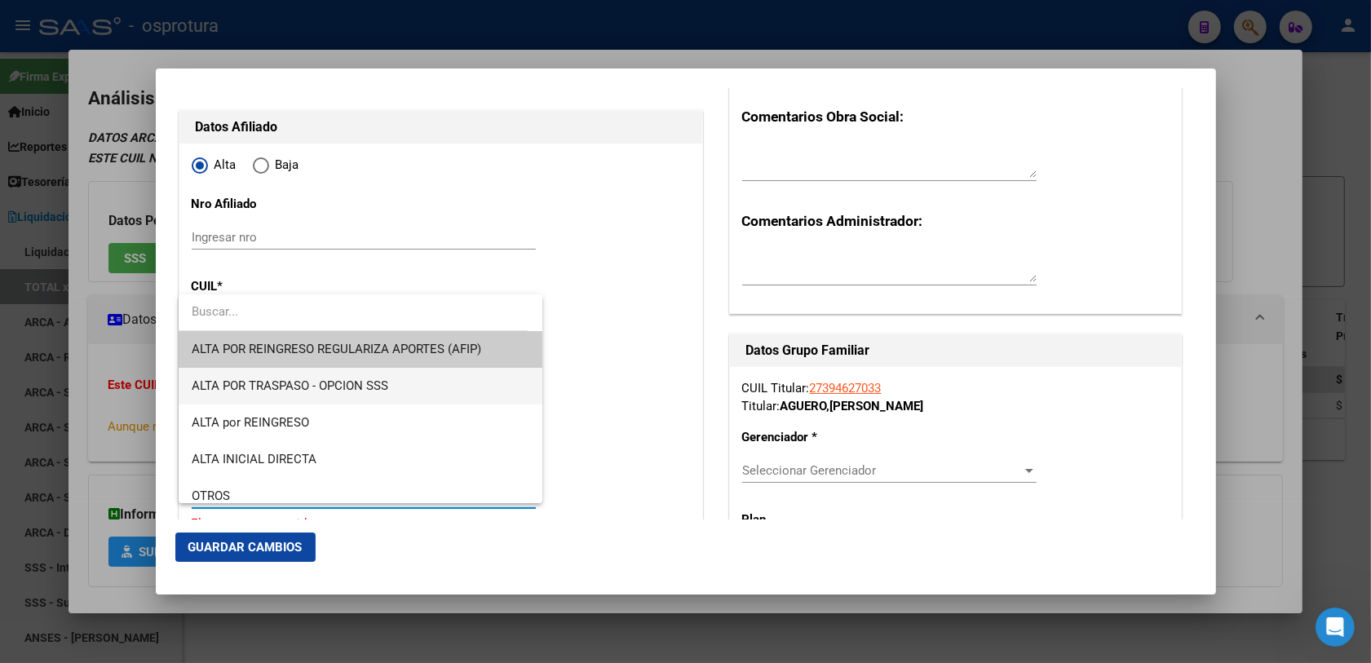
click at [361, 397] on span "ALTA POR TRASPASO - OPCION SSS" at bounding box center [361, 386] width 339 height 37
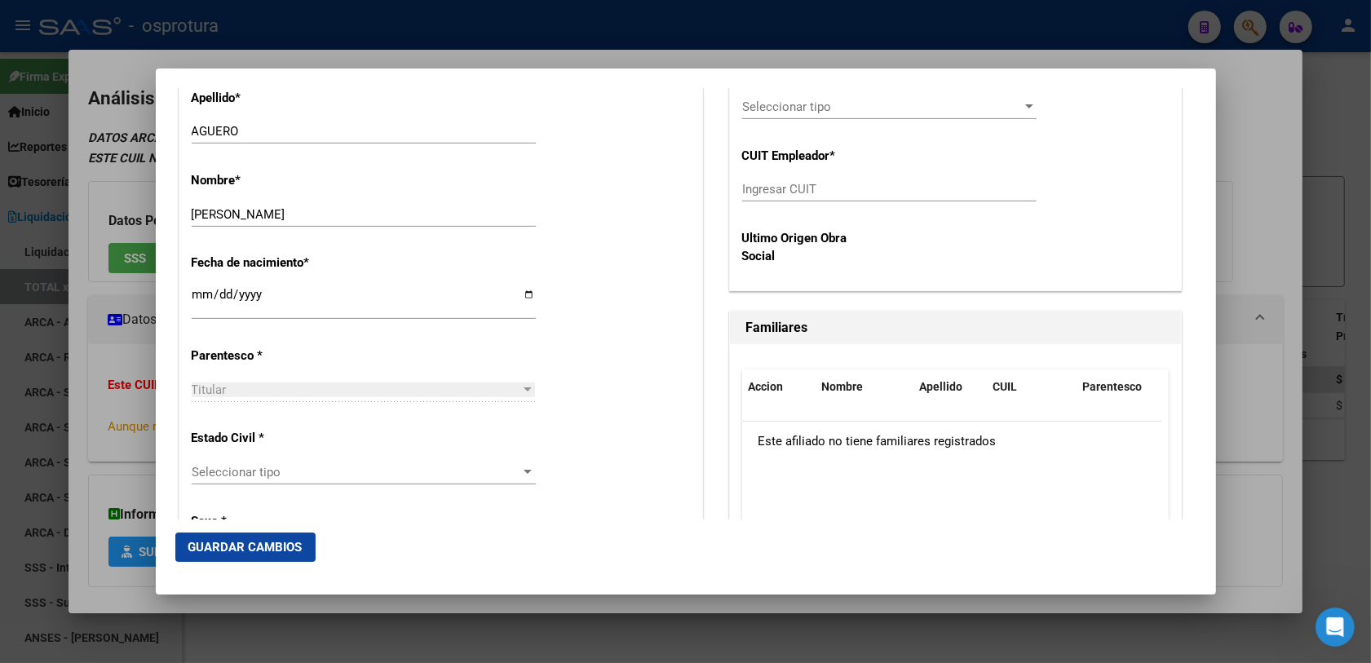
scroll to position [1020, 0]
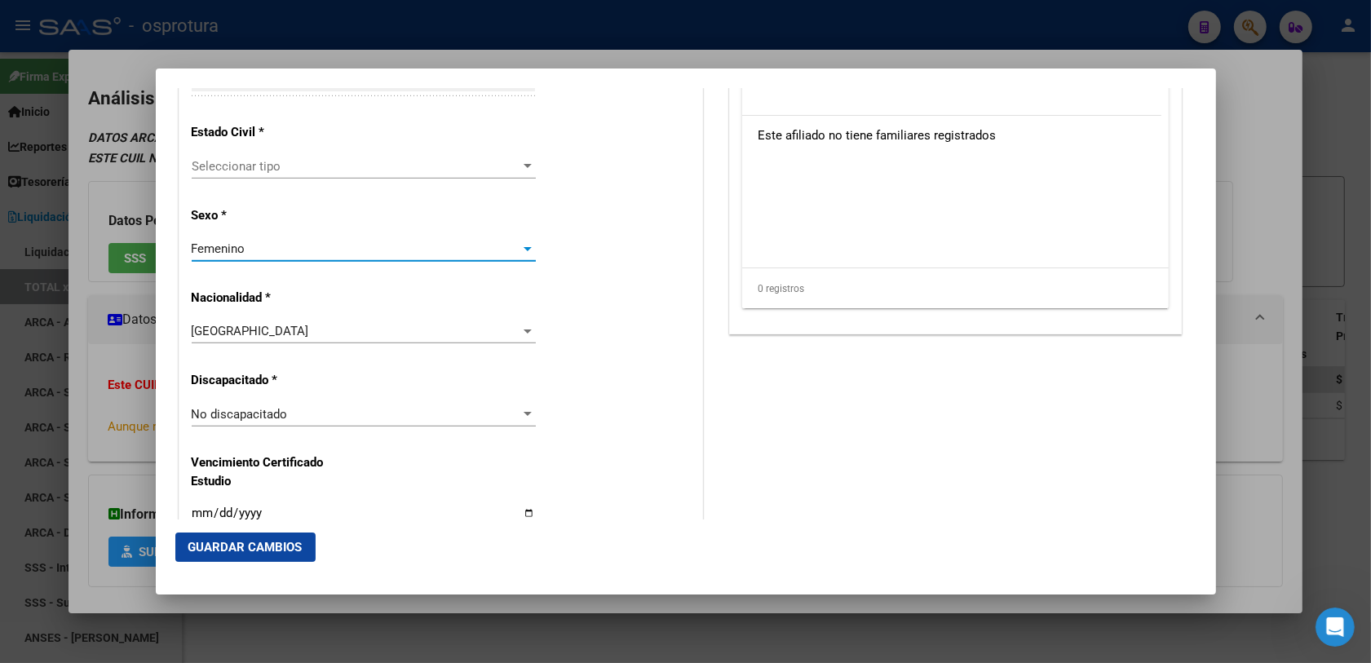
click at [299, 254] on div "Femenino" at bounding box center [357, 248] width 330 height 15
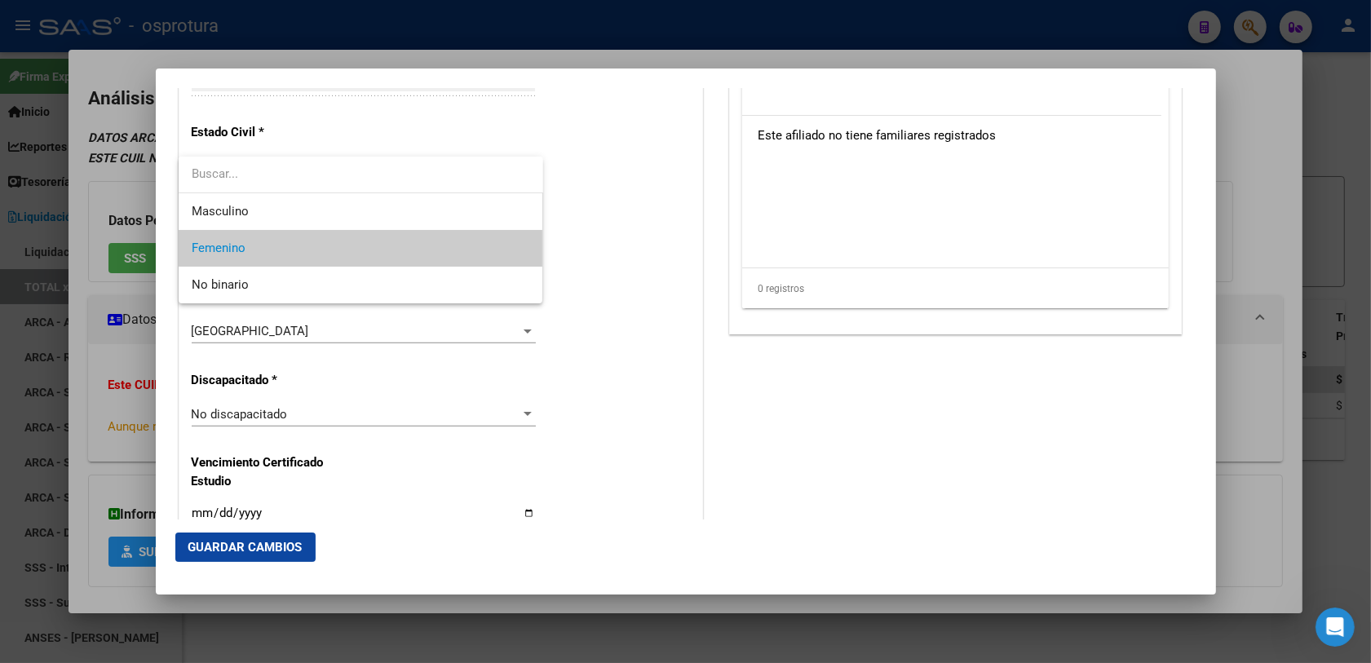
click at [380, 127] on div at bounding box center [685, 331] width 1371 height 663
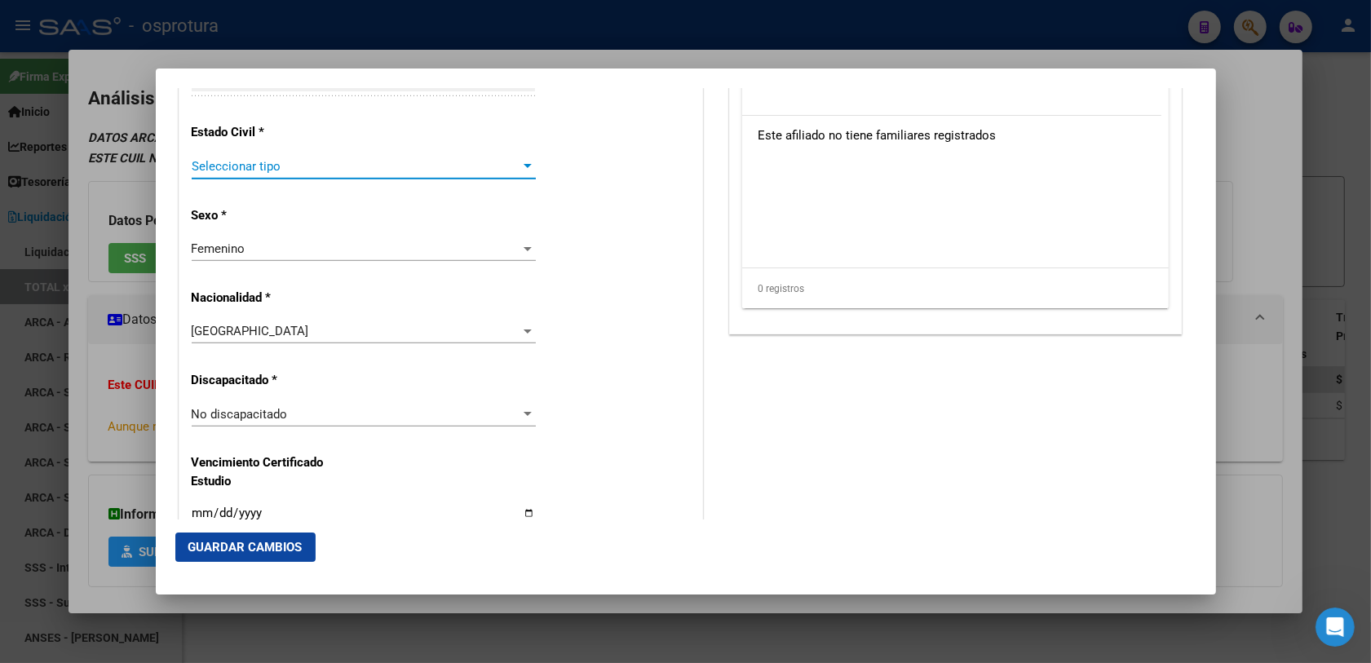
click at [294, 166] on span "Seleccionar tipo" at bounding box center [357, 166] width 330 height 15
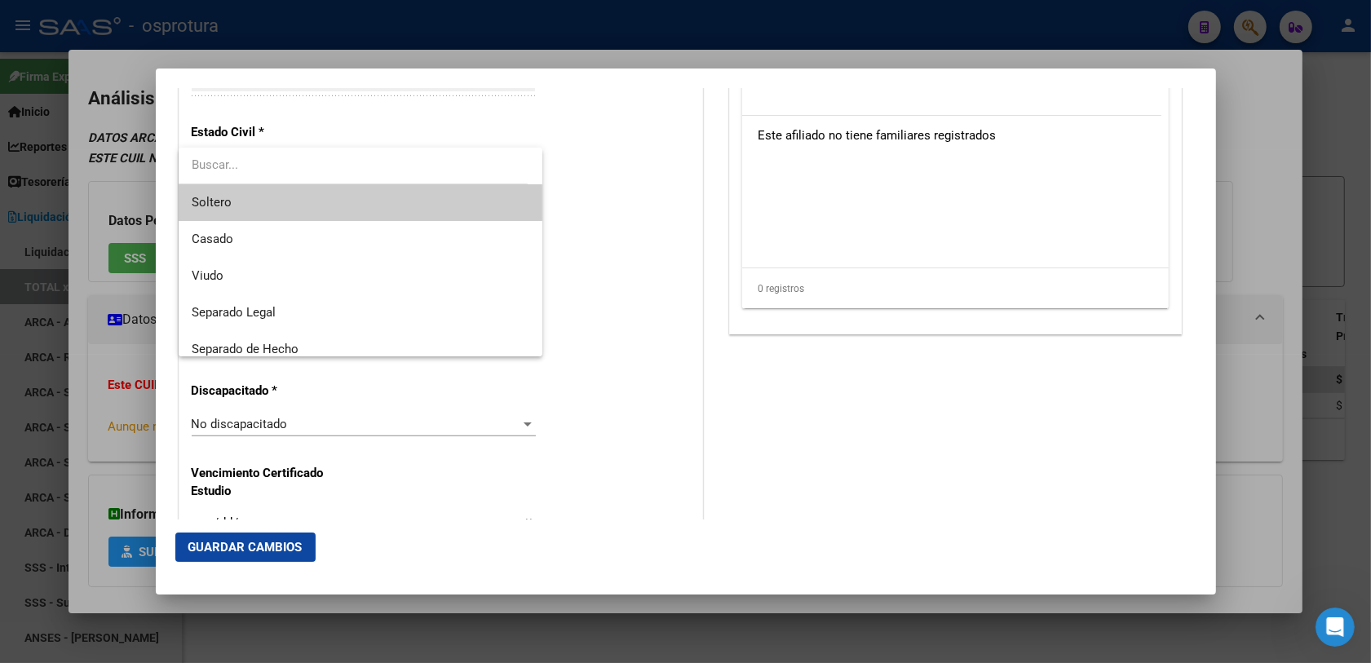
drag, startPoint x: 287, startPoint y: 206, endPoint x: 363, endPoint y: 208, distance: 75.9
click at [287, 208] on span "Soltero" at bounding box center [361, 202] width 339 height 37
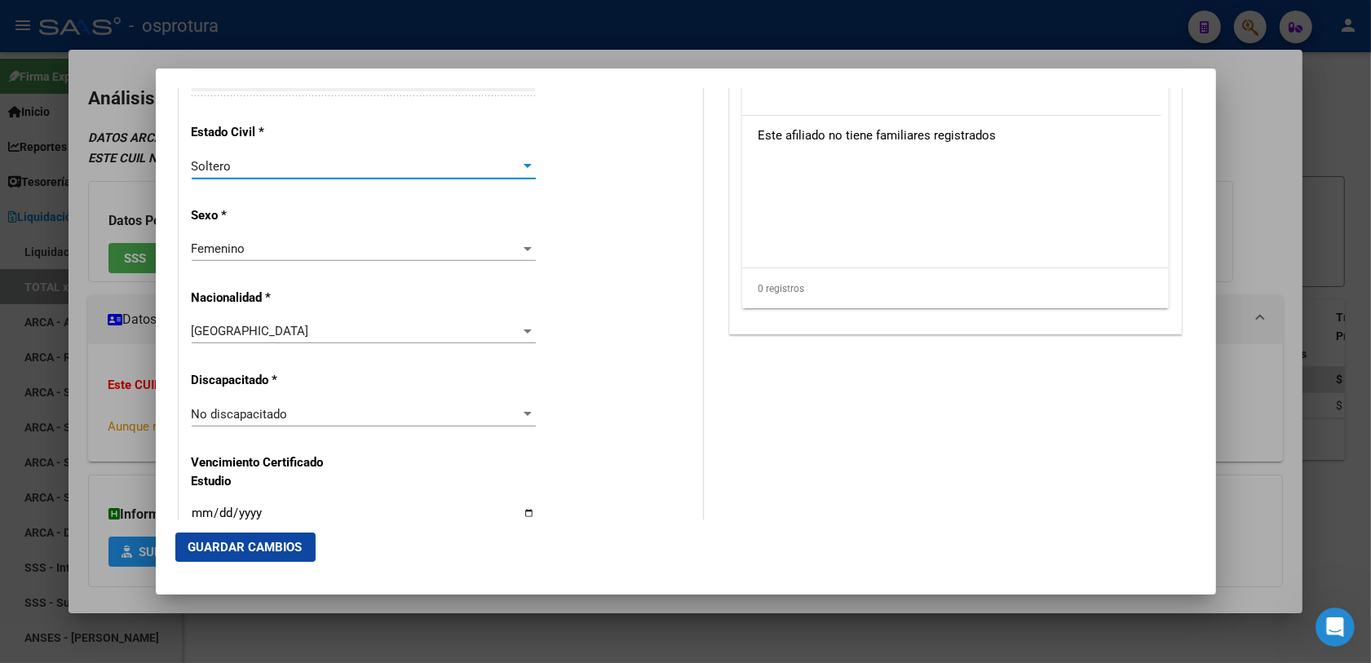
click at [612, 206] on div "Alta Baja Nro Afiliado Ingresar nro CUIL * 27-39462703-3 CUIL ARCA Padrón Fecha…" at bounding box center [440, 391] width 523 height 2330
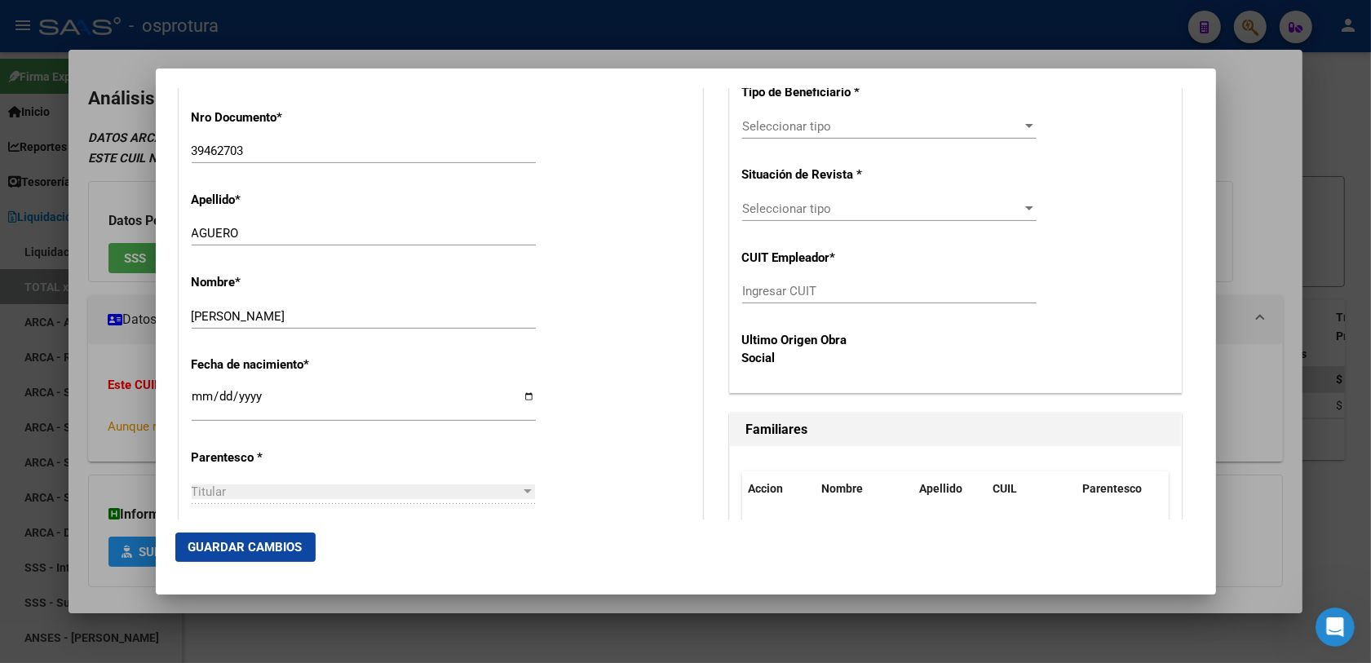
scroll to position [408, 0]
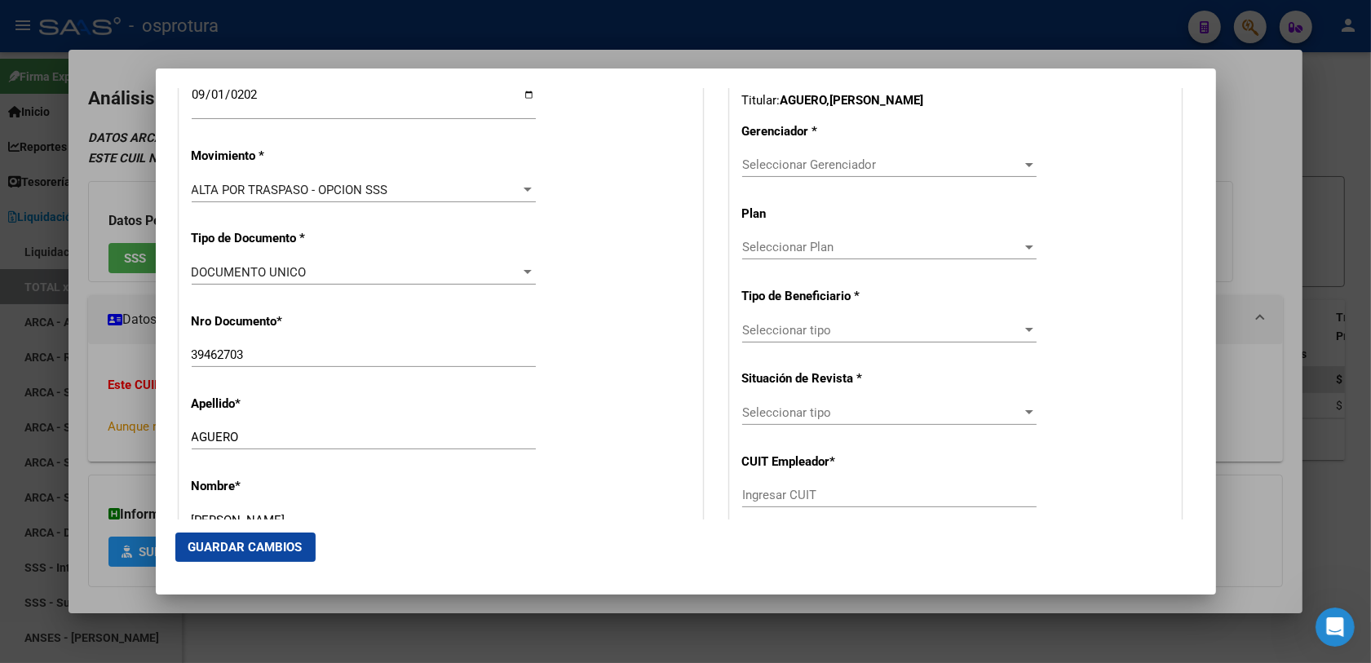
click at [806, 177] on div "Seleccionar Gerenciador Seleccionar Gerenciador" at bounding box center [889, 165] width 294 height 24
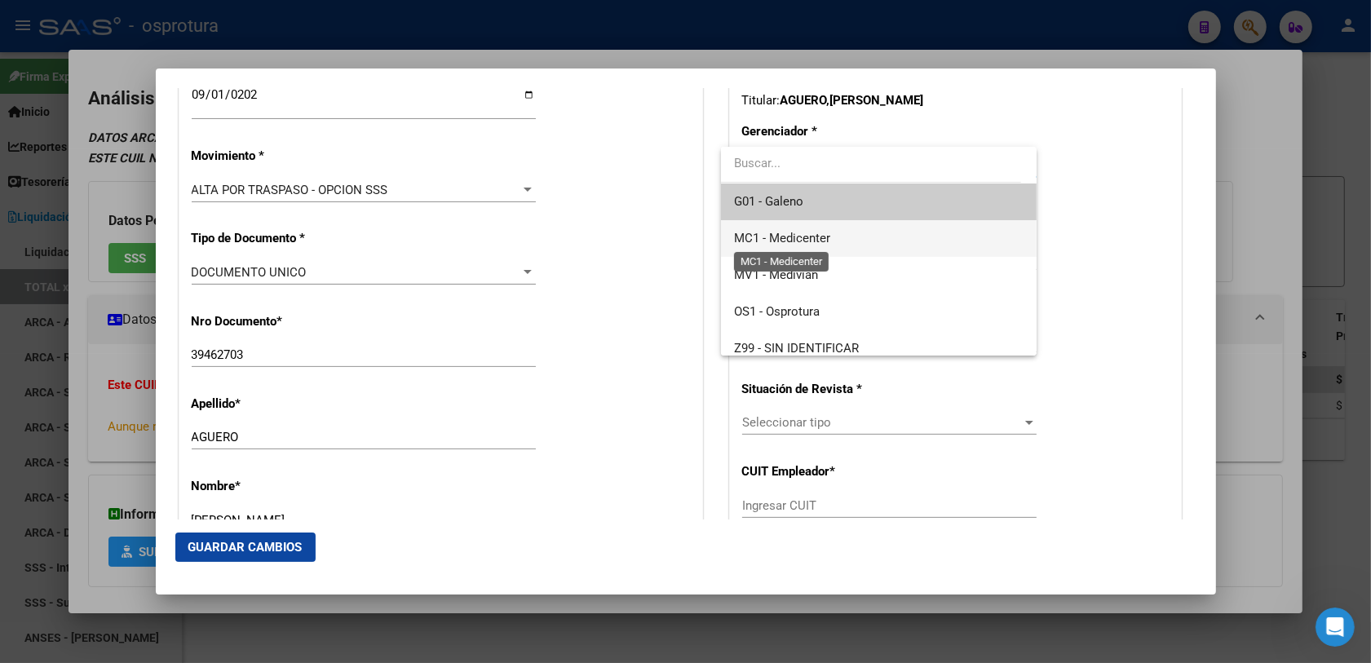
click at [824, 239] on span "MC1 - Medicenter" at bounding box center [782, 238] width 96 height 15
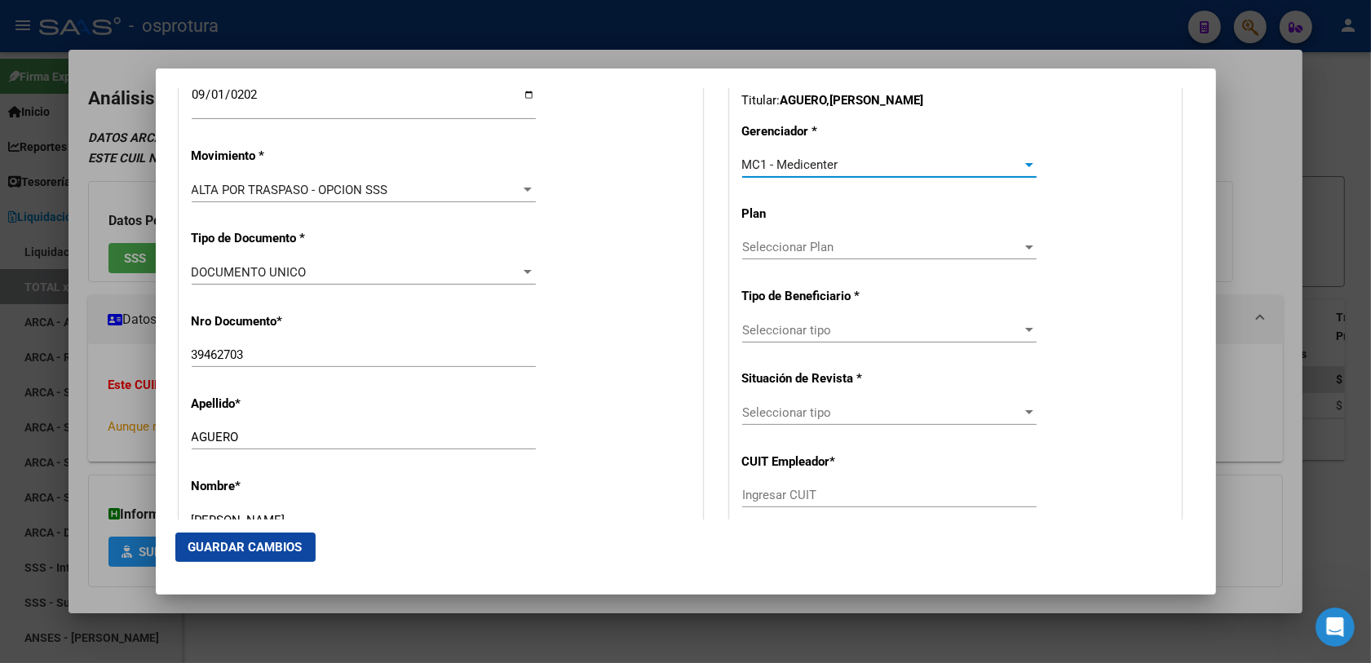
click at [824, 328] on span "Seleccionar tipo" at bounding box center [882, 330] width 280 height 15
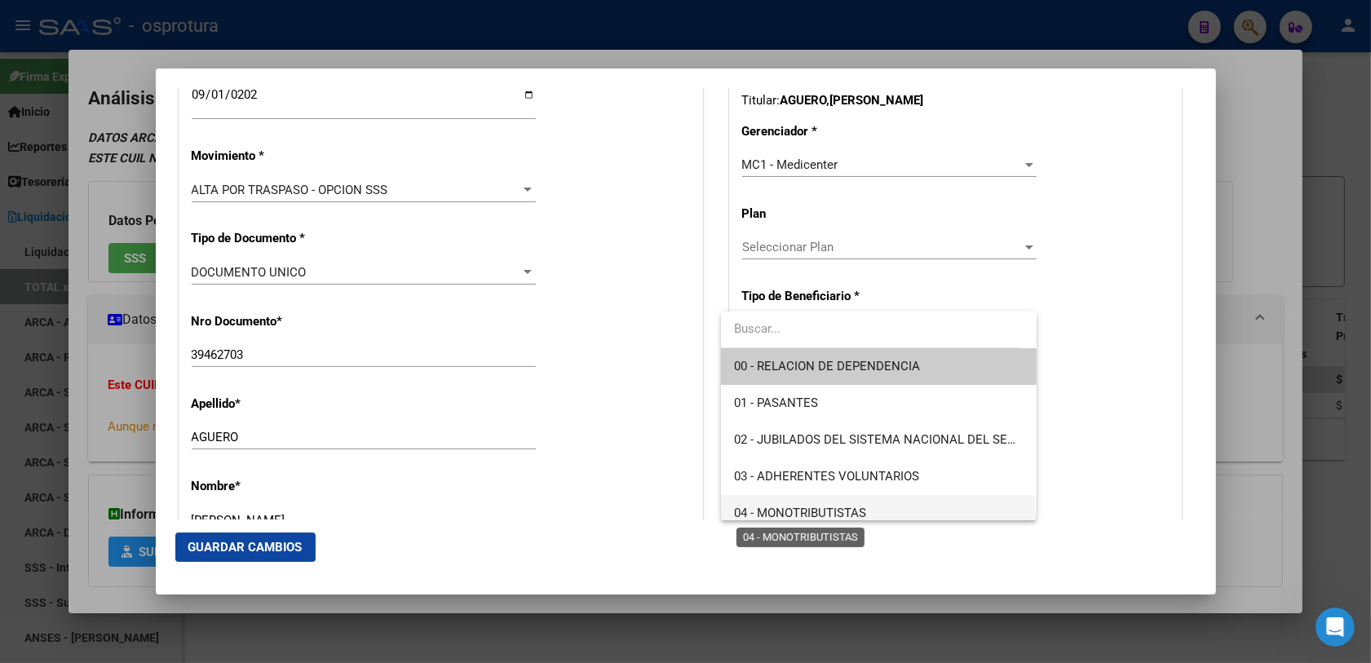
click at [812, 507] on span "04 - MONOTRIBUTISTAS" at bounding box center [800, 513] width 132 height 15
type input "27-39462703-3"
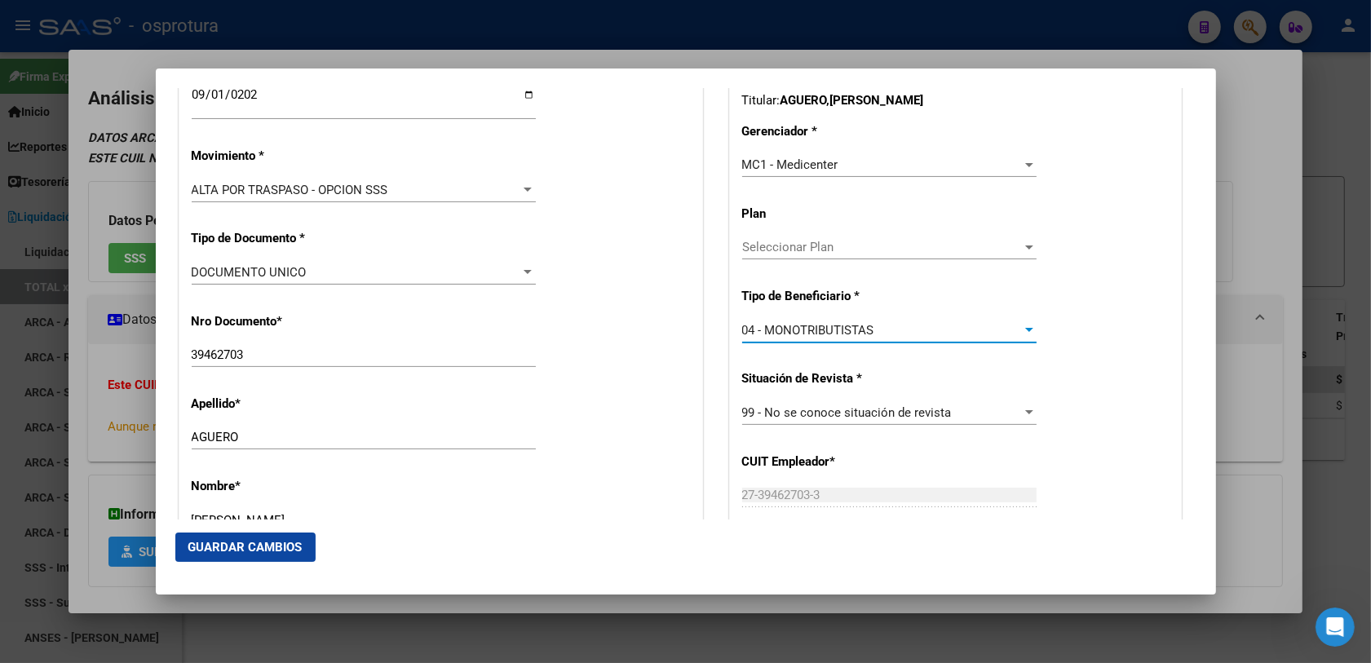
click at [283, 551] on span "Guardar Cambios" at bounding box center [245, 547] width 114 height 15
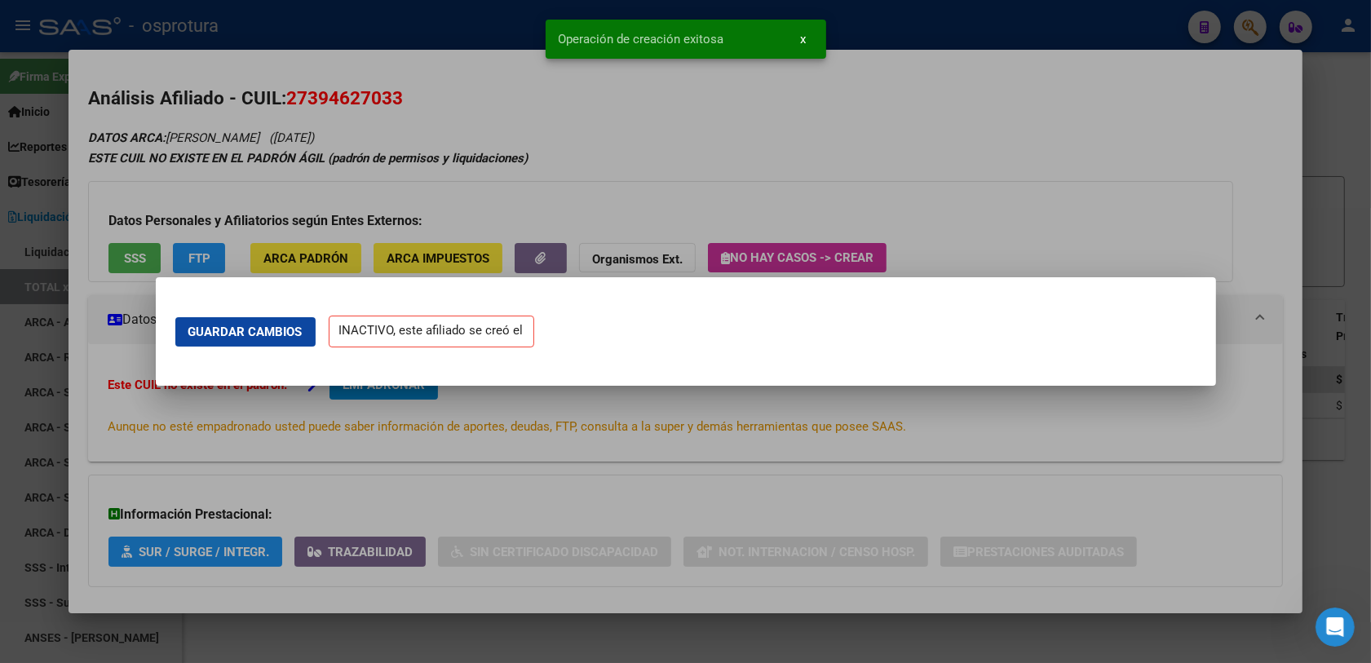
scroll to position [0, 0]
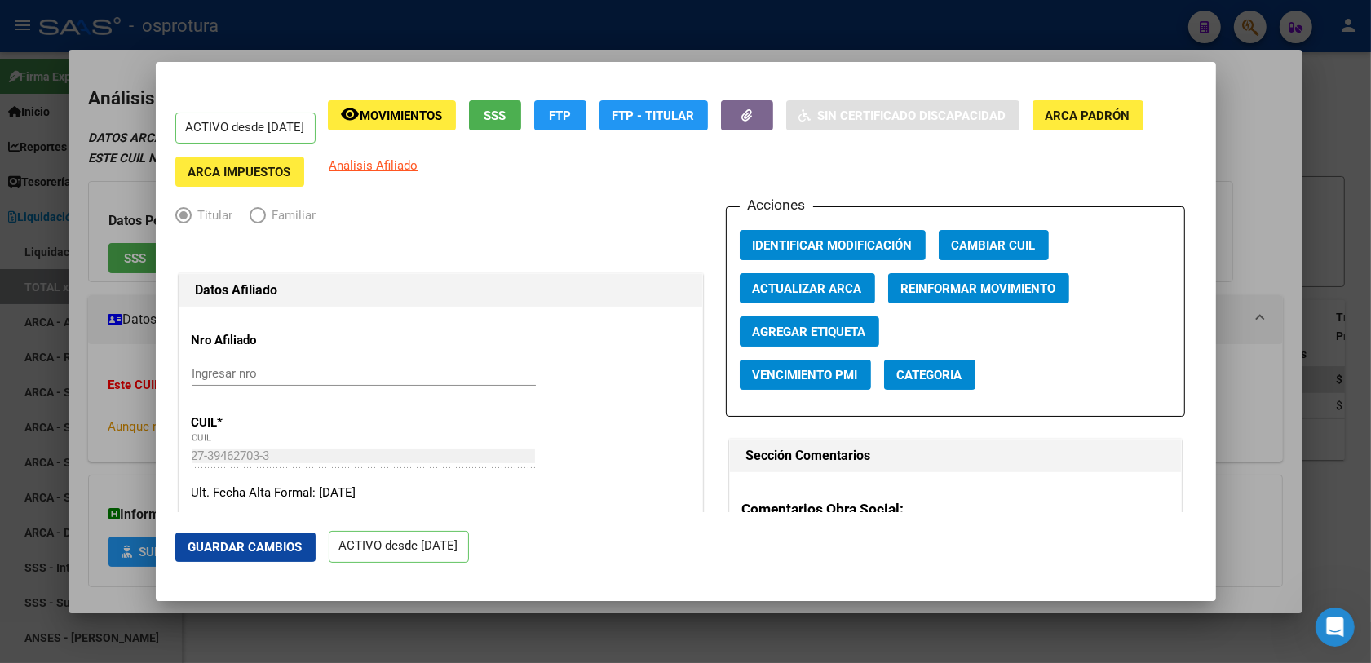
click at [1258, 27] on div at bounding box center [685, 331] width 1371 height 663
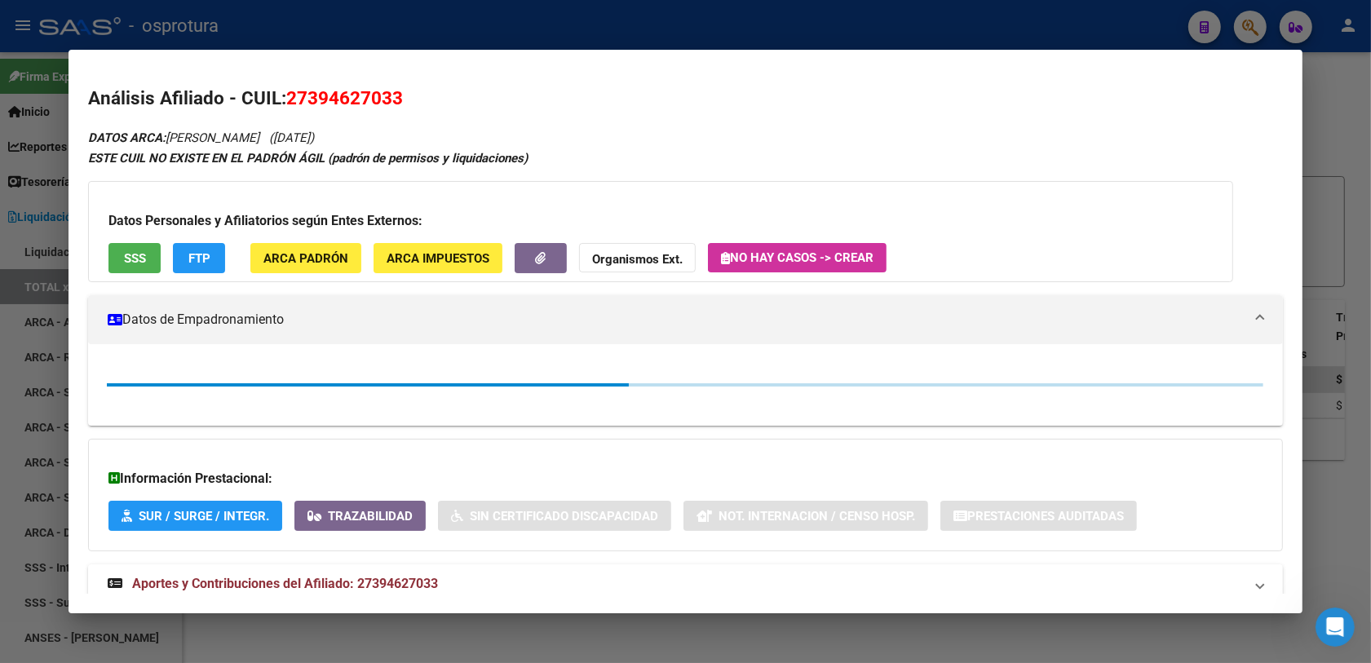
click at [1253, 25] on div at bounding box center [685, 331] width 1371 height 663
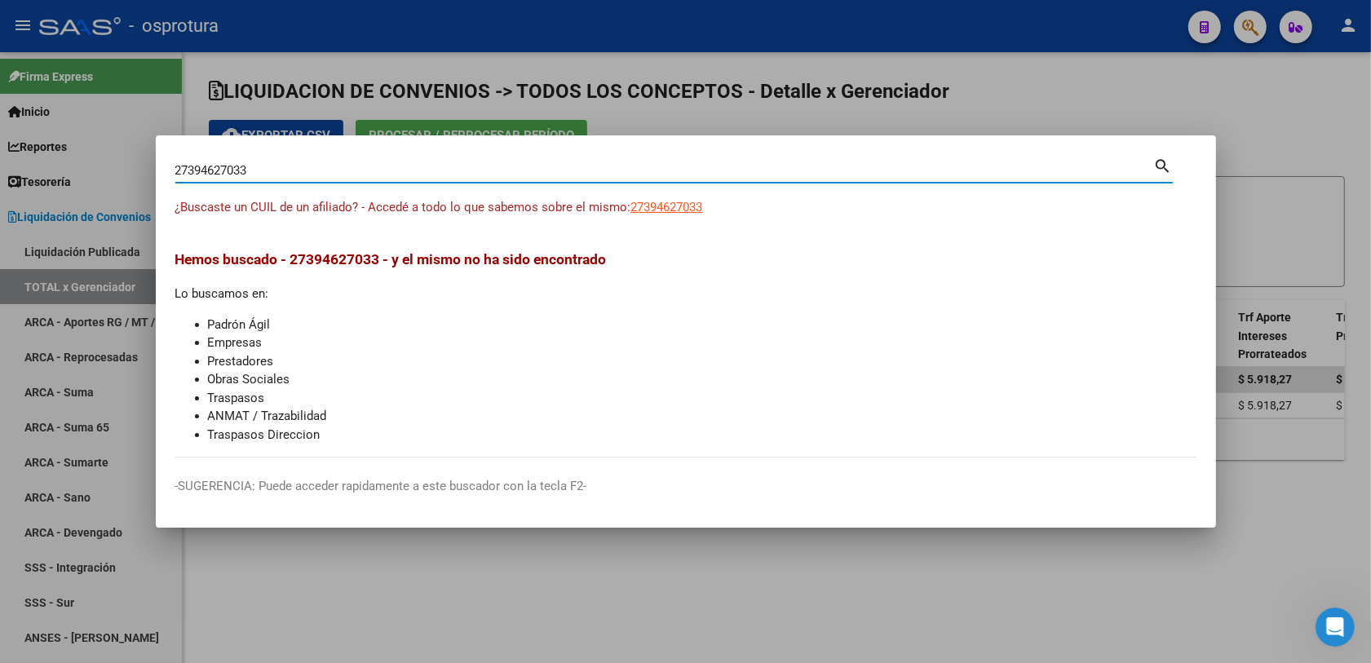
click at [629, 169] on input "27394627033" at bounding box center [664, 170] width 979 height 15
paste input "440801175"
type input "27440801175"
click at [682, 197] on div "27440801175 Buscar (apellido, dni, cuil, [PERSON_NAME], cuit, obra social) sear…" at bounding box center [674, 176] width 998 height 43
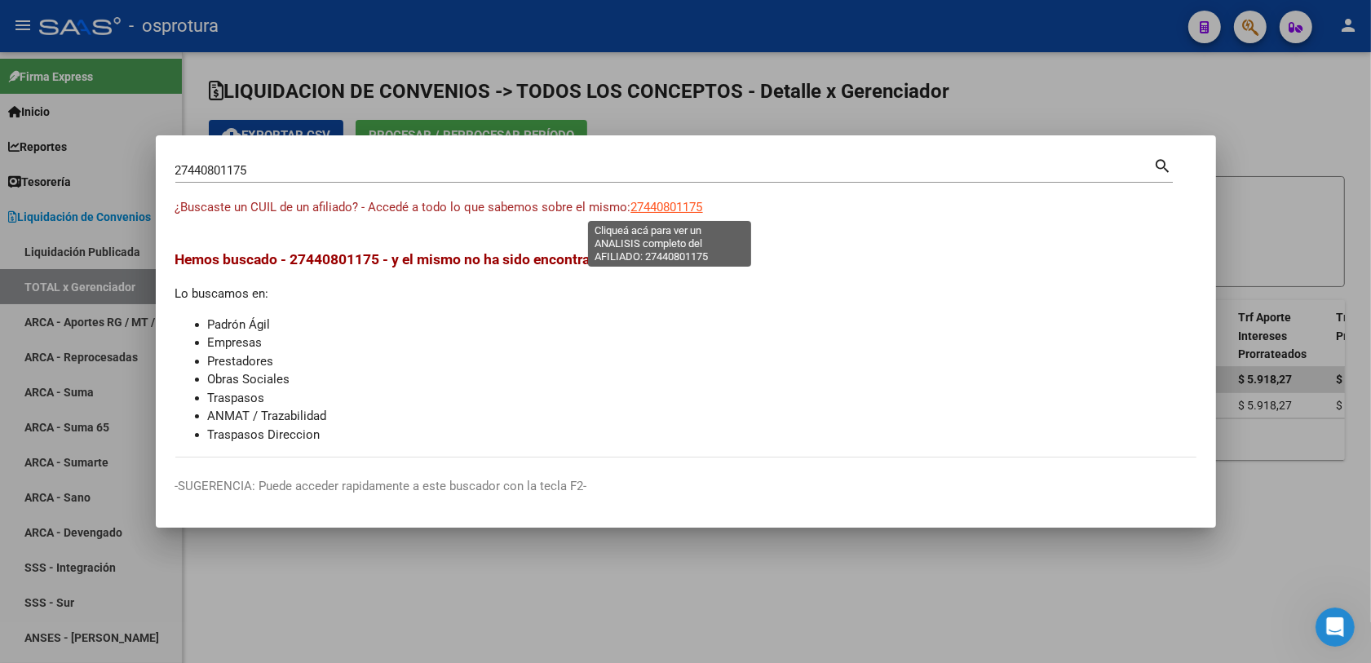
click at [678, 212] on span "27440801175" at bounding box center [667, 207] width 72 height 15
type textarea "27440801175"
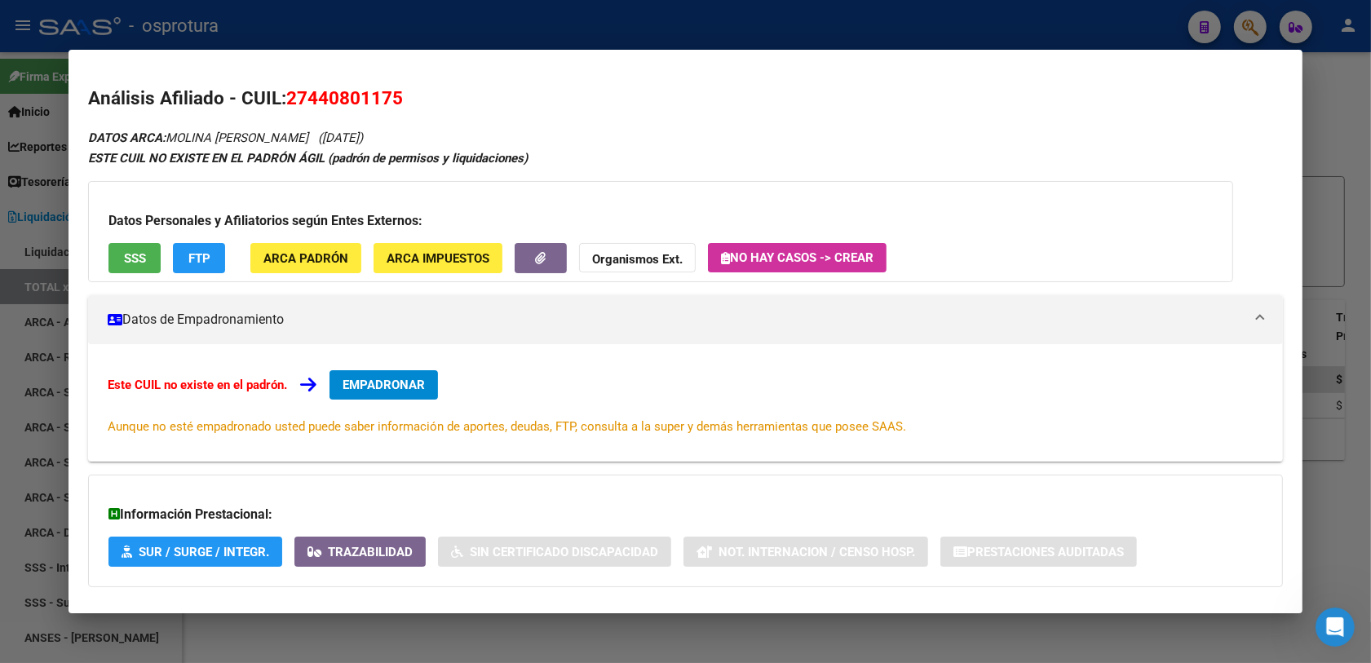
click at [378, 381] on span "EMPADRONAR" at bounding box center [384, 385] width 82 height 15
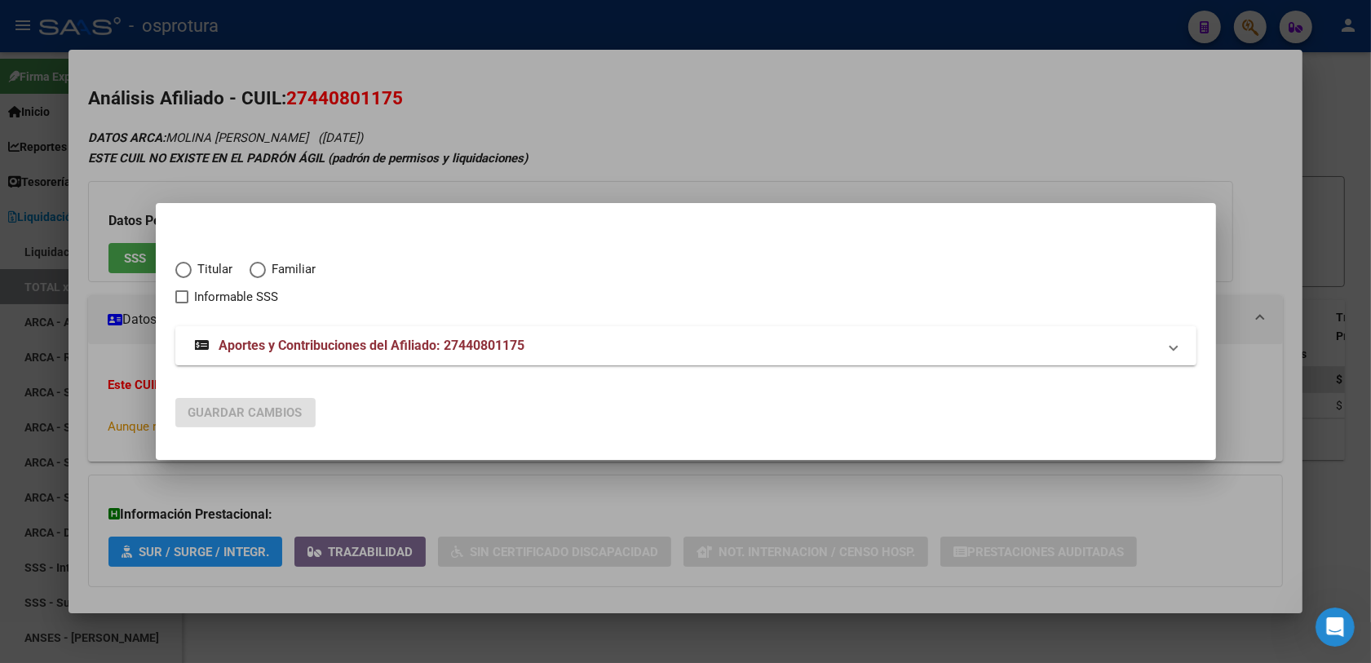
click at [185, 275] on span "Elija una opción" at bounding box center [183, 270] width 16 height 16
click at [185, 275] on input "Titular" at bounding box center [183, 270] width 16 height 16
radio input "true"
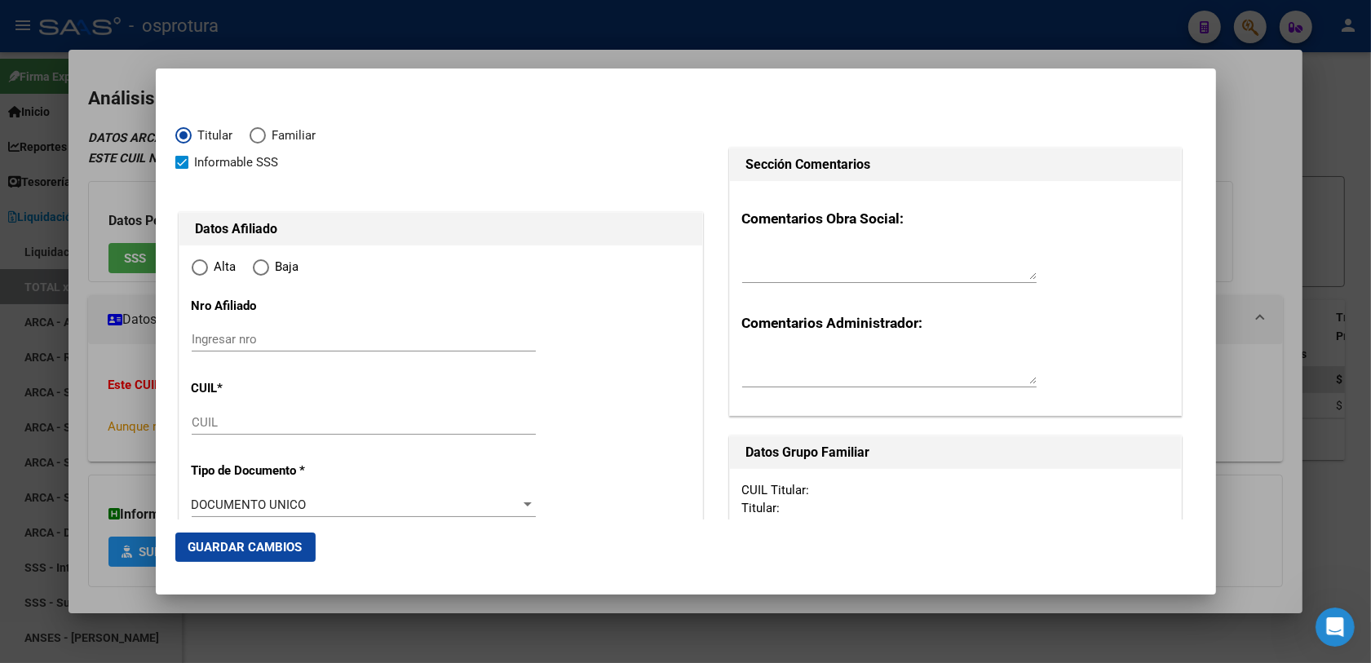
checkbox input "true"
type input "27-44080117-5"
type input "44080117"
type input "MOLINA"
type input "[PERSON_NAME]"
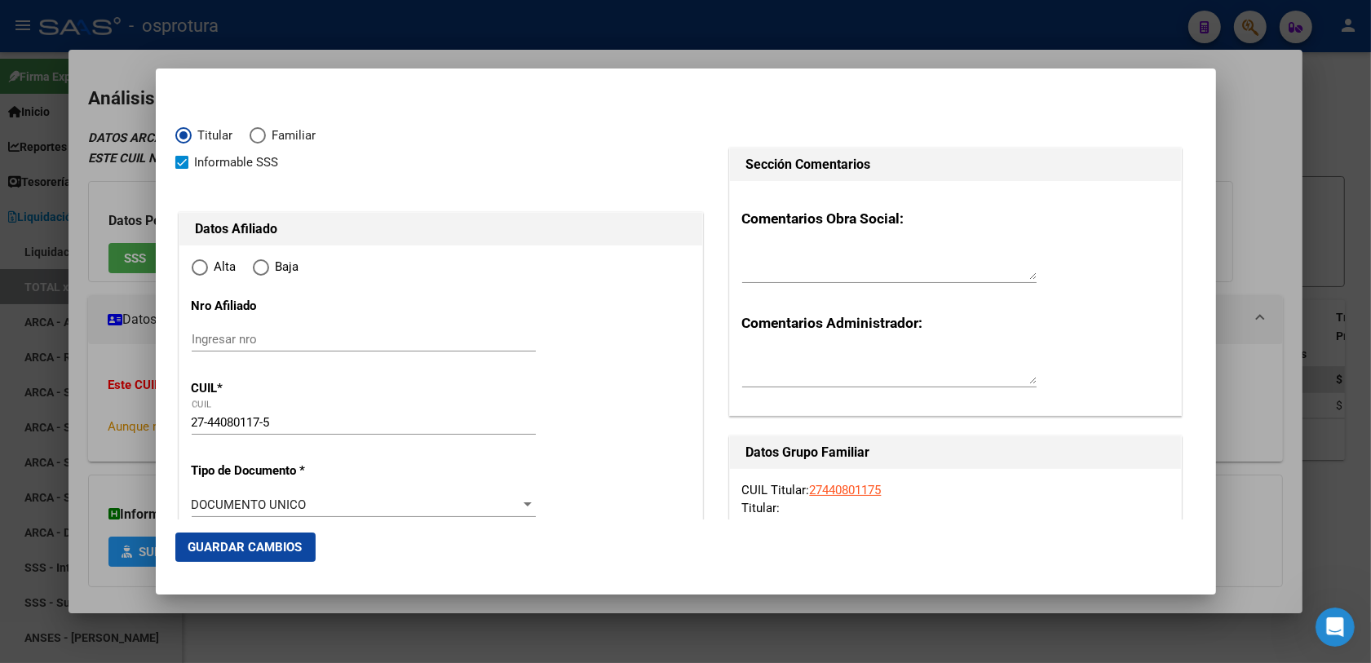
type input "[DATE]"
type input "[PERSON_NAME]"
type input "1888"
type input "64"
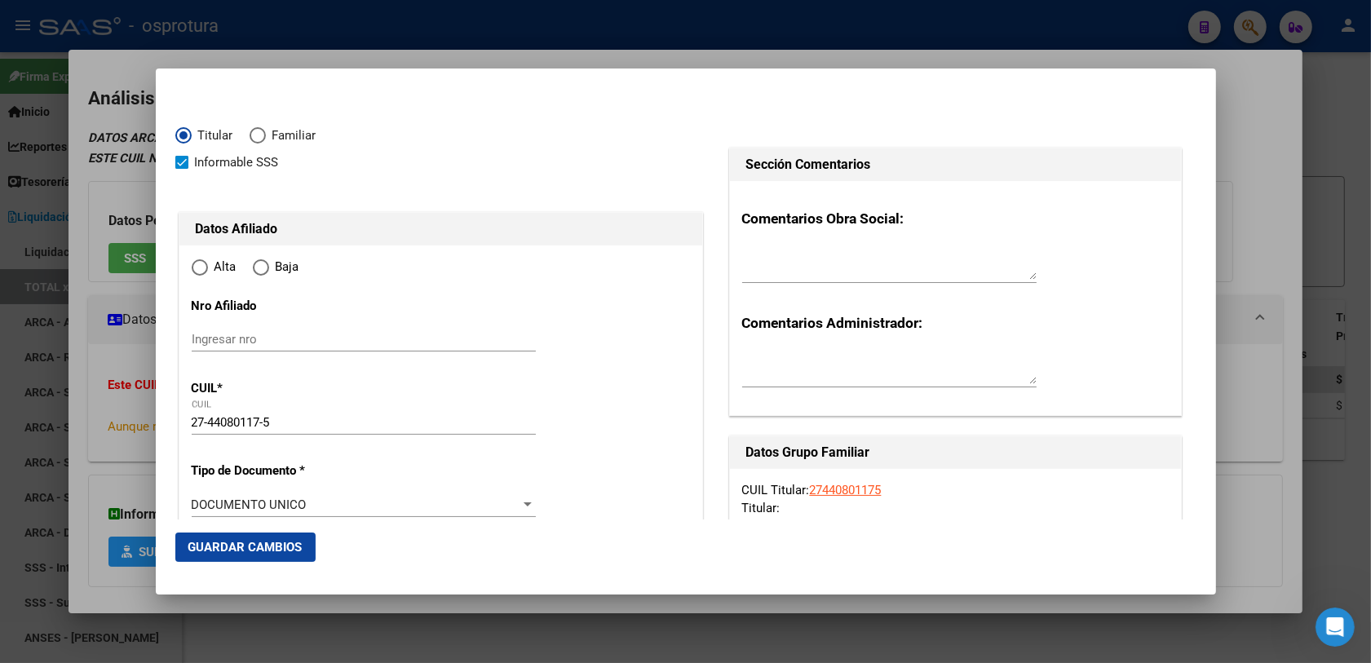
type input "2"
radio input "true"
type input "[PERSON_NAME]"
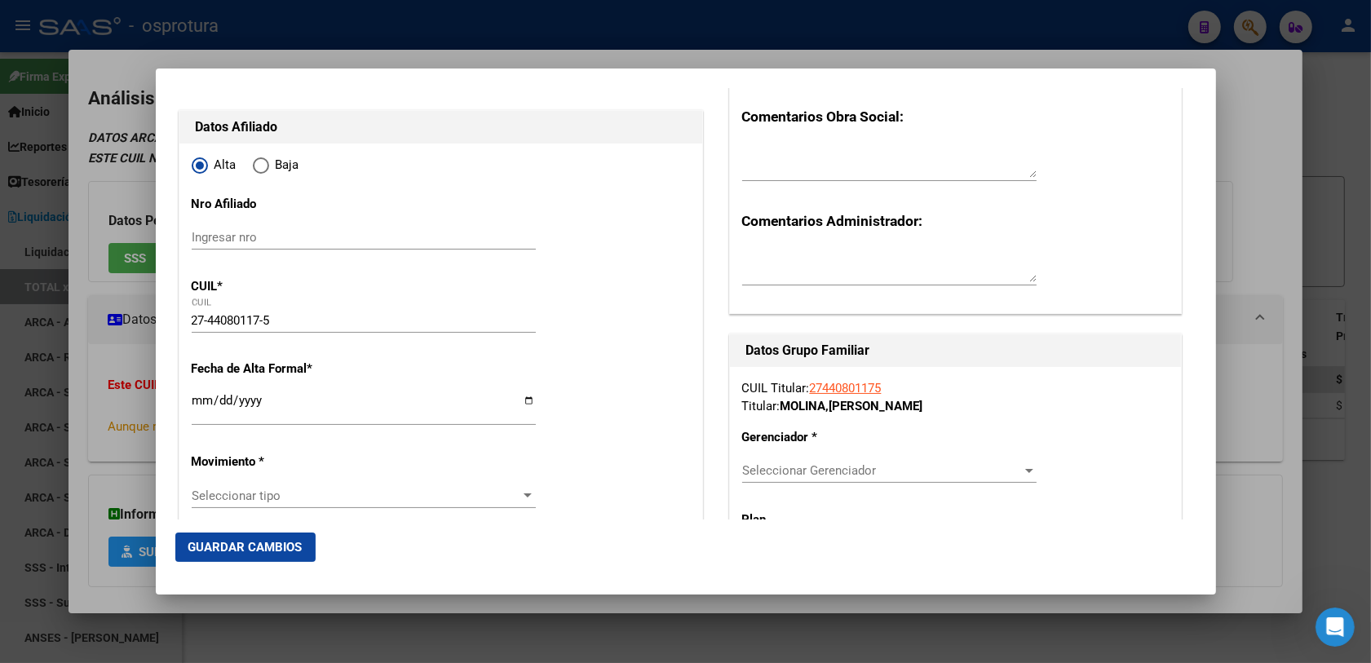
click at [201, 404] on input "Ingresar fecha" at bounding box center [364, 407] width 344 height 26
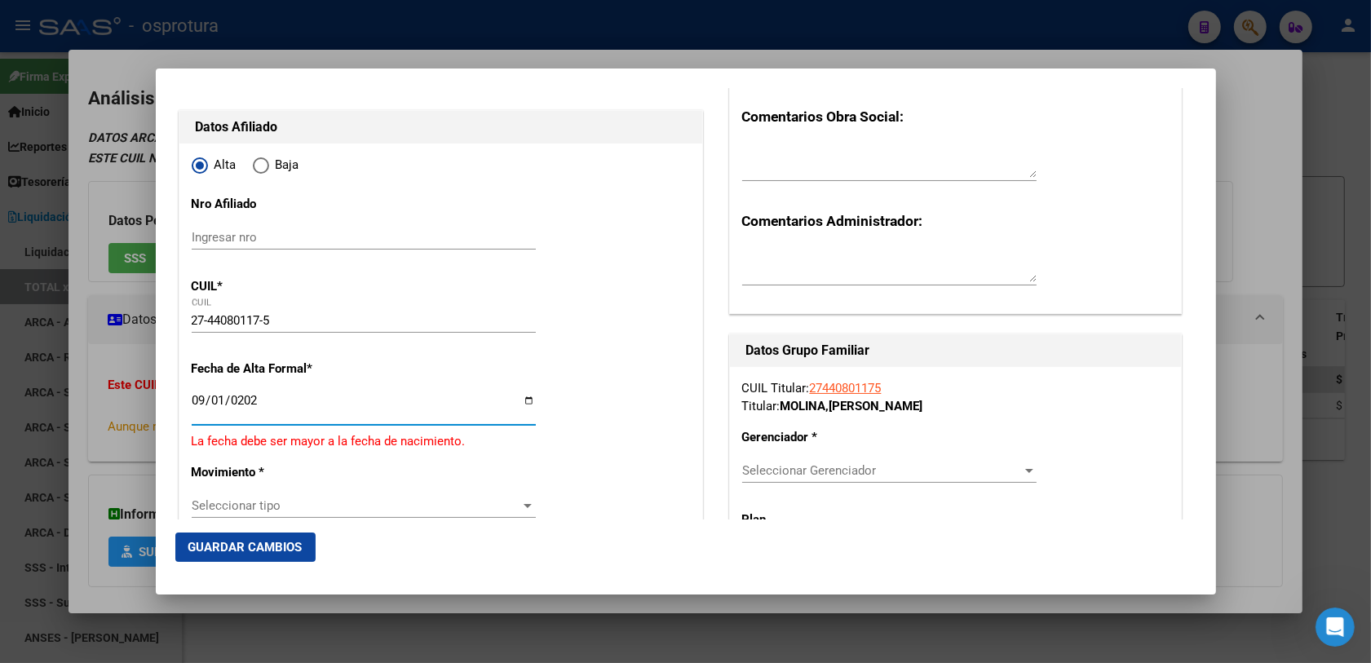
type input "[DATE]"
click at [216, 397] on input "[DATE]" at bounding box center [364, 407] width 344 height 26
type input "[DATE]"
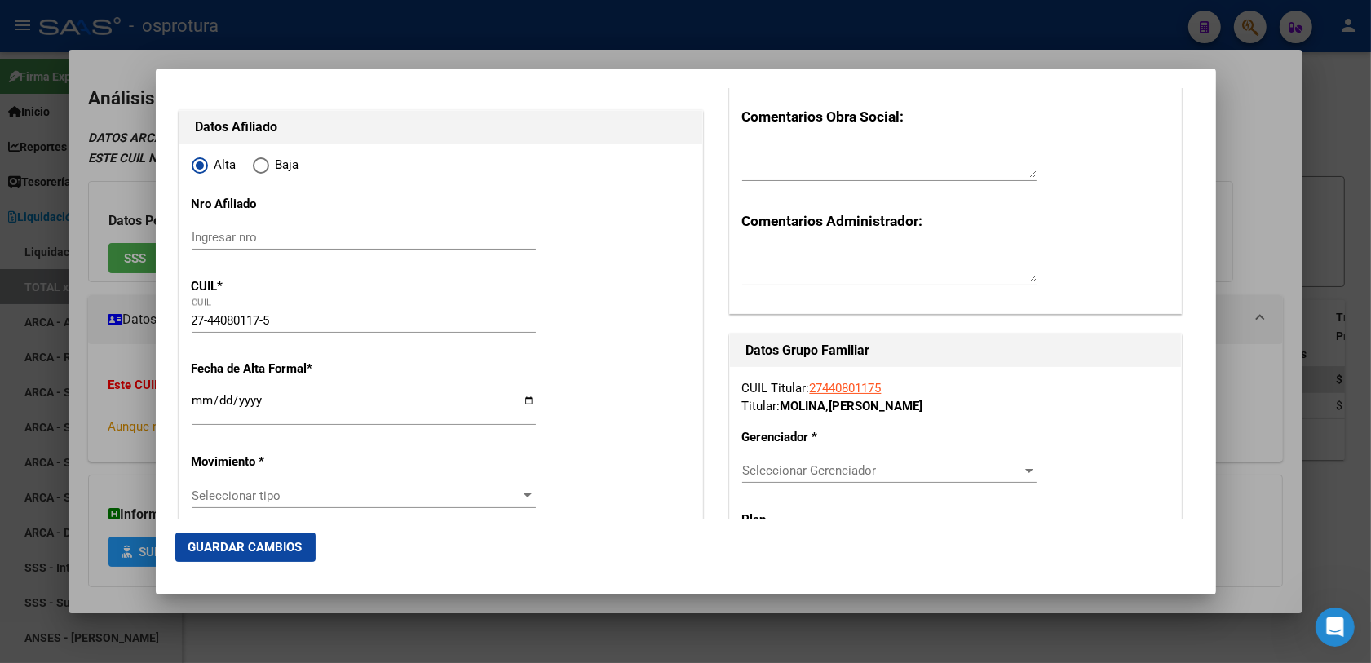
click at [265, 485] on div "Seleccionar tipo Seleccionar tipo" at bounding box center [364, 496] width 344 height 24
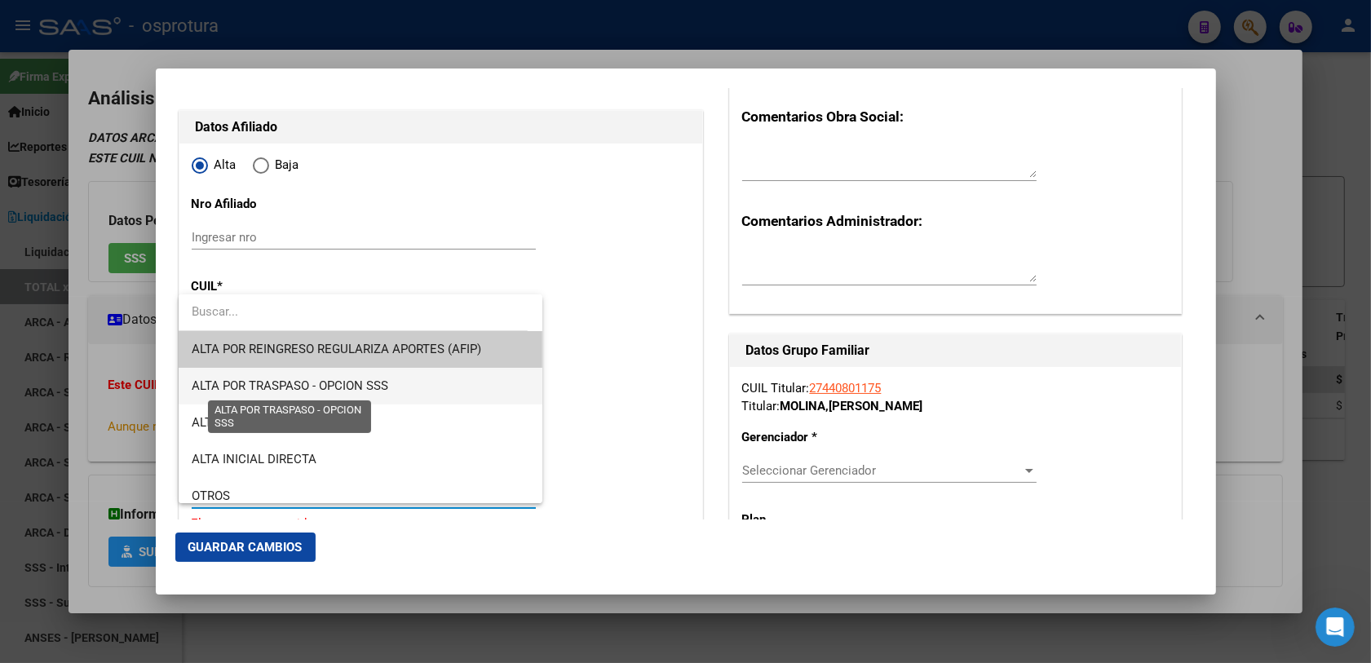
click at [311, 389] on span "ALTA POR TRASPASO - OPCION SSS" at bounding box center [290, 385] width 197 height 15
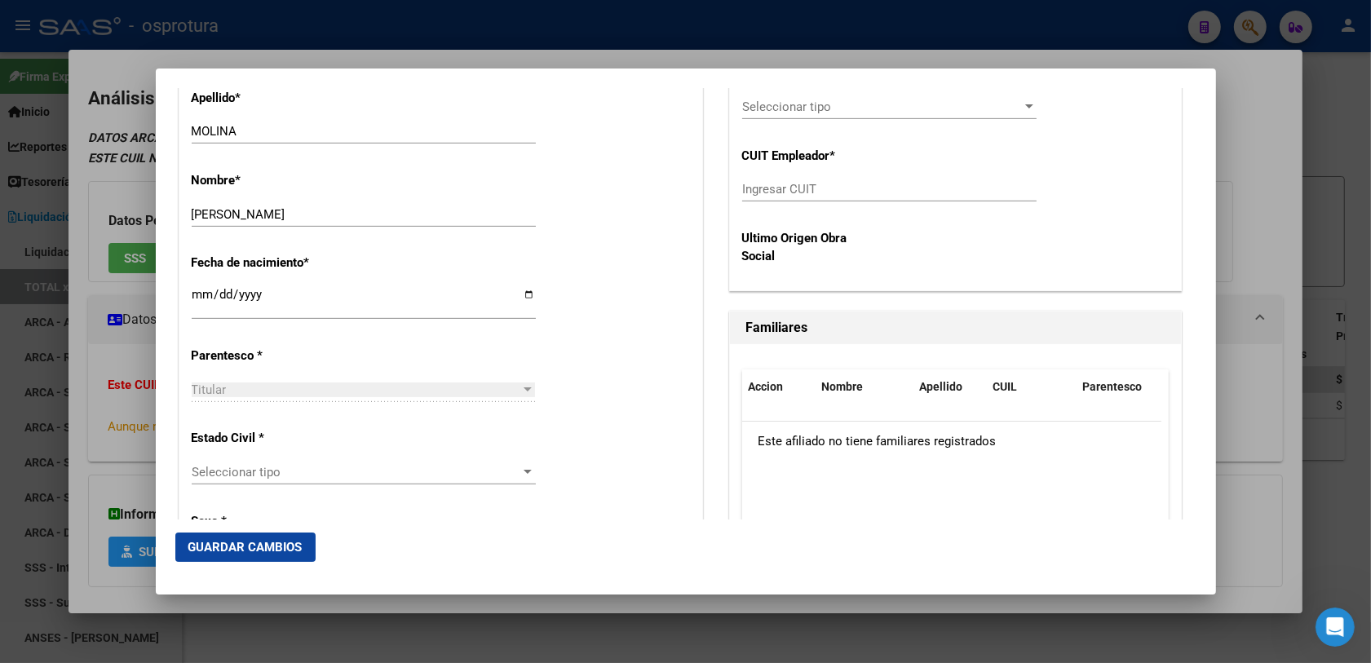
scroll to position [816, 0]
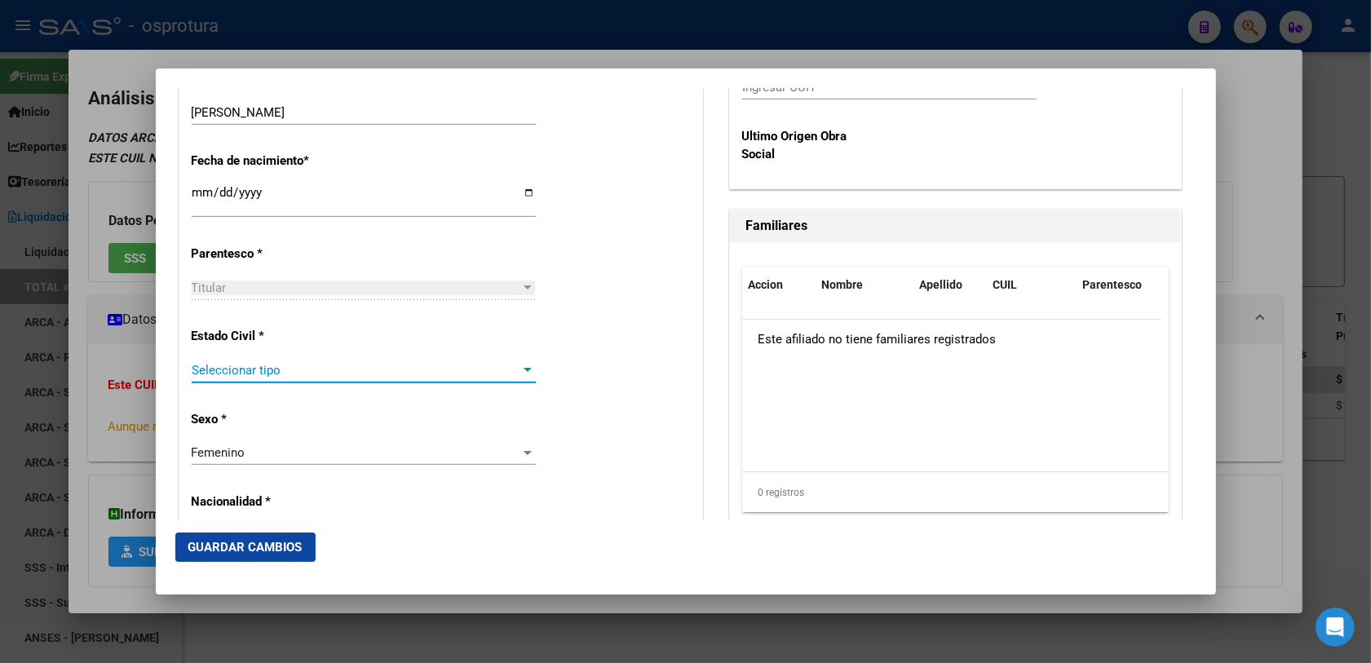
click at [229, 375] on span "Seleccionar tipo" at bounding box center [357, 370] width 330 height 15
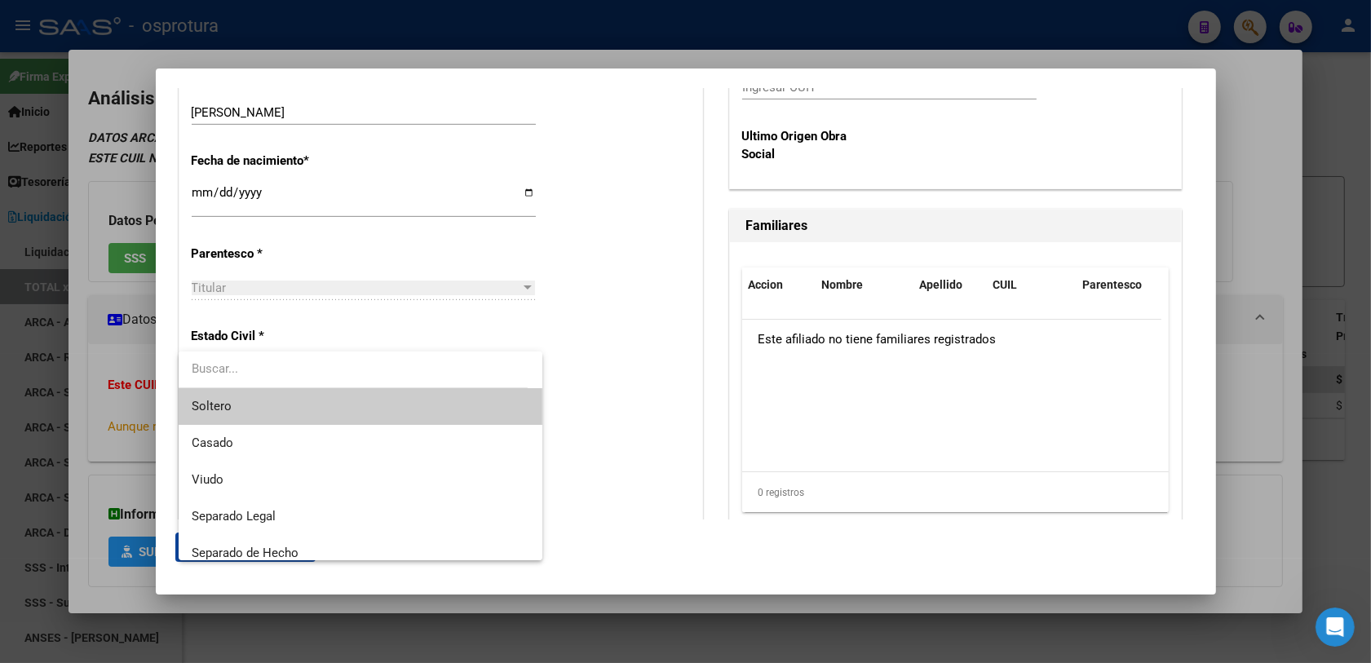
click at [234, 401] on span "Soltero" at bounding box center [361, 406] width 339 height 37
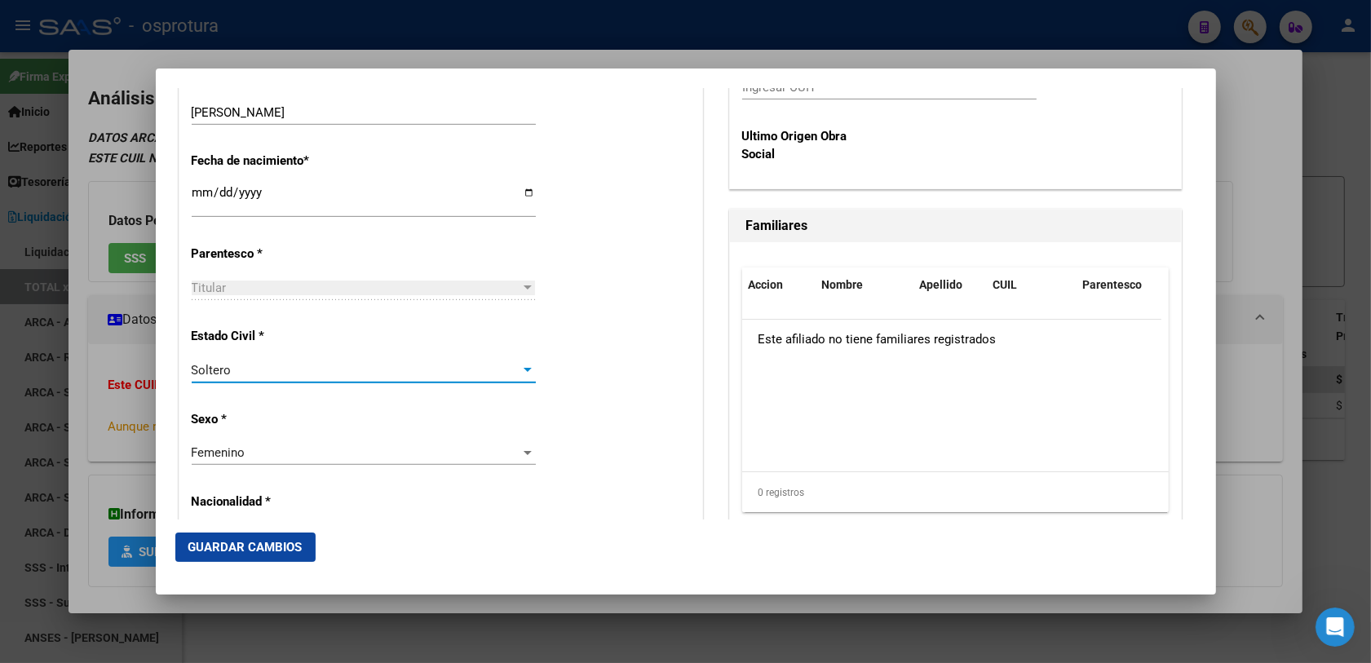
click at [515, 398] on div "Alta Baja Nro Afiliado Ingresar nro CUIL * 27-44080117-5 CUIL ARCA Padrón Fecha…" at bounding box center [440, 595] width 523 height 2330
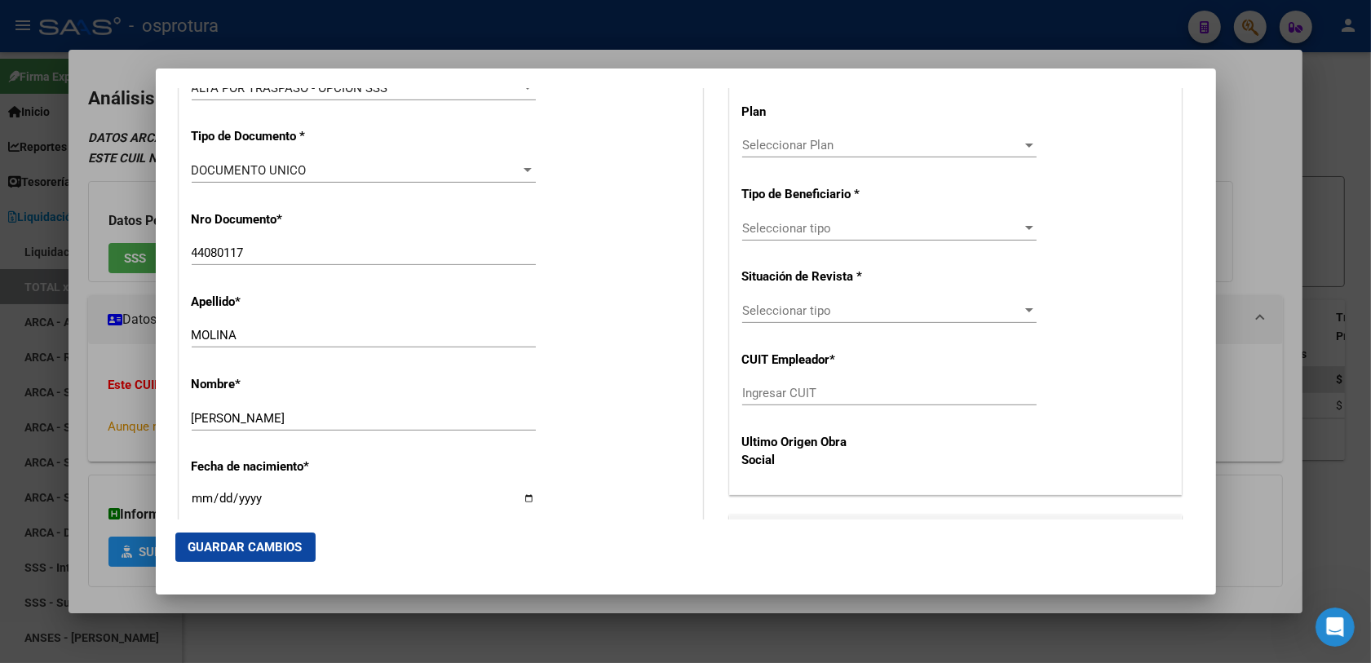
scroll to position [408, 0]
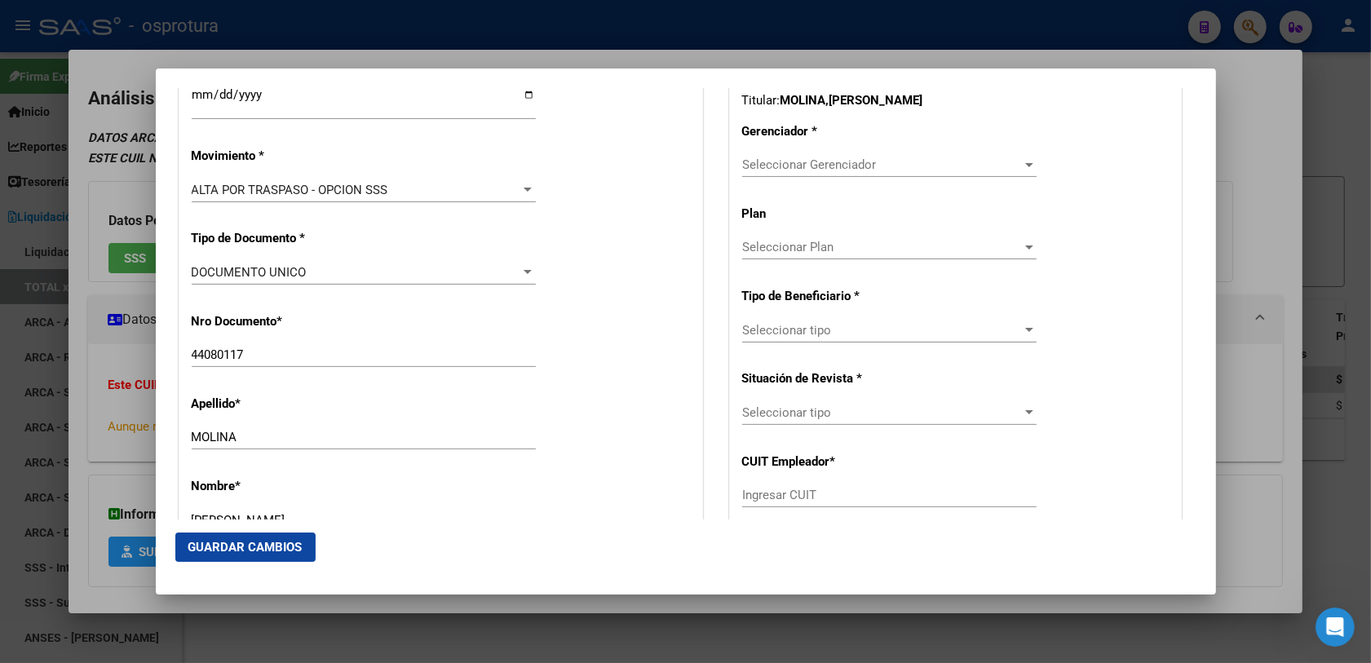
click at [810, 157] on span "Seleccionar Gerenciador" at bounding box center [882, 164] width 280 height 15
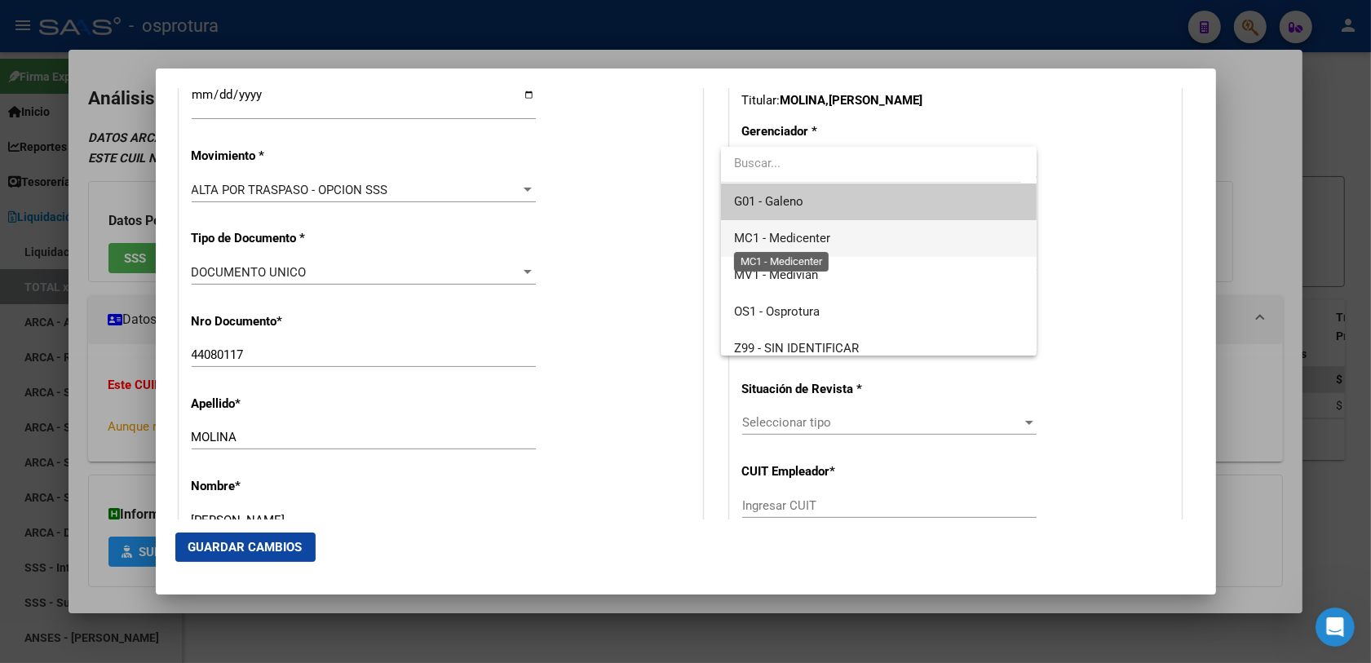
click at [817, 246] on span "MC1 - Medicenter" at bounding box center [879, 238] width 290 height 37
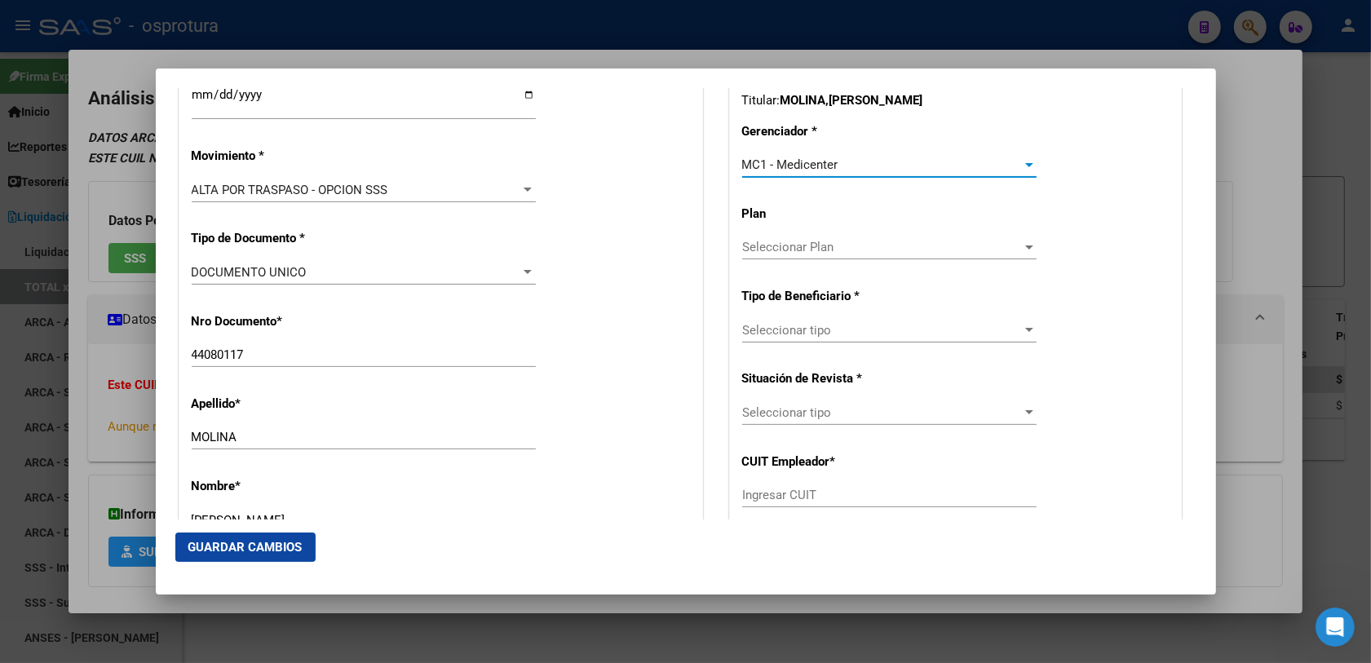
click at [824, 332] on span "Seleccionar tipo" at bounding box center [882, 330] width 280 height 15
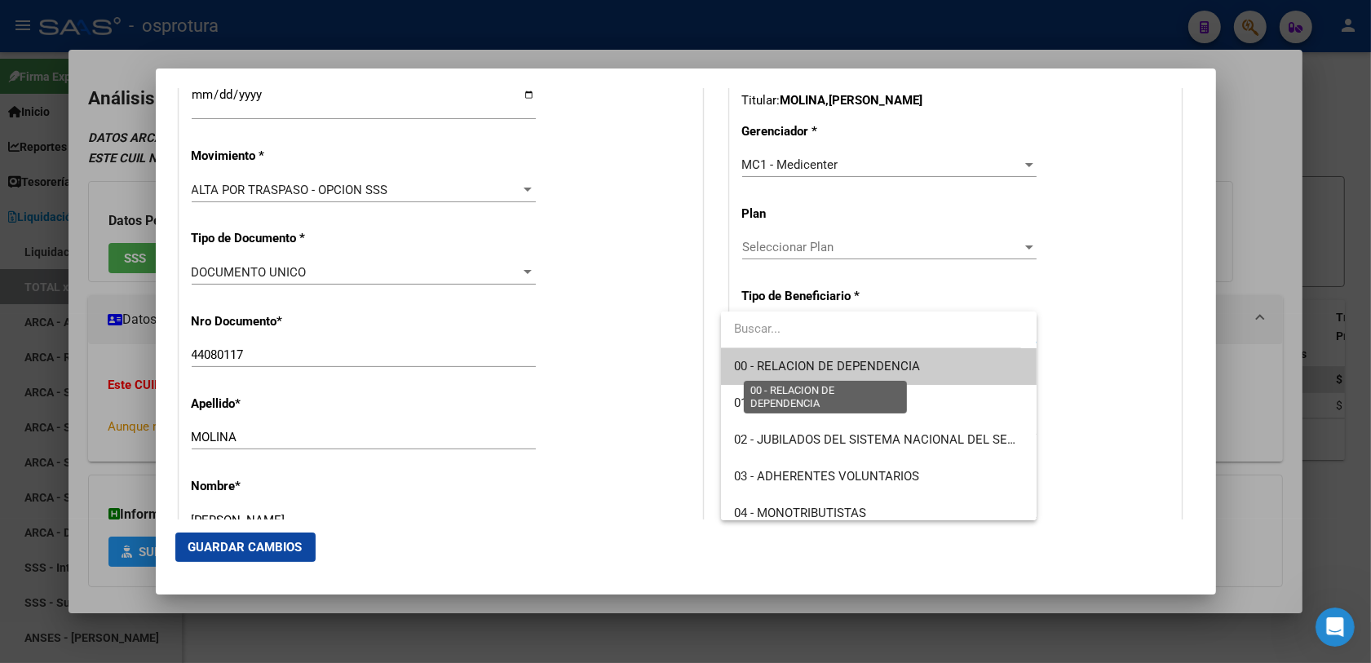
click at [828, 365] on span "00 - RELACION DE DEPENDENCIA" at bounding box center [827, 366] width 186 height 15
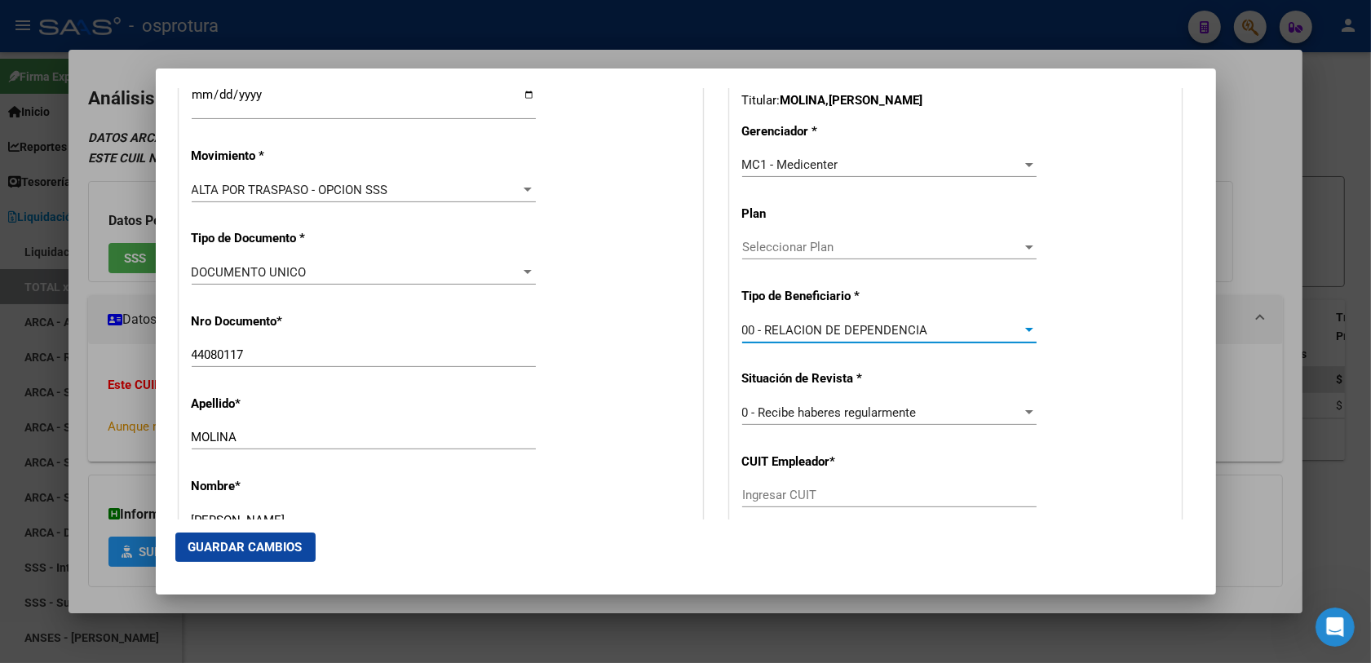
click at [780, 498] on input "Ingresar CUIT" at bounding box center [889, 495] width 294 height 15
paste input "30-71793475-6"
type input "30-71793475-6"
click at [667, 493] on div "Nombre * [PERSON_NAME] nombre" at bounding box center [441, 506] width 498 height 82
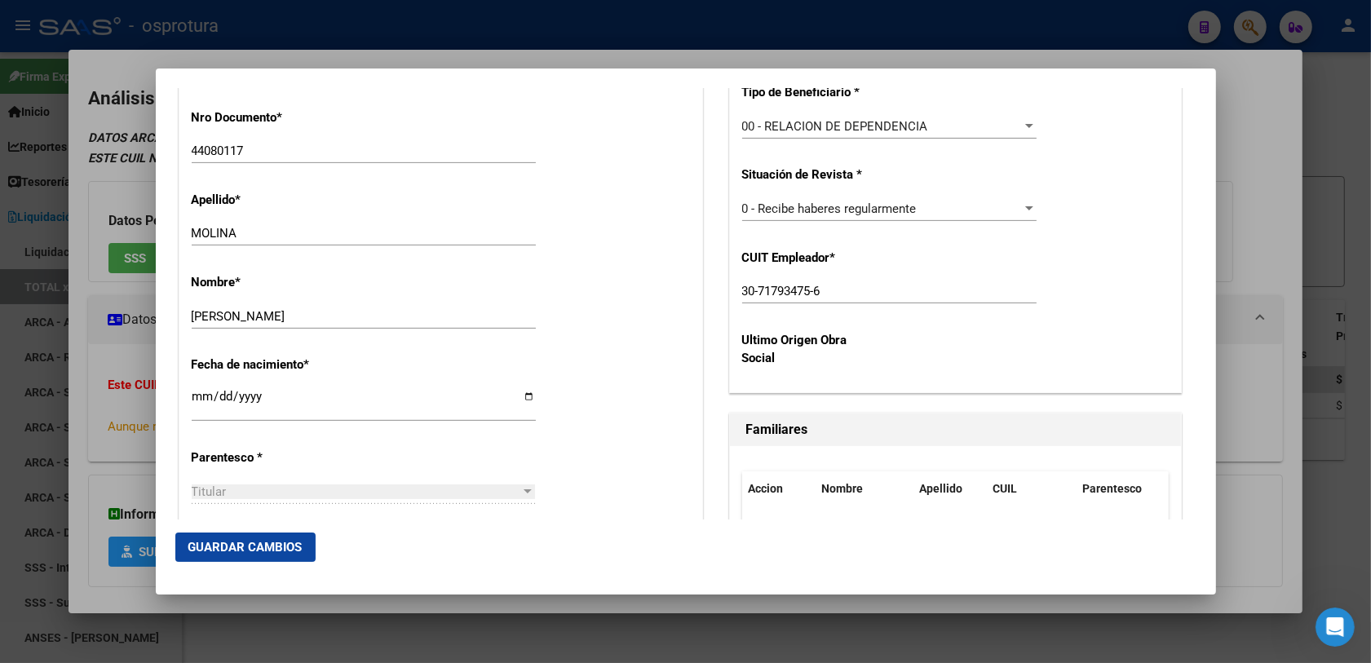
scroll to position [714, 0]
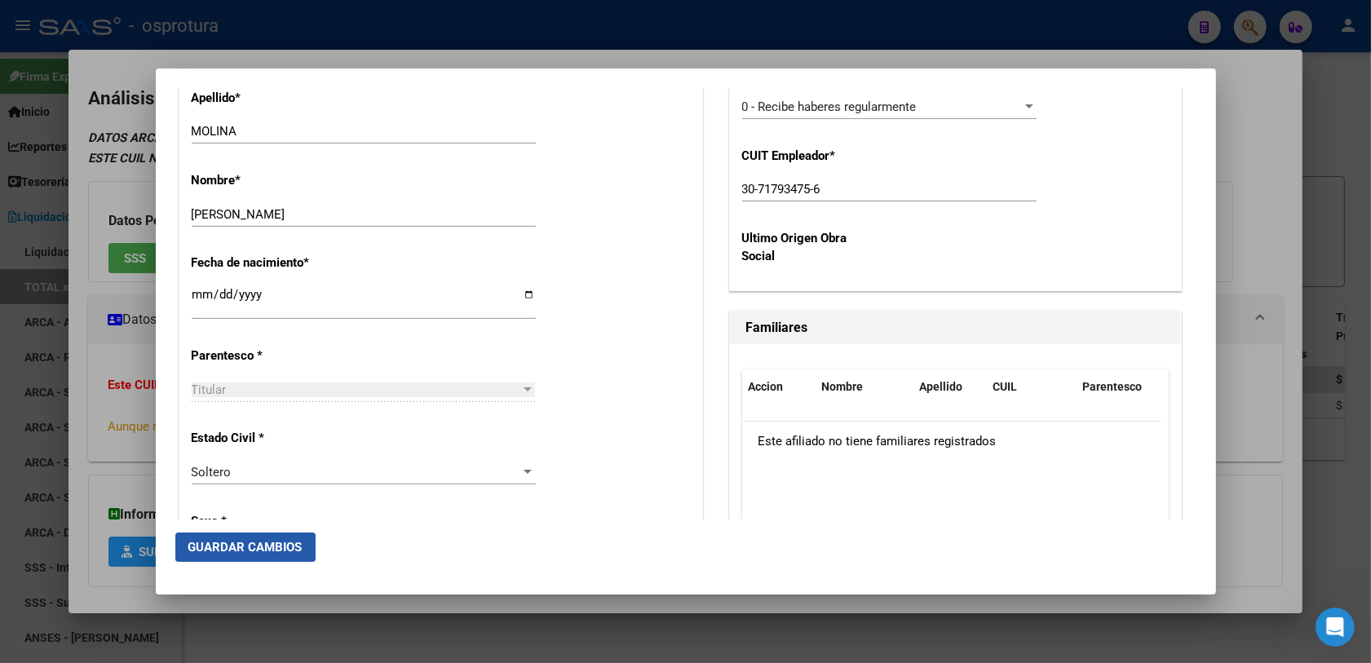
click at [231, 545] on span "Guardar Cambios" at bounding box center [245, 547] width 114 height 15
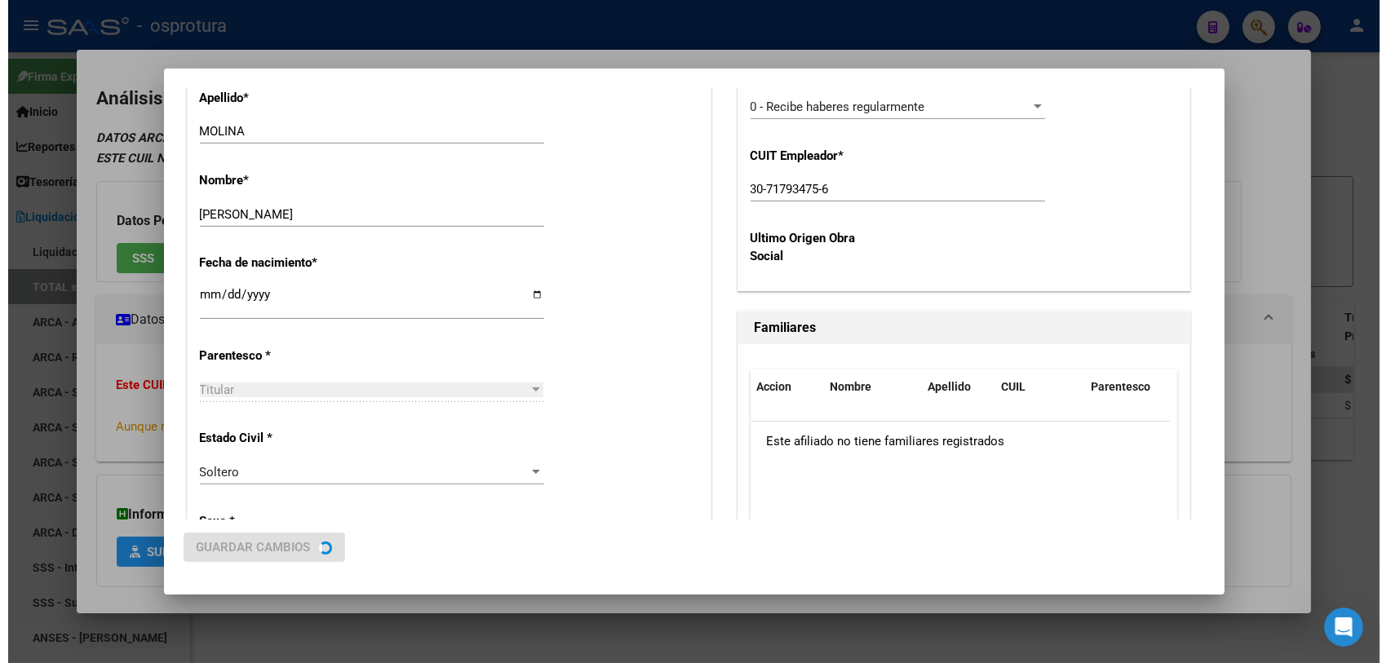
scroll to position [0, 0]
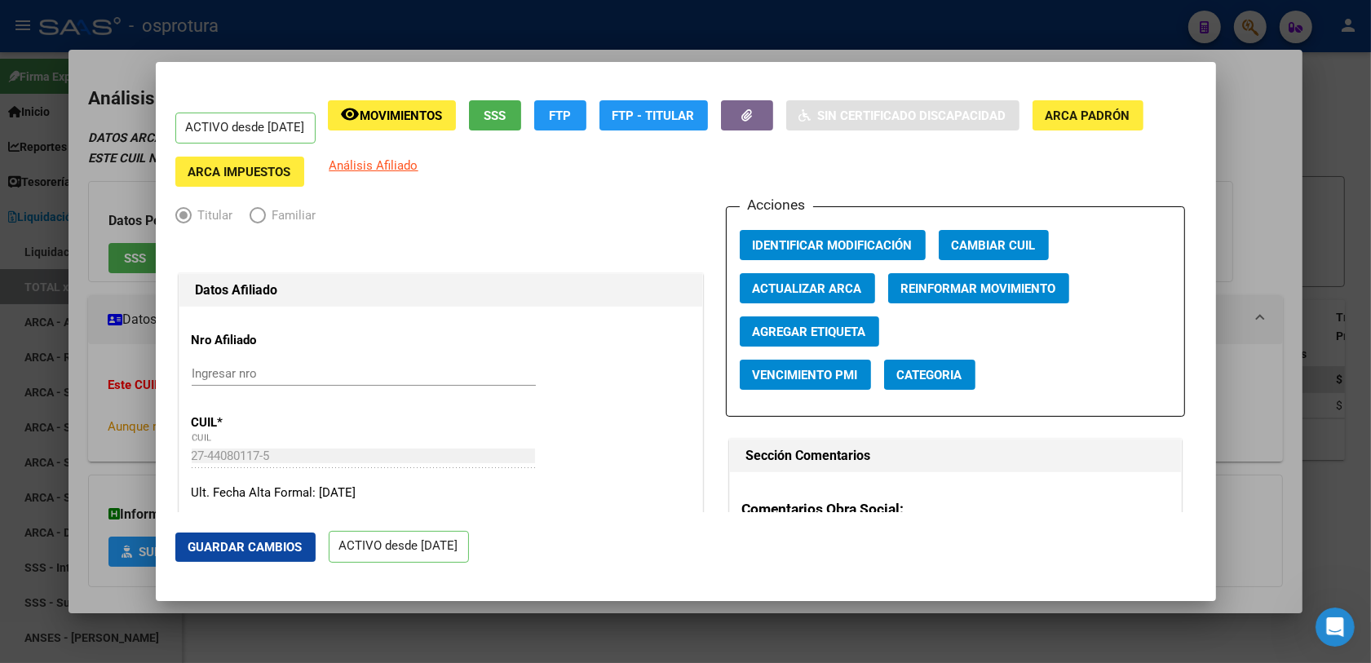
click at [1245, 19] on div at bounding box center [685, 331] width 1371 height 663
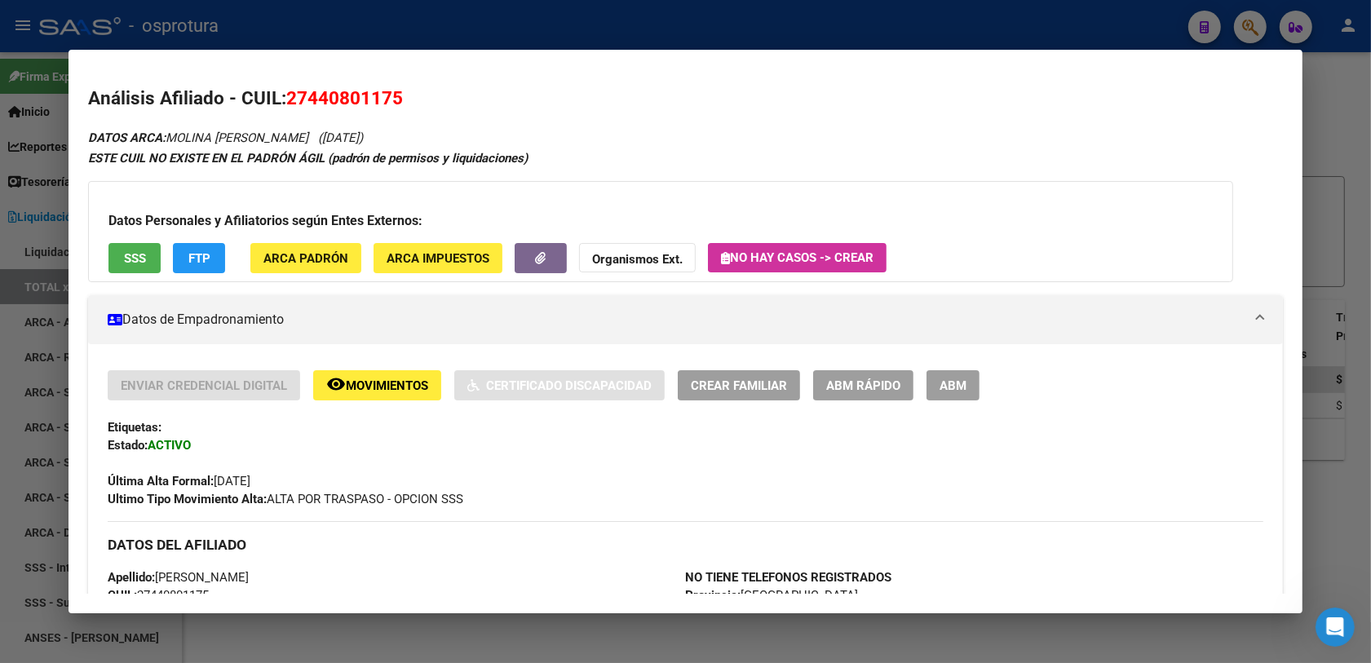
click at [1245, 19] on div at bounding box center [685, 331] width 1371 height 663
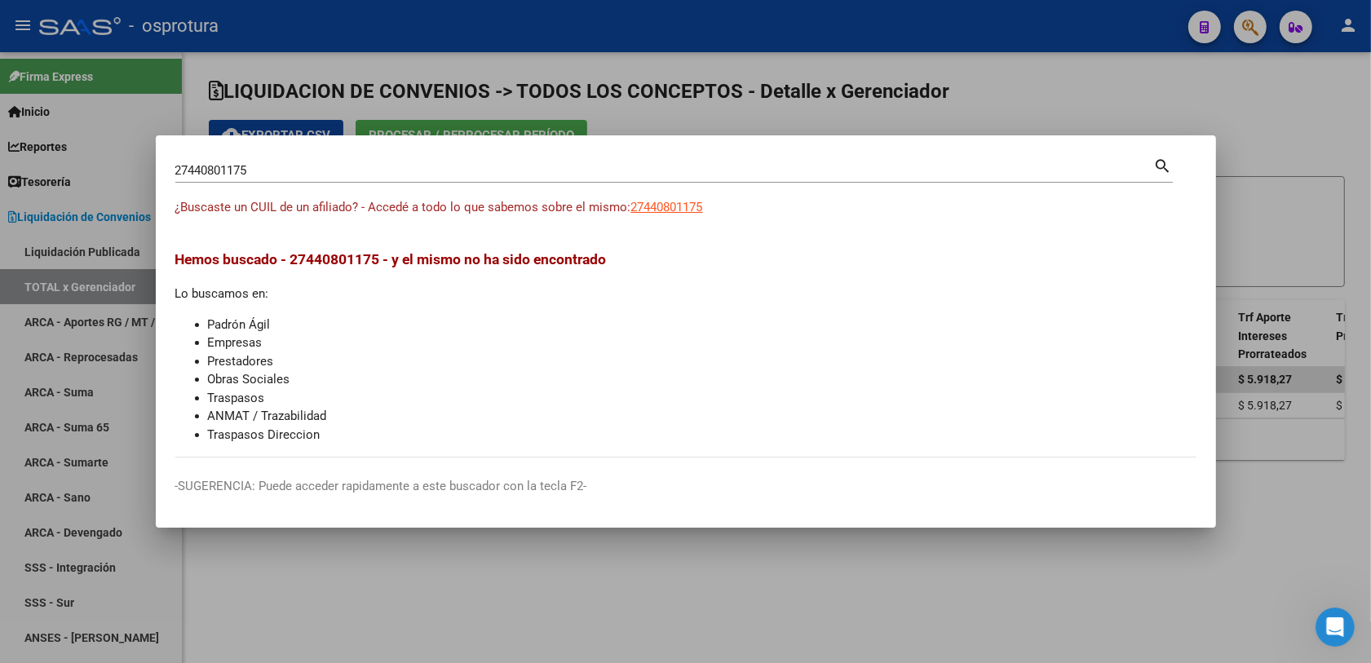
click at [584, 176] on input "27440801175" at bounding box center [664, 170] width 979 height 15
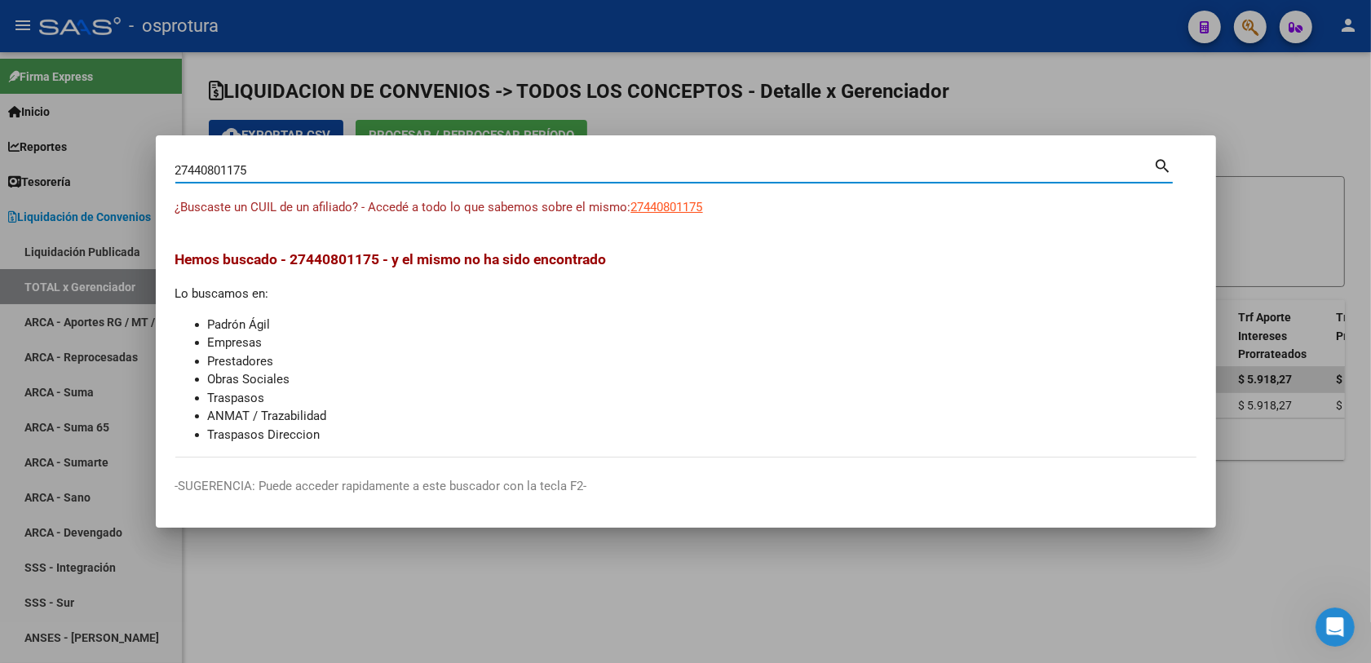
click at [584, 176] on input "27440801175" at bounding box center [664, 170] width 979 height 15
paste input "4012133"
type input "40121335"
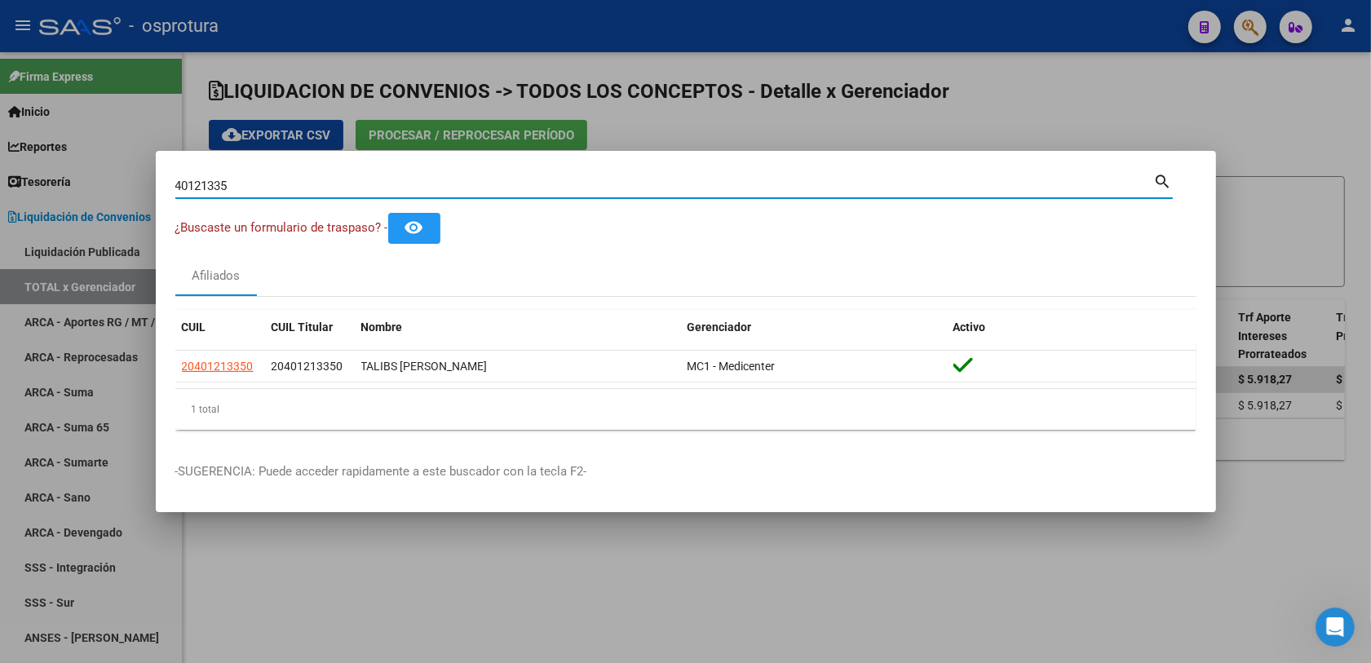
click at [759, 567] on div at bounding box center [685, 331] width 1371 height 663
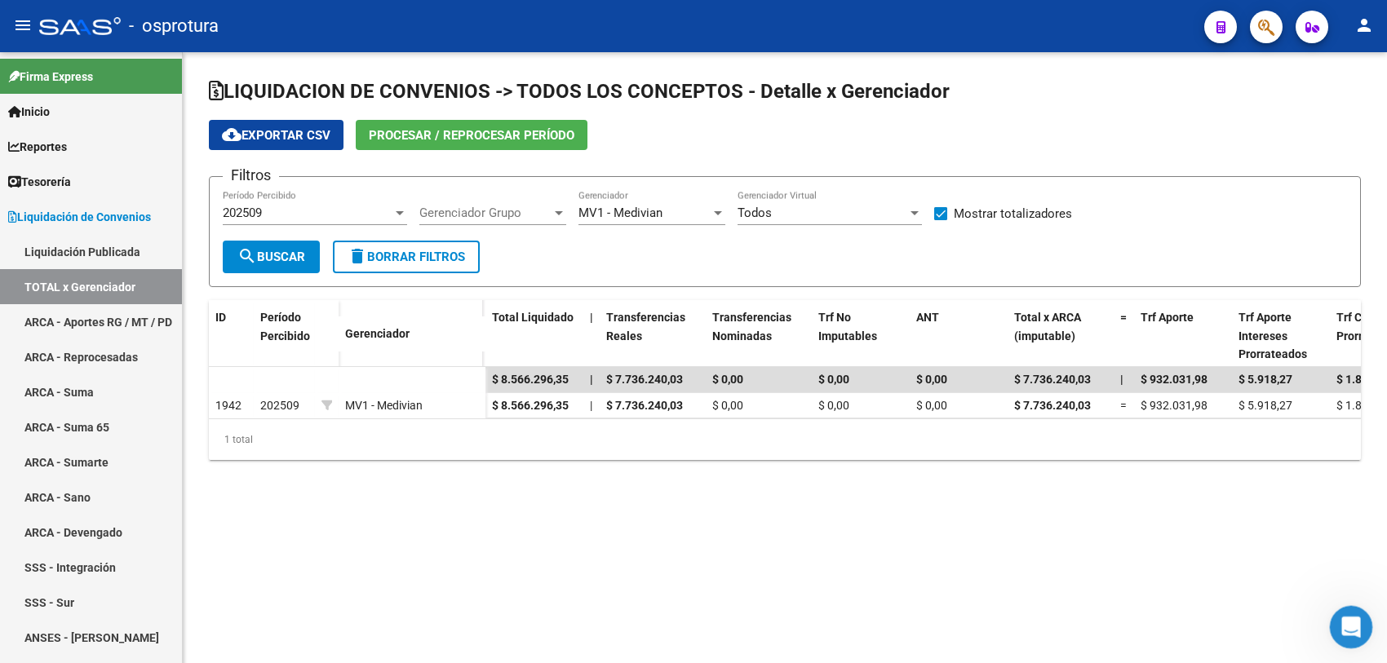
click at [1354, 617] on icon "Abrir Intercom Messenger" at bounding box center [1348, 625] width 27 height 27
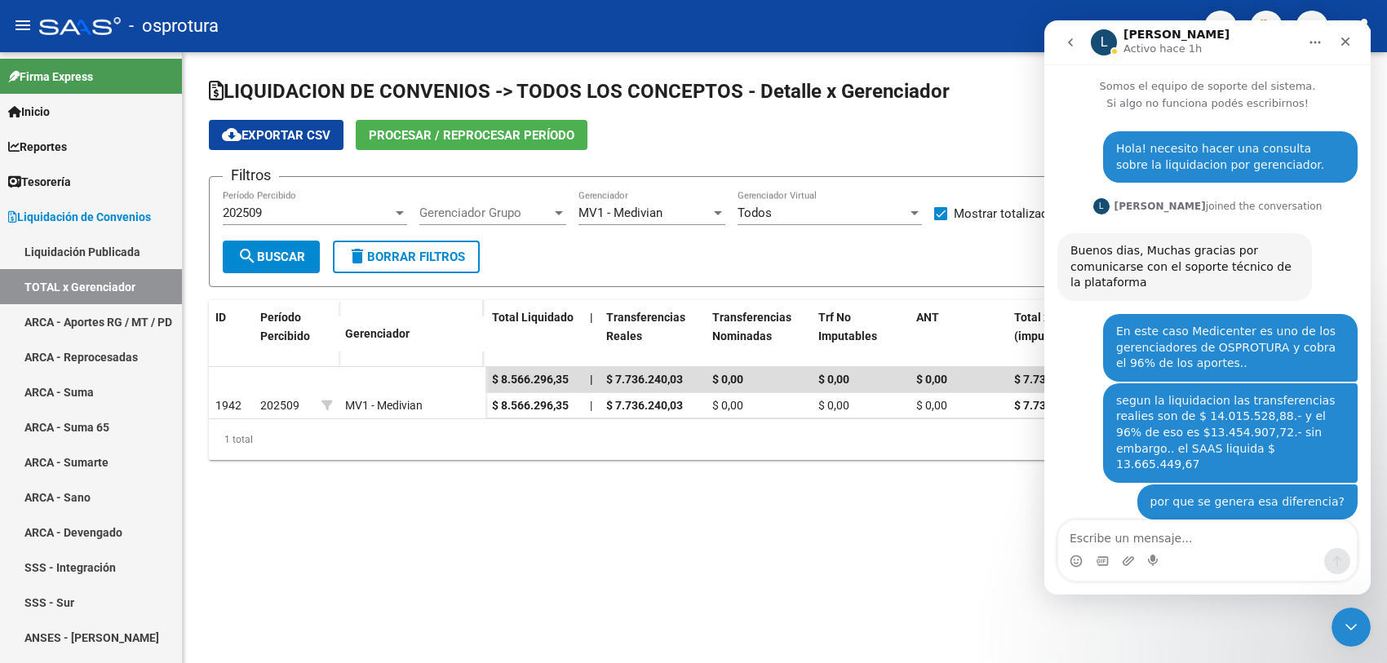
scroll to position [242, 0]
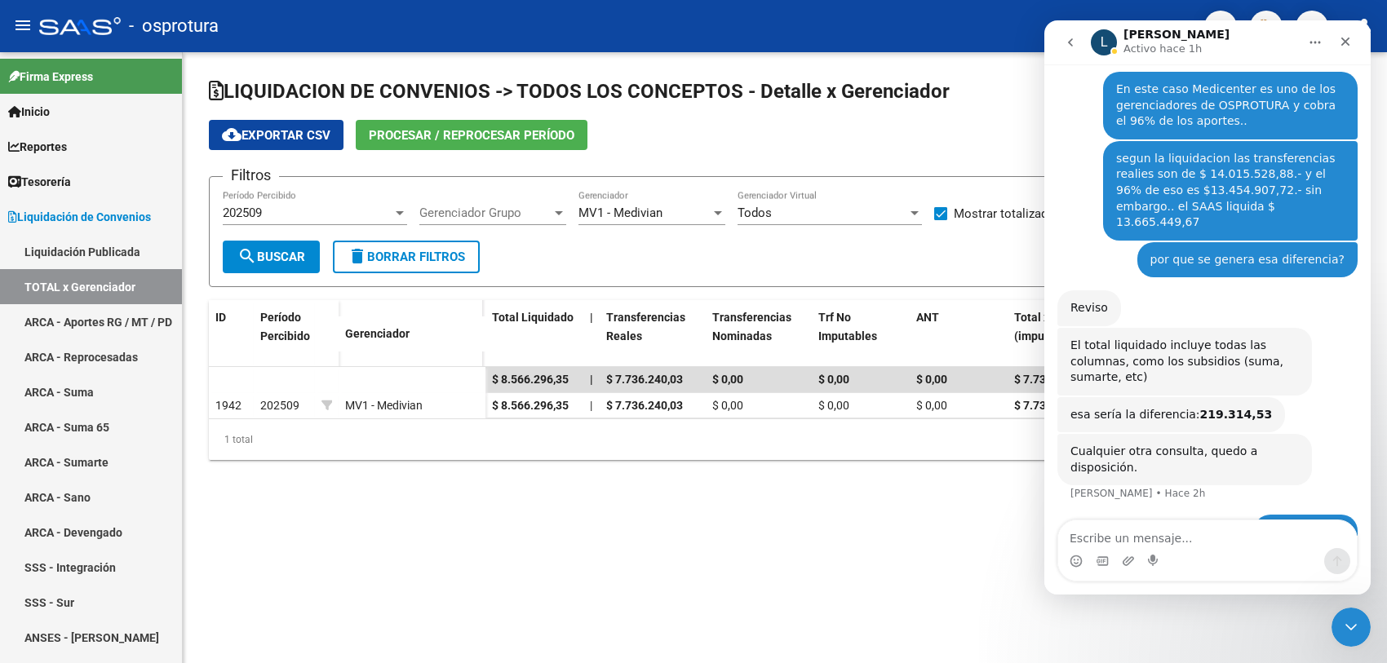
click at [870, 530] on mat-sidenav-content "LIQUIDACION DE CONVENIOS -> TODOS LOS CONCEPTOS - Detalle x Gerenciador cloud_d…" at bounding box center [785, 357] width 1204 height 611
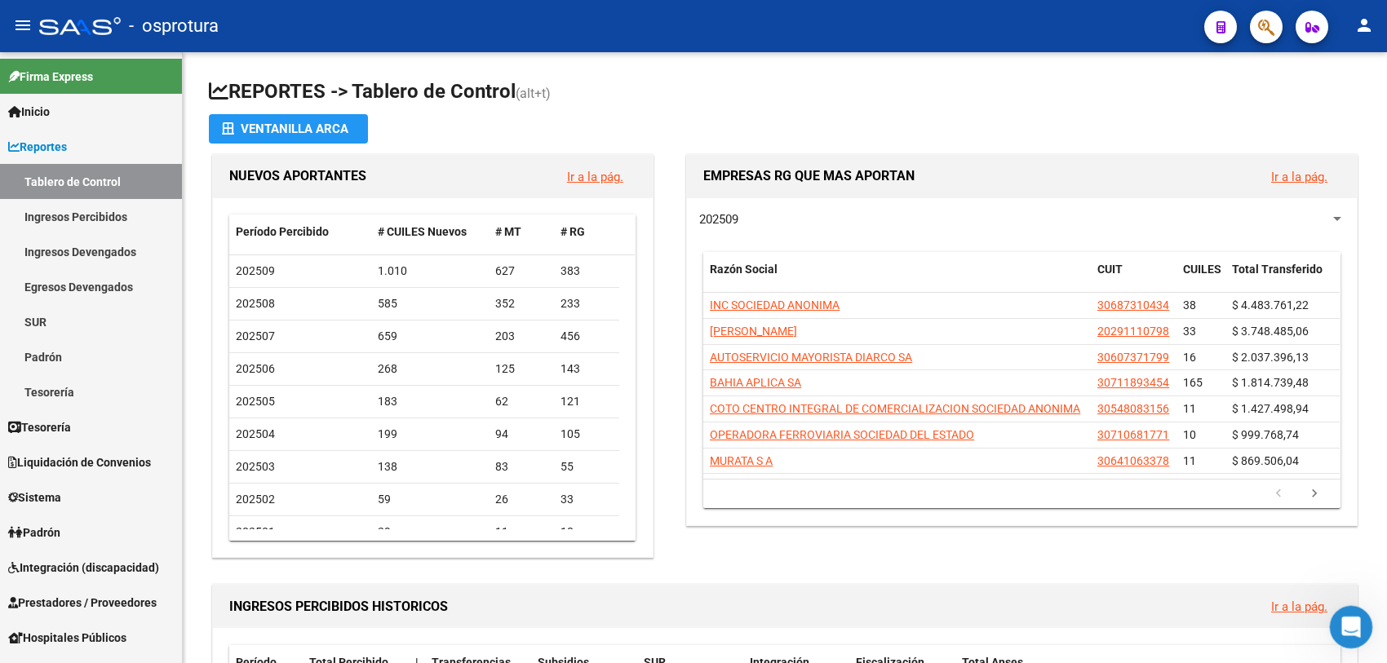
click at [1350, 618] on icon "Abrir Intercom Messenger" at bounding box center [1348, 625] width 27 height 27
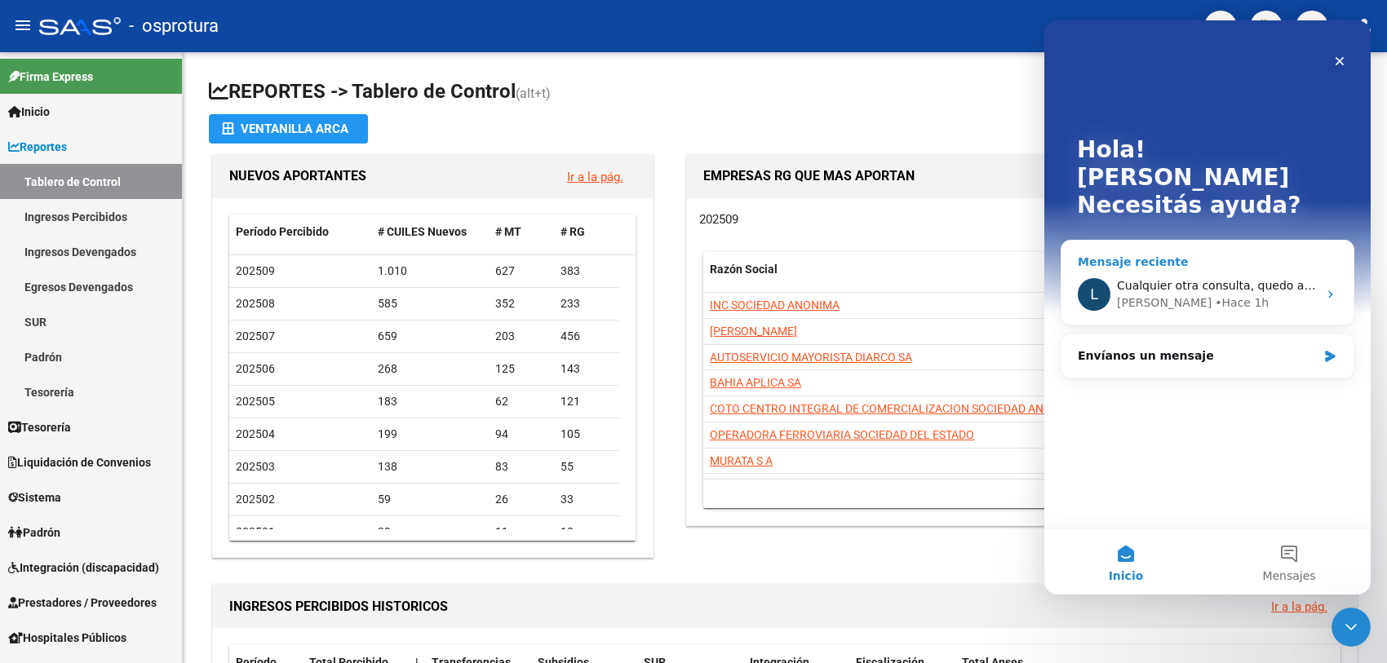
click at [1217, 279] on span "Cualquier otra consulta, quedo a disposición." at bounding box center [1246, 285] width 258 height 13
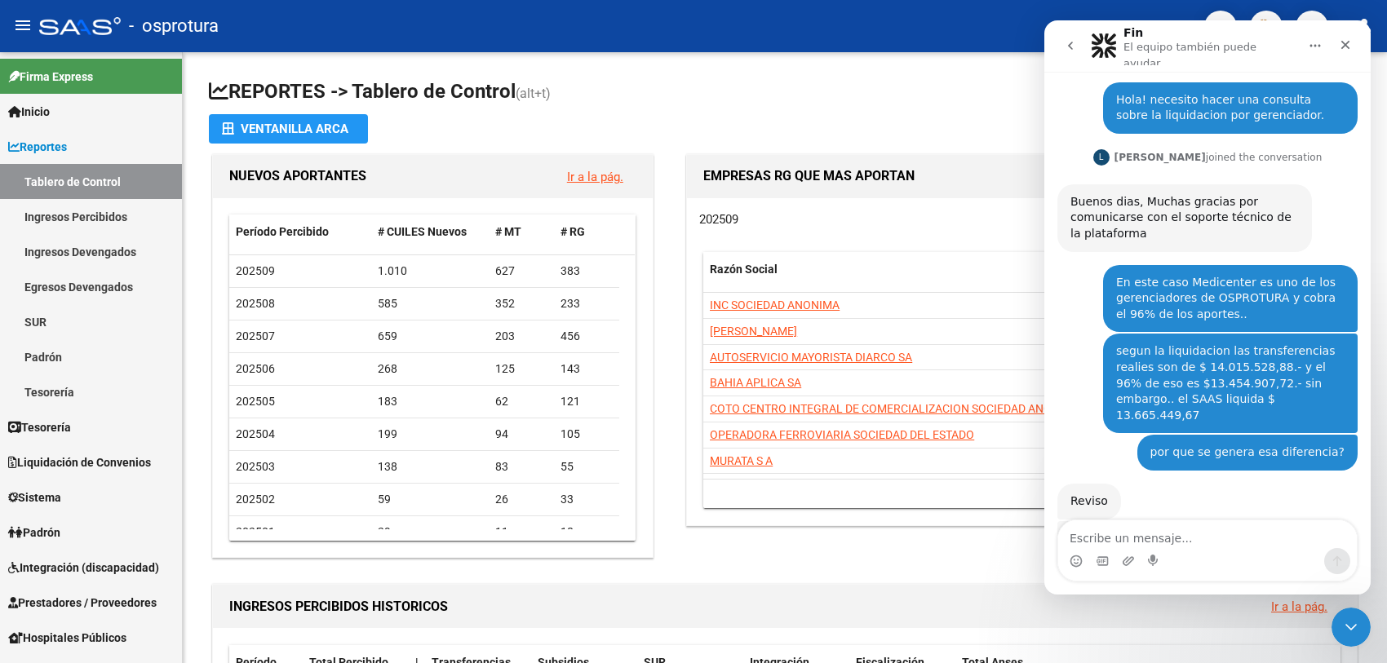
scroll to position [221, 0]
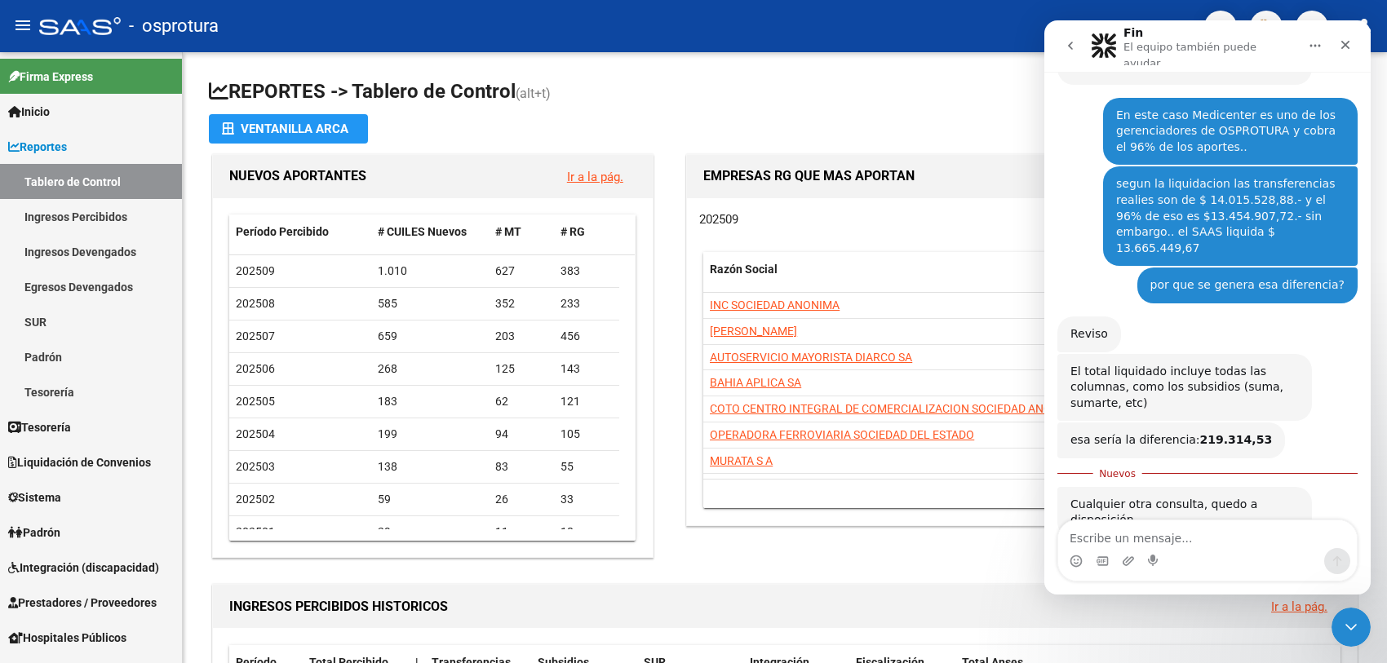
click at [1197, 544] on textarea "Escribe un mensaje..." at bounding box center [1207, 534] width 299 height 28
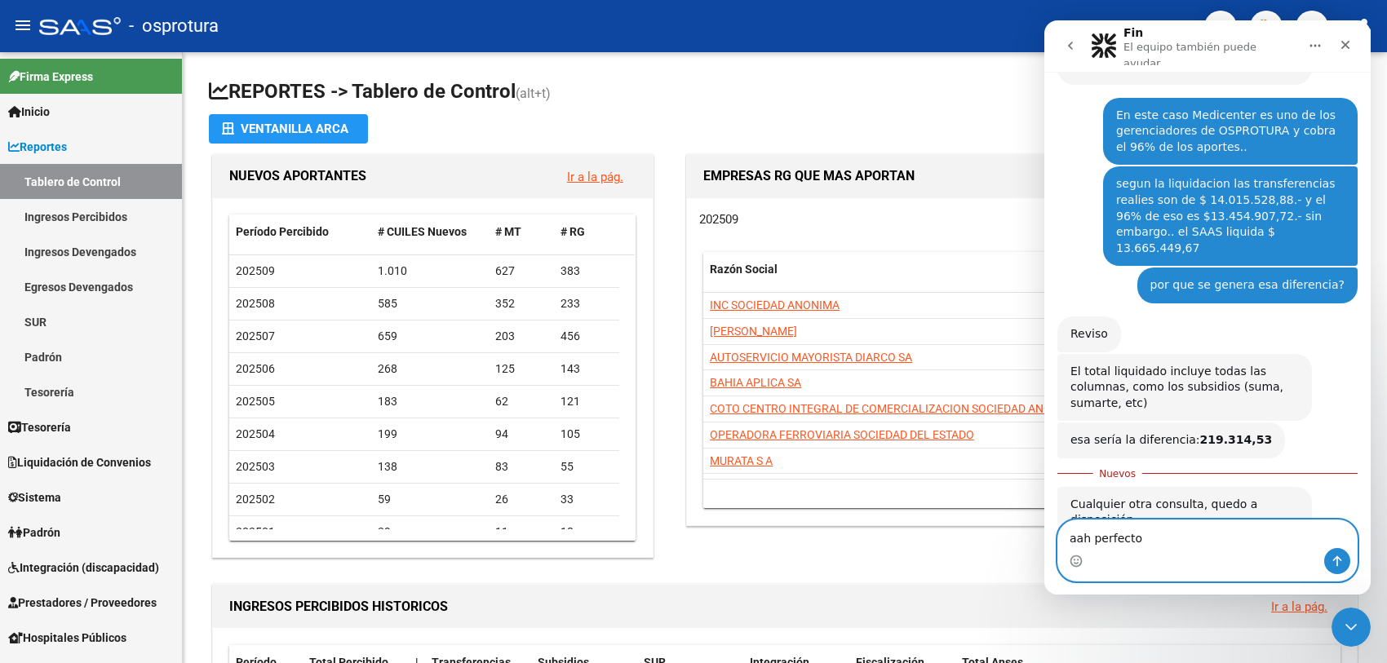
type textarea "aah perfecto!"
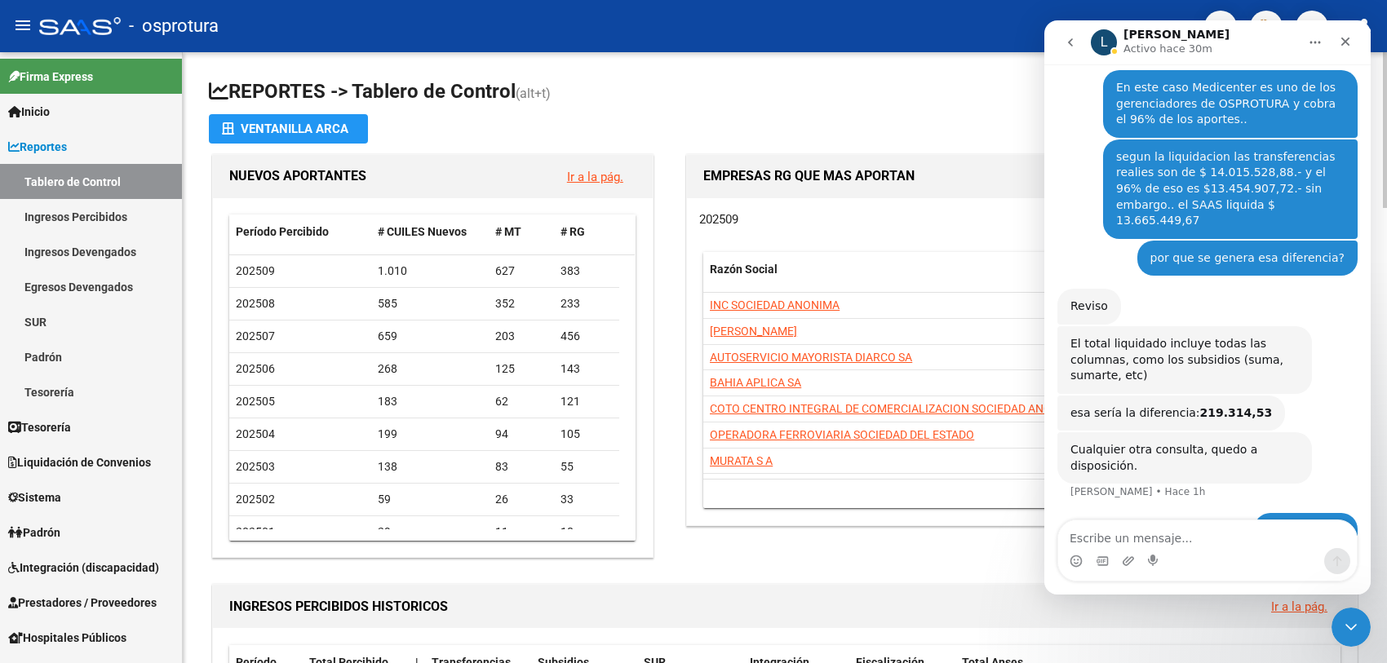
click at [794, 79] on h1 "REPORTES -> Tablero de Control (alt+t)" at bounding box center [785, 92] width 1152 height 29
click at [1350, 46] on icon "Cerrar" at bounding box center [1345, 41] width 13 height 13
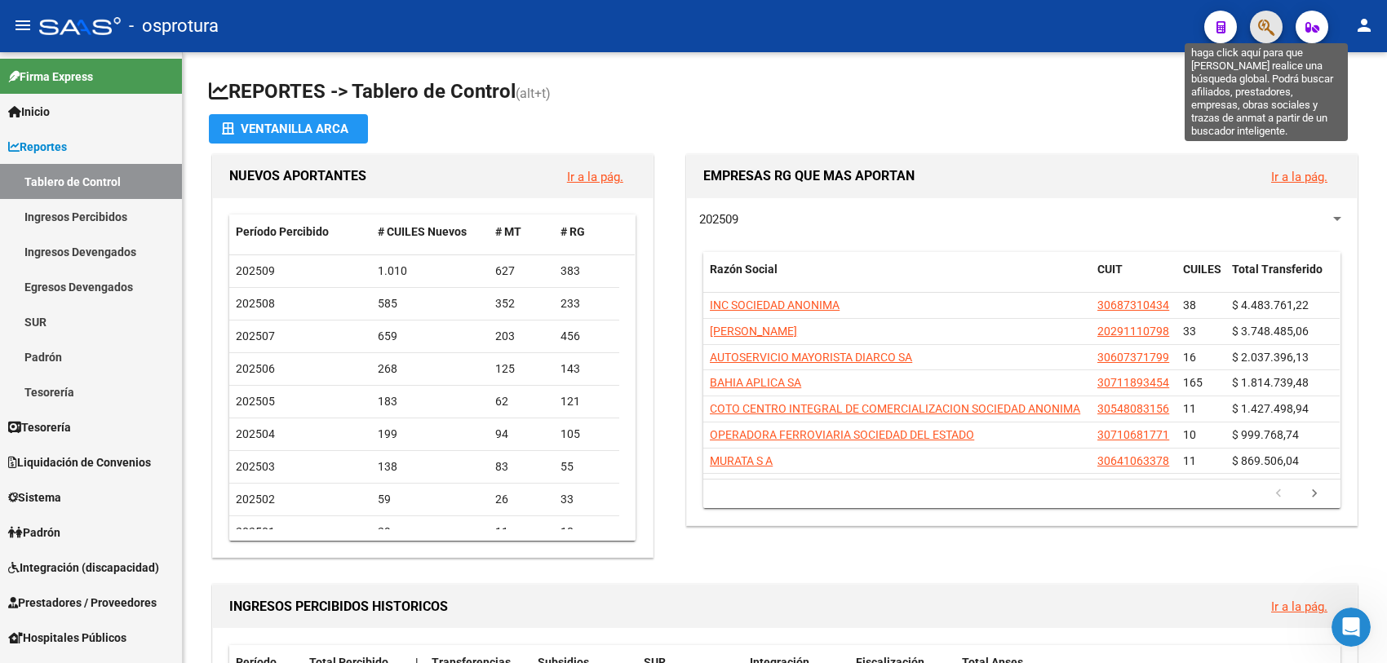
click at [1263, 24] on icon "button" at bounding box center [1266, 27] width 16 height 19
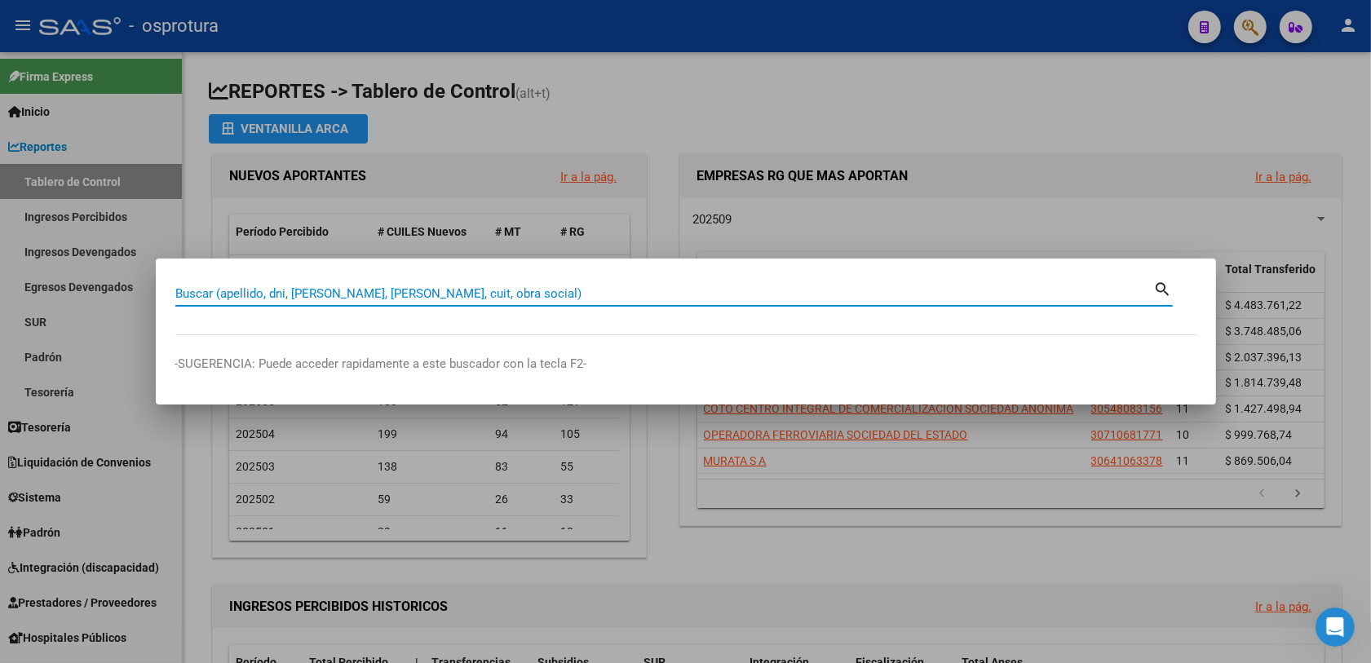
paste input "20279482841"
type input "20279482841"
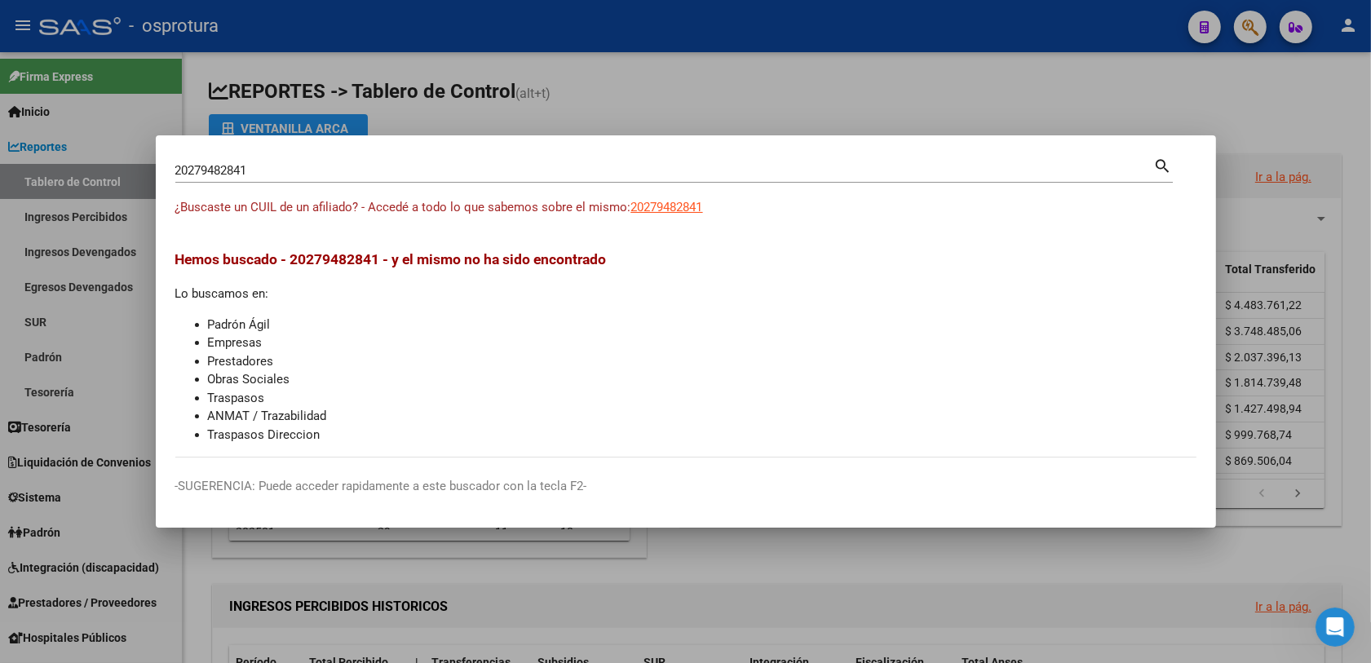
click at [657, 192] on div "20279482841 Buscar (apellido, dni, cuil, nro traspaso, cuit, obra social) search" at bounding box center [674, 176] width 998 height 43
click at [655, 208] on span "20279482841" at bounding box center [667, 207] width 72 height 15
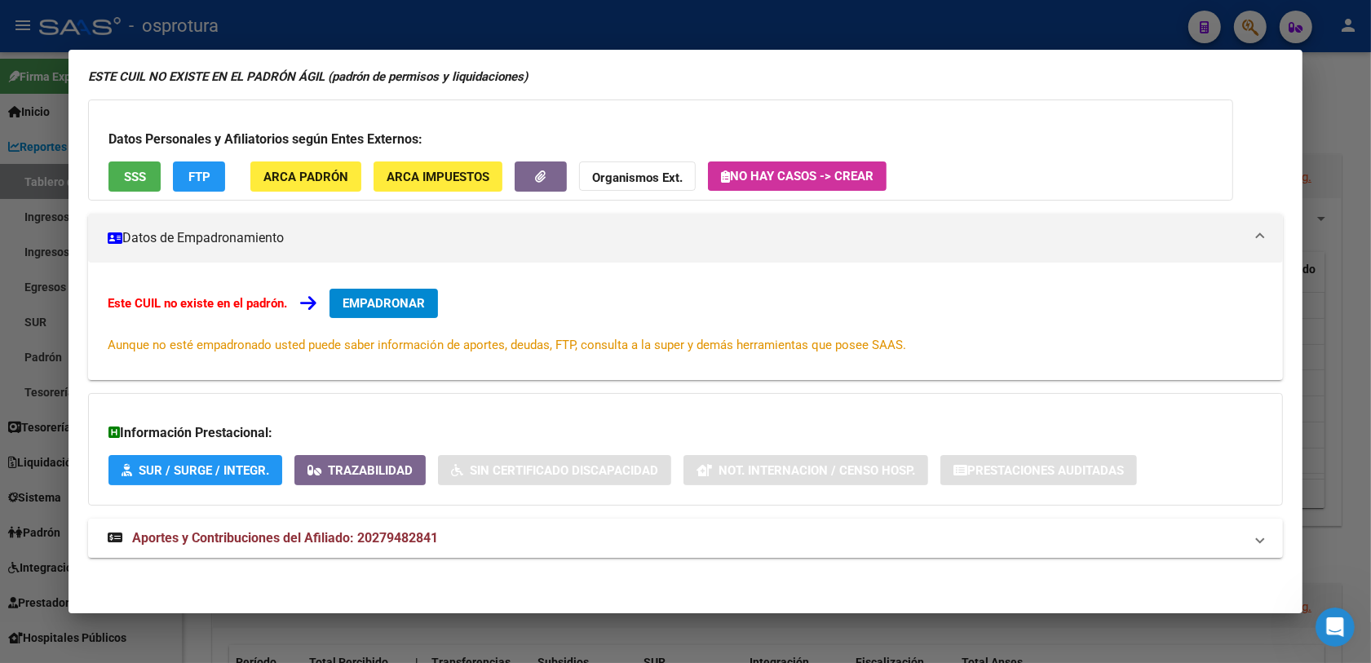
scroll to position [0, 0]
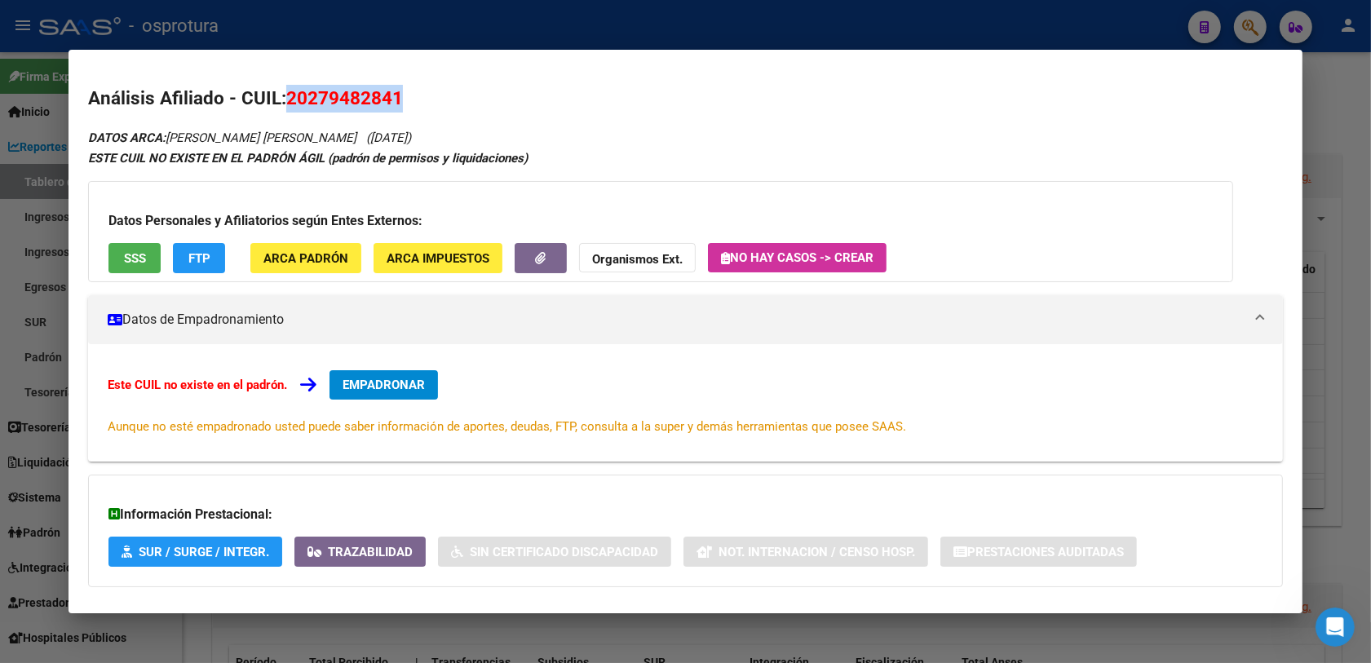
drag, startPoint x: 283, startPoint y: 100, endPoint x: 396, endPoint y: 98, distance: 113.4
click at [396, 98] on h2 "Análisis Afiliado - CUIL: 20279482841" at bounding box center [685, 99] width 1195 height 28
copy span "20279482841"
